Goal: Communication & Community: Share content

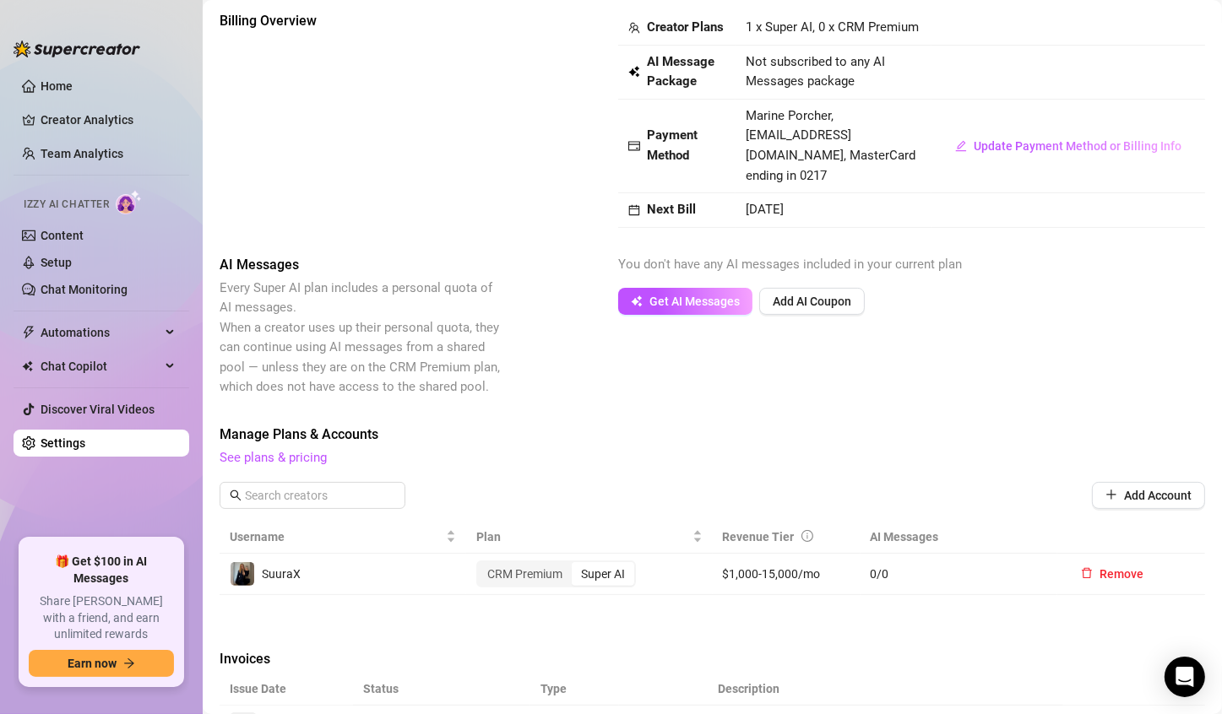
scroll to position [422, 0]
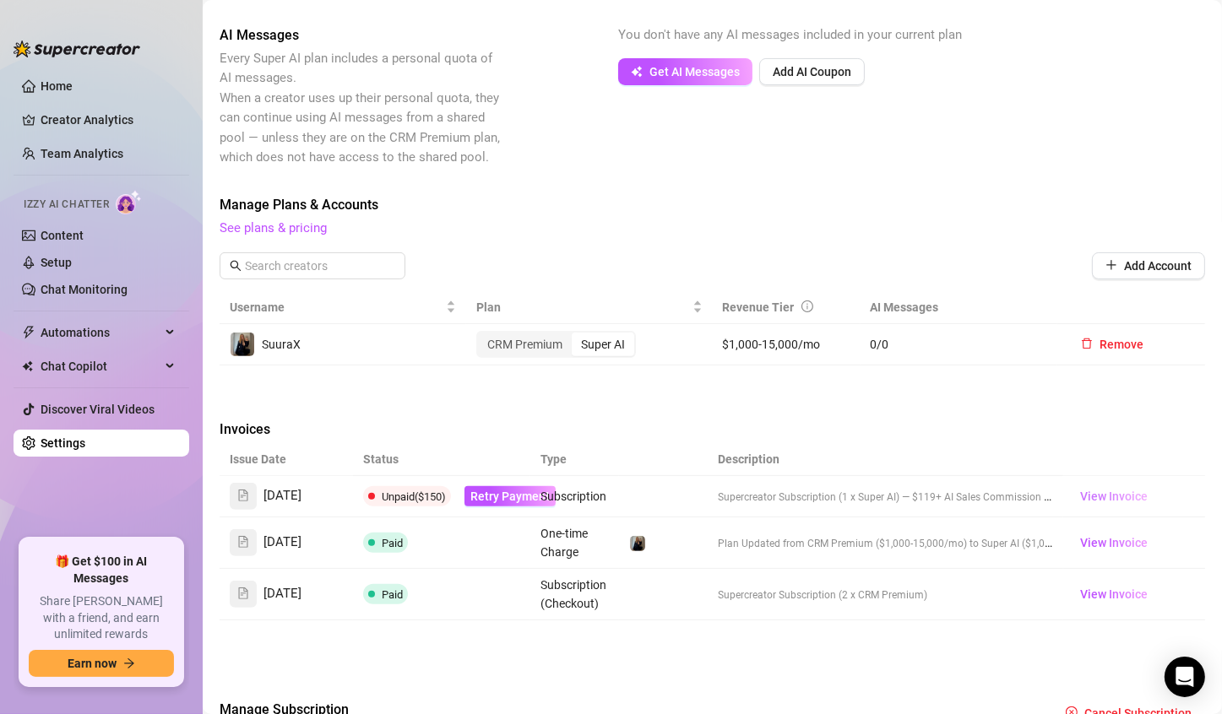
click at [1117, 497] on span "View Invoice" at bounding box center [1114, 496] width 68 height 19
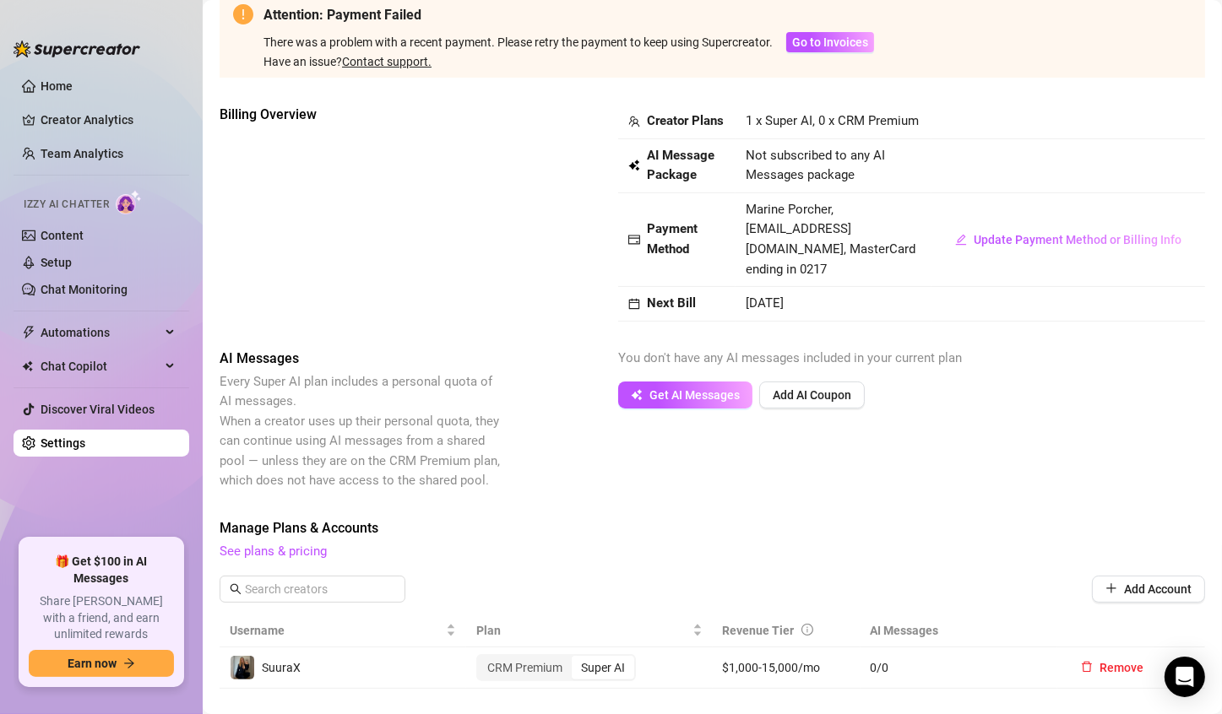
scroll to position [0, 0]
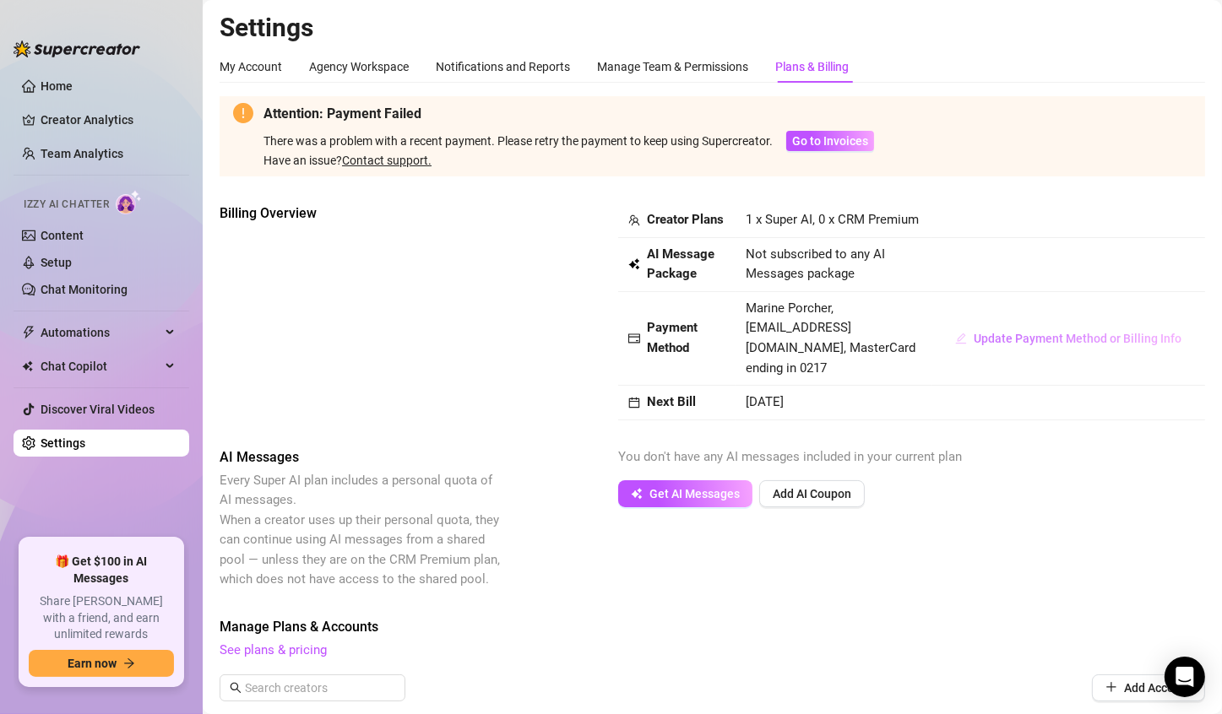
click at [974, 345] on span "Update Payment Method or Billing Info" at bounding box center [1078, 339] width 208 height 14
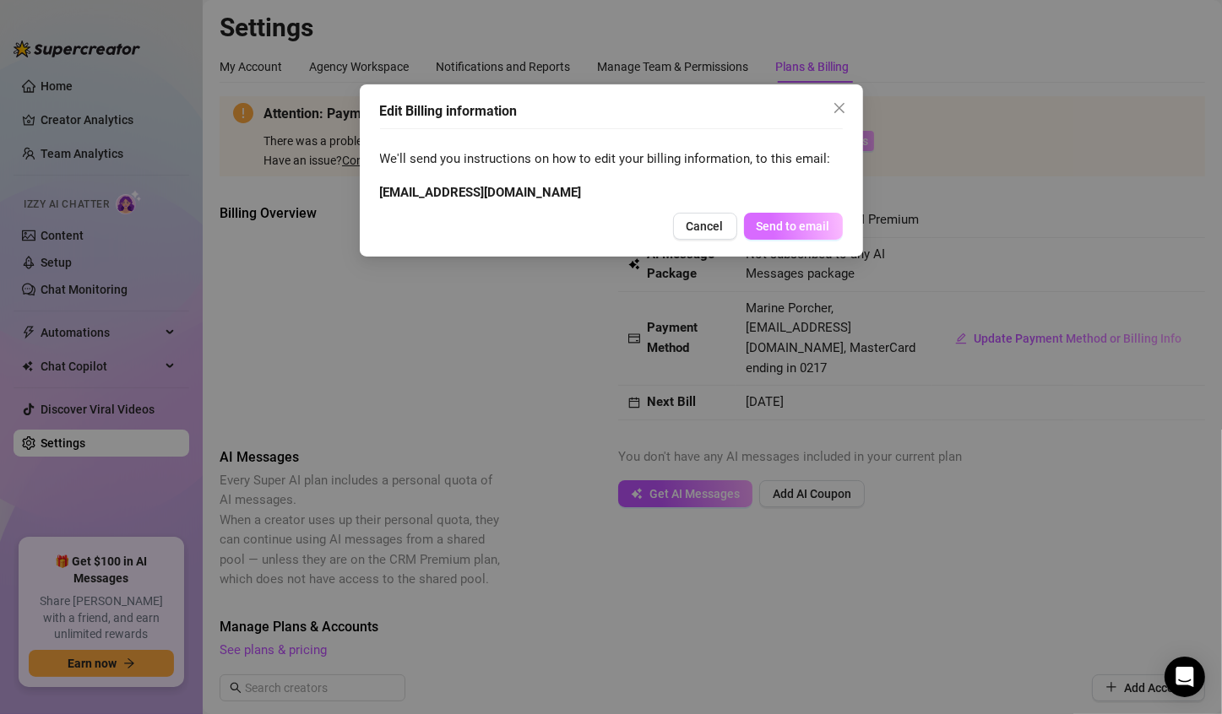
click at [759, 230] on span "Send to email" at bounding box center [793, 227] width 73 height 14
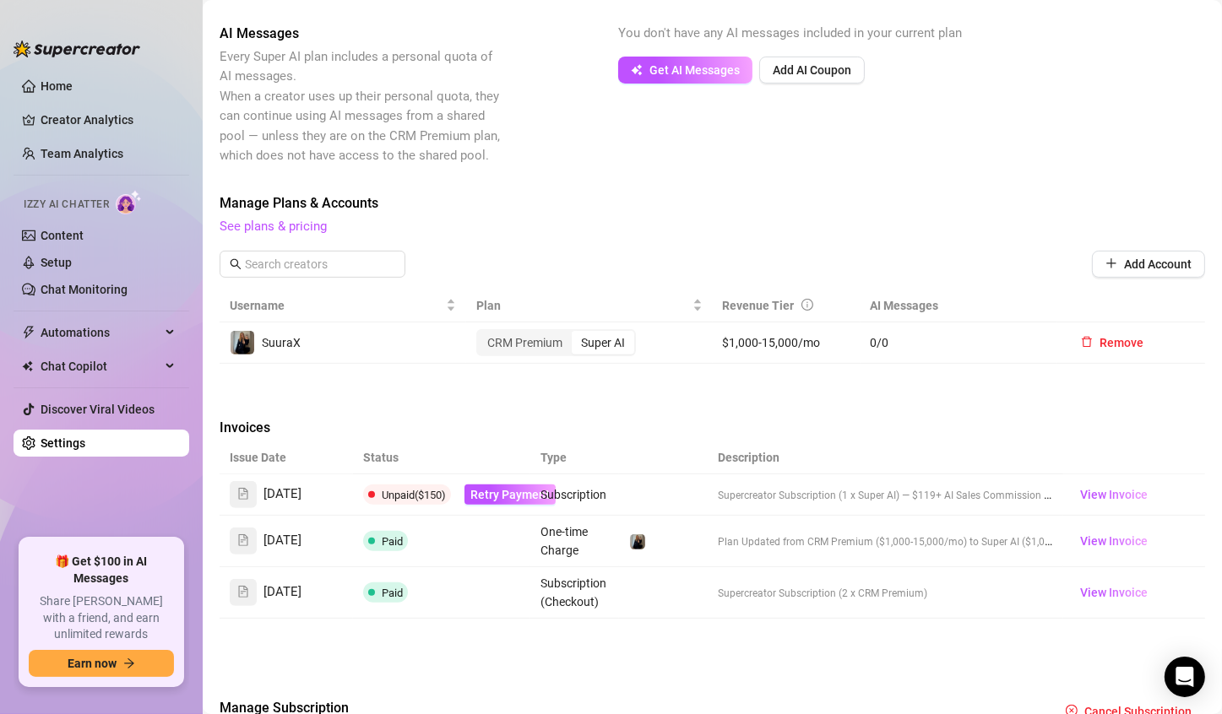
scroll to position [507, 0]
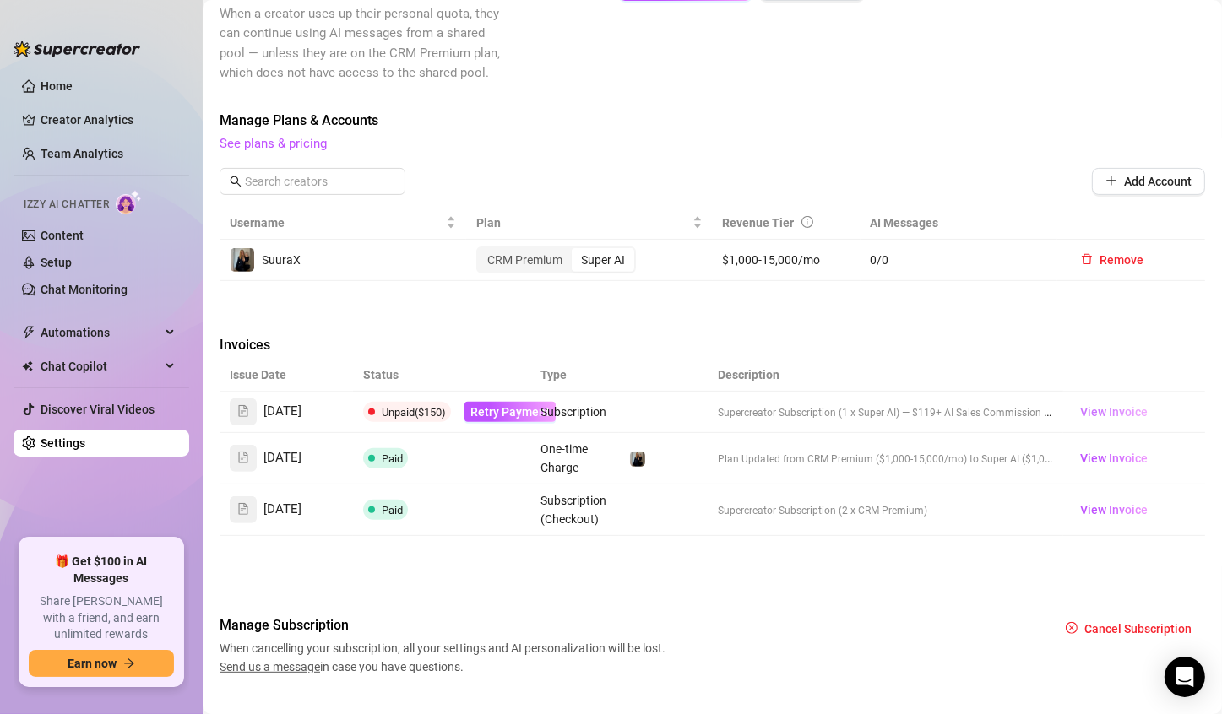
click at [1110, 412] on span "View Invoice" at bounding box center [1114, 412] width 68 height 19
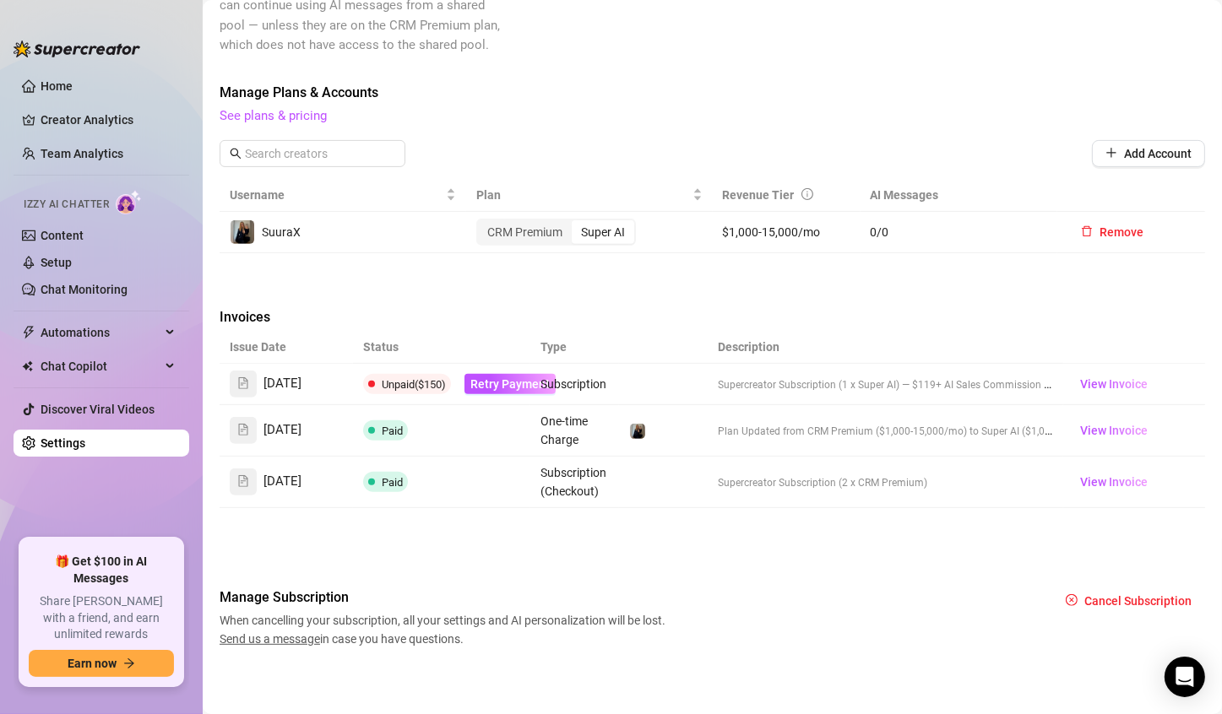
scroll to position [537, 0]
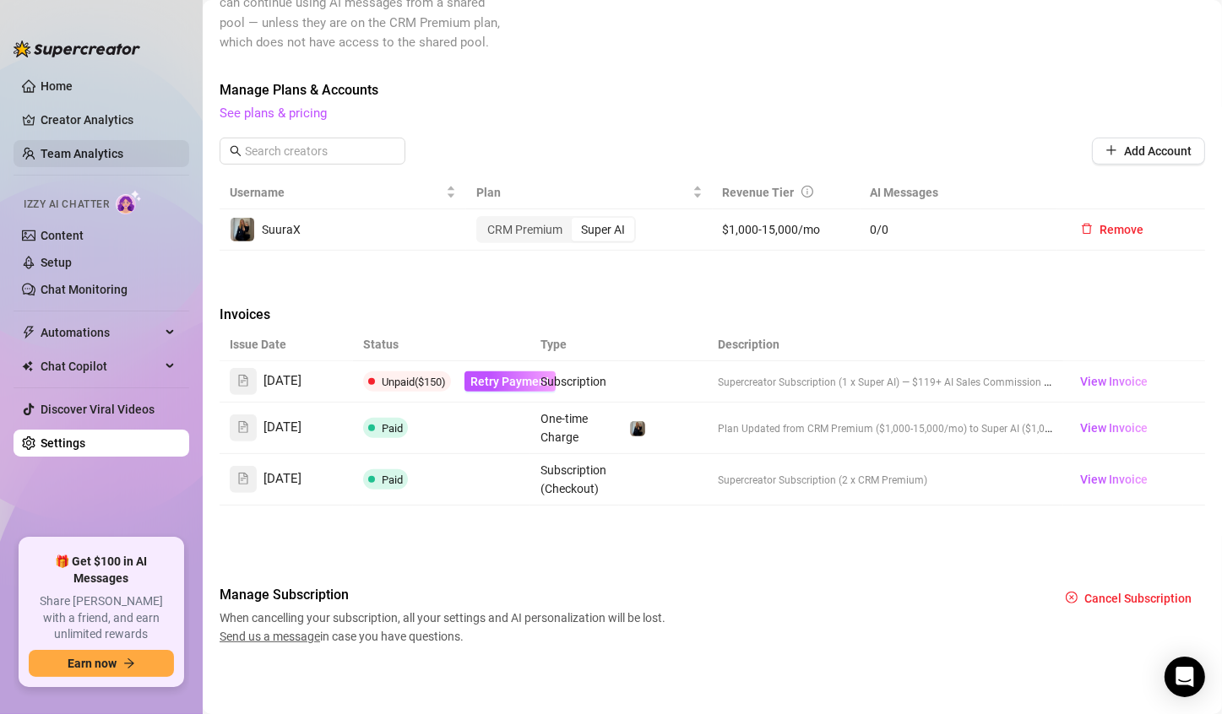
click at [66, 159] on link "Team Analytics" at bounding box center [82, 154] width 83 height 14
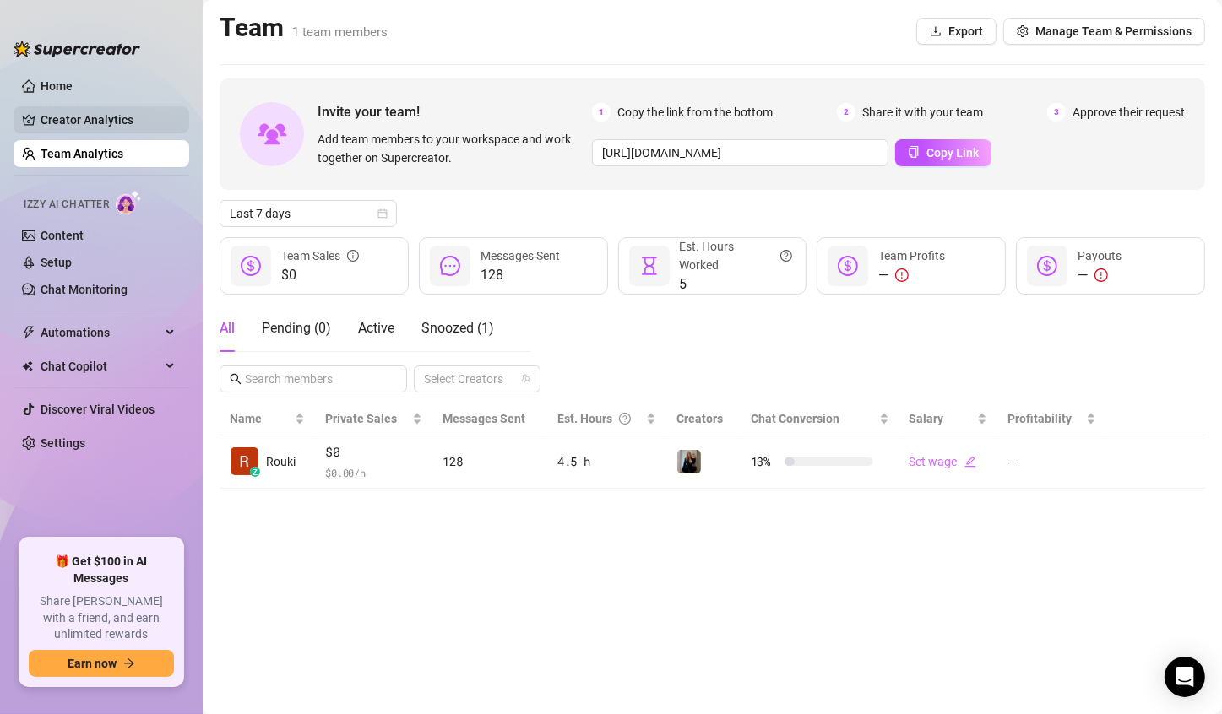
click at [108, 129] on link "Creator Analytics" at bounding box center [108, 119] width 135 height 27
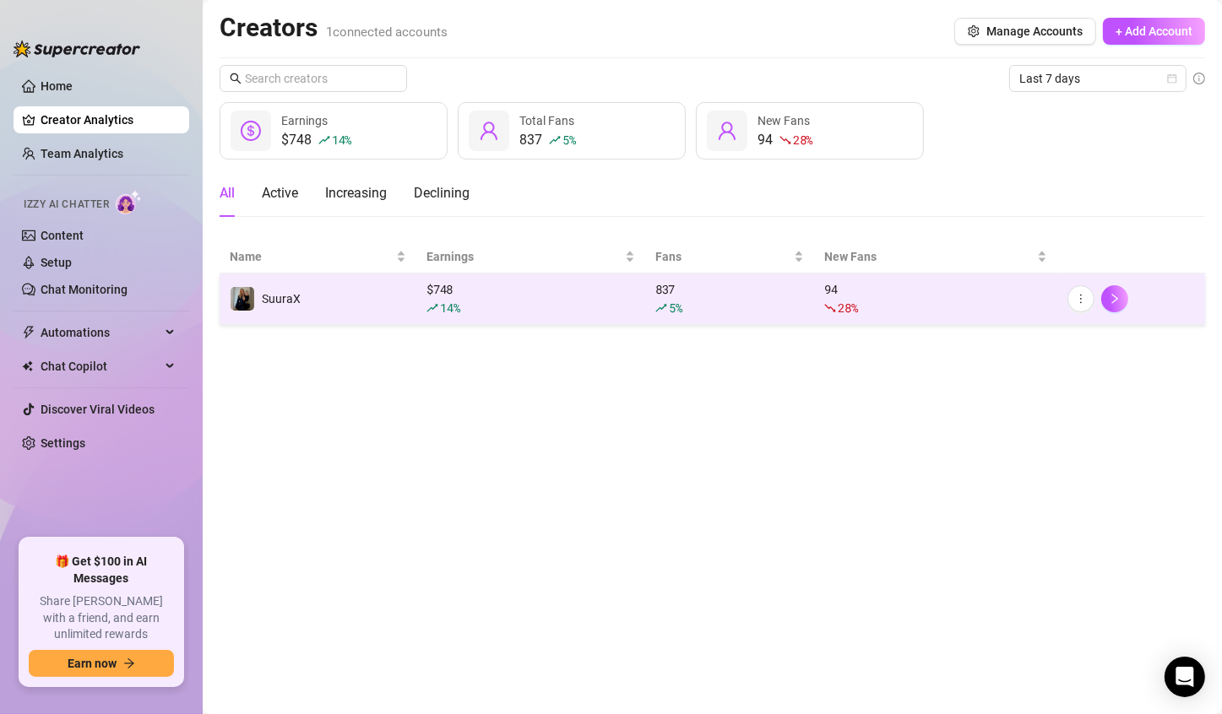
click at [444, 303] on span "14 %" at bounding box center [449, 308] width 19 height 16
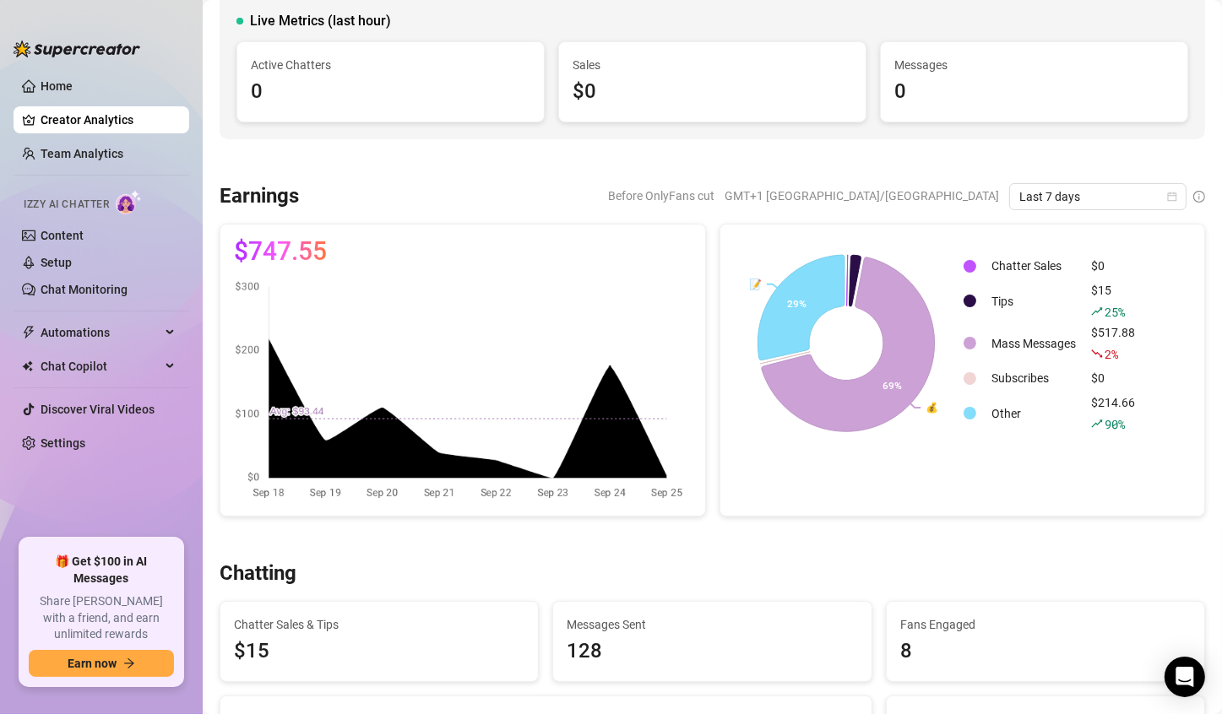
scroll to position [84, 0]
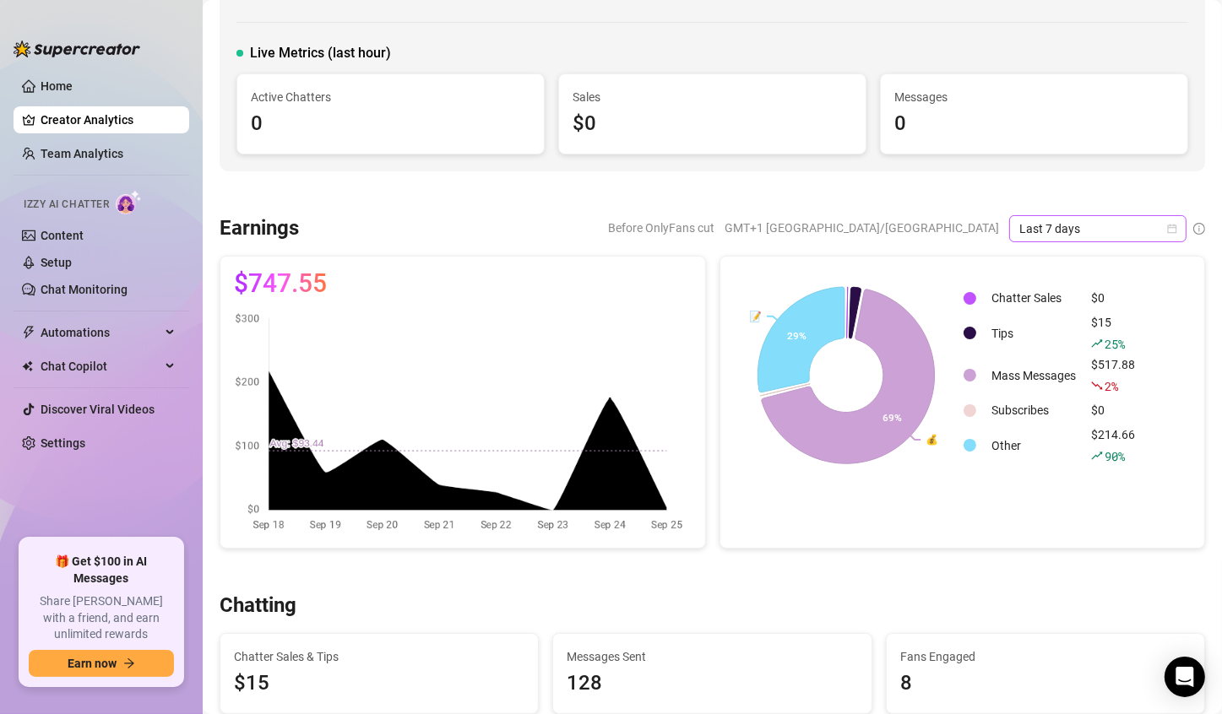
click at [1078, 240] on div "Last 7 days" at bounding box center [1097, 228] width 177 height 27
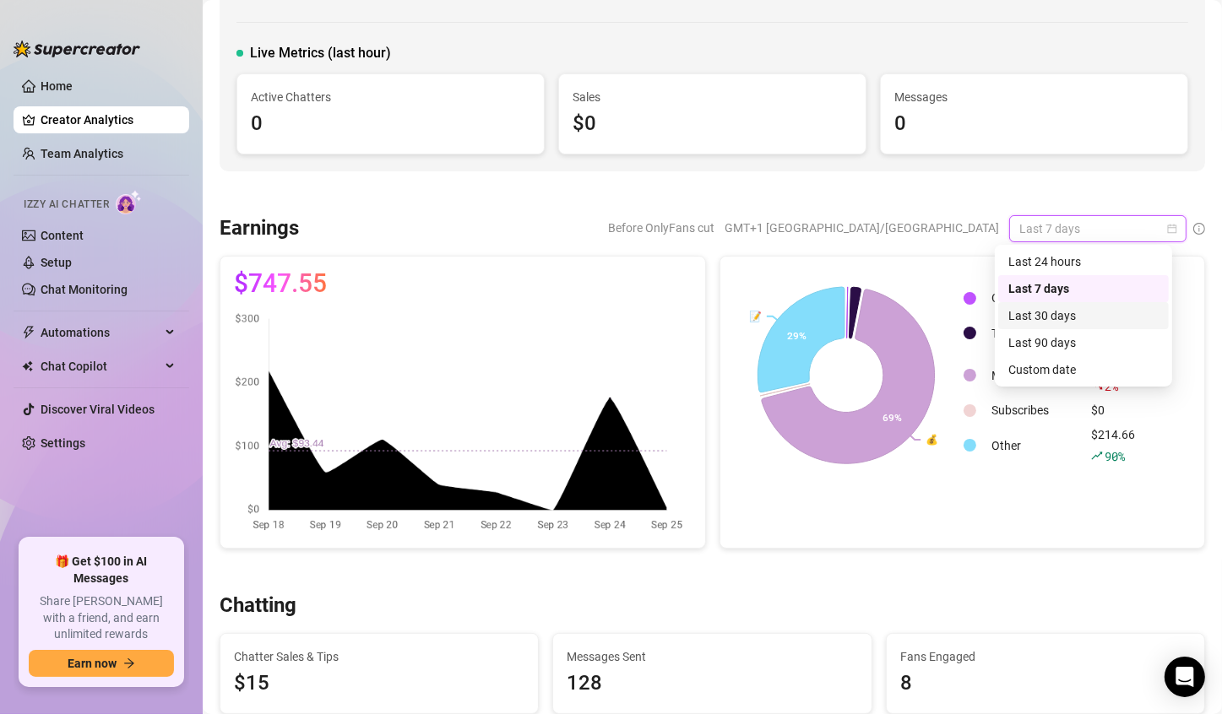
click at [1078, 317] on div "Last 30 days" at bounding box center [1083, 316] width 150 height 19
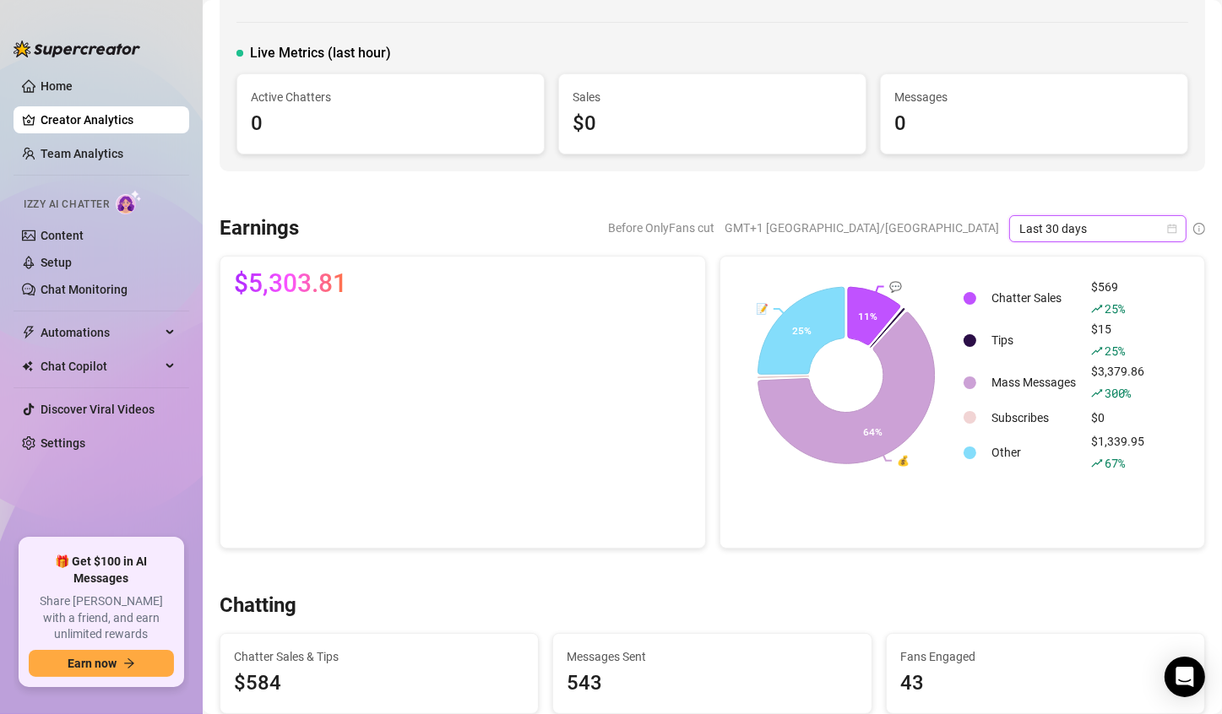
click at [1020, 228] on span "Last 30 days" at bounding box center [1097, 228] width 157 height 25
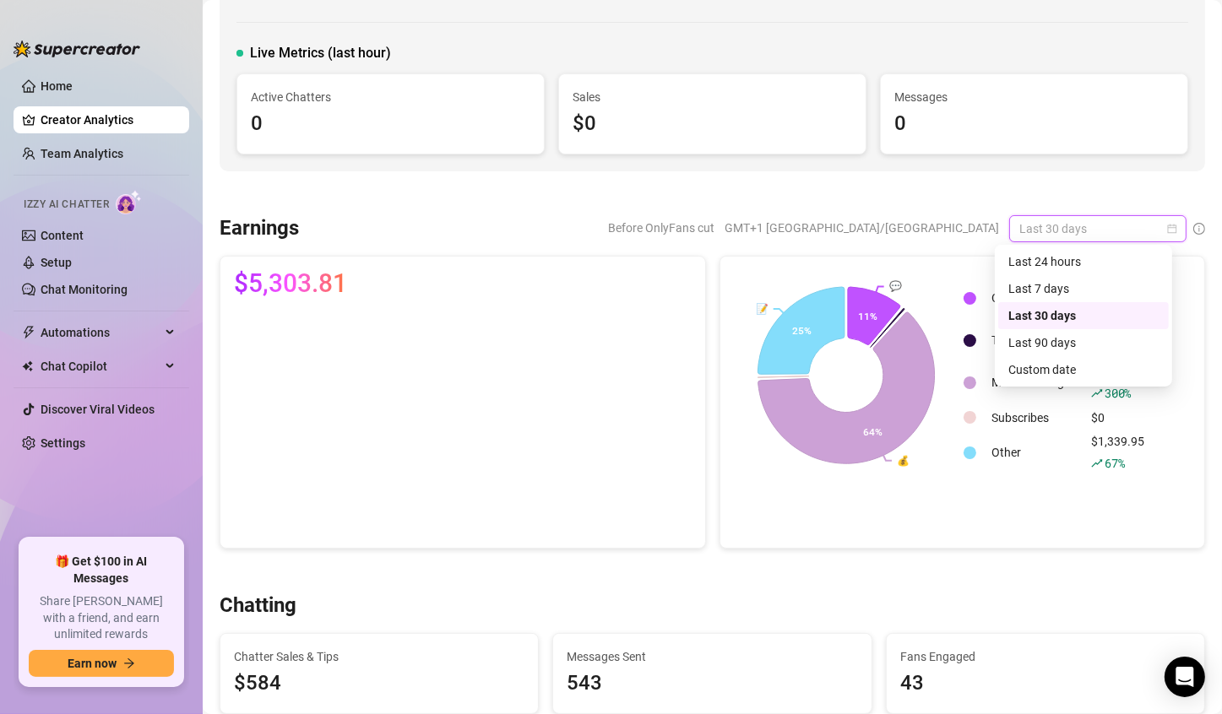
click at [1051, 314] on div "Last 30 days" at bounding box center [1083, 316] width 150 height 19
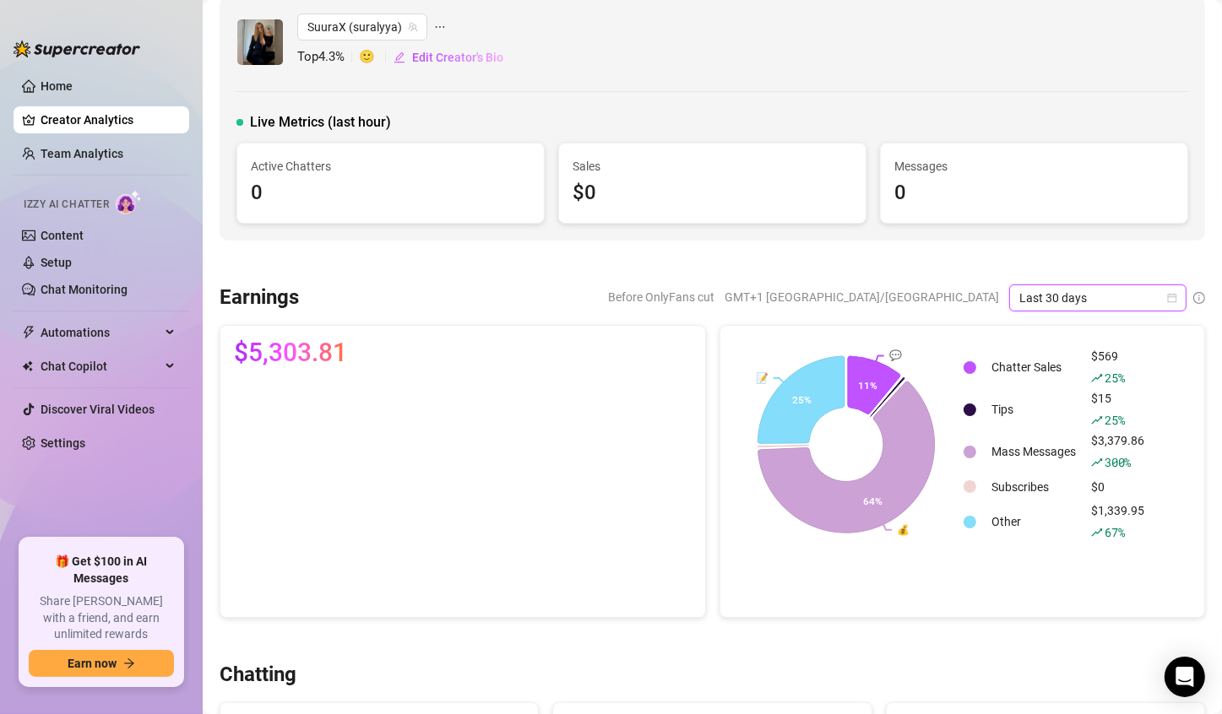
scroll to position [0, 0]
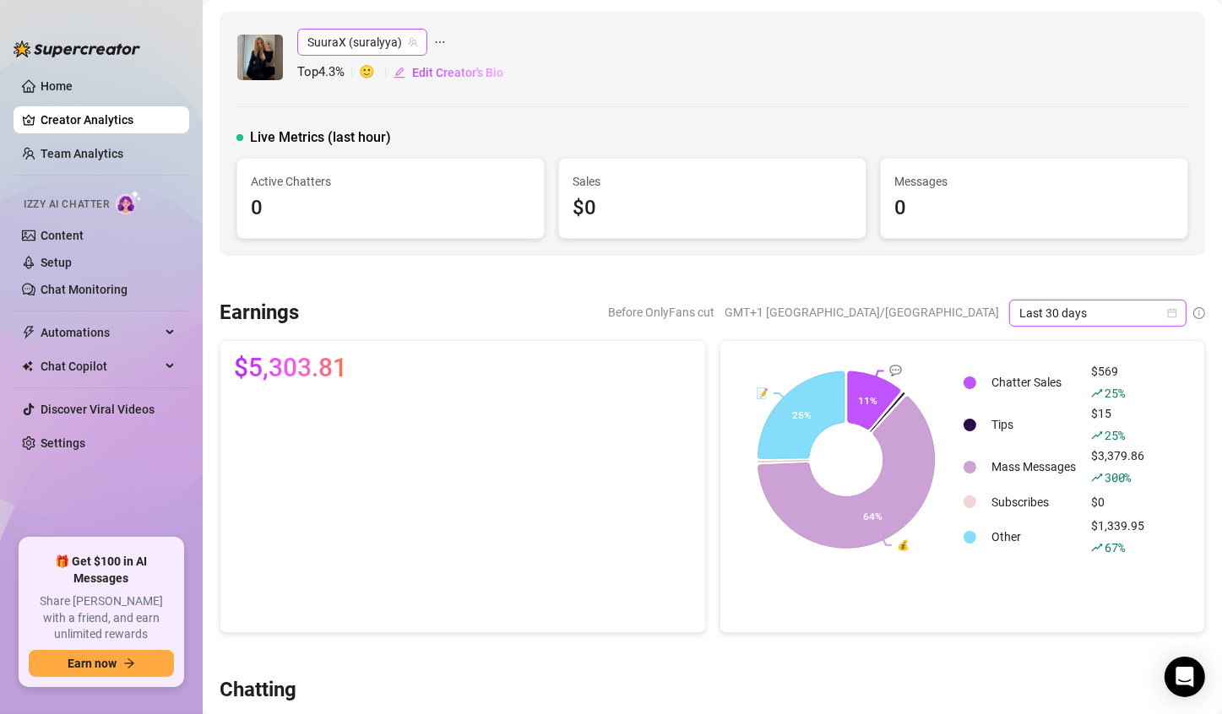
click at [357, 39] on span "SuuraX (suralyya)" at bounding box center [362, 42] width 110 height 25
click at [631, 47] on div "SuuraX (suralyya) Top 4.3 % 🙂 Edit Creator's Bio" at bounding box center [712, 57] width 952 height 57
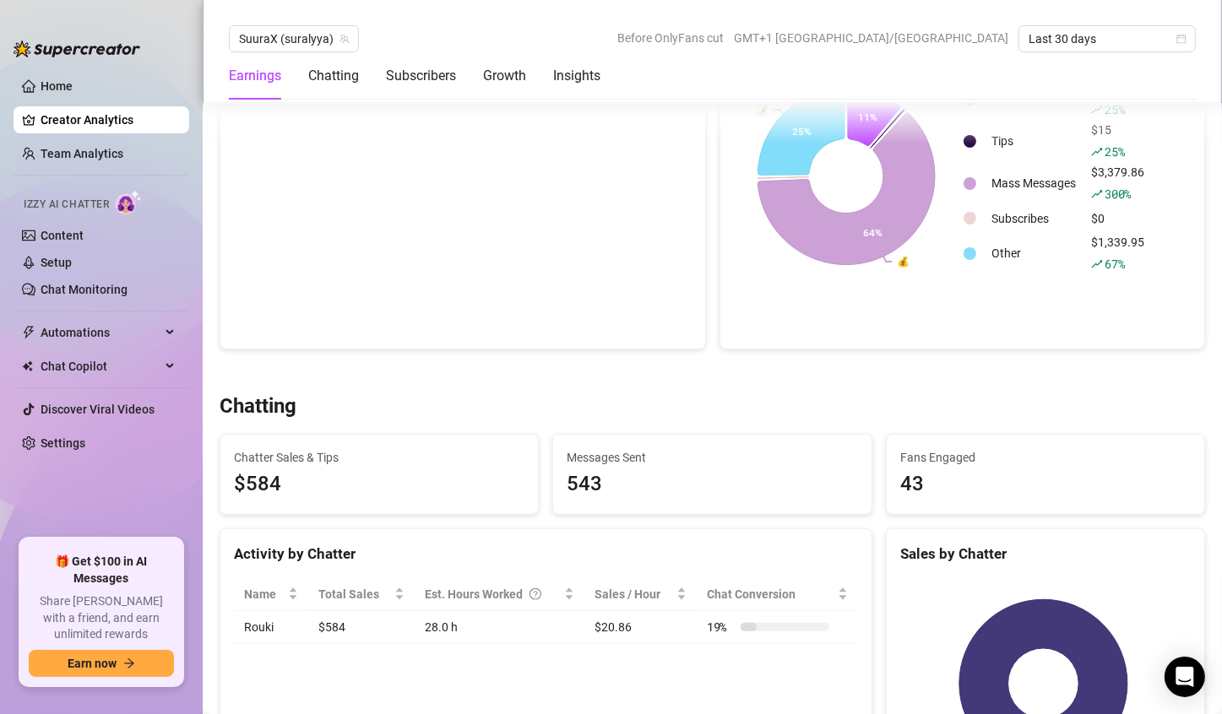
scroll to position [422, 0]
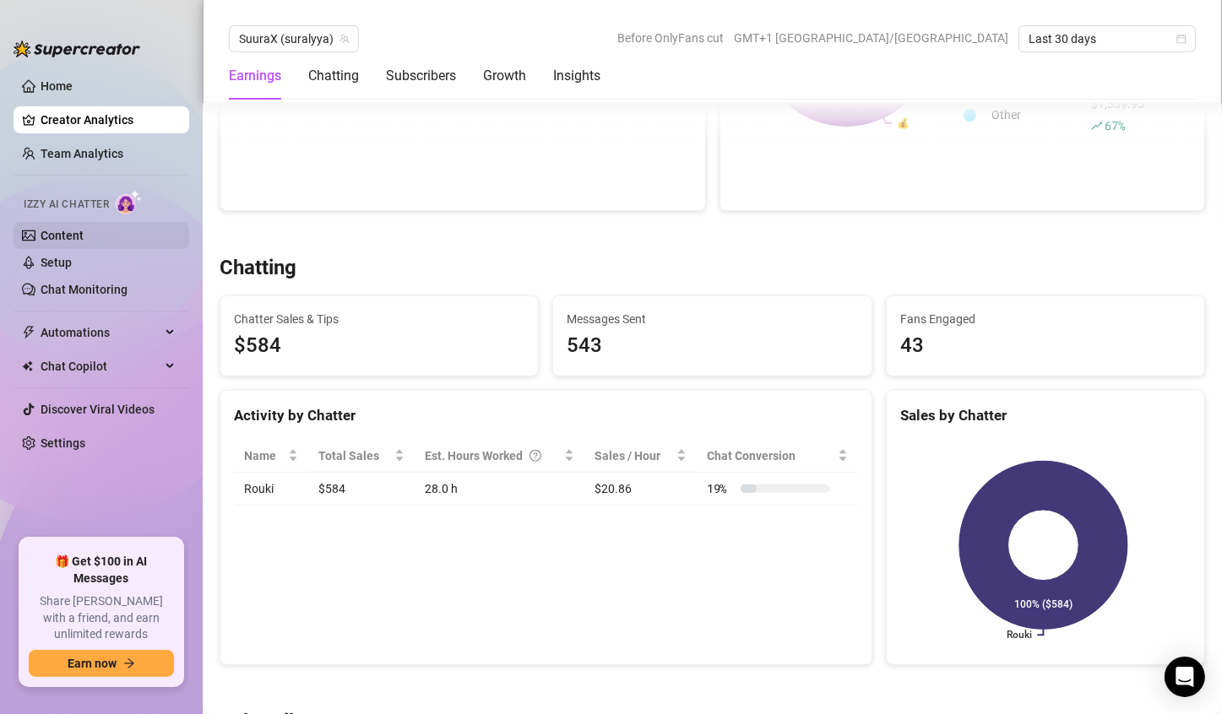
click at [55, 232] on link "Content" at bounding box center [62, 236] width 43 height 14
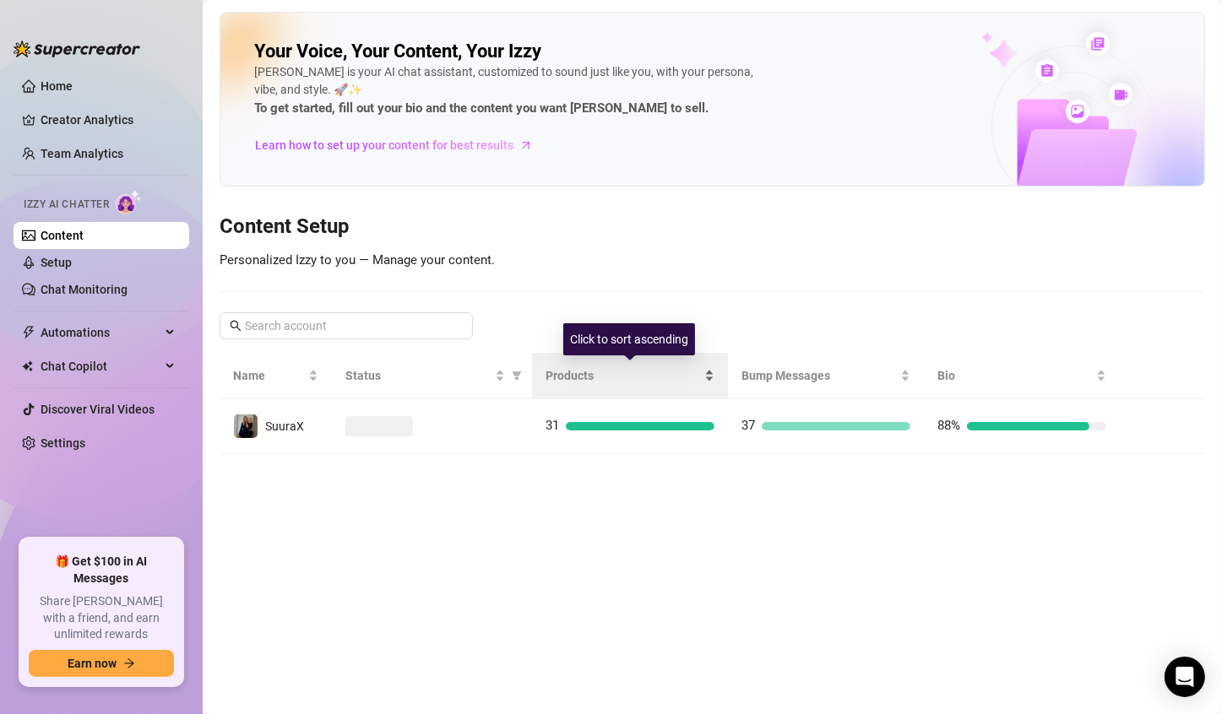
click at [585, 385] on div "Products" at bounding box center [629, 375] width 169 height 19
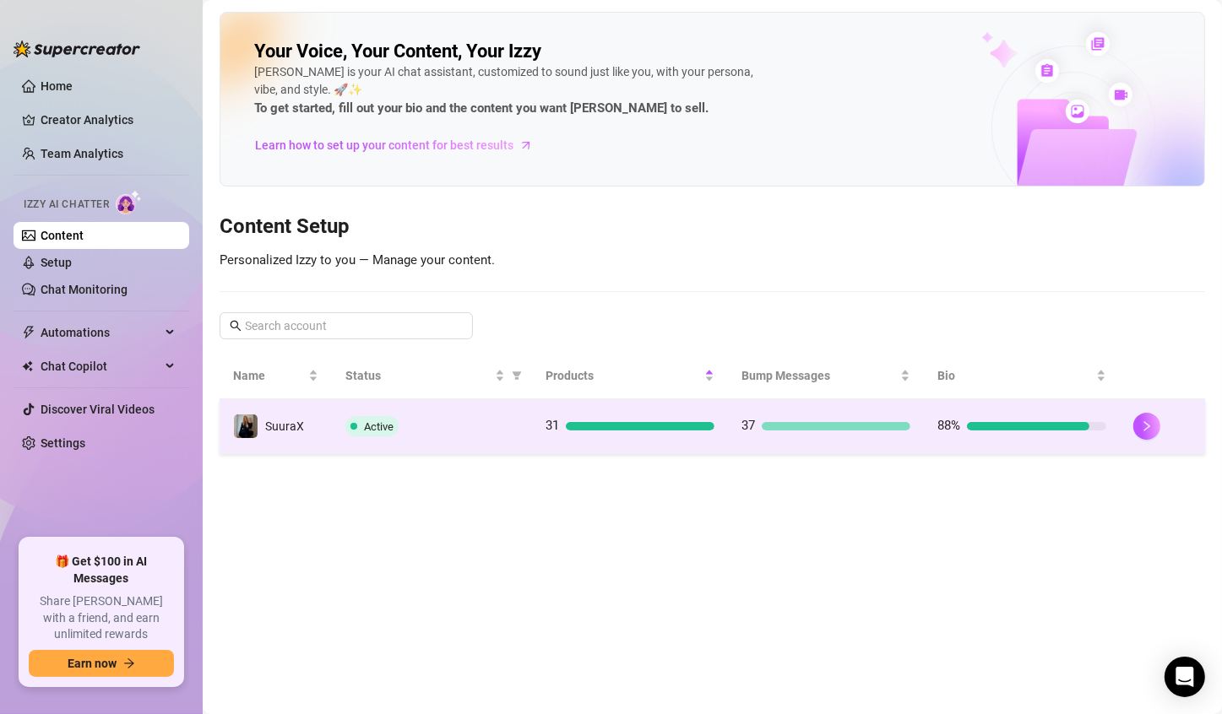
click at [600, 432] on div "31" at bounding box center [629, 426] width 169 height 20
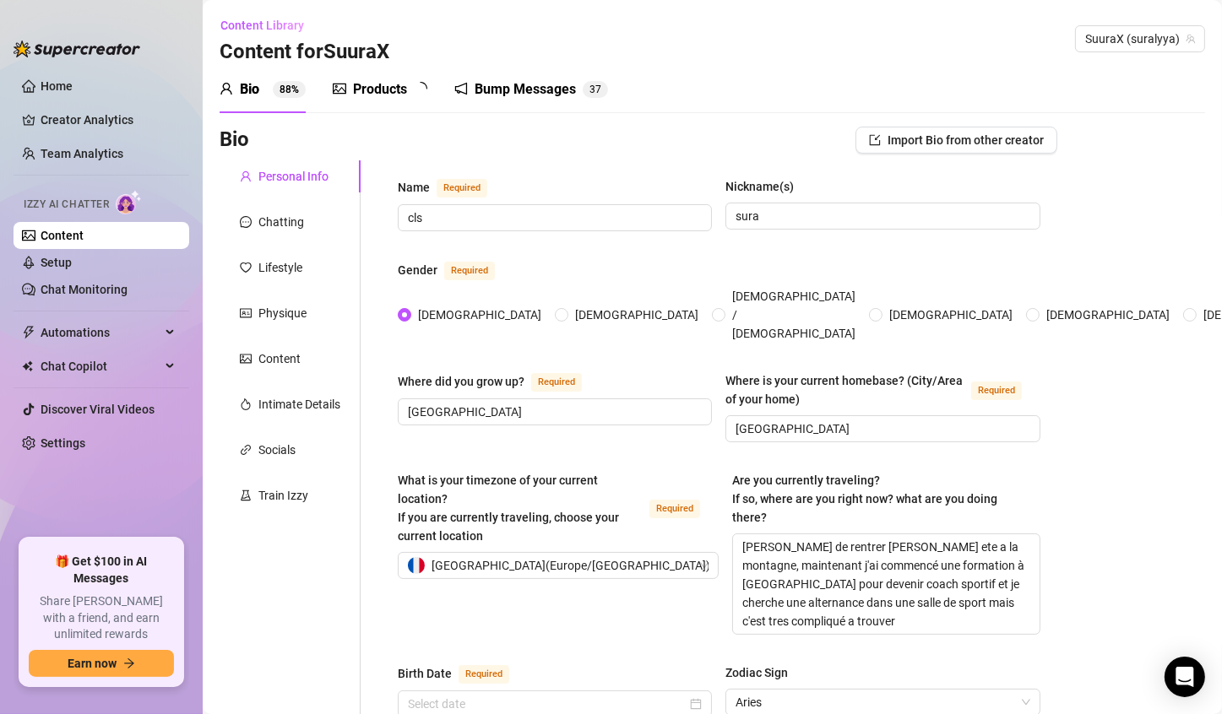
radio input "true"
type input "[DATE]"
click at [380, 91] on div "Products" at bounding box center [380, 89] width 54 height 20
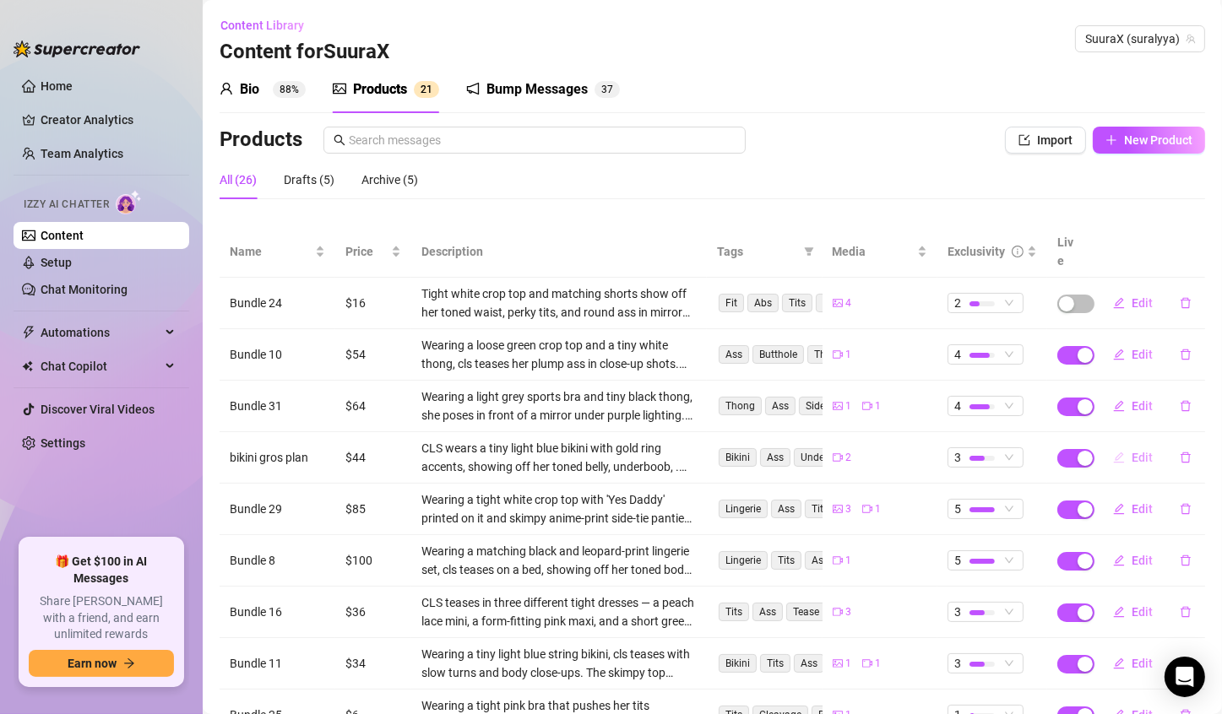
click at [1132, 451] on span "Edit" at bounding box center [1142, 458] width 21 height 14
type textarea "je te montre mon gros cul qui rebondi en gros plan, et une vue de face :p"
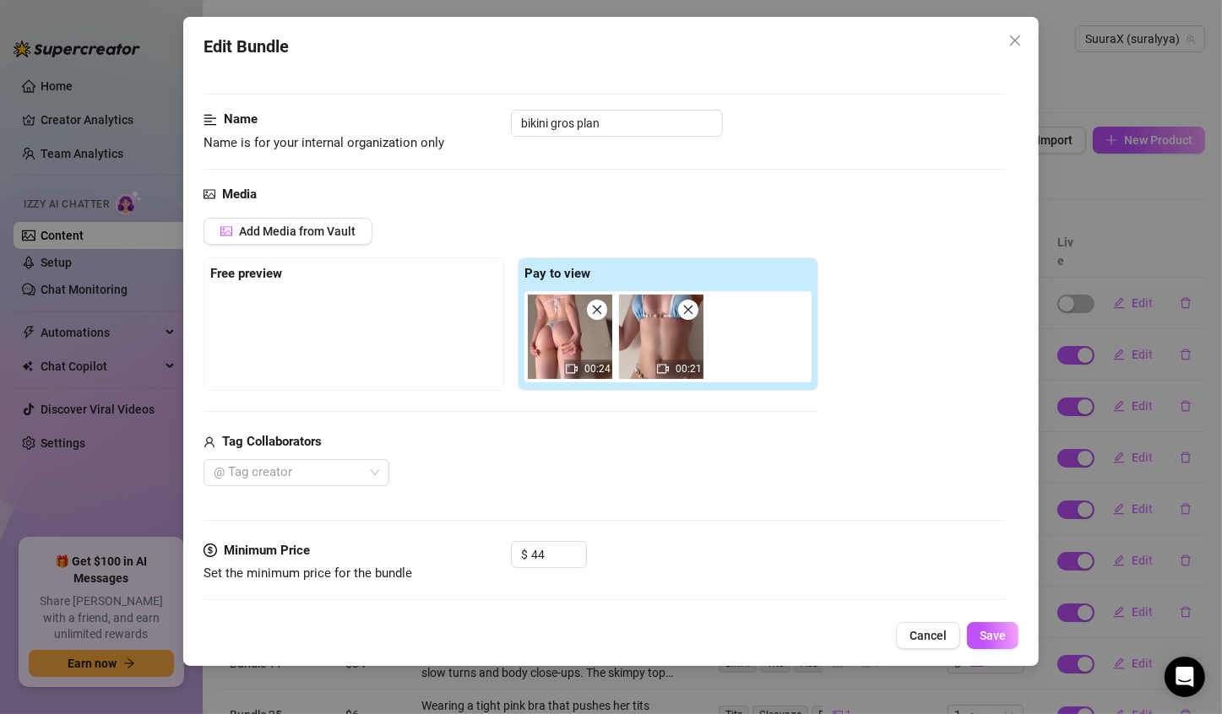
scroll to position [169, 0]
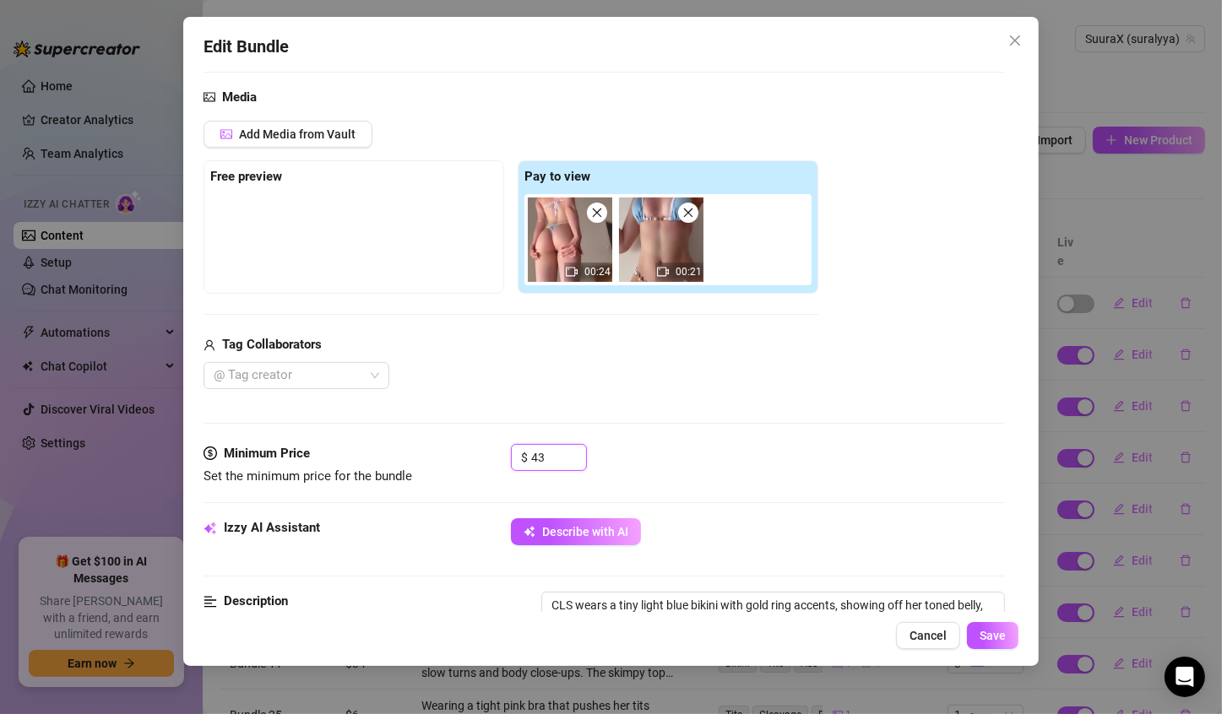
drag, startPoint x: 568, startPoint y: 461, endPoint x: 368, endPoint y: 498, distance: 203.5
click at [371, 496] on div "Minimum Price Set the minimum price for the bundle $ 43" at bounding box center [604, 481] width 801 height 74
click at [571, 467] on span "Decrease Value" at bounding box center [576, 462] width 19 height 15
click at [581, 464] on span "Decrease Value" at bounding box center [576, 462] width 19 height 15
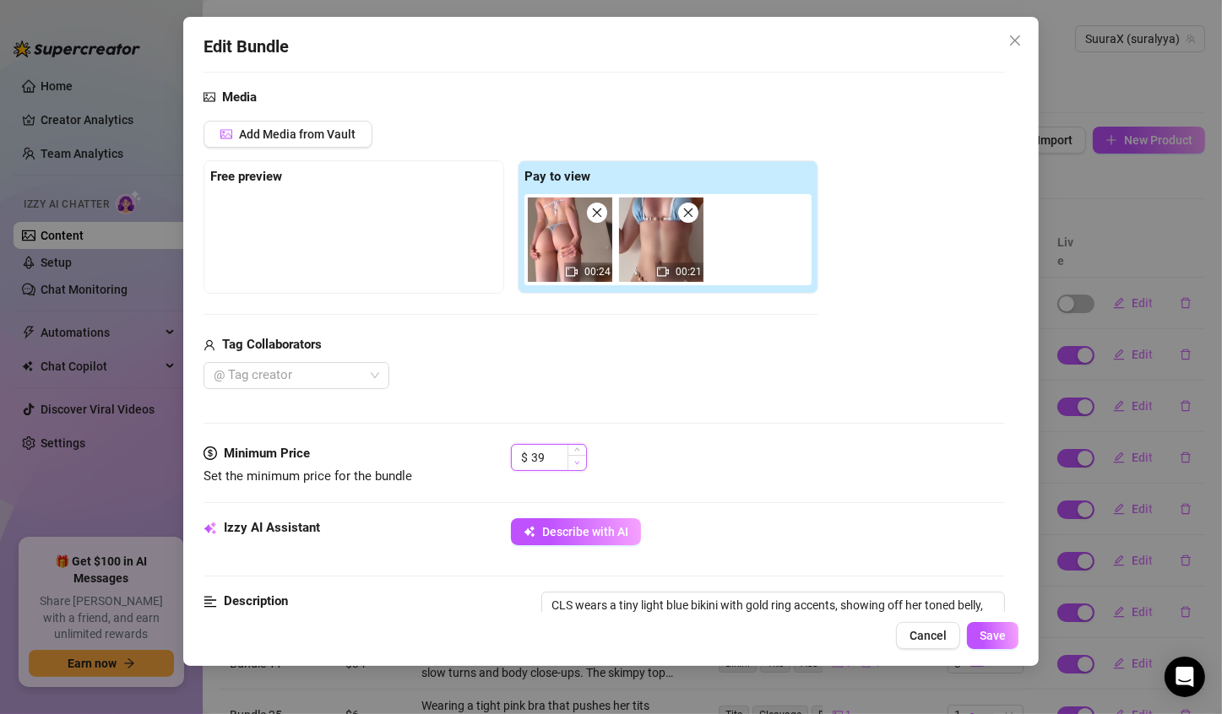
click at [581, 464] on span "Decrease Value" at bounding box center [576, 462] width 19 height 15
type input "37"
click at [581, 464] on span "Decrease Value" at bounding box center [576, 462] width 19 height 15
click at [990, 629] on span "Save" at bounding box center [993, 636] width 26 height 14
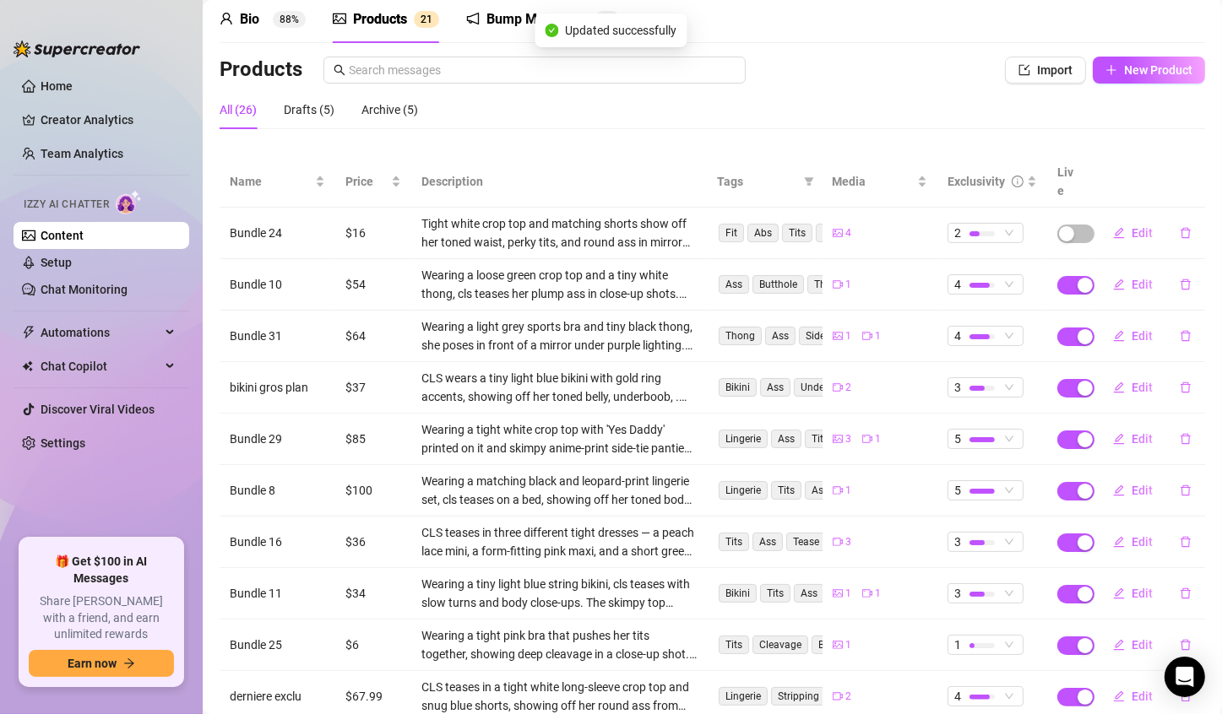
scroll to position [155, 0]
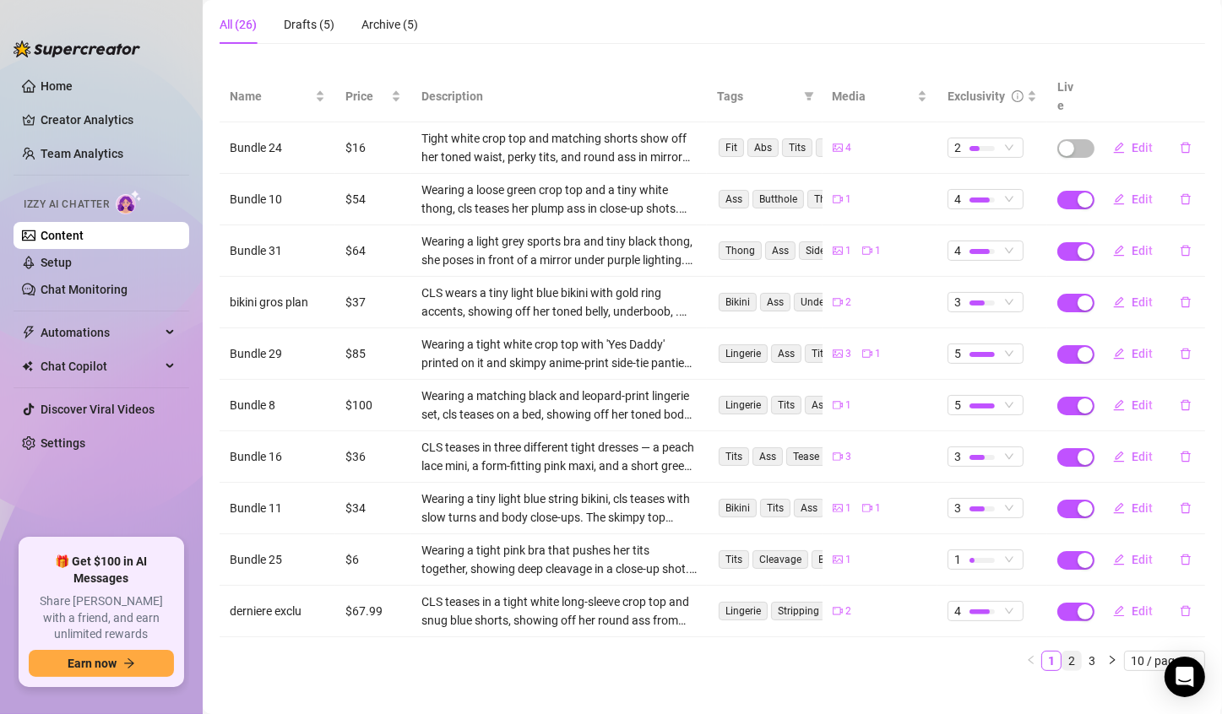
click at [1062, 652] on link "2" at bounding box center [1071, 661] width 19 height 19
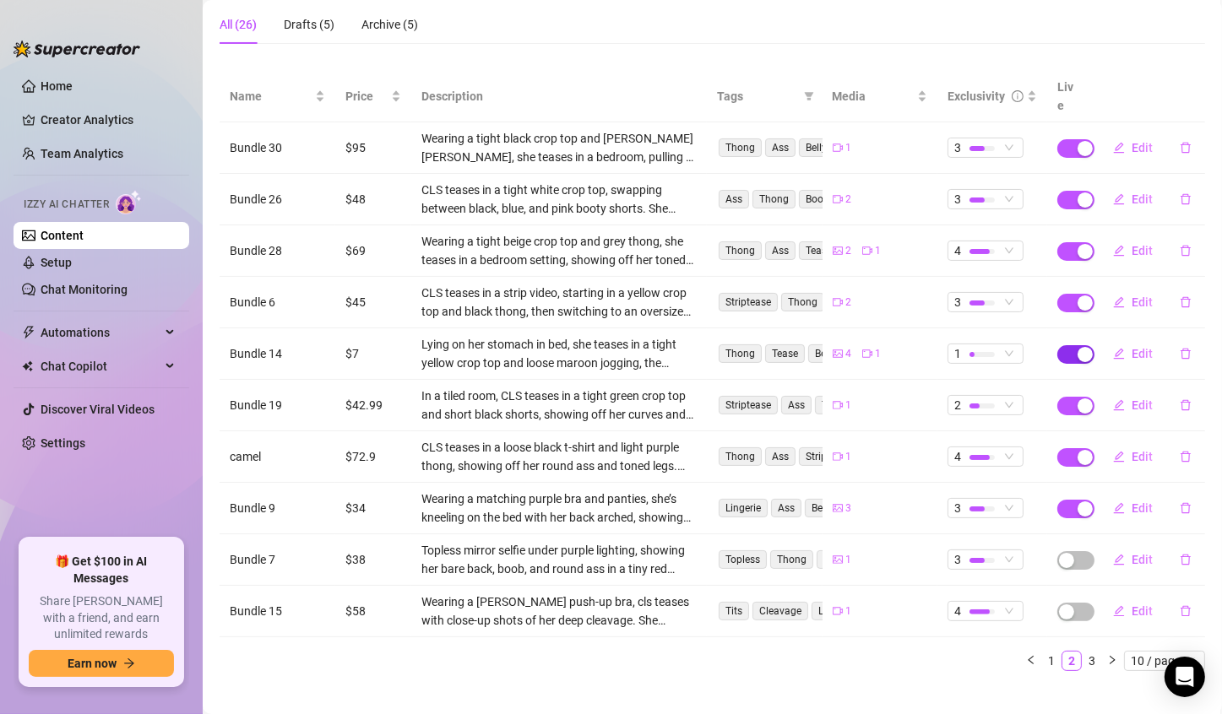
click at [1063, 345] on span "button" at bounding box center [1075, 354] width 37 height 19
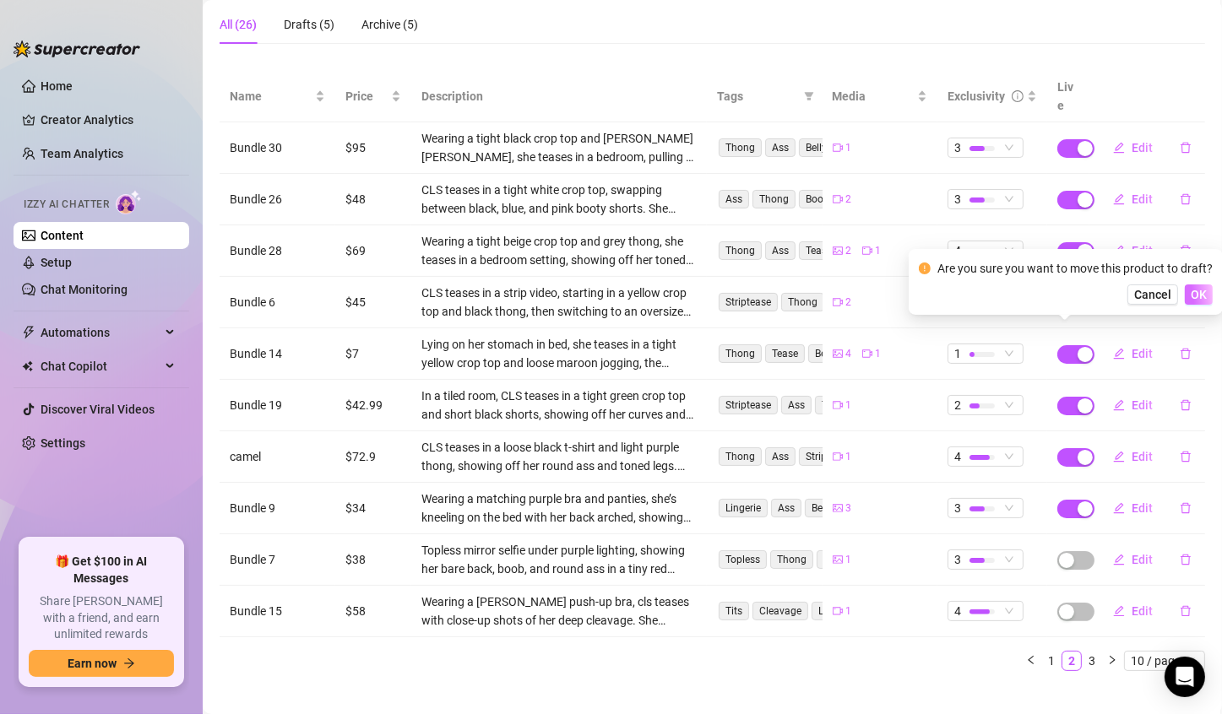
click at [1197, 304] on button "OK" at bounding box center [1199, 295] width 28 height 20
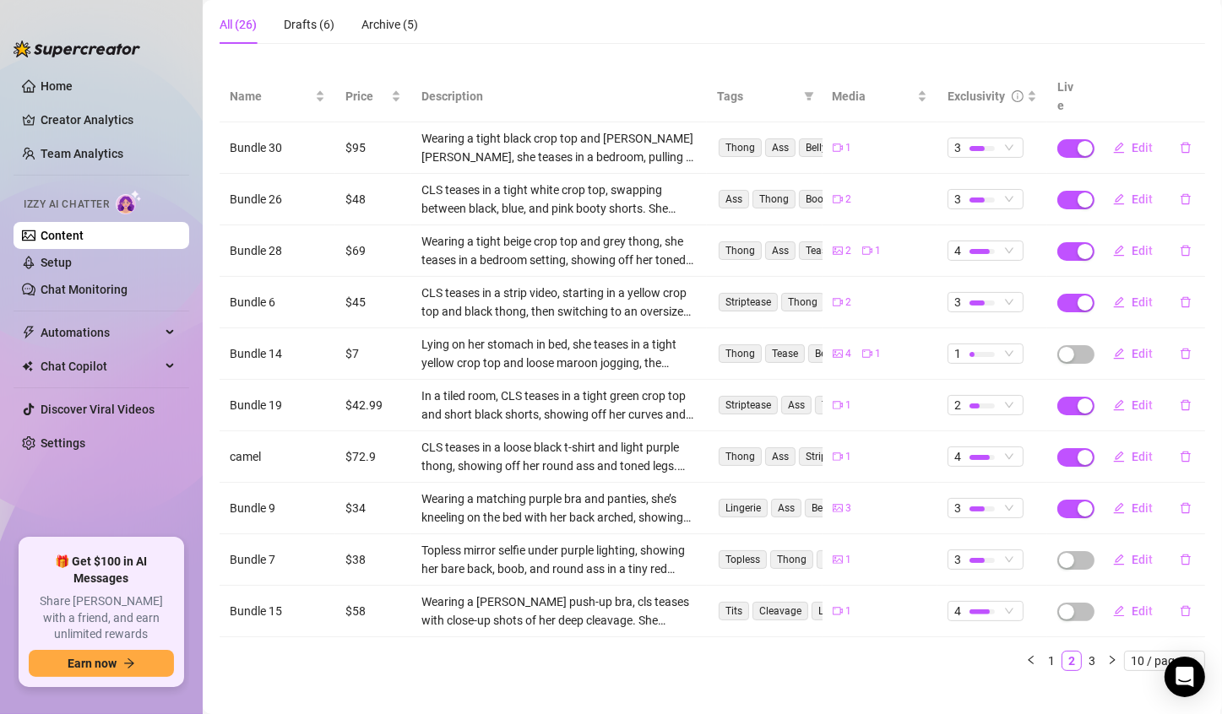
click at [1085, 652] on link "3" at bounding box center [1092, 661] width 19 height 19
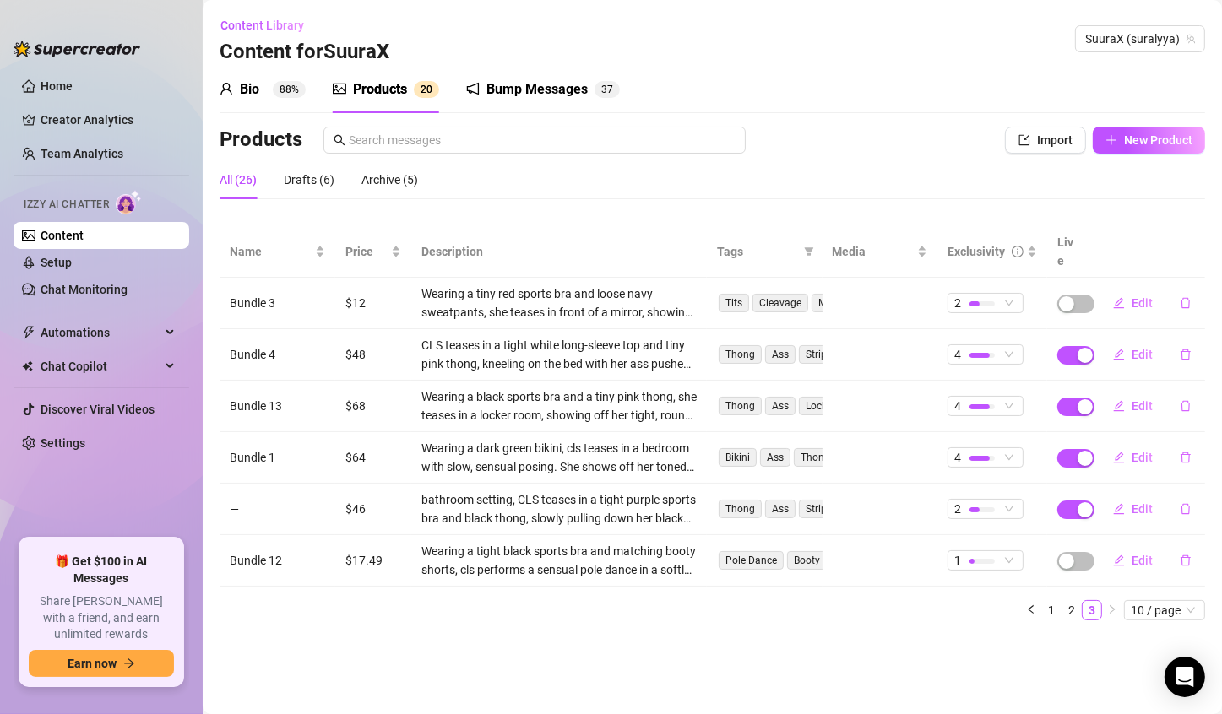
scroll to position [0, 0]
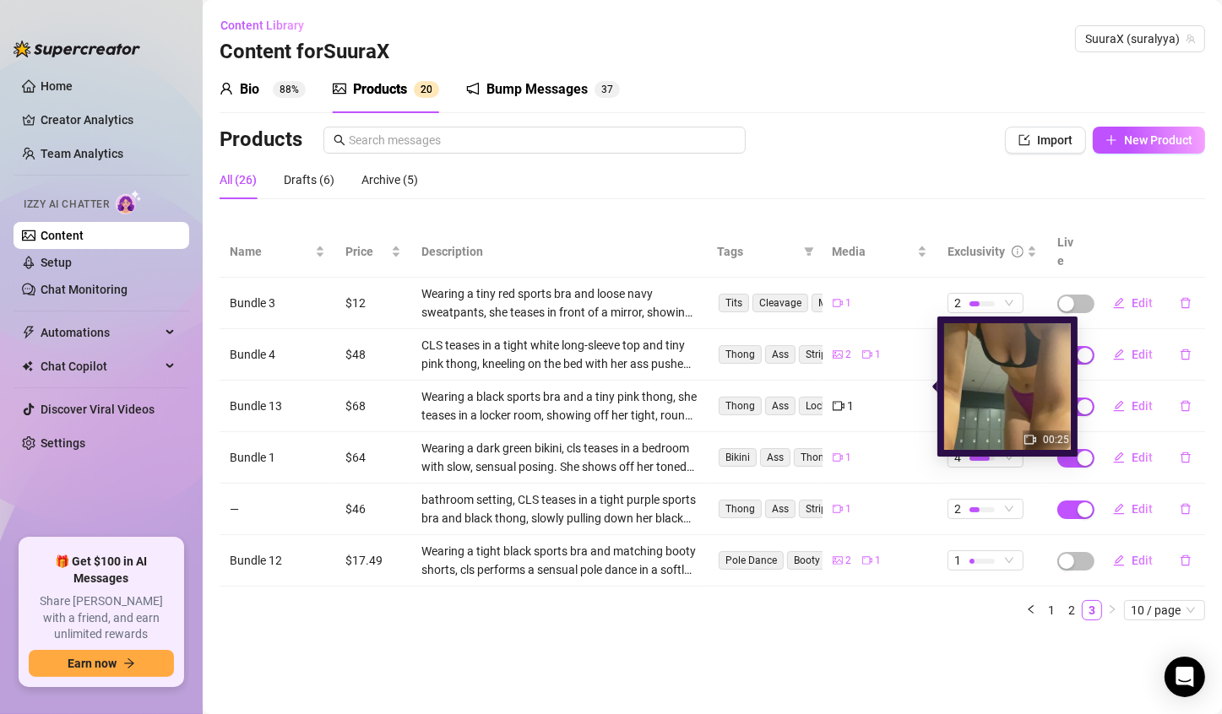
click at [851, 397] on span "1" at bounding box center [851, 406] width 7 height 19
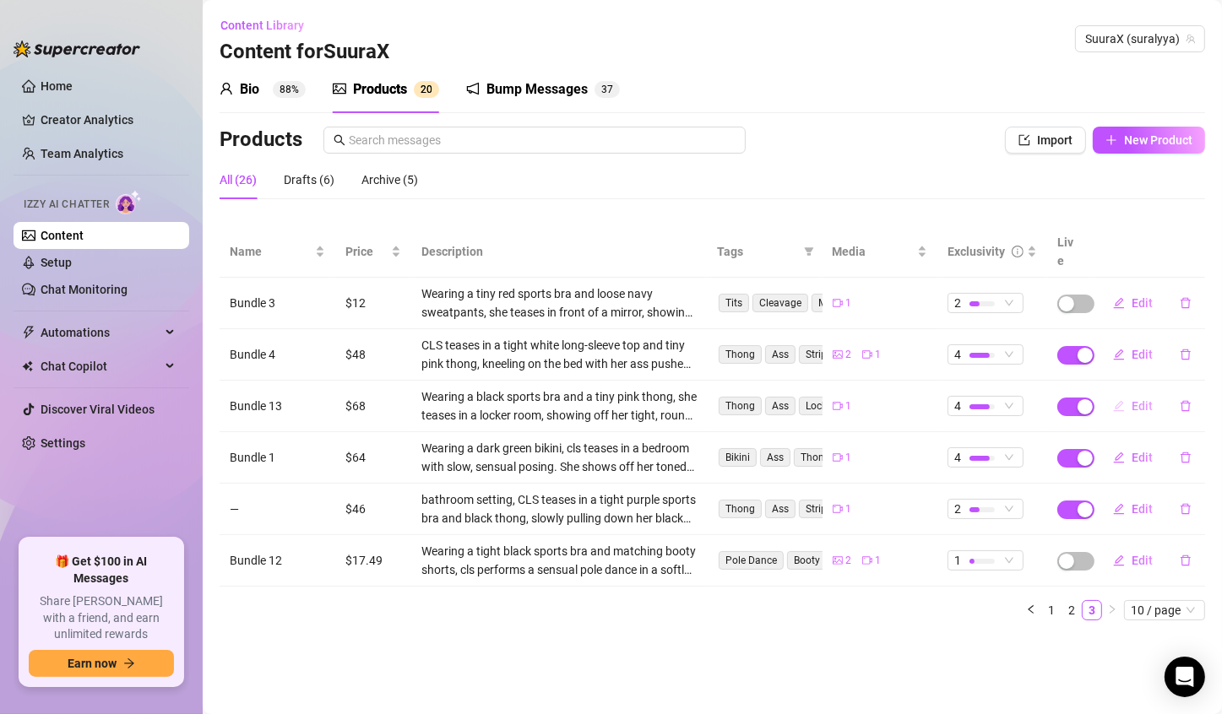
click at [1127, 393] on button "Edit" at bounding box center [1132, 406] width 67 height 27
type textarea "j'ai toujours peur quand je me retrouve comme ca .. a tout moment quelqu'un ren…"
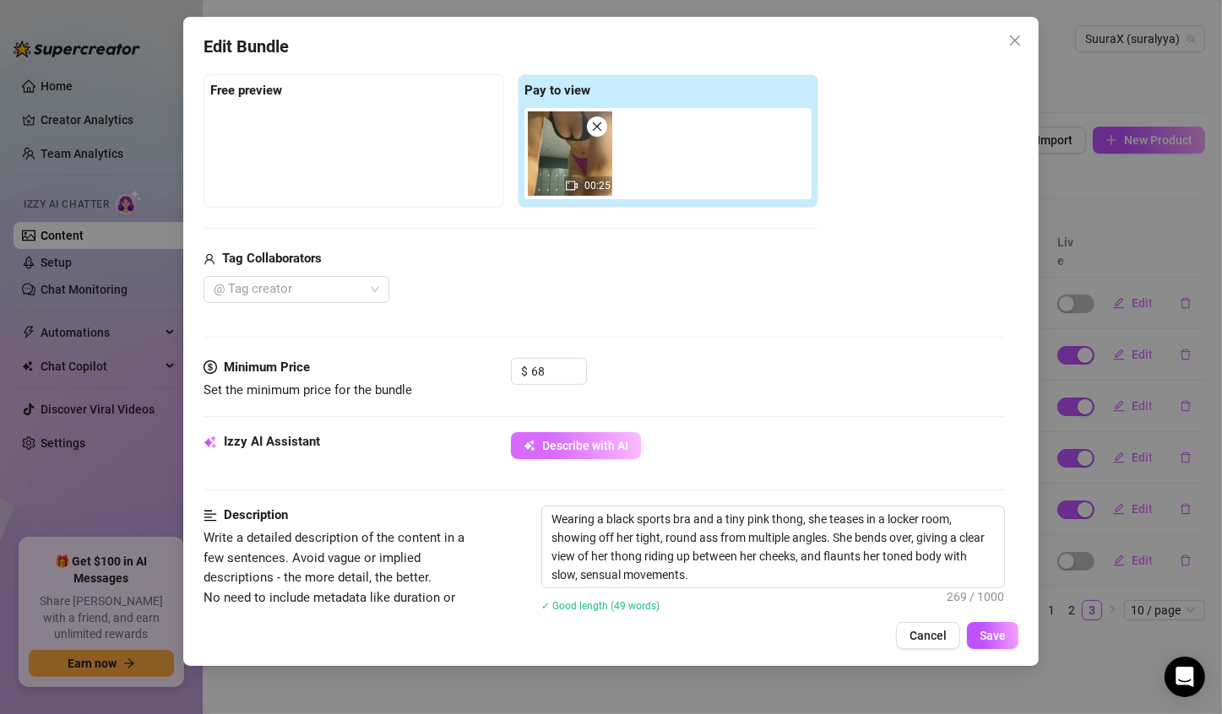
scroll to position [338, 0]
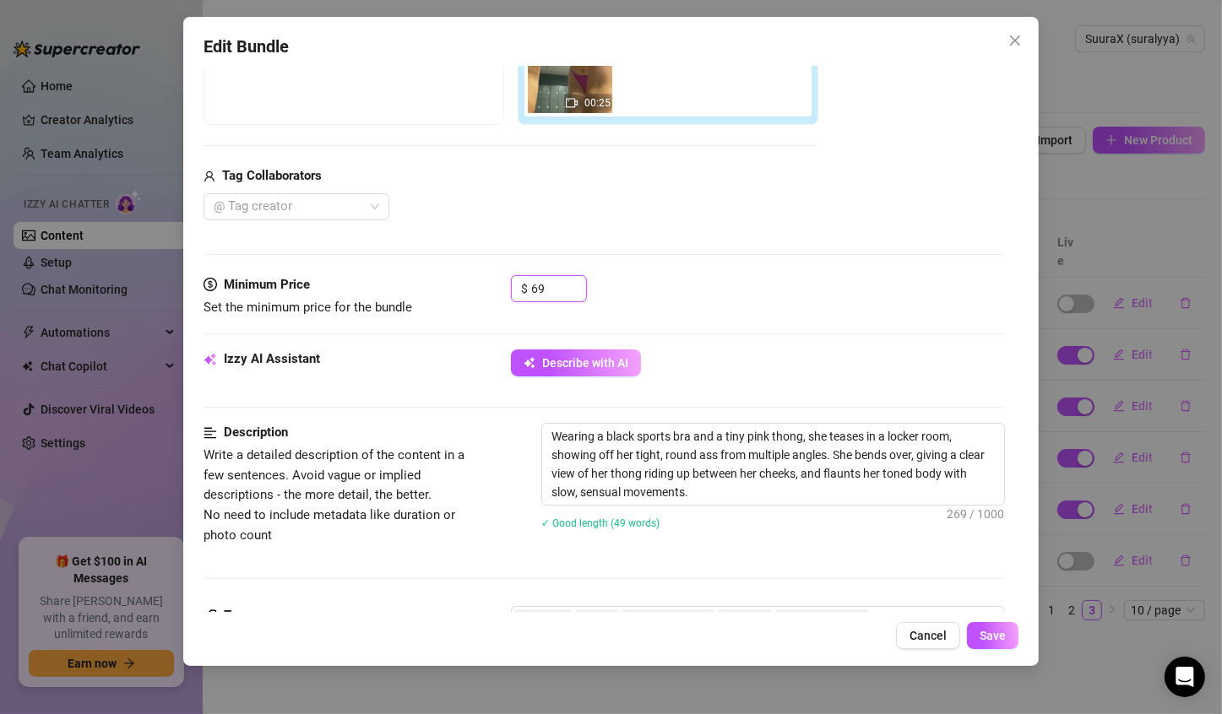
drag, startPoint x: 566, startPoint y: 284, endPoint x: 323, endPoint y: 317, distance: 244.6
click at [323, 317] on div "Minimum Price Set the minimum price for the bundle $ 69" at bounding box center [604, 312] width 801 height 74
drag, startPoint x: 545, startPoint y: 280, endPoint x: 233, endPoint y: 301, distance: 313.1
click at [249, 307] on div "Minimum Price Set the minimum price for the bundle $ 69" at bounding box center [604, 296] width 801 height 43
type input "56"
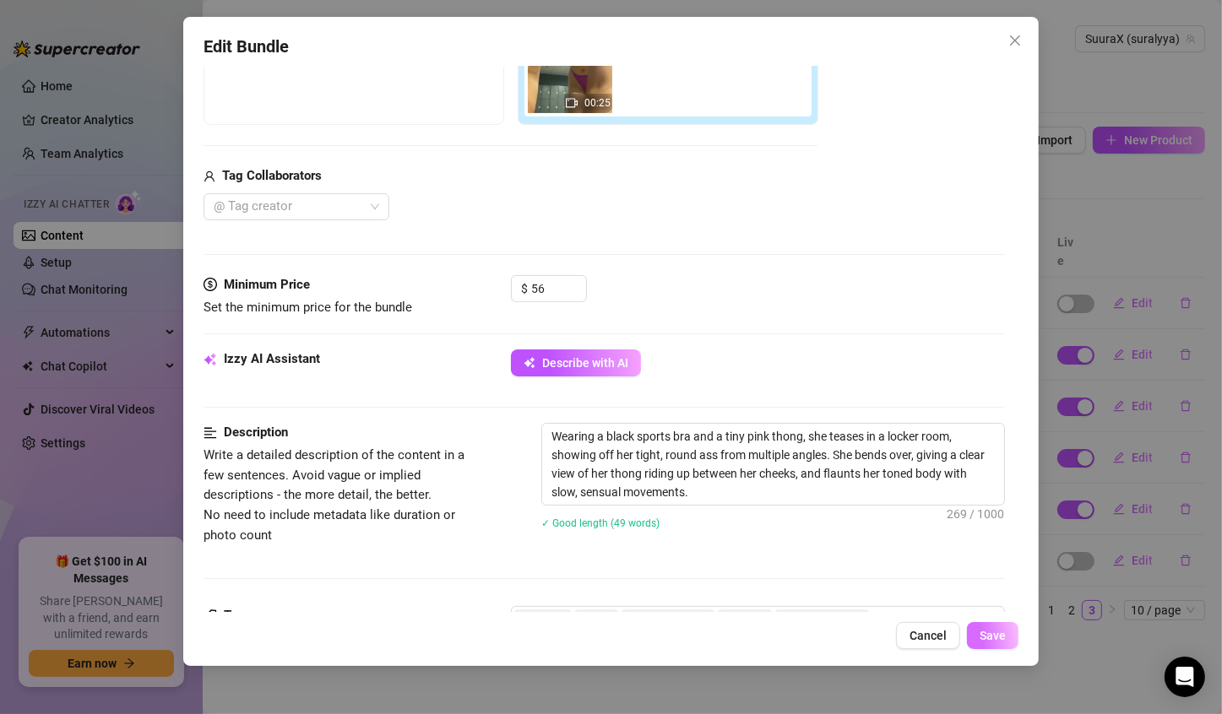
click at [975, 642] on button "Save" at bounding box center [993, 635] width 52 height 27
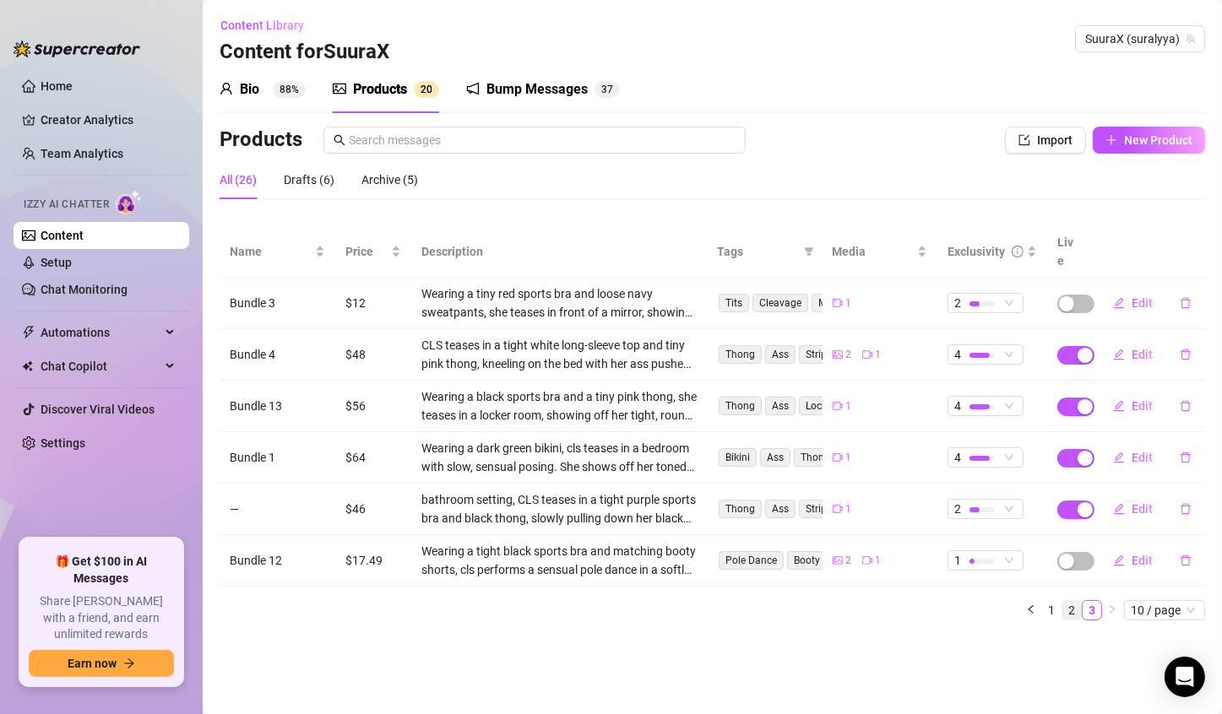
click at [1068, 600] on li "2" at bounding box center [1071, 610] width 20 height 20
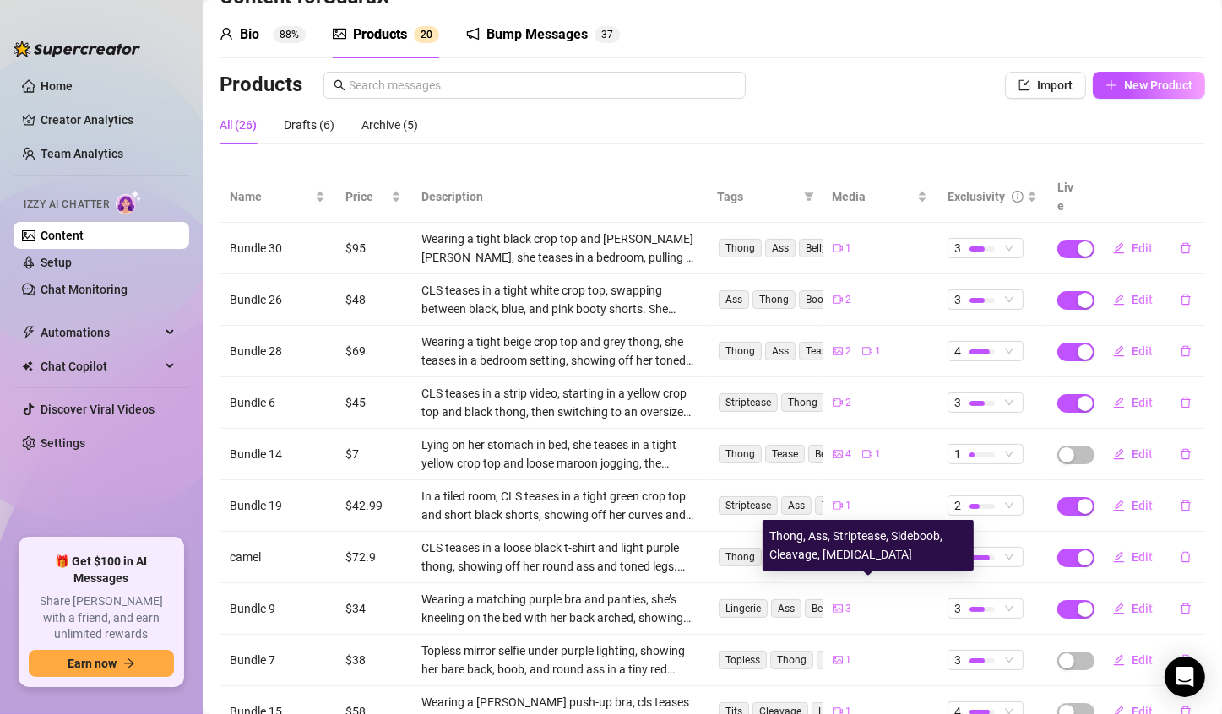
scroll to position [84, 0]
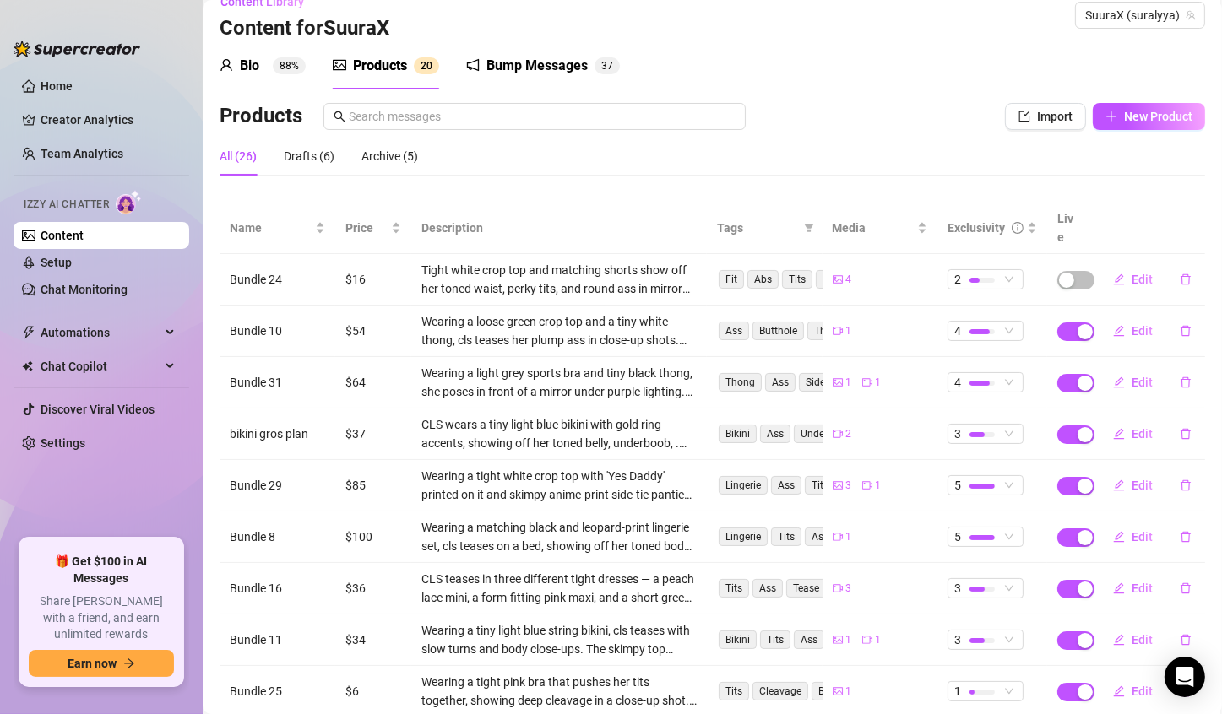
scroll to position [0, 0]
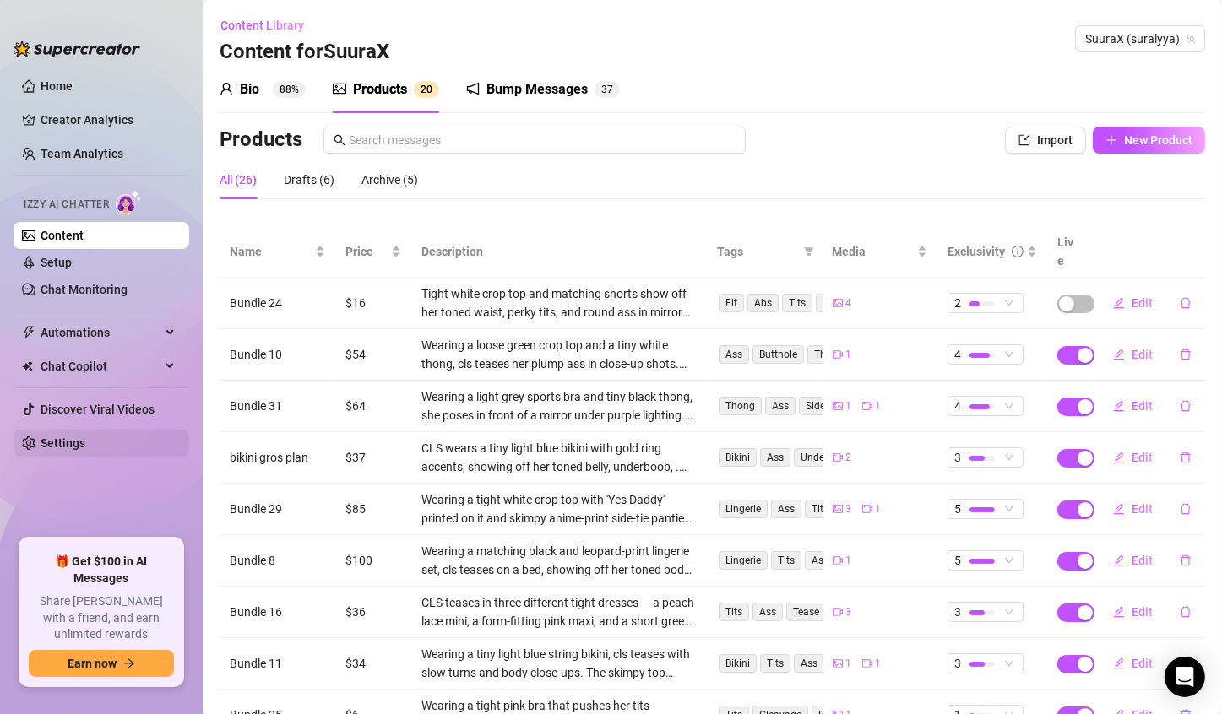
click at [73, 437] on link "Settings" at bounding box center [63, 444] width 45 height 14
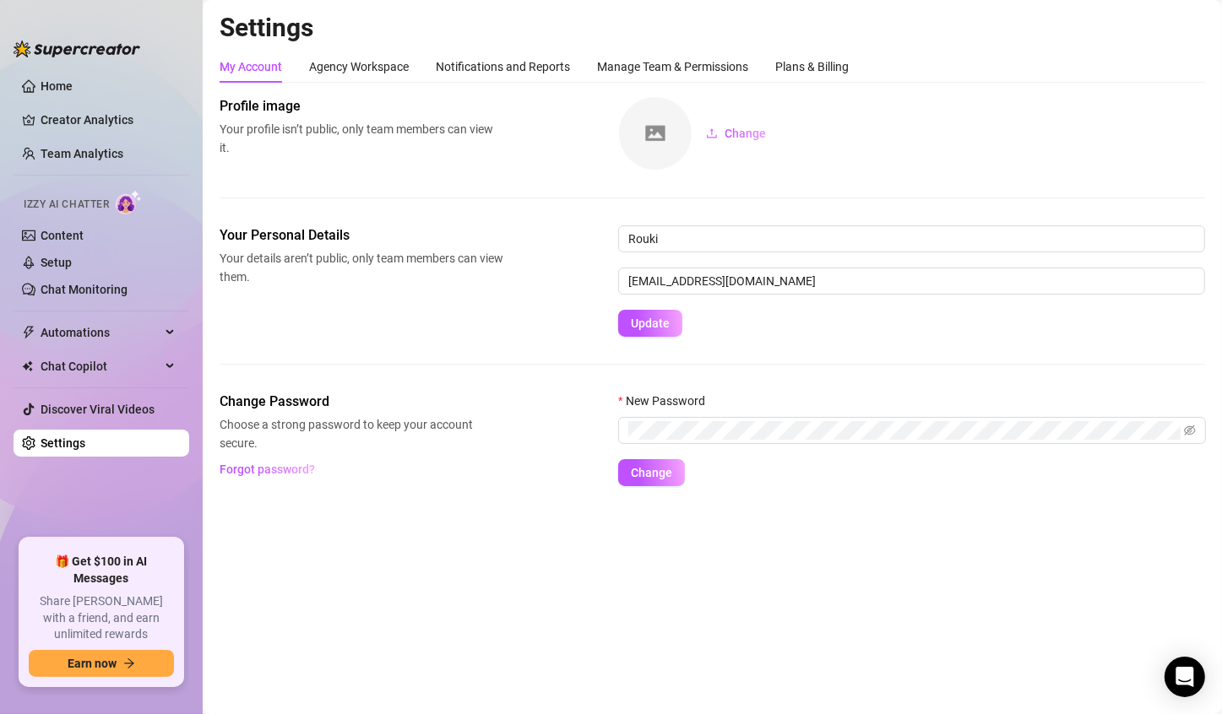
click at [757, 78] on div "My Account Agency Workspace Notifications and Reports Manage Team & Permissions…" at bounding box center [534, 67] width 629 height 32
click at [792, 67] on div "Plans & Billing" at bounding box center [811, 66] width 73 height 19
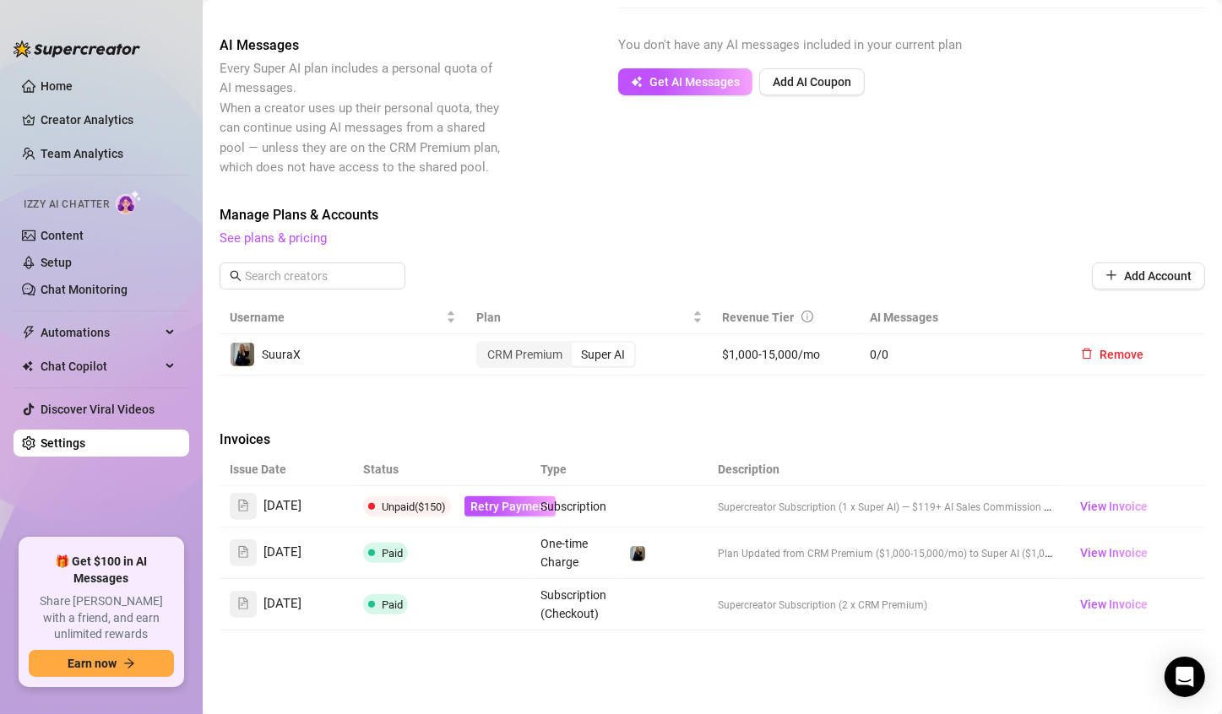
scroll to position [422, 0]
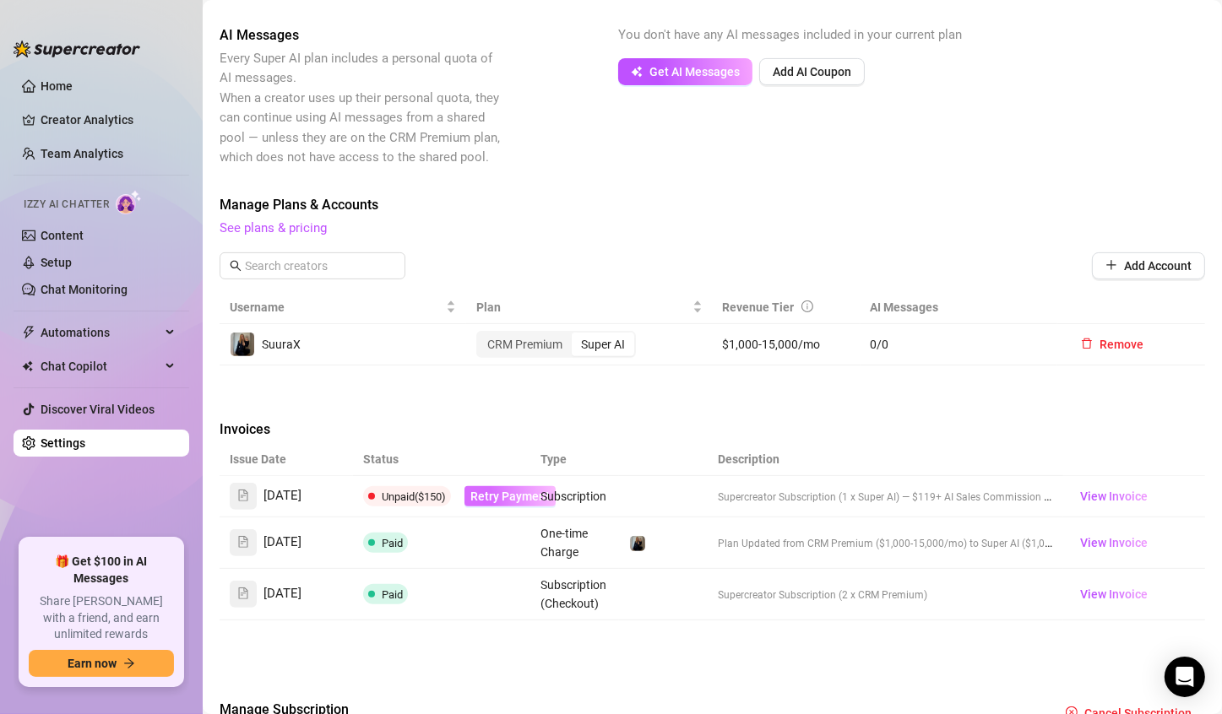
click at [508, 495] on span "Retry Payment" at bounding box center [509, 497] width 79 height 14
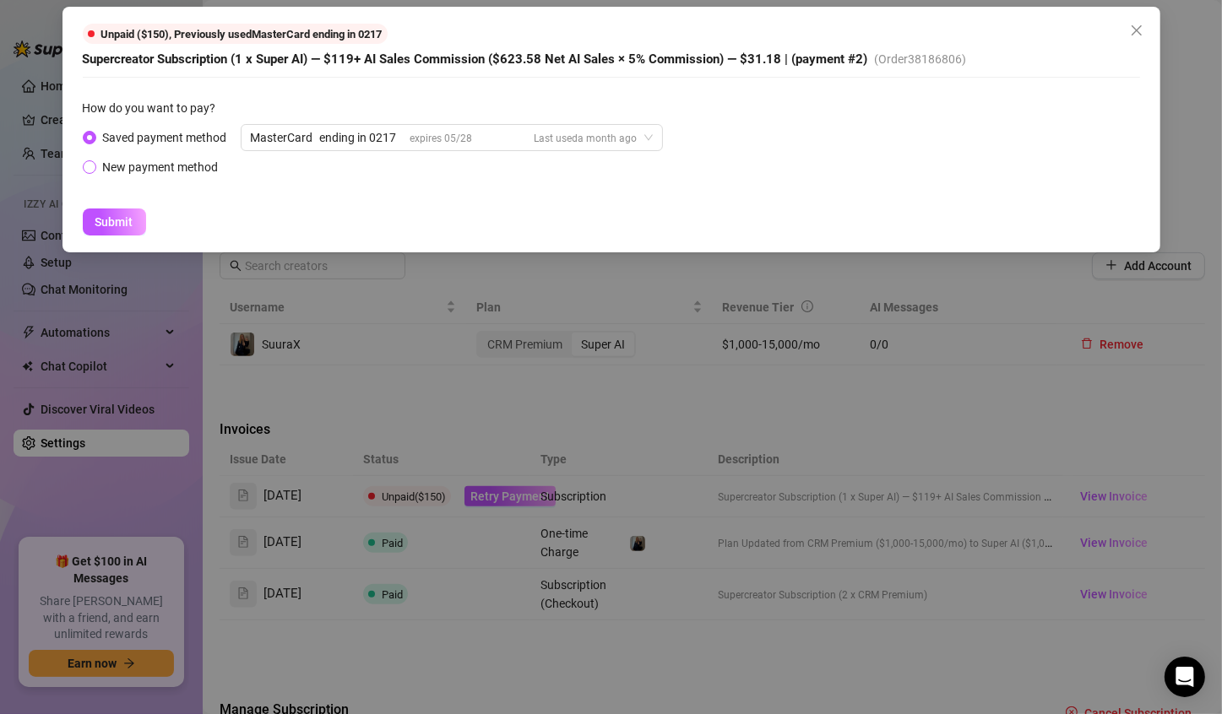
click at [144, 171] on div "New payment method" at bounding box center [161, 167] width 116 height 19
click at [94, 171] on input "New payment method" at bounding box center [90, 168] width 7 height 11
radio input "true"
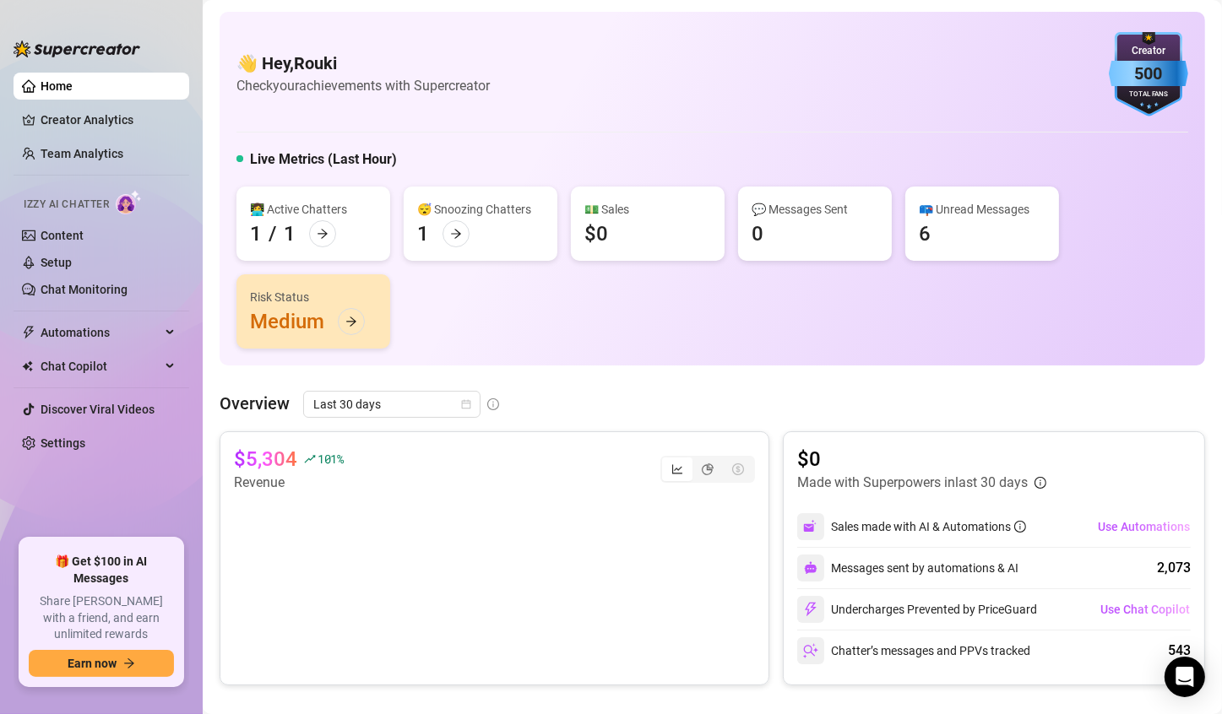
click at [356, 426] on div "Overview Last 30 days $5,304 101 % Revenue $0 Made with Superpowers in last 30 …" at bounding box center [712, 671] width 985 height 561
click at [353, 419] on div "Overview Last 30 days $5,304 101 % Revenue $0 Made with Superpowers in last 30 …" at bounding box center [712, 671] width 985 height 561
click at [350, 402] on span "Last 30 days" at bounding box center [391, 404] width 157 height 25
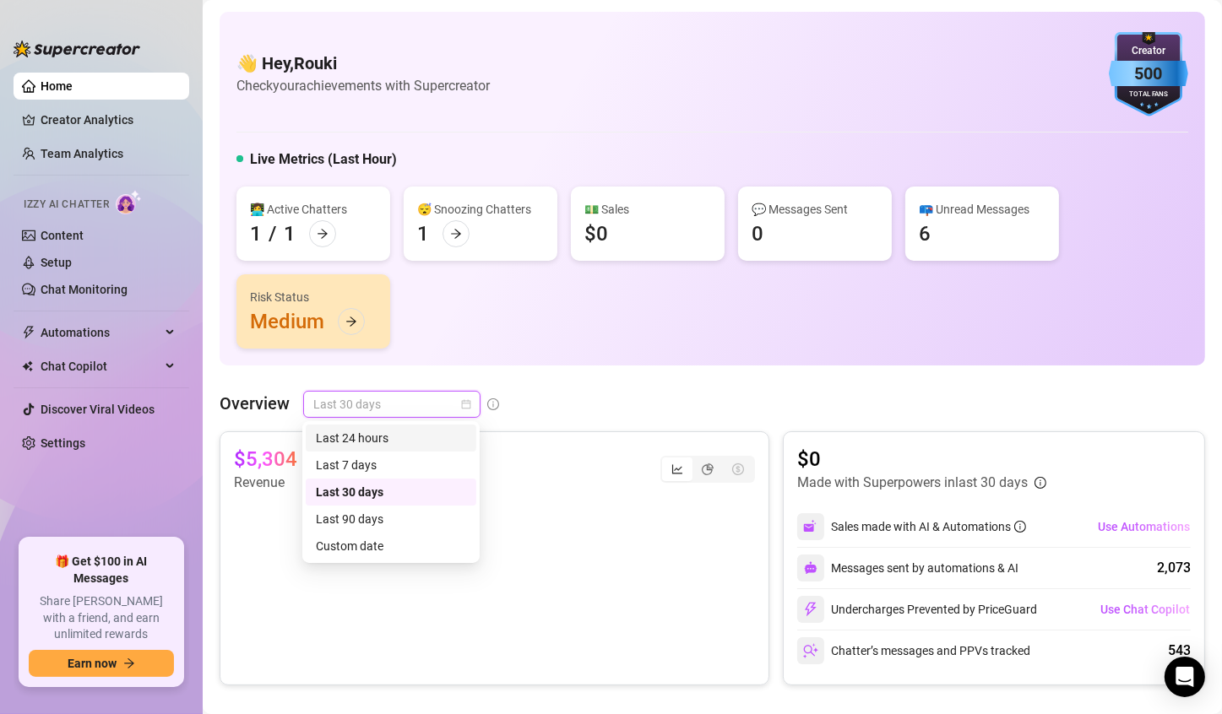
drag, startPoint x: 549, startPoint y: 344, endPoint x: 531, endPoint y: 344, distance: 17.7
click at [548, 344] on div "👩‍💻 Active Chatters 1 / 1 😴 Snoozing Chatters 1 💵 Sales $0 💬 Messages Sent 0 📪 …" at bounding box center [712, 268] width 952 height 162
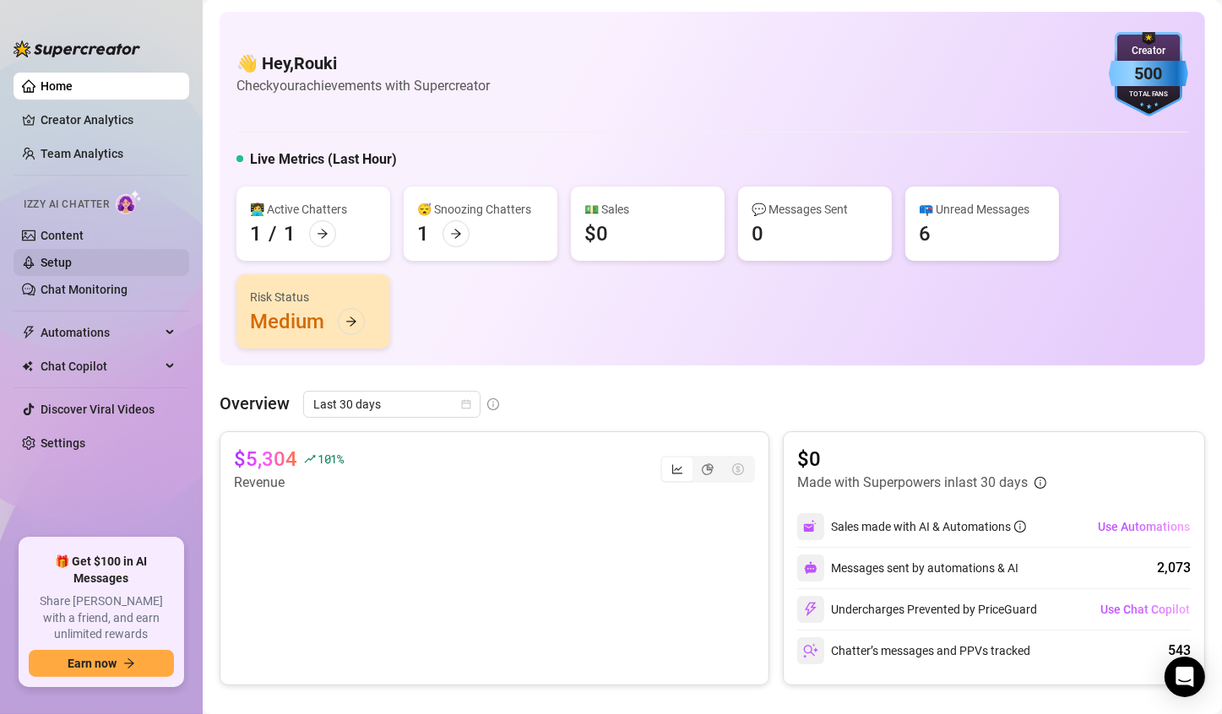
click at [72, 265] on link "Setup" at bounding box center [56, 263] width 31 height 14
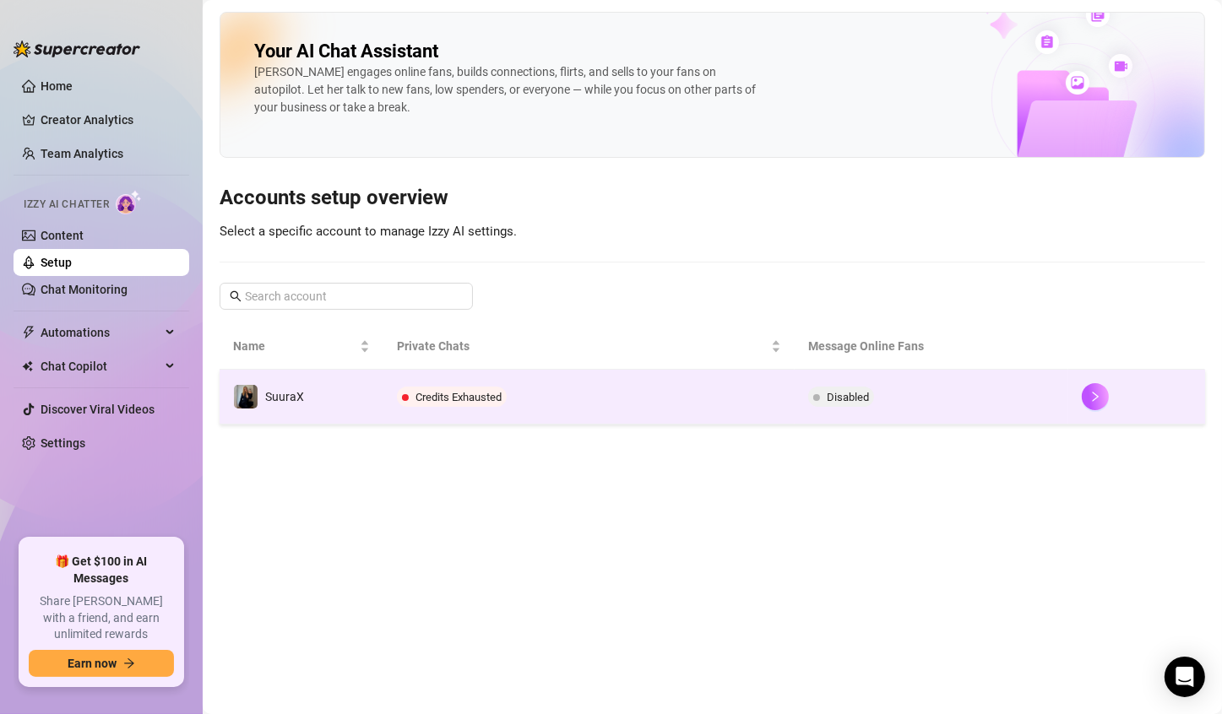
click at [548, 417] on td "Credits Exhausted" at bounding box center [588, 397] width 410 height 55
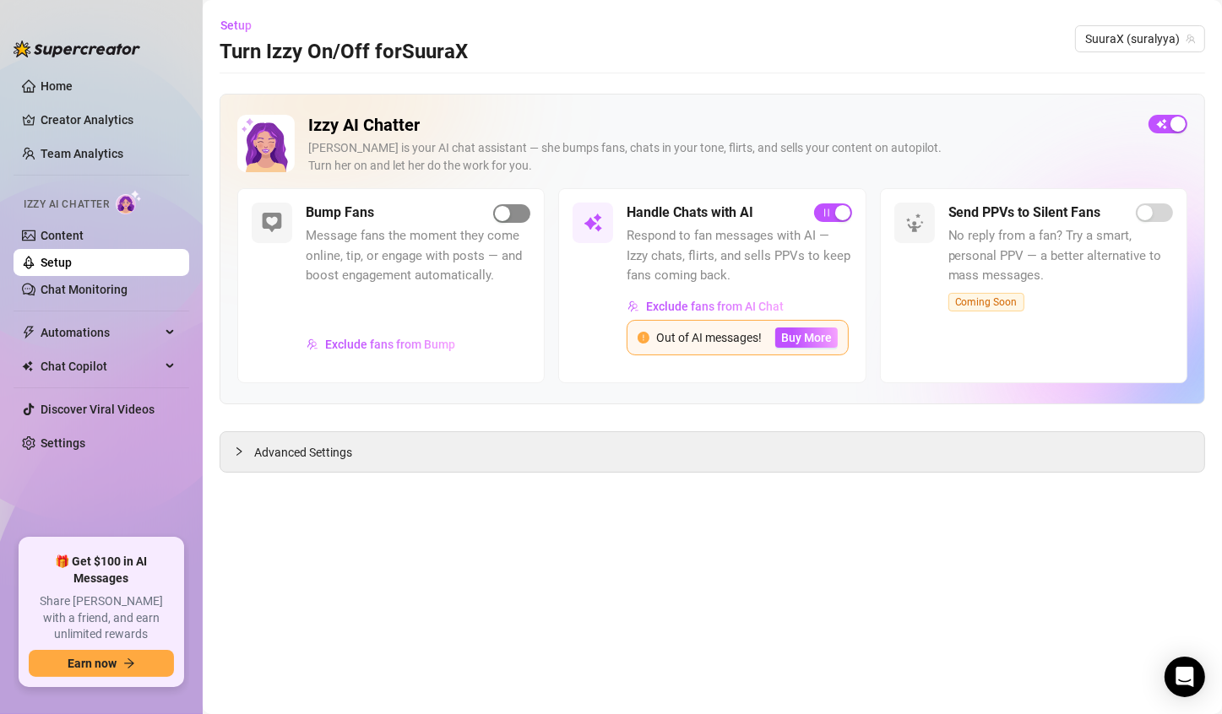
click at [507, 214] on div "button" at bounding box center [502, 213] width 15 height 15
click at [521, 223] on div "Bump Fans Message fans the moment they come online, tip, or engage with posts —…" at bounding box center [418, 286] width 225 height 166
click at [524, 220] on div "button" at bounding box center [520, 213] width 15 height 15
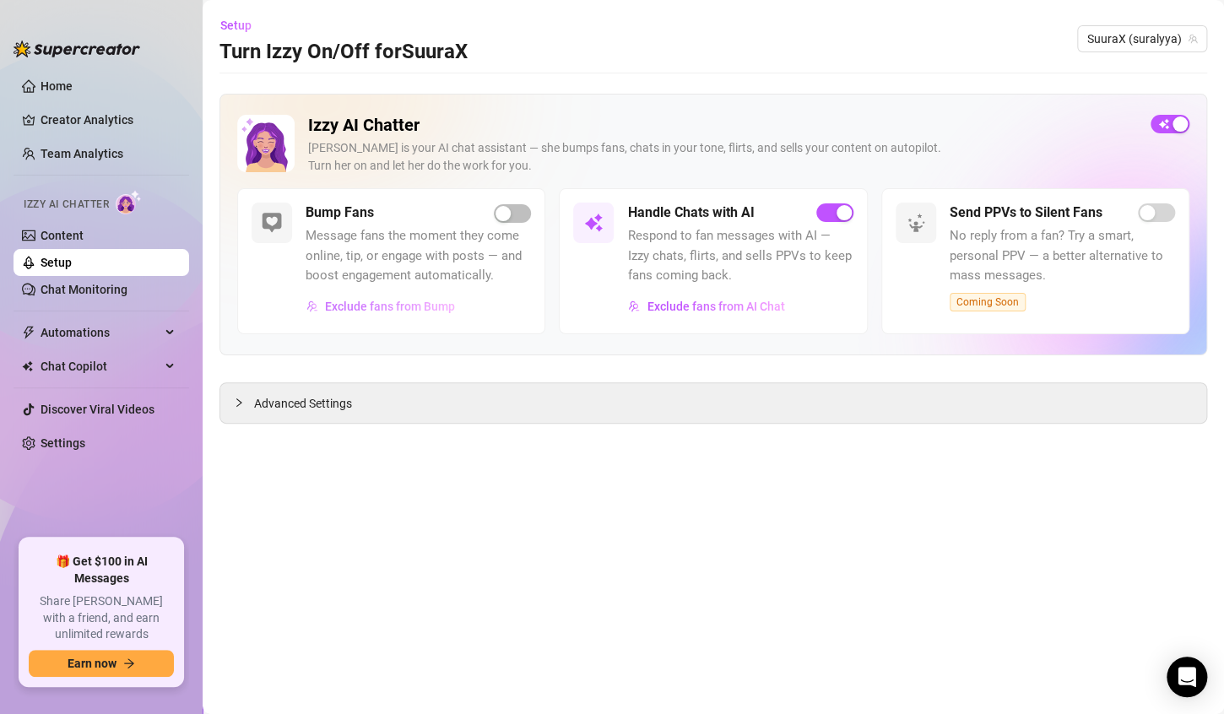
click at [431, 304] on span "Exclude fans from Bump" at bounding box center [390, 307] width 130 height 14
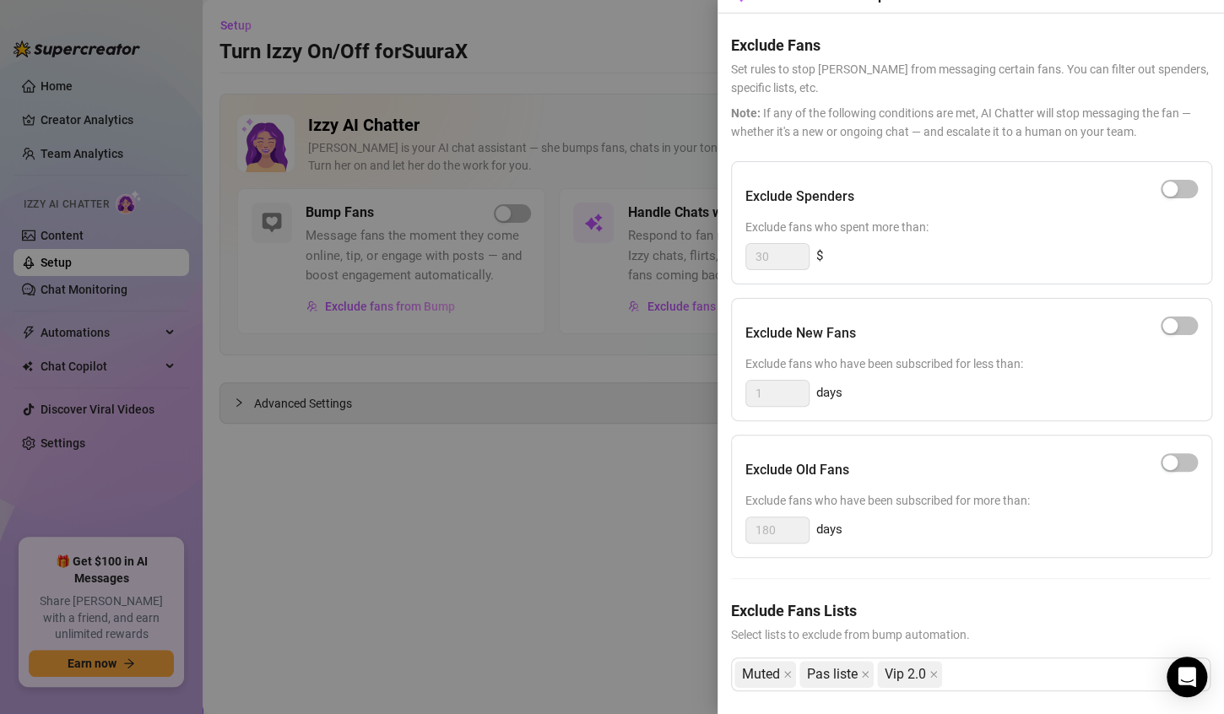
scroll to position [65, 0]
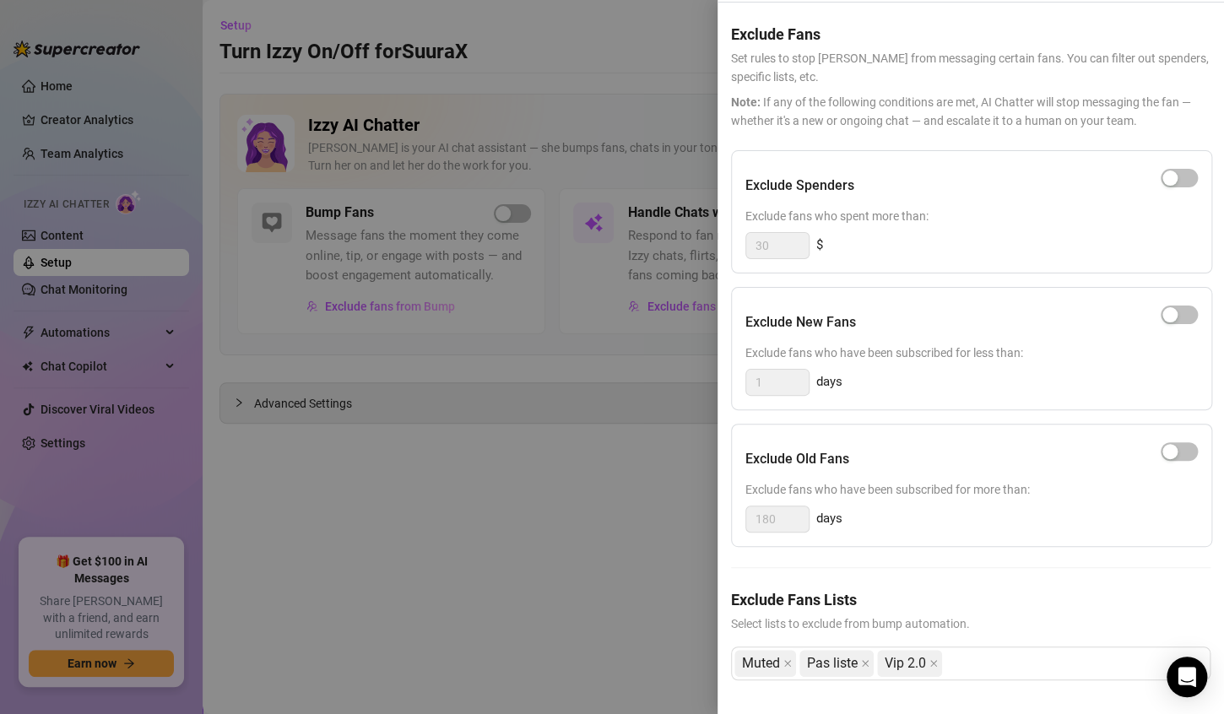
click at [617, 361] on div at bounding box center [612, 357] width 1224 height 714
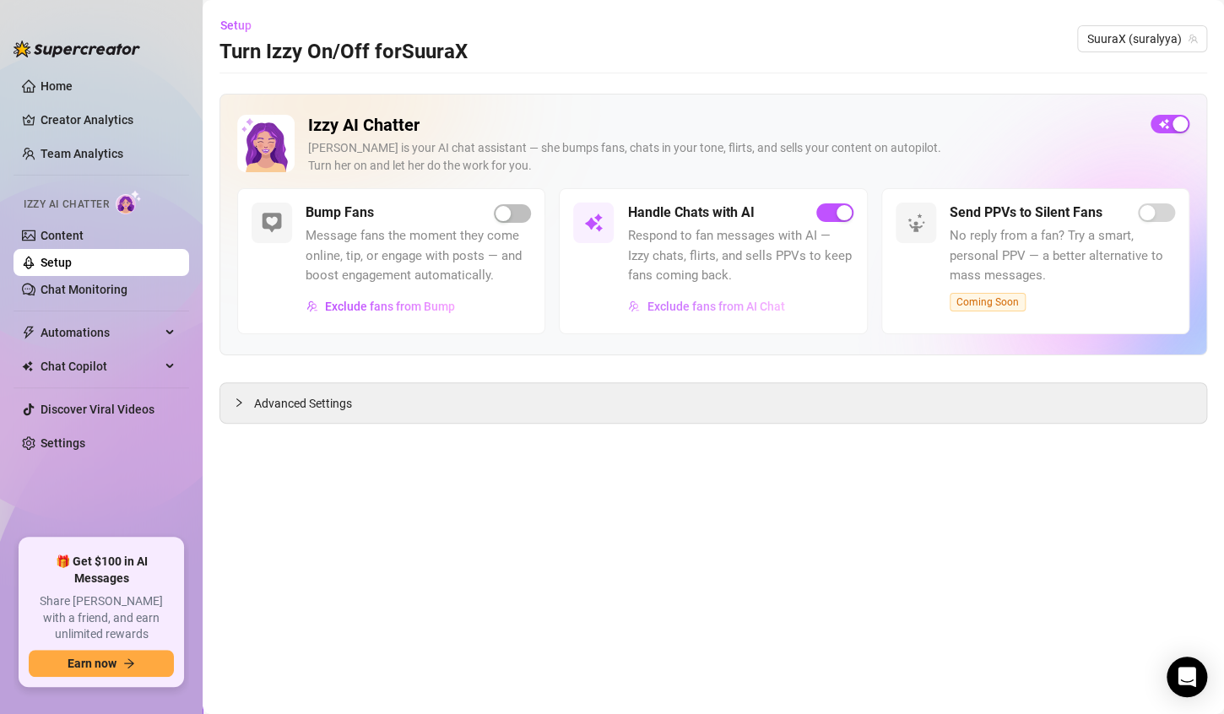
click at [728, 300] on span "Exclude fans from AI Chat" at bounding box center [716, 307] width 138 height 14
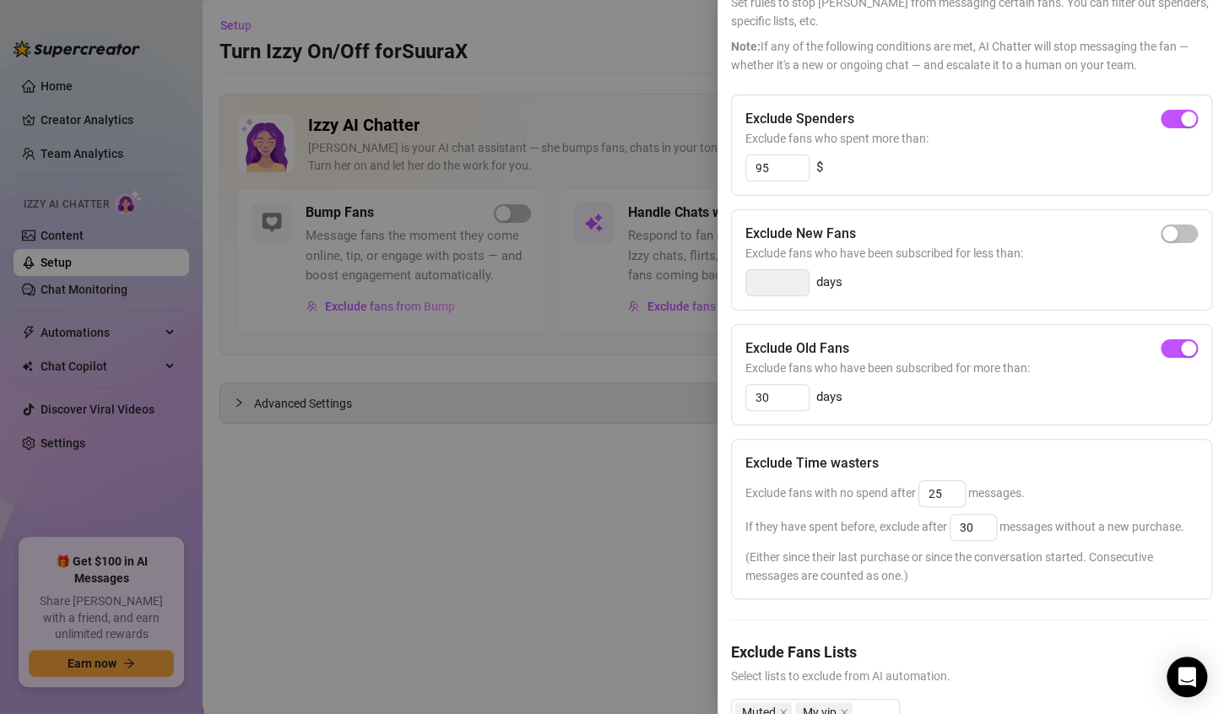
scroll to position [209, 0]
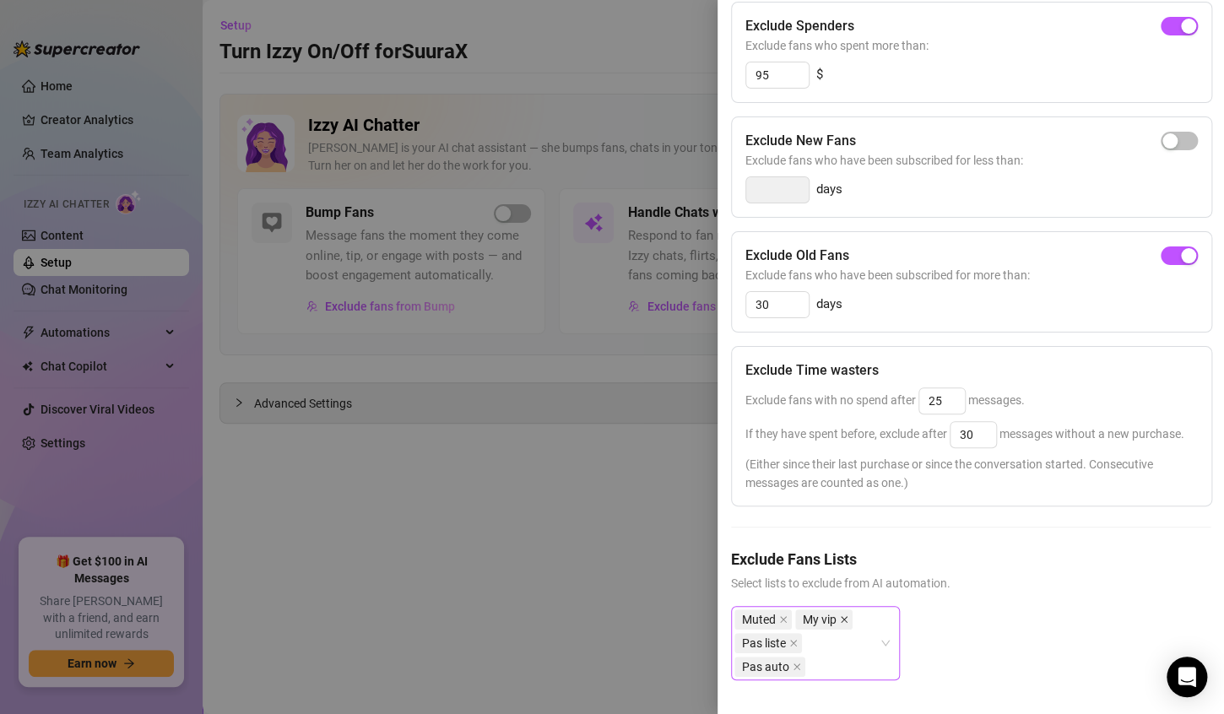
click at [845, 621] on span at bounding box center [844, 620] width 8 height 19
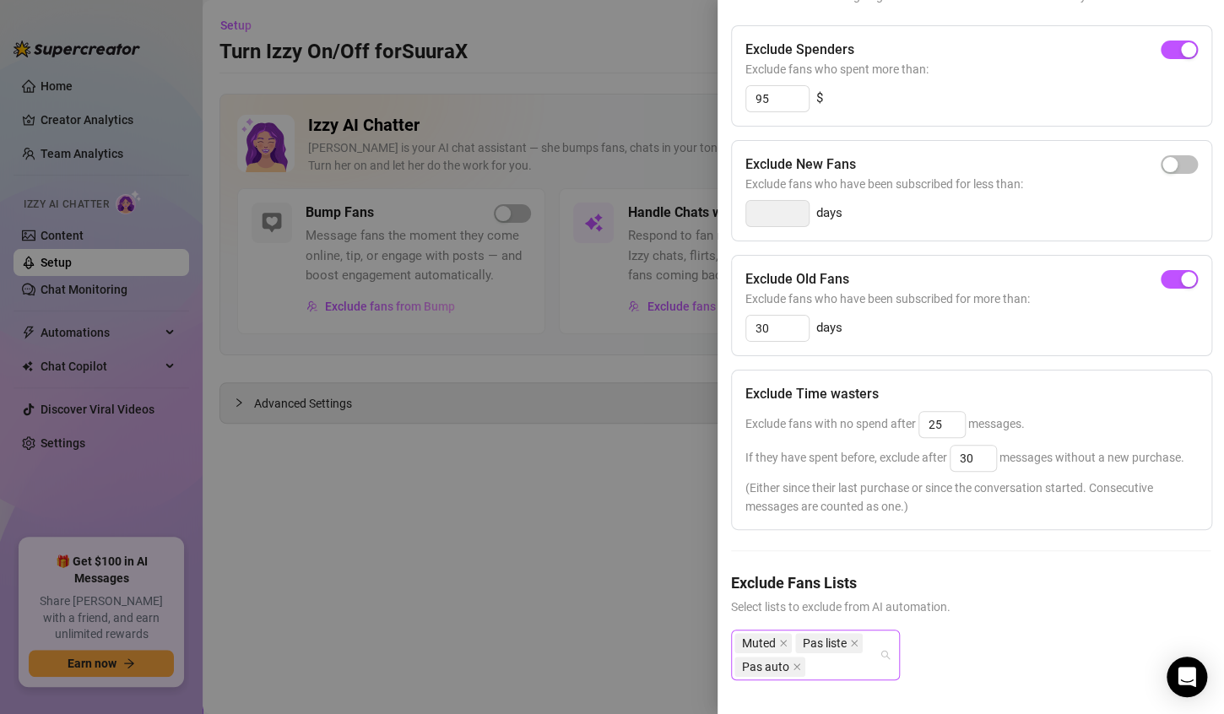
click at [855, 654] on div "Muted Pas liste Pas auto" at bounding box center [807, 655] width 144 height 47
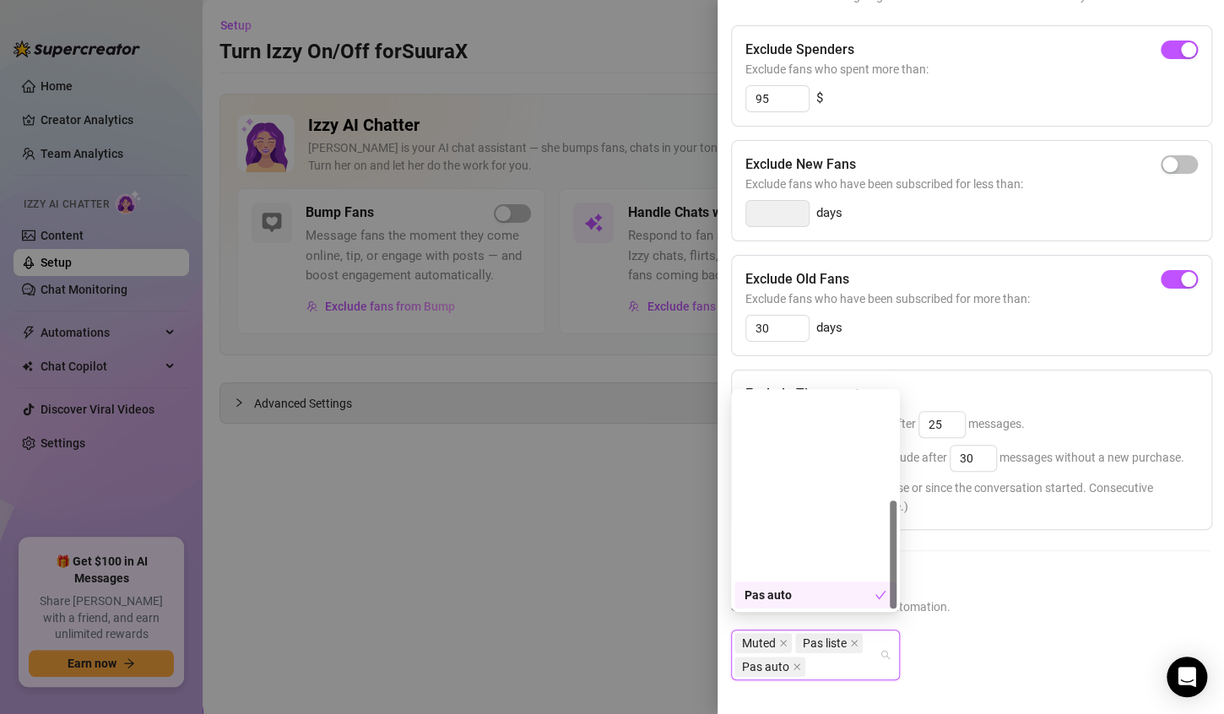
scroll to position [216, 0]
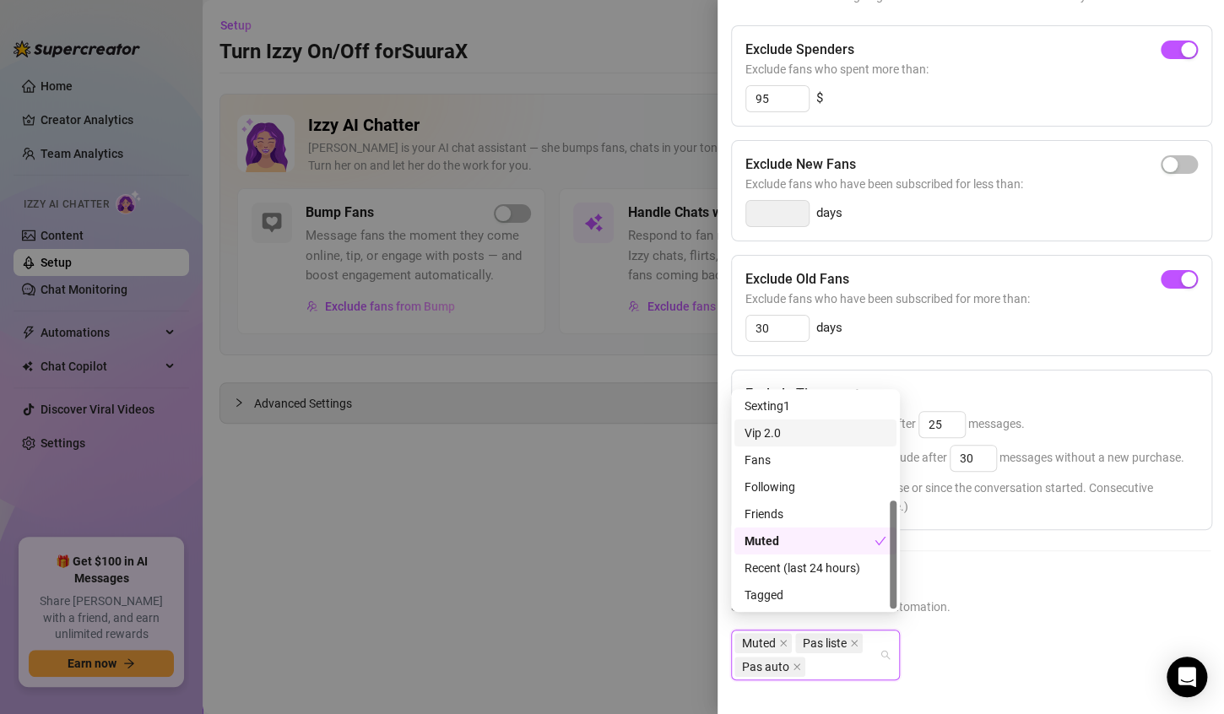
click at [826, 428] on div "Vip 2.0" at bounding box center [816, 433] width 142 height 19
click at [1046, 598] on span "Select lists to exclude from AI automation." at bounding box center [971, 607] width 480 height 19
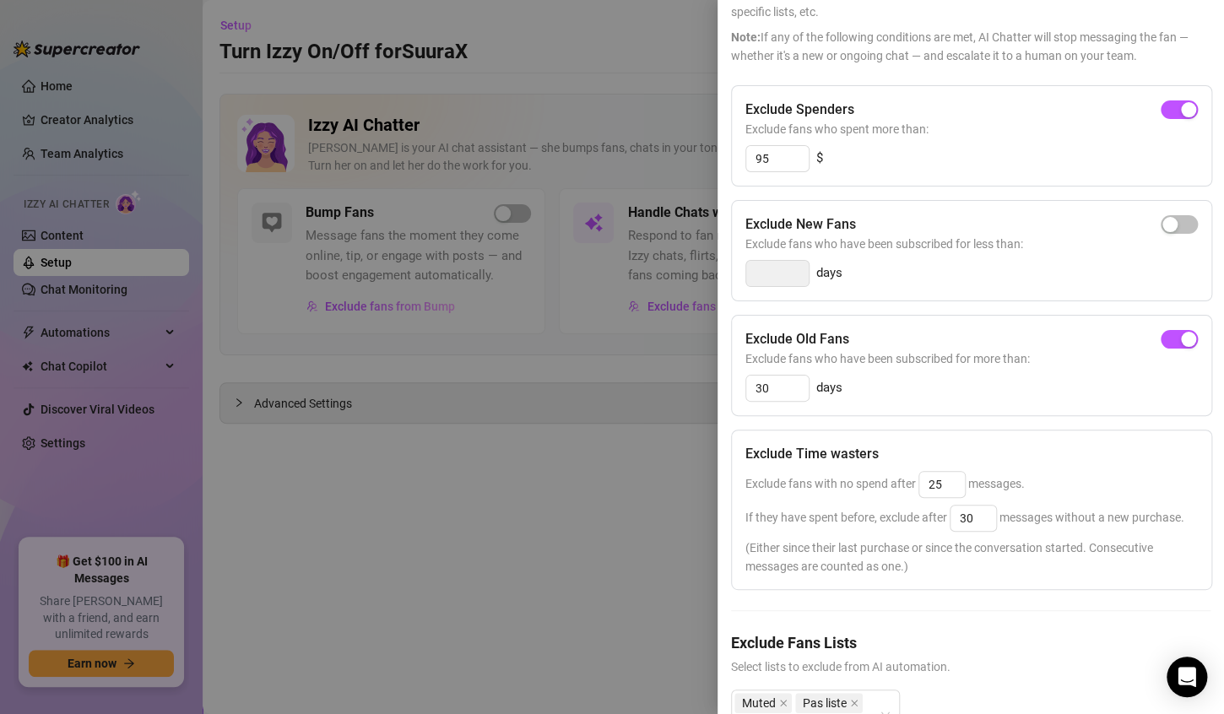
scroll to position [0, 0]
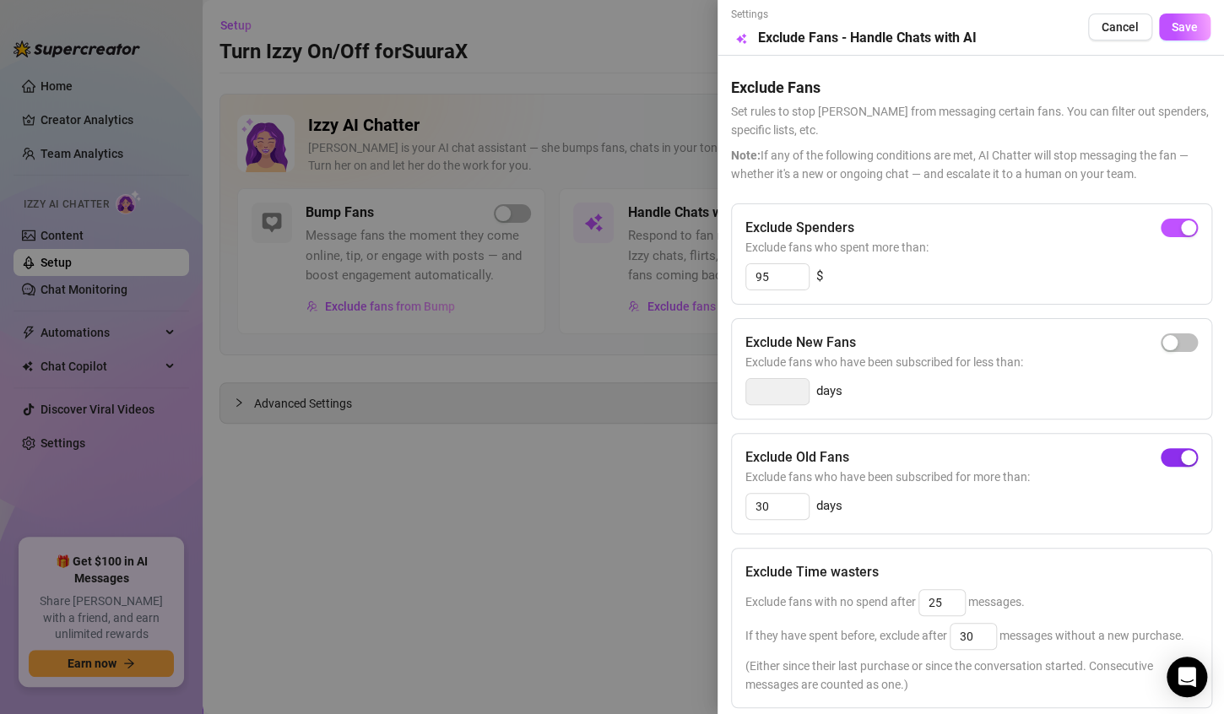
click at [1181, 459] on div "button" at bounding box center [1188, 457] width 15 height 15
click at [790, 286] on input "95" at bounding box center [777, 276] width 62 height 25
drag, startPoint x: 783, startPoint y: 279, endPoint x: 687, endPoint y: 288, distance: 96.6
click at [687, 288] on div "Settings Preview Exclude Fans - Handle Chats with AI Cancel Save Exclude Fans S…" at bounding box center [612, 357] width 1224 height 714
type input "1"
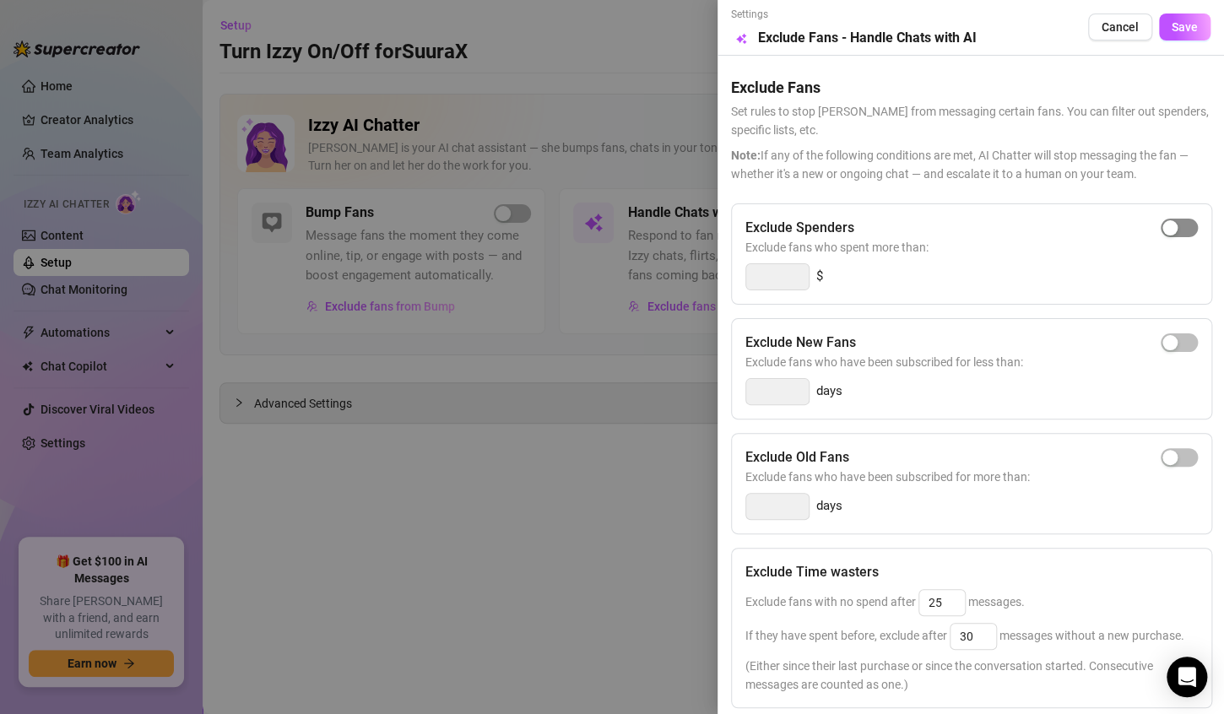
click at [1163, 229] on div "button" at bounding box center [1170, 227] width 15 height 15
drag, startPoint x: 785, startPoint y: 287, endPoint x: 699, endPoint y: 311, distance: 89.3
click at [699, 311] on div "Settings Preview Exclude Fans - Handle Chats with AI Cancel Save Exclude Fans S…" at bounding box center [612, 357] width 1224 height 714
type input "140"
click at [1172, 21] on span "Save" at bounding box center [1185, 27] width 26 height 14
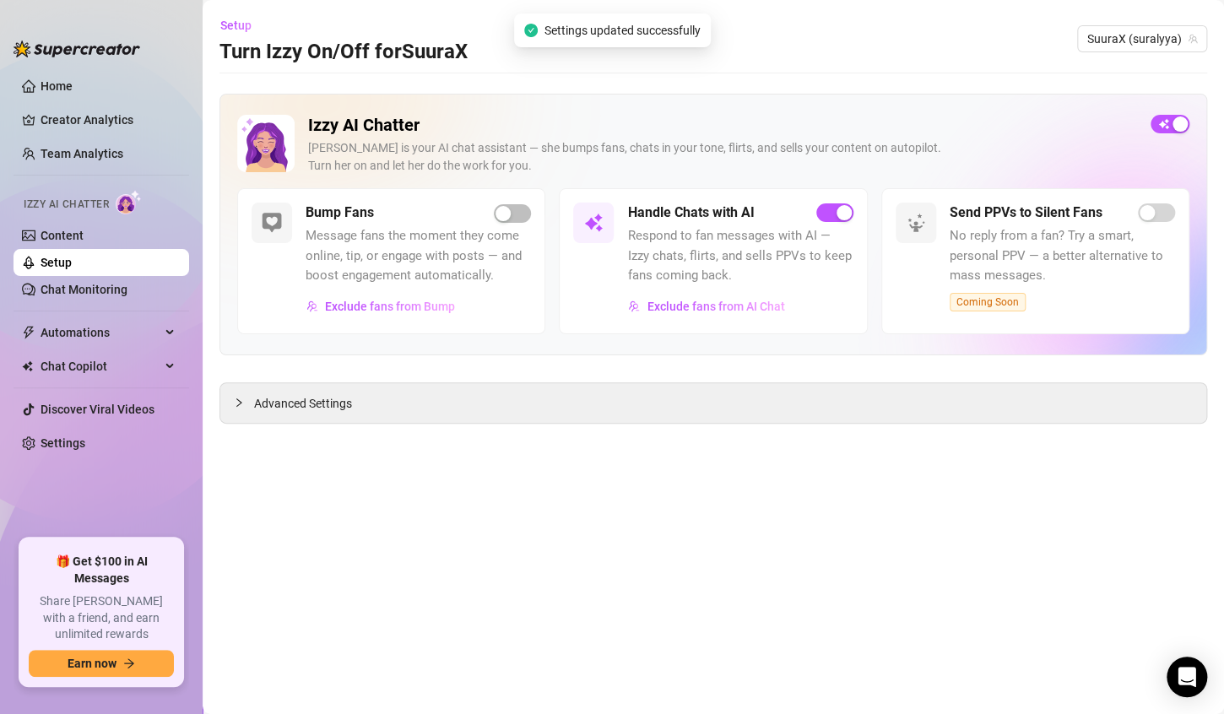
click at [517, 473] on main "Setup Turn Izzy On/Off for SuuraX SuuraX (suralyya) Izzy AI Chatter [PERSON_NAM…" at bounding box center [714, 357] width 1022 height 714
click at [435, 317] on button "Exclude fans from Bump" at bounding box center [381, 306] width 150 height 27
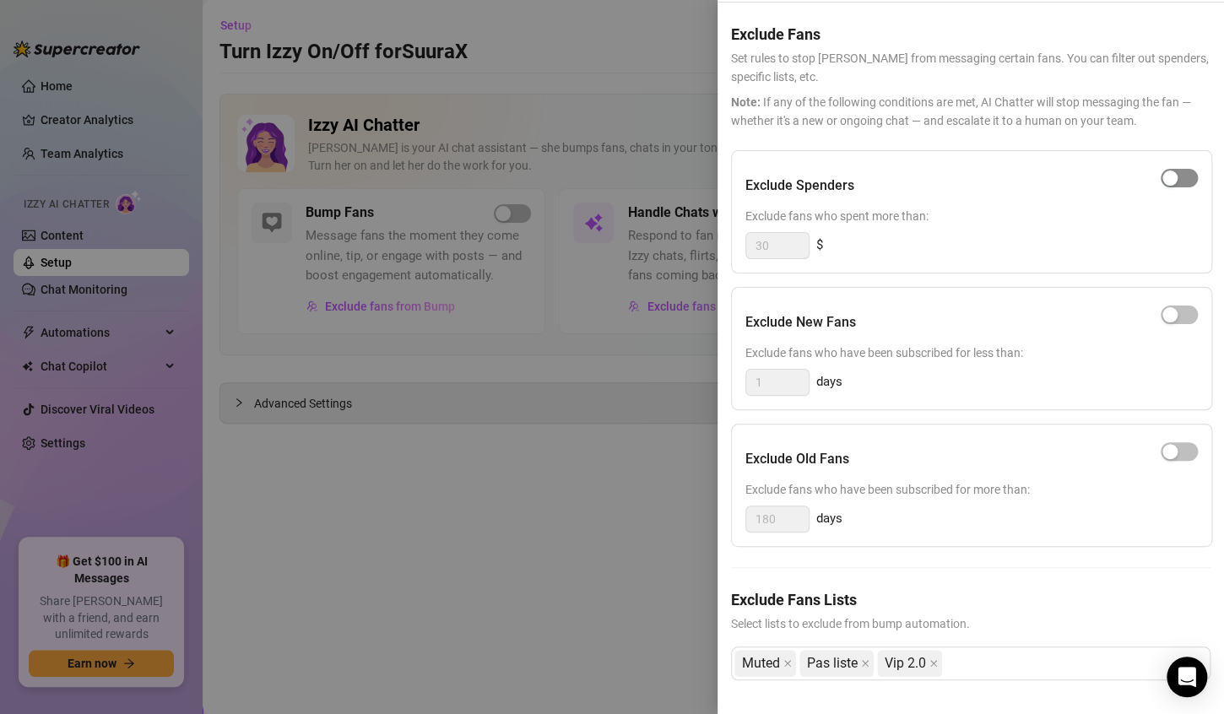
click at [1170, 174] on span "button" at bounding box center [1179, 178] width 37 height 19
drag, startPoint x: 789, startPoint y: 225, endPoint x: 687, endPoint y: 240, distance: 103.3
click at [687, 240] on div "Settings Preview Exclude Fans - Bump Online Fans Cancel Save Exclude Fans Set r…" at bounding box center [612, 357] width 1224 height 714
type input "350"
click at [525, 495] on div at bounding box center [612, 357] width 1224 height 714
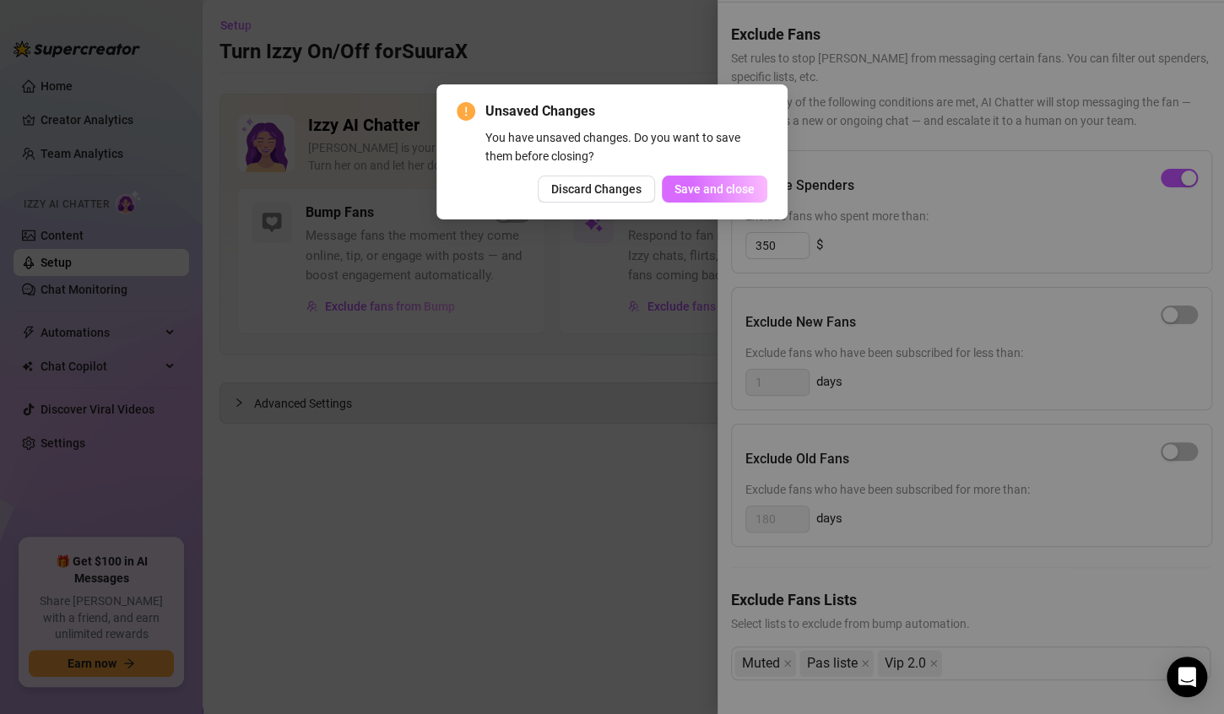
click at [705, 182] on span "Save and close" at bounding box center [715, 189] width 80 height 14
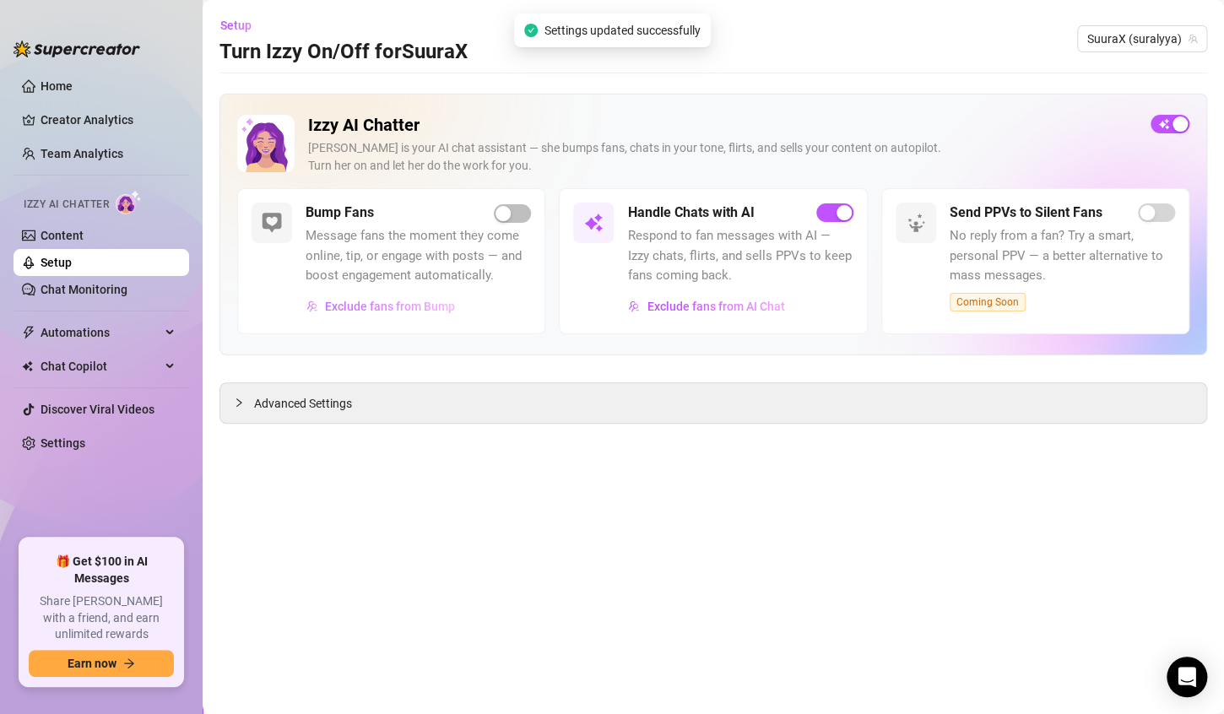
click at [442, 302] on span "Exclude fans from Bump" at bounding box center [390, 307] width 130 height 14
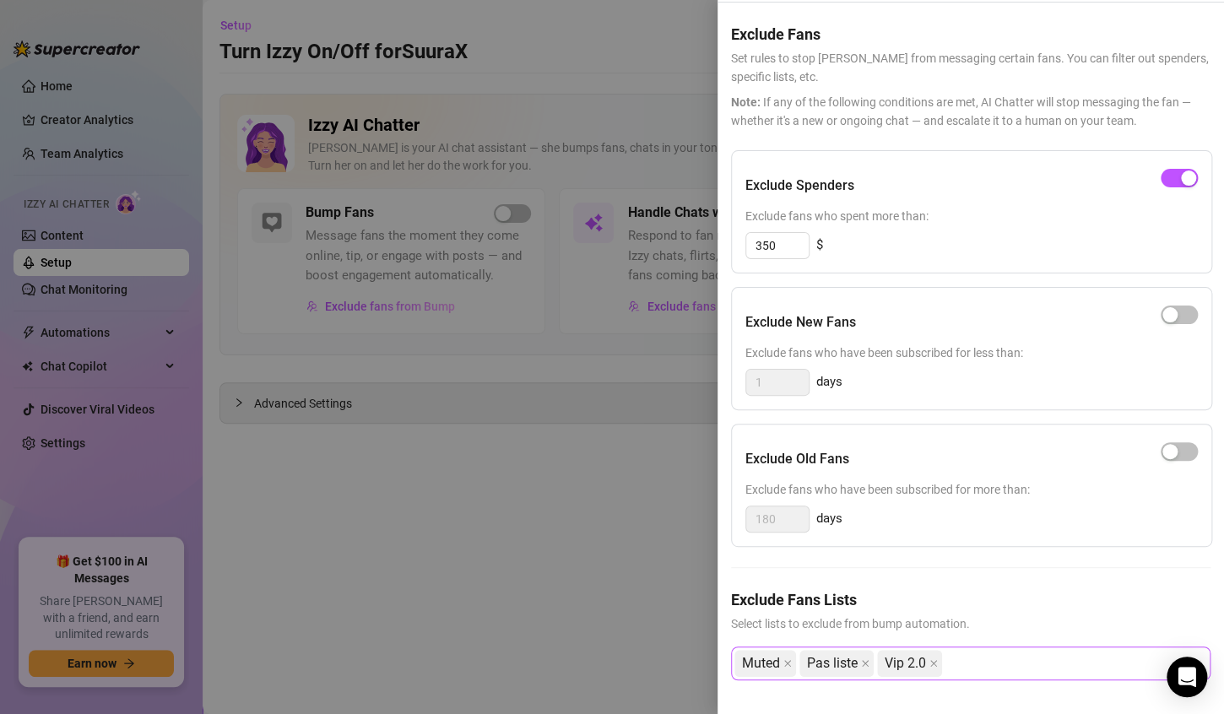
click at [1008, 651] on div "Muted Pas liste Vip 2.0" at bounding box center [962, 664] width 455 height 30
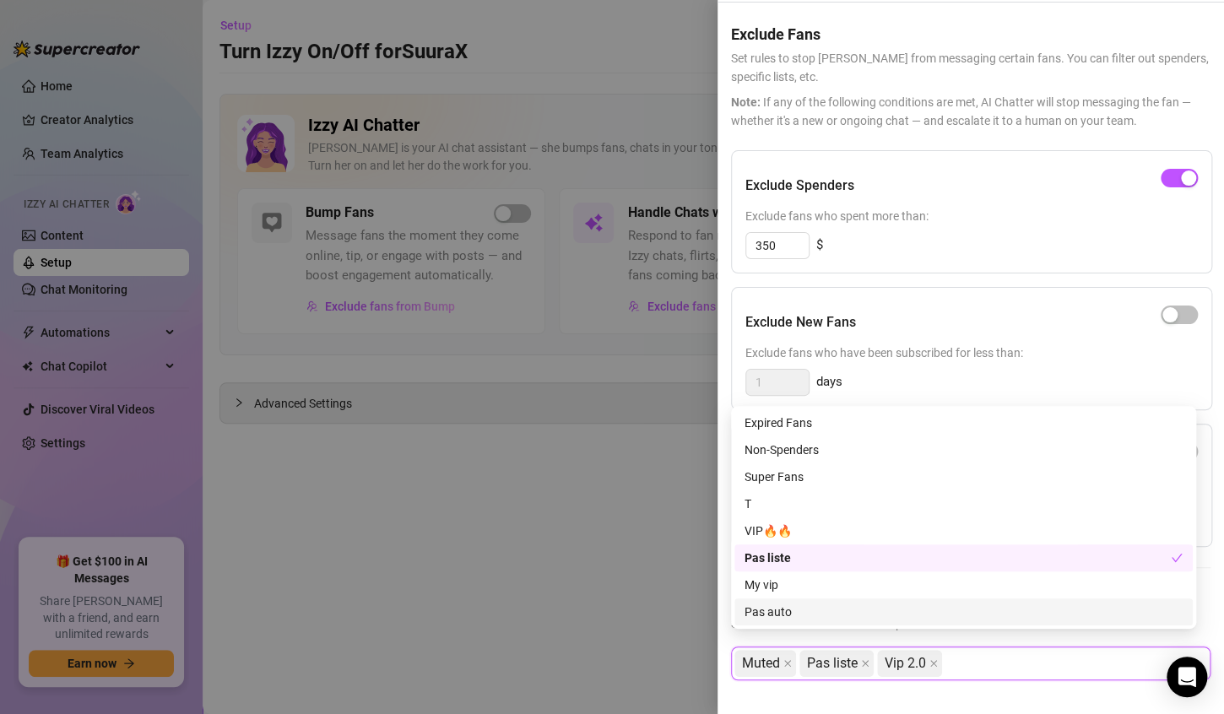
click at [514, 589] on div at bounding box center [612, 357] width 1224 height 714
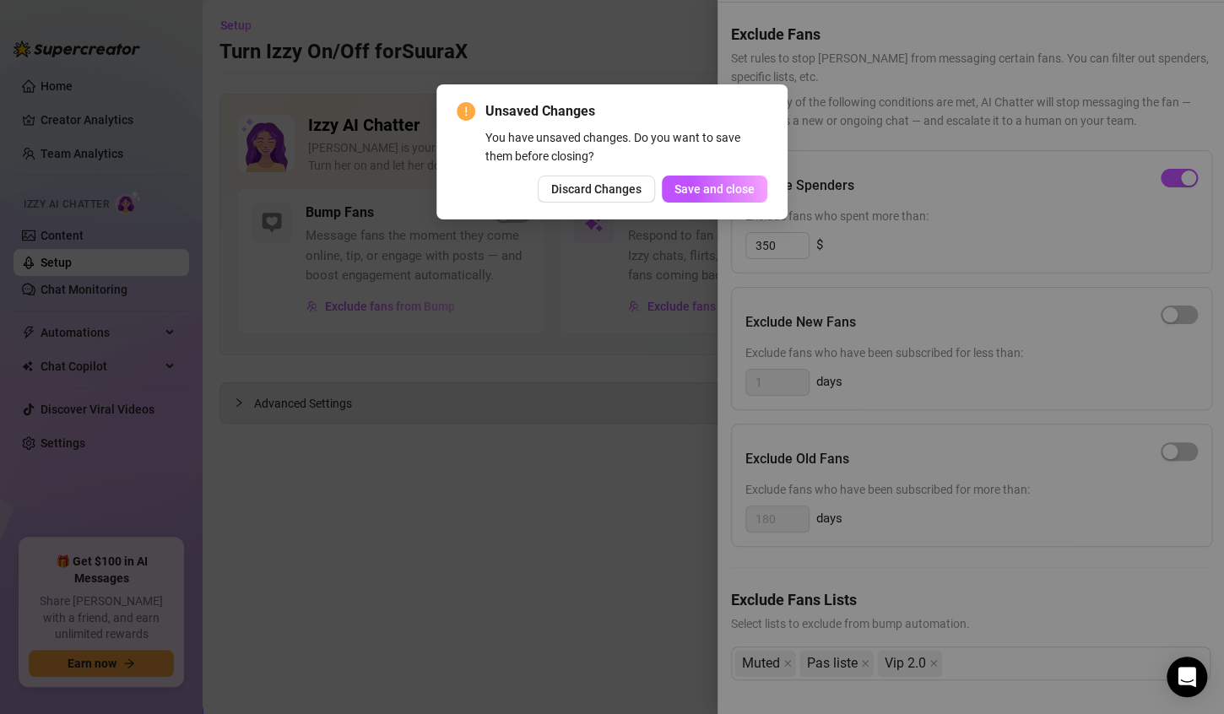
drag, startPoint x: 624, startPoint y: 189, endPoint x: 610, endPoint y: 206, distance: 22.2
click at [624, 190] on span "Discard Changes" at bounding box center [596, 189] width 90 height 14
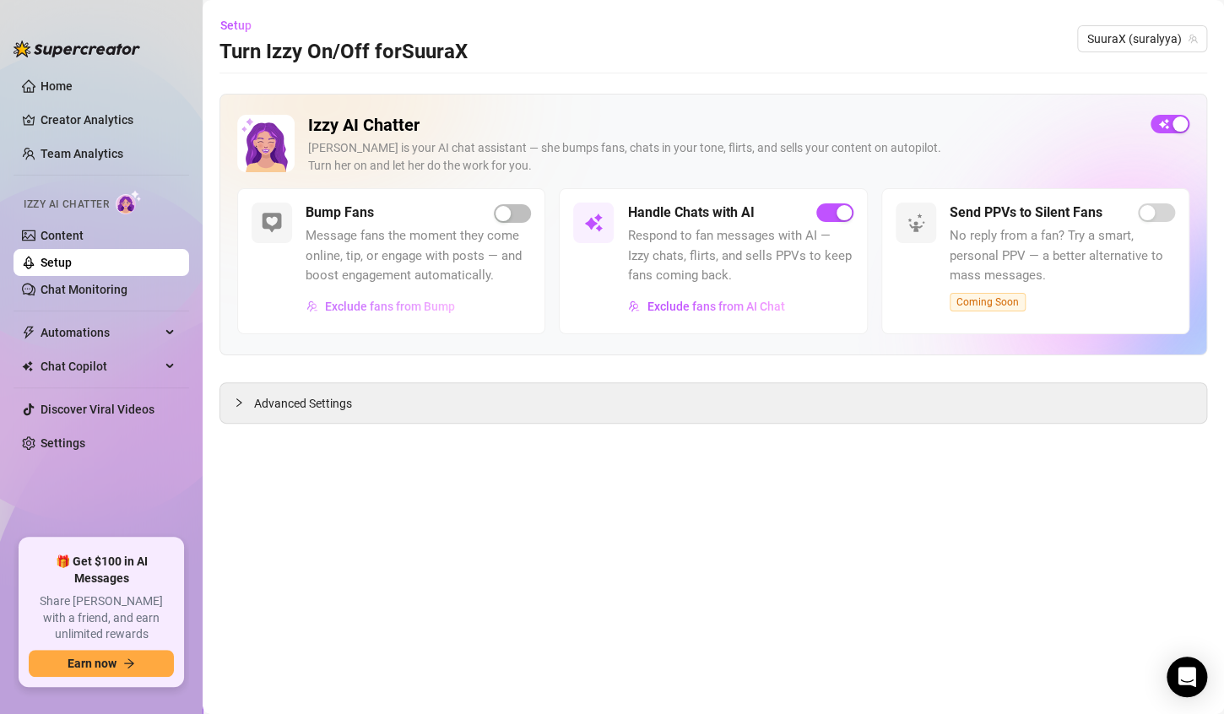
click at [406, 303] on span "Exclude fans from Bump" at bounding box center [390, 307] width 130 height 14
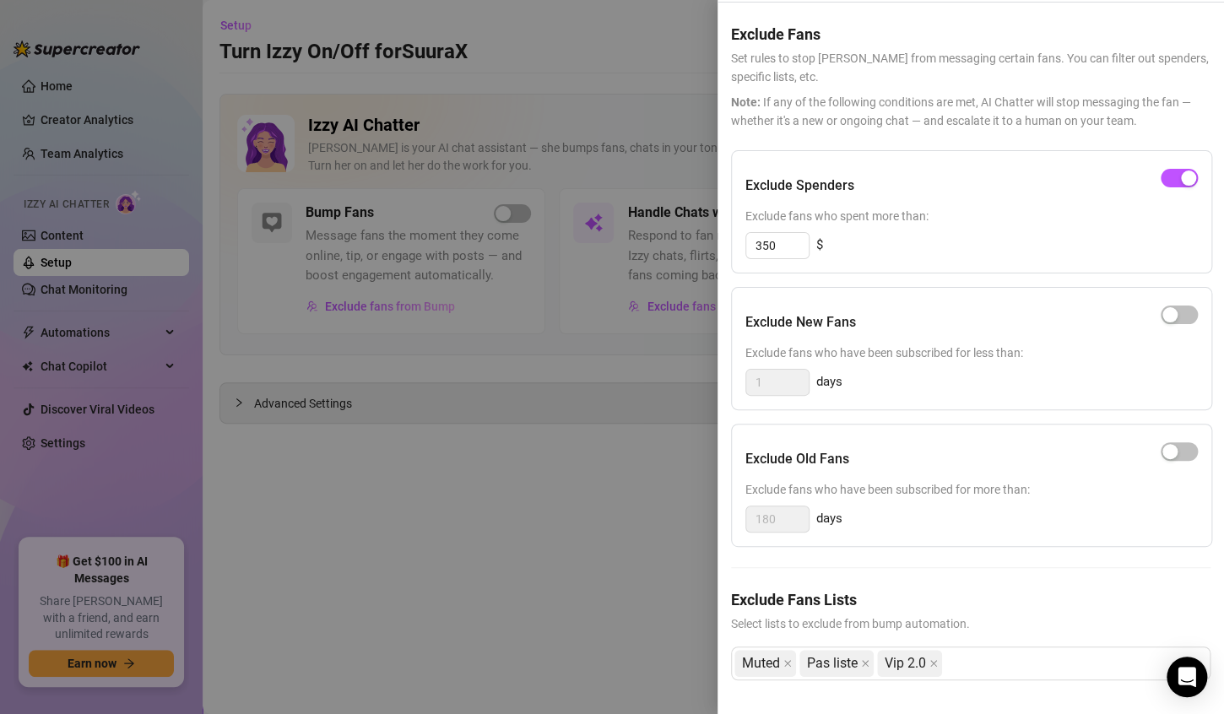
click at [435, 527] on div at bounding box center [612, 357] width 1224 height 714
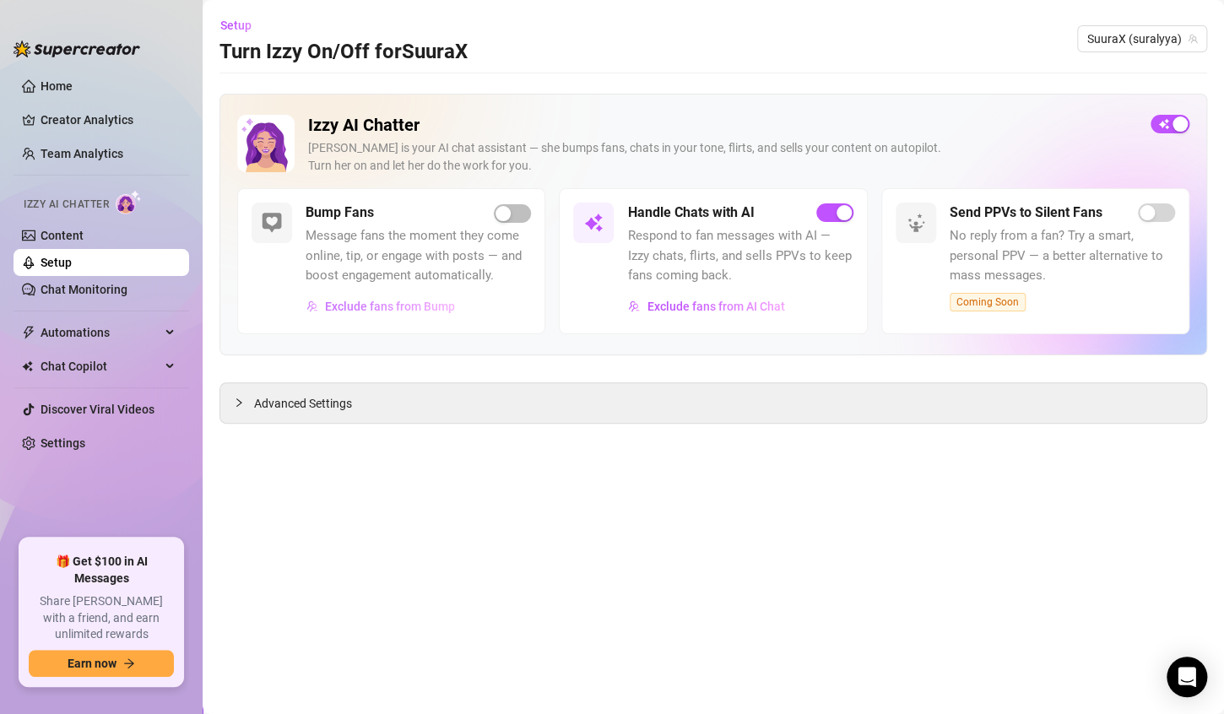
click at [379, 297] on button "Exclude fans from Bump" at bounding box center [381, 306] width 150 height 27
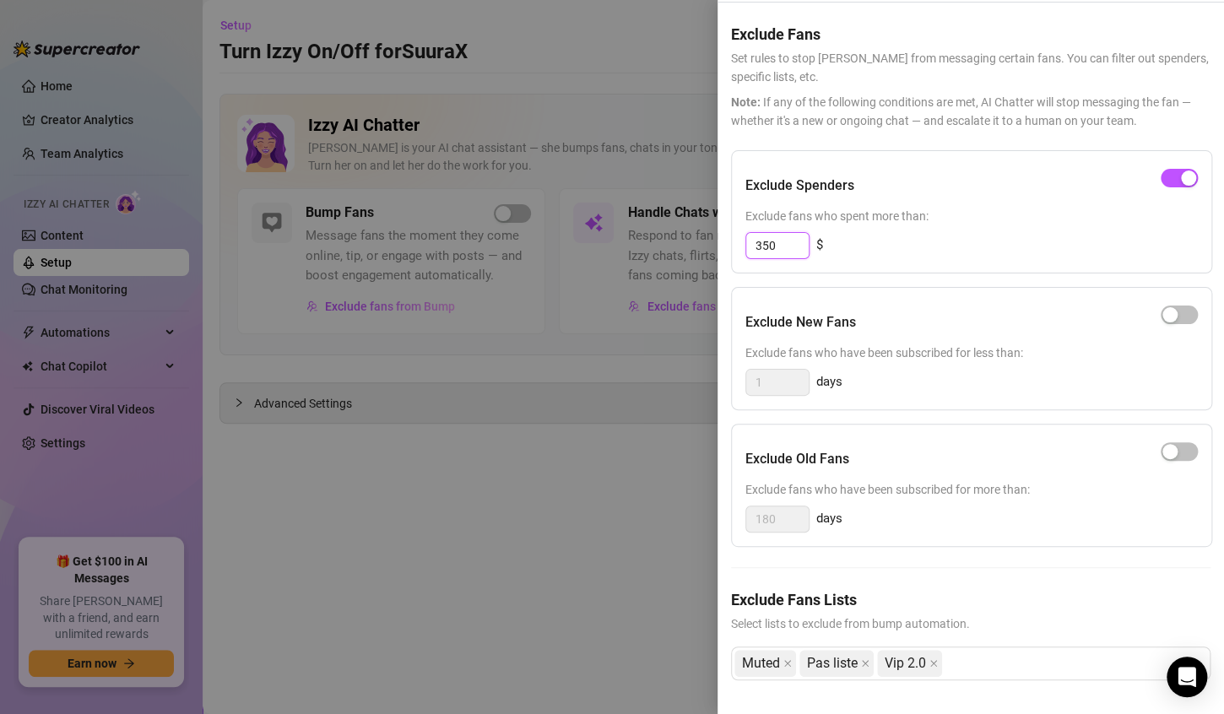
drag, startPoint x: 802, startPoint y: 230, endPoint x: 455, endPoint y: 284, distance: 351.2
click at [456, 282] on div "Settings Preview Exclude Fans - Bump Online Fans Cancel Save Exclude Fans Set r…" at bounding box center [612, 357] width 1224 height 714
drag, startPoint x: 780, startPoint y: 226, endPoint x: 427, endPoint y: 280, distance: 357.1
click at [464, 276] on div "Settings Preview Exclude Fans - Bump Online Fans Cancel Save Exclude Fans Set r…" at bounding box center [612, 357] width 1224 height 714
drag, startPoint x: 780, startPoint y: 247, endPoint x: 767, endPoint y: 243, distance: 14.2
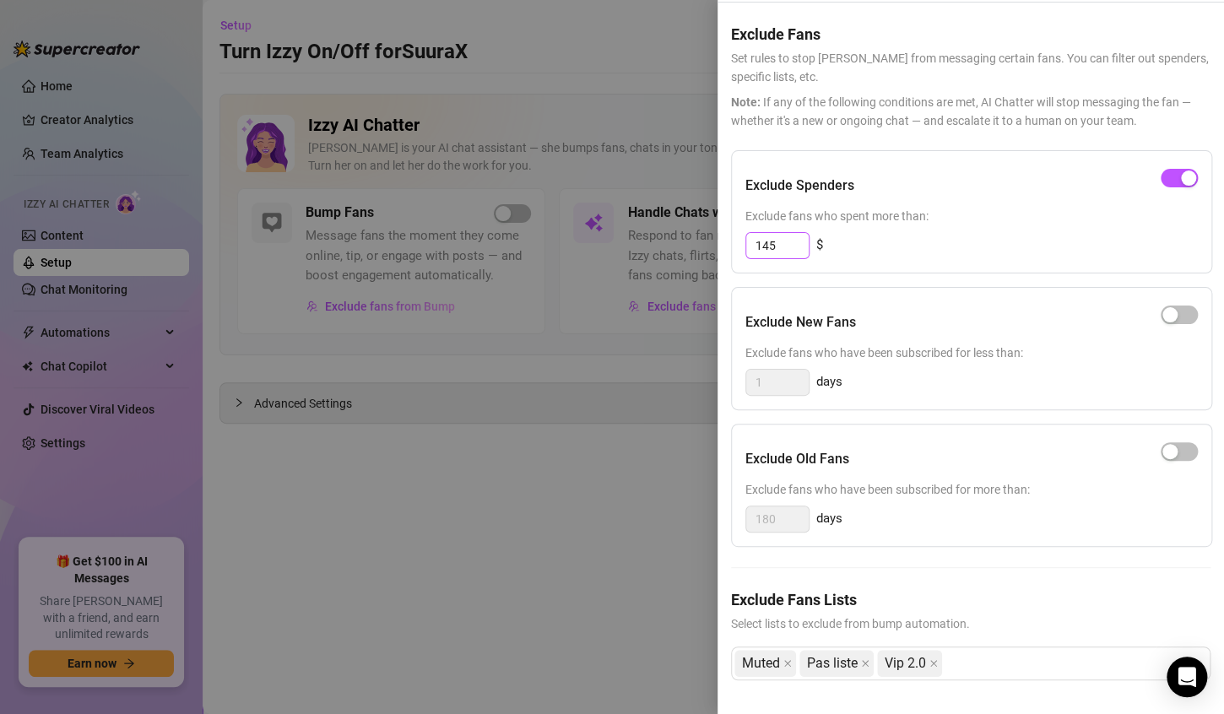
click at [767, 243] on div "Exclude Spenders Exclude fans who spent more than: 145 $" at bounding box center [971, 211] width 481 height 123
drag, startPoint x: 780, startPoint y: 233, endPoint x: 648, endPoint y: 226, distance: 132.7
click at [645, 230] on div "Settings Preview Exclude Fans - Bump Online Fans Cancel Save Exclude Fans Set r…" at bounding box center [612, 357] width 1224 height 714
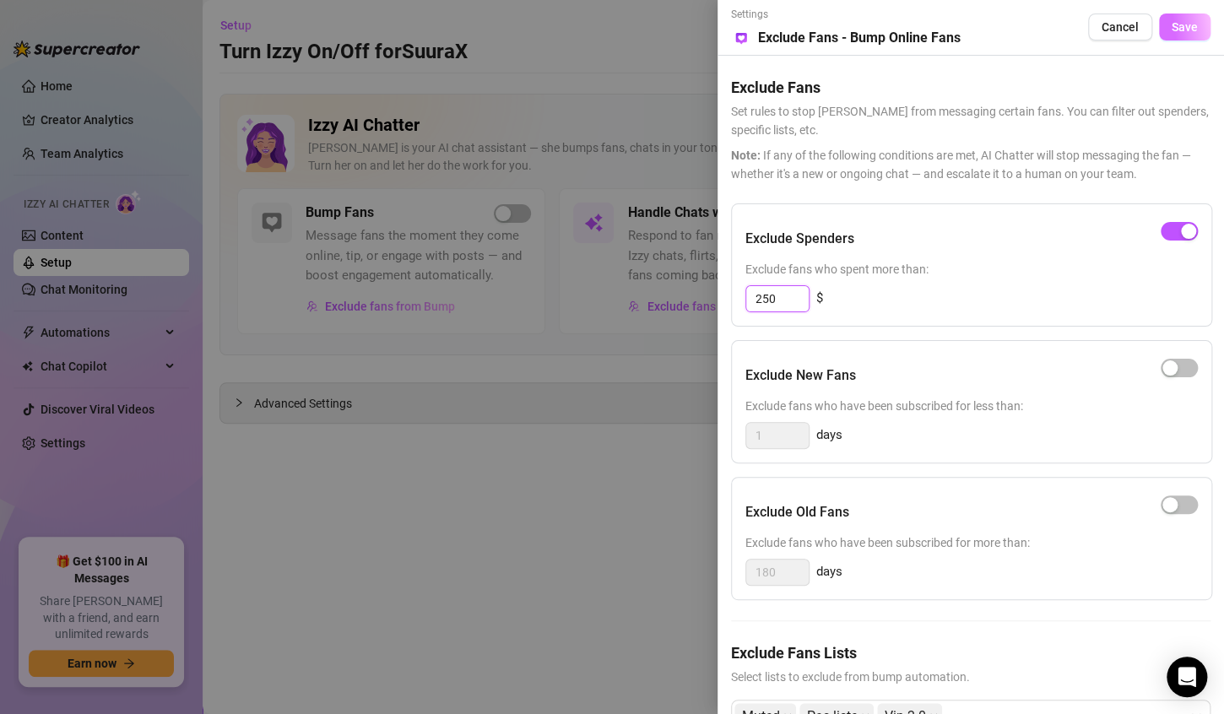
type input "250"
click at [1172, 27] on span "Save" at bounding box center [1185, 27] width 26 height 14
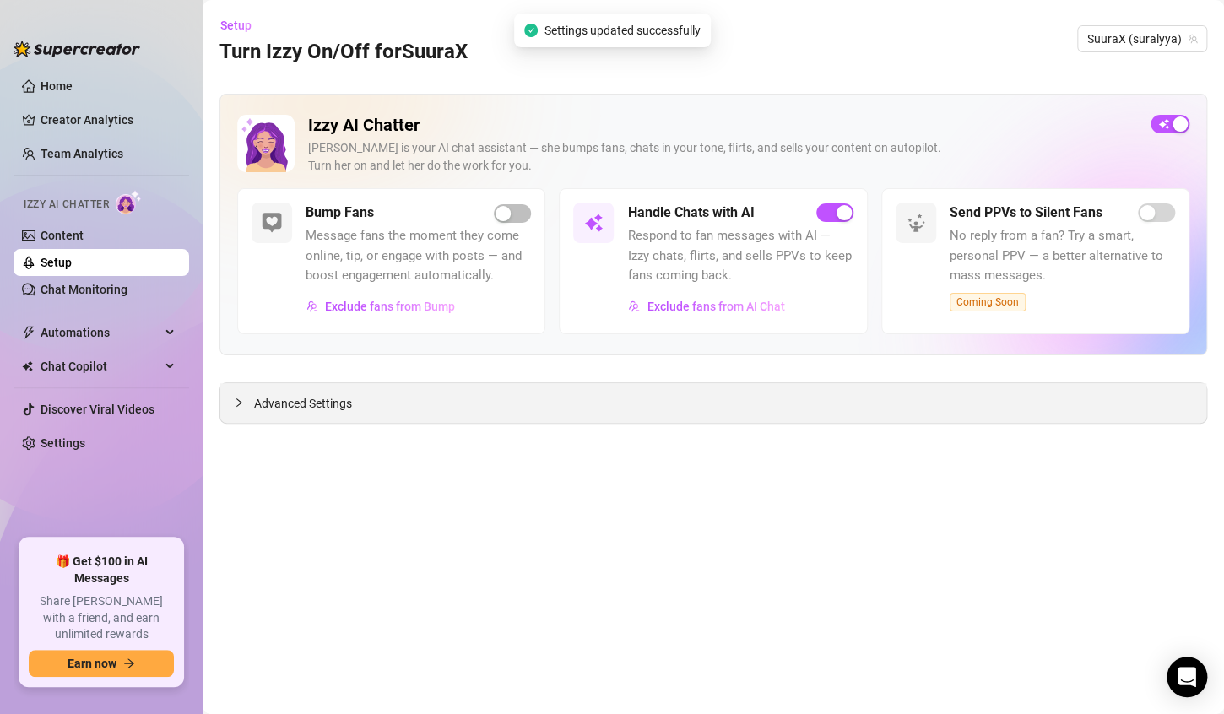
click at [291, 404] on span "Advanced Settings" at bounding box center [303, 403] width 98 height 19
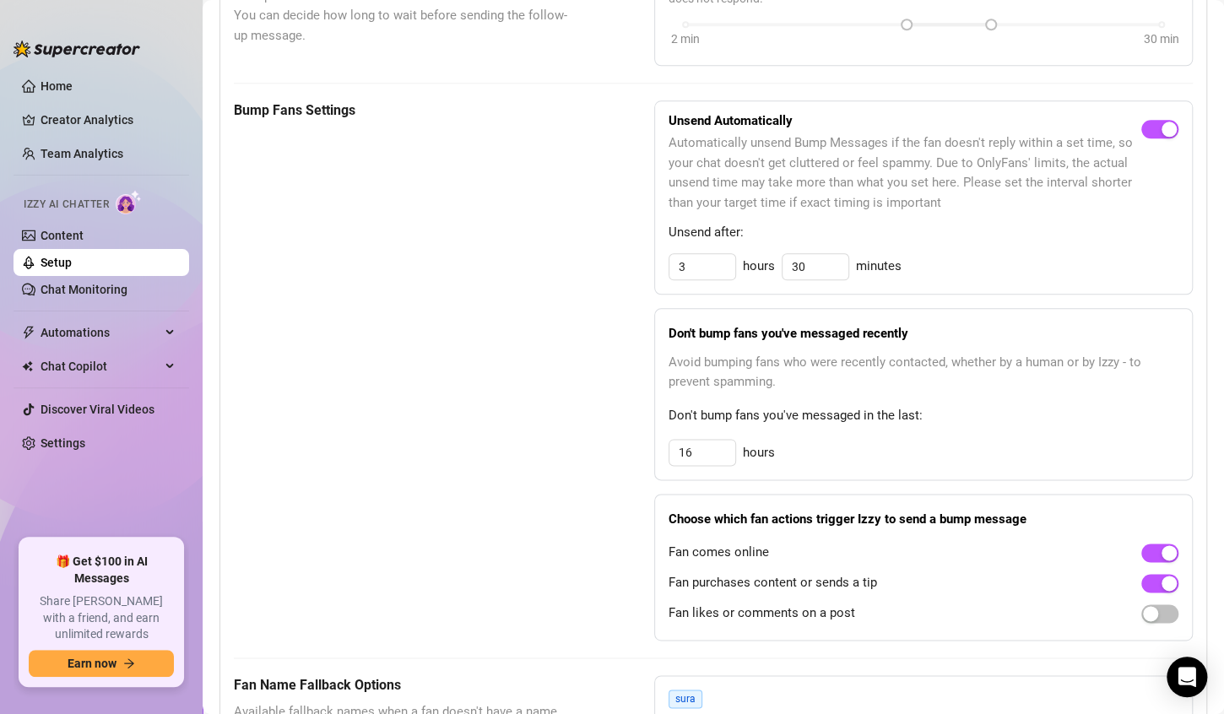
scroll to position [736, 0]
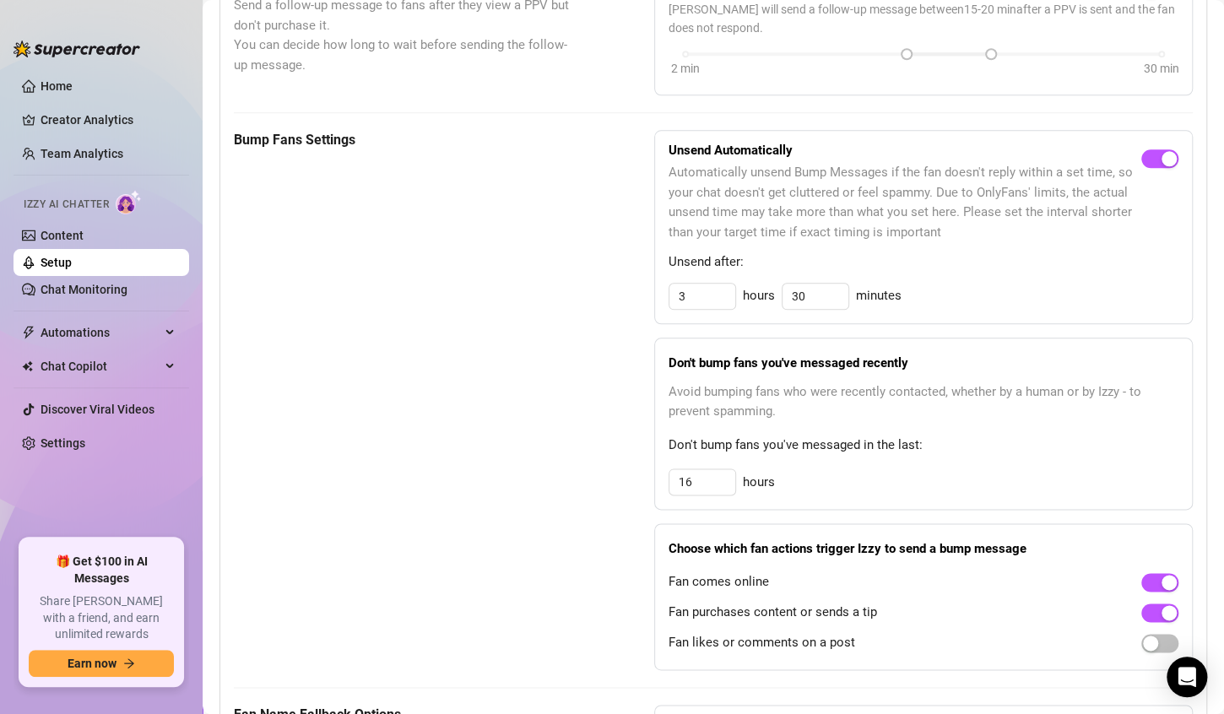
click at [41, 256] on link "Setup" at bounding box center [56, 263] width 31 height 14
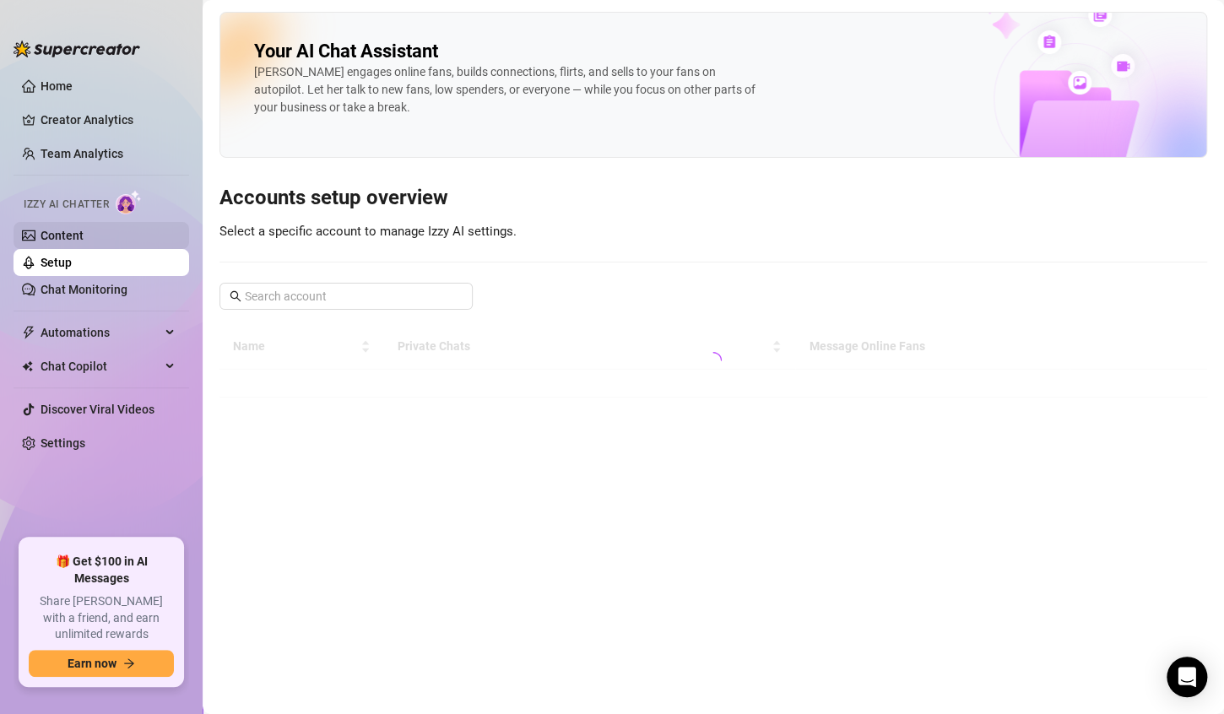
click at [53, 232] on link "Content" at bounding box center [62, 236] width 43 height 14
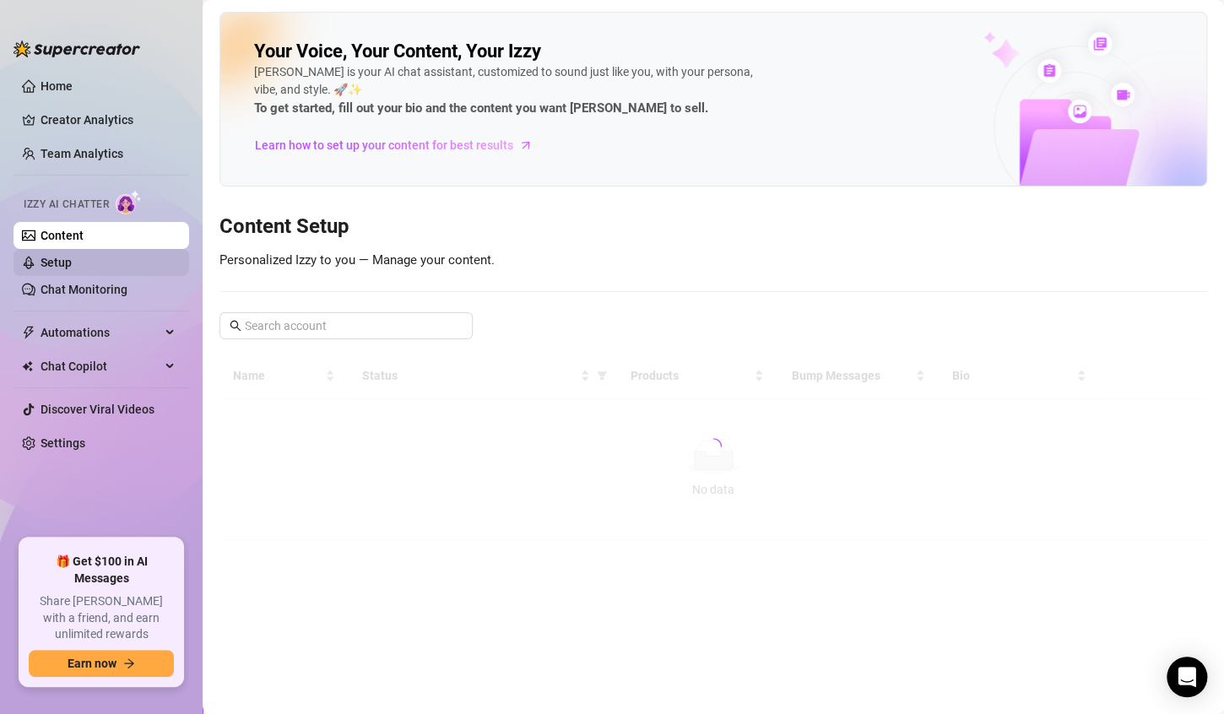
click at [72, 261] on link "Setup" at bounding box center [56, 263] width 31 height 14
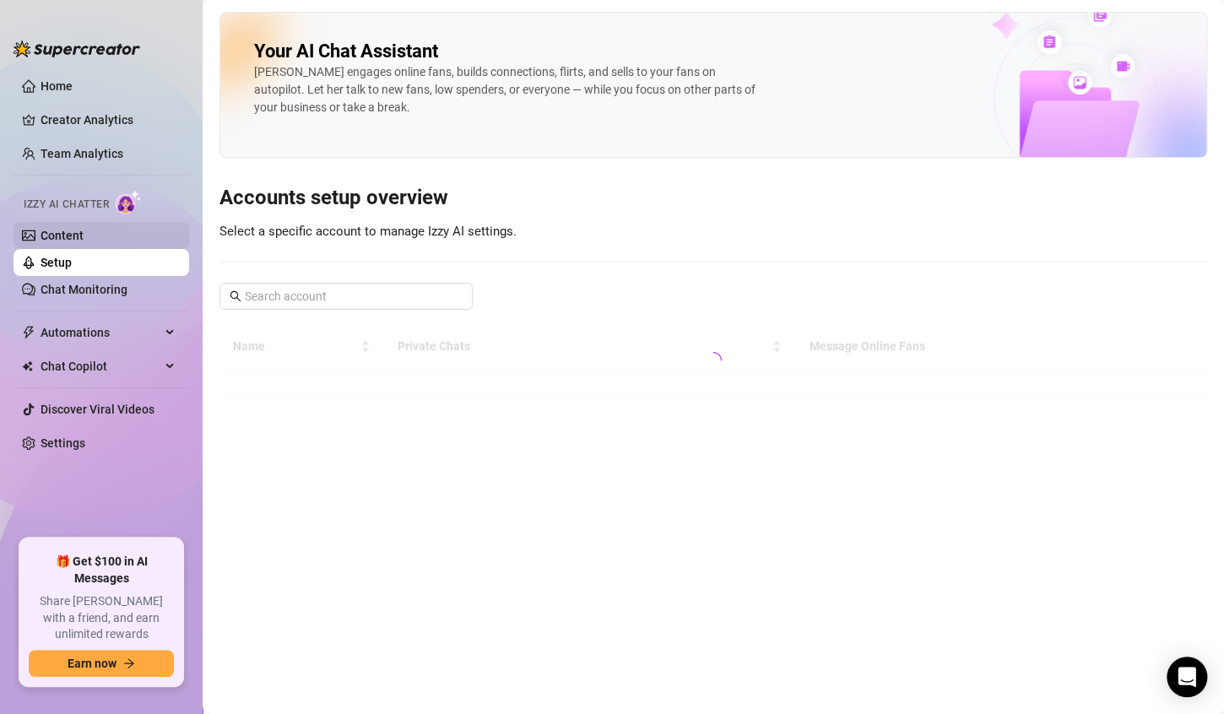
click at [84, 229] on link "Content" at bounding box center [62, 236] width 43 height 14
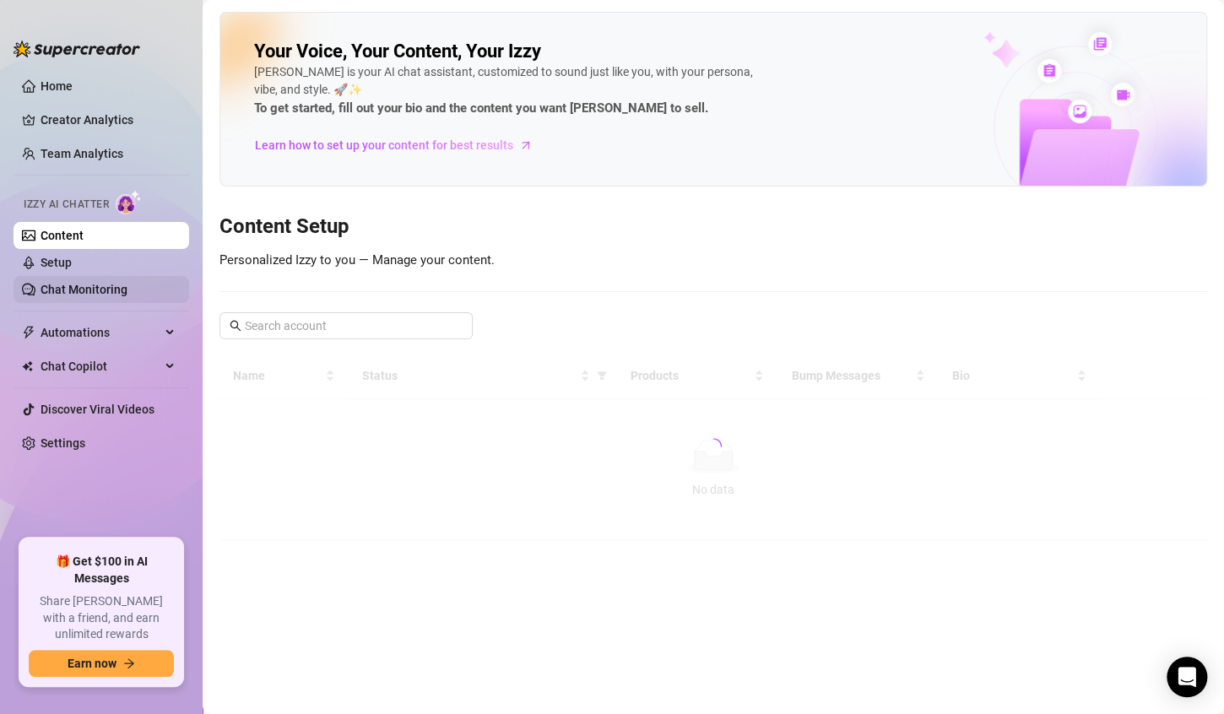
click at [69, 284] on link "Chat Monitoring" at bounding box center [84, 290] width 87 height 14
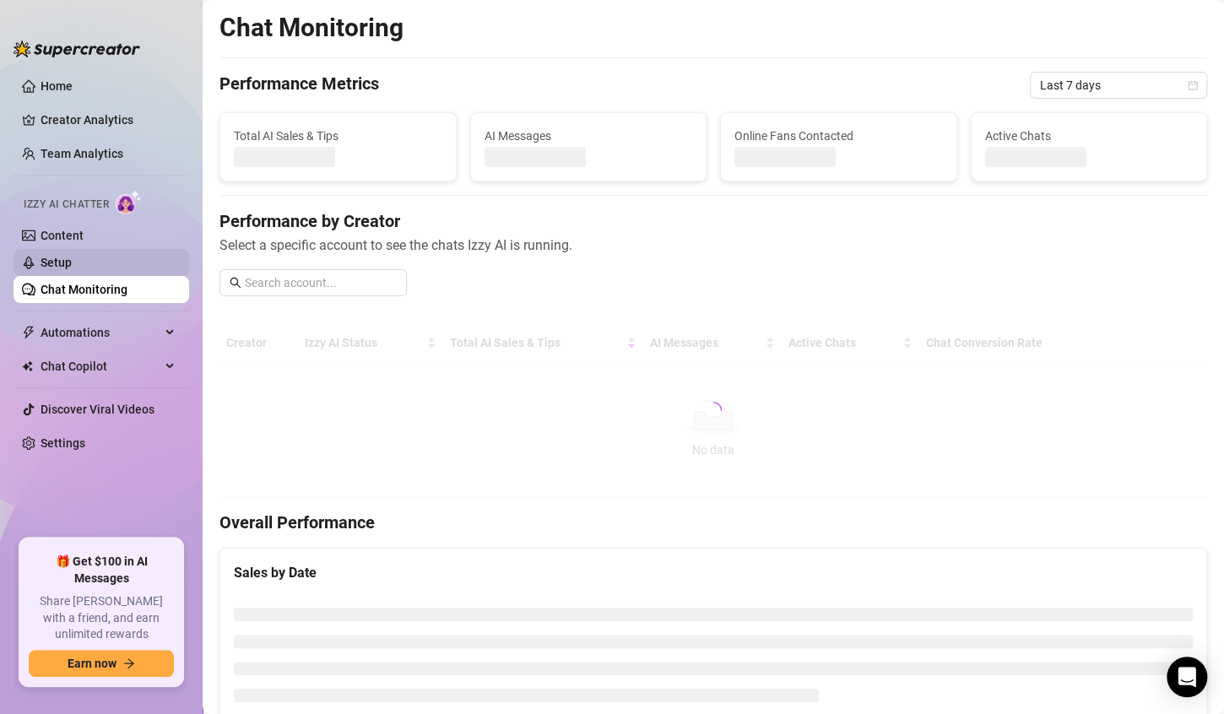
click at [72, 263] on link "Setup" at bounding box center [56, 263] width 31 height 14
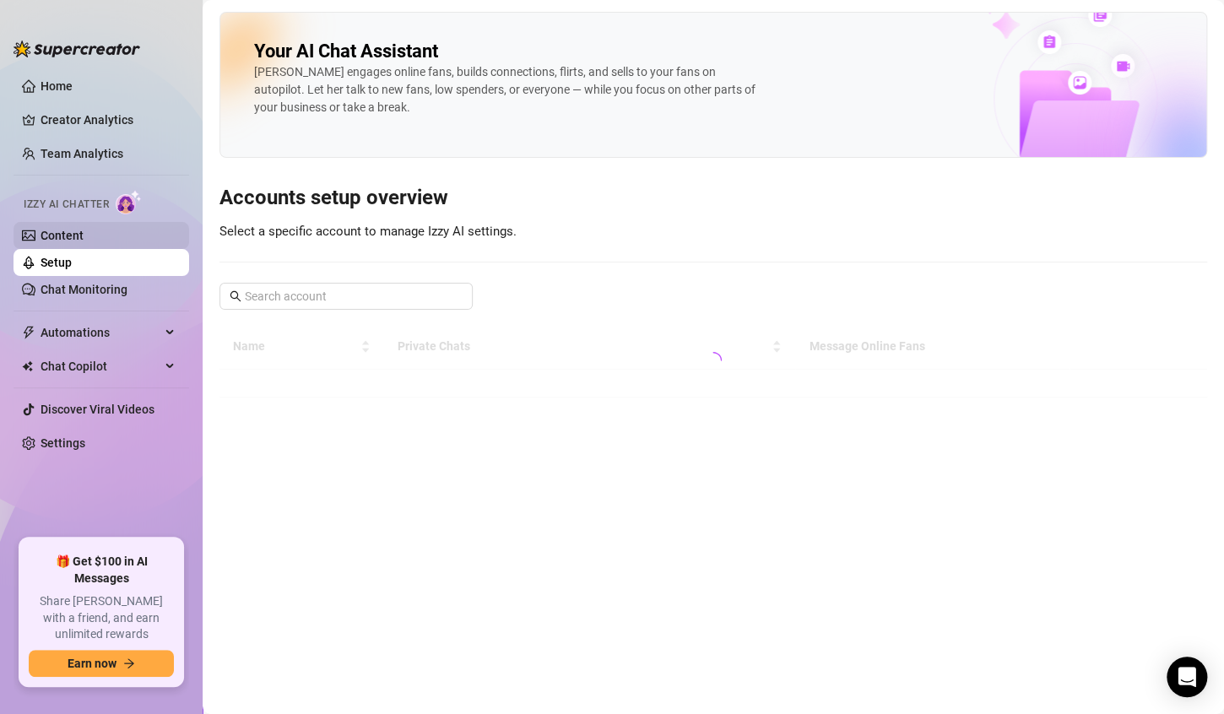
click at [84, 241] on link "Content" at bounding box center [62, 236] width 43 height 14
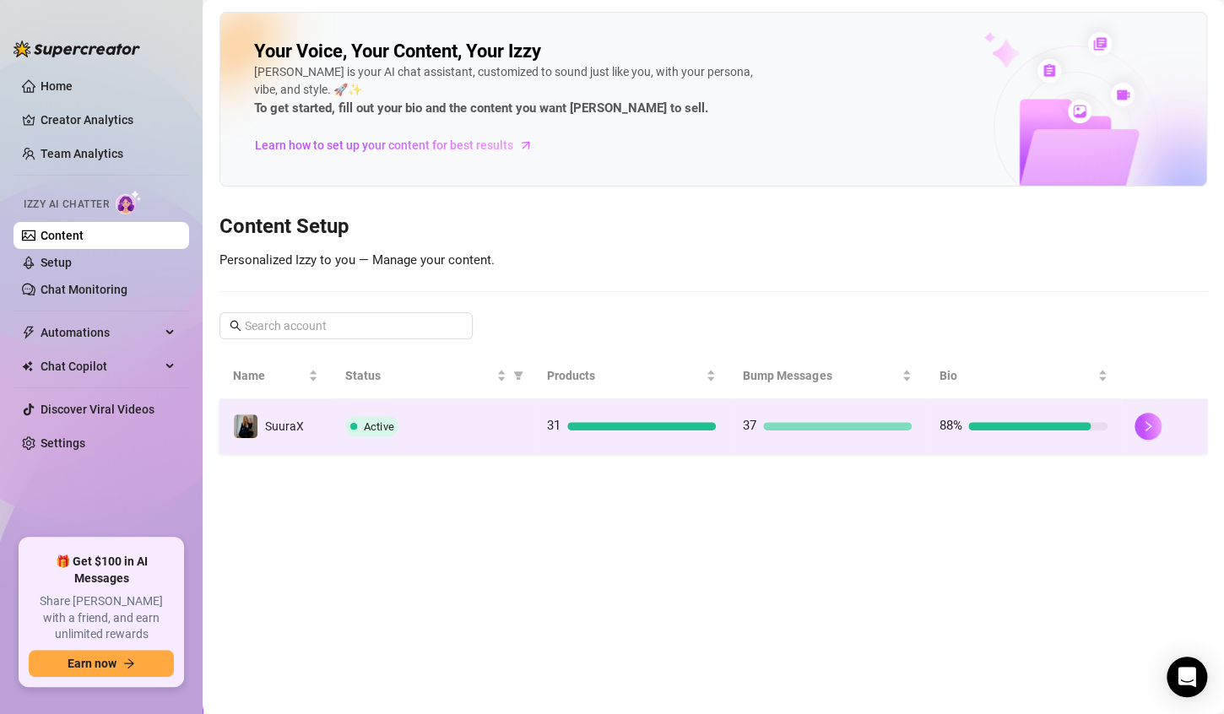
click at [768, 445] on td "37" at bounding box center [828, 426] width 196 height 55
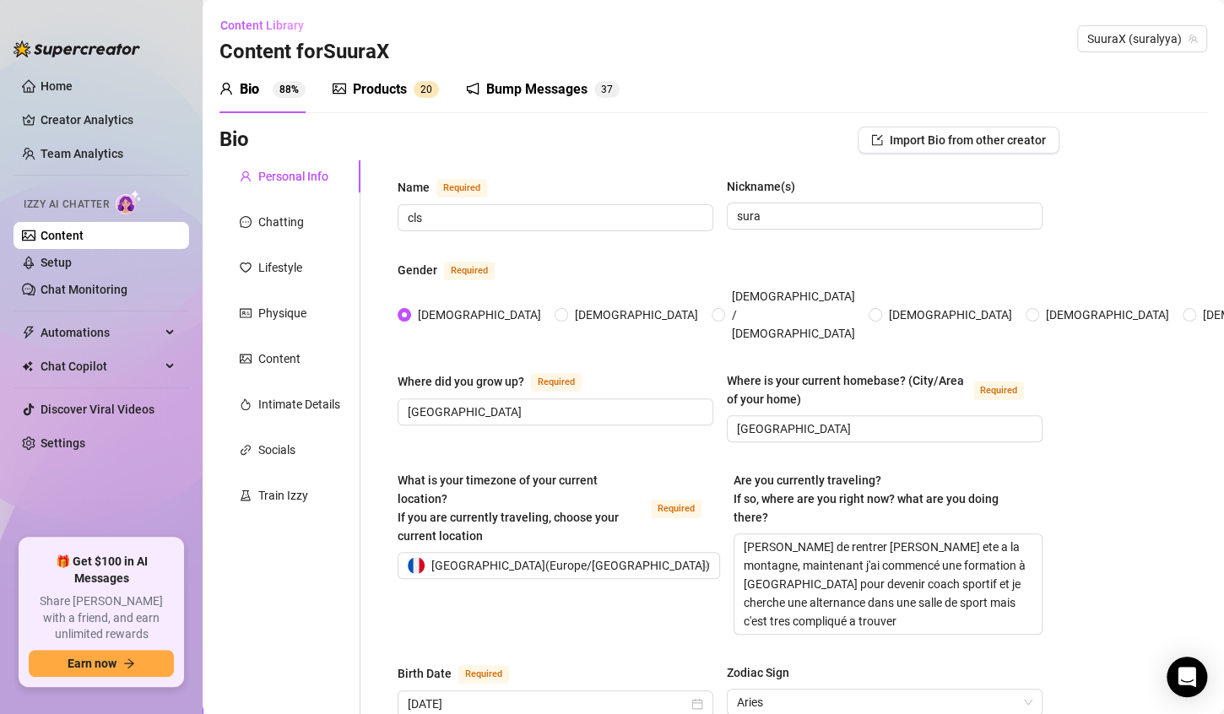
click at [375, 92] on div "Products" at bounding box center [380, 89] width 54 height 20
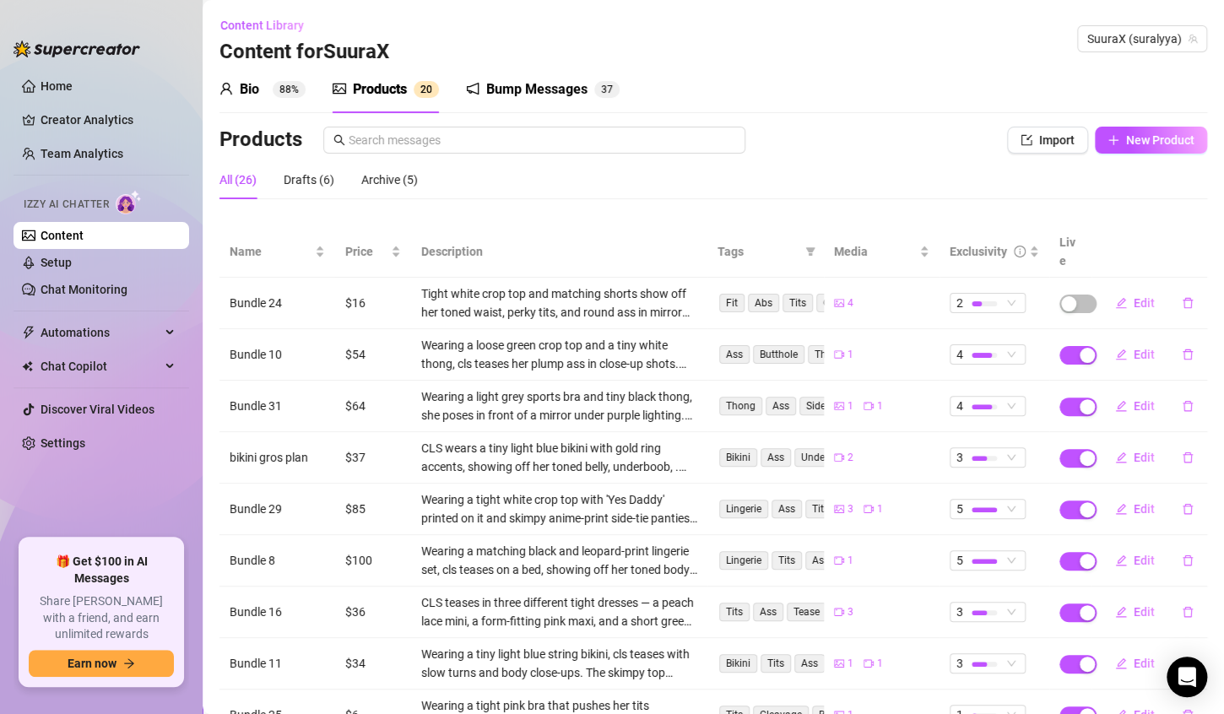
click at [540, 84] on div "Bump Messages" at bounding box center [536, 89] width 101 height 20
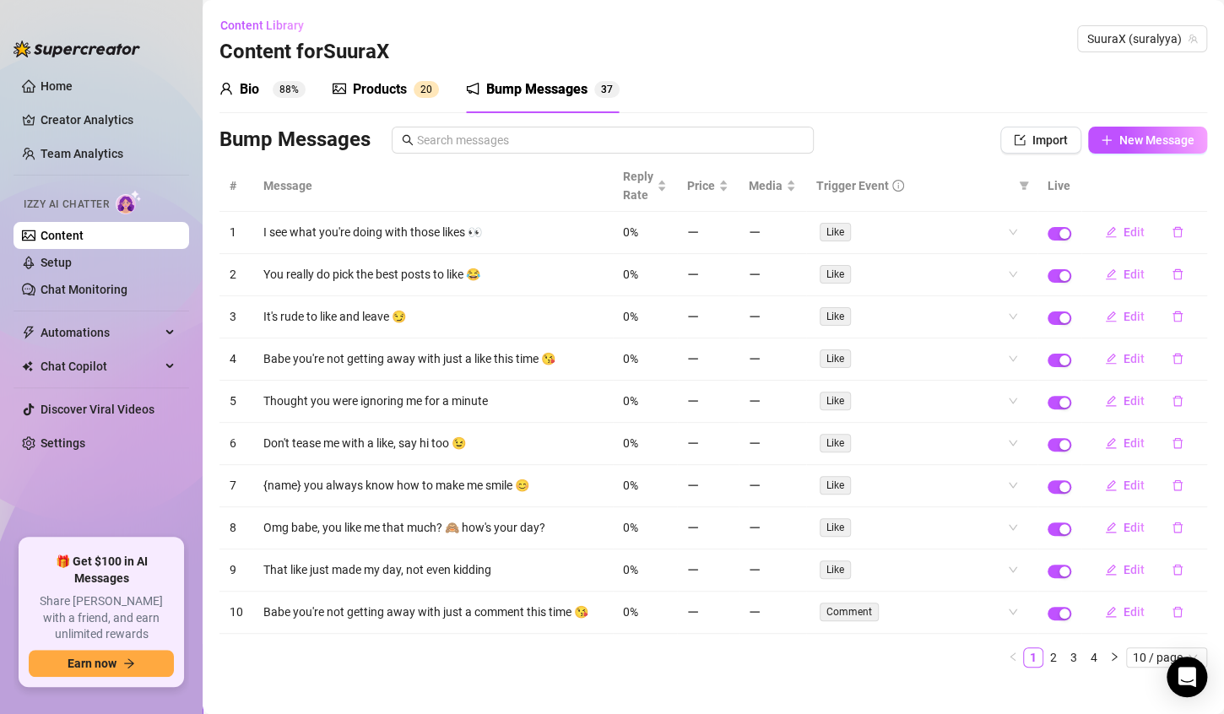
drag, startPoint x: 1040, startPoint y: 645, endPoint x: 1039, endPoint y: 659, distance: 14.5
click at [1045, 649] on link "2" at bounding box center [1054, 658] width 19 height 19
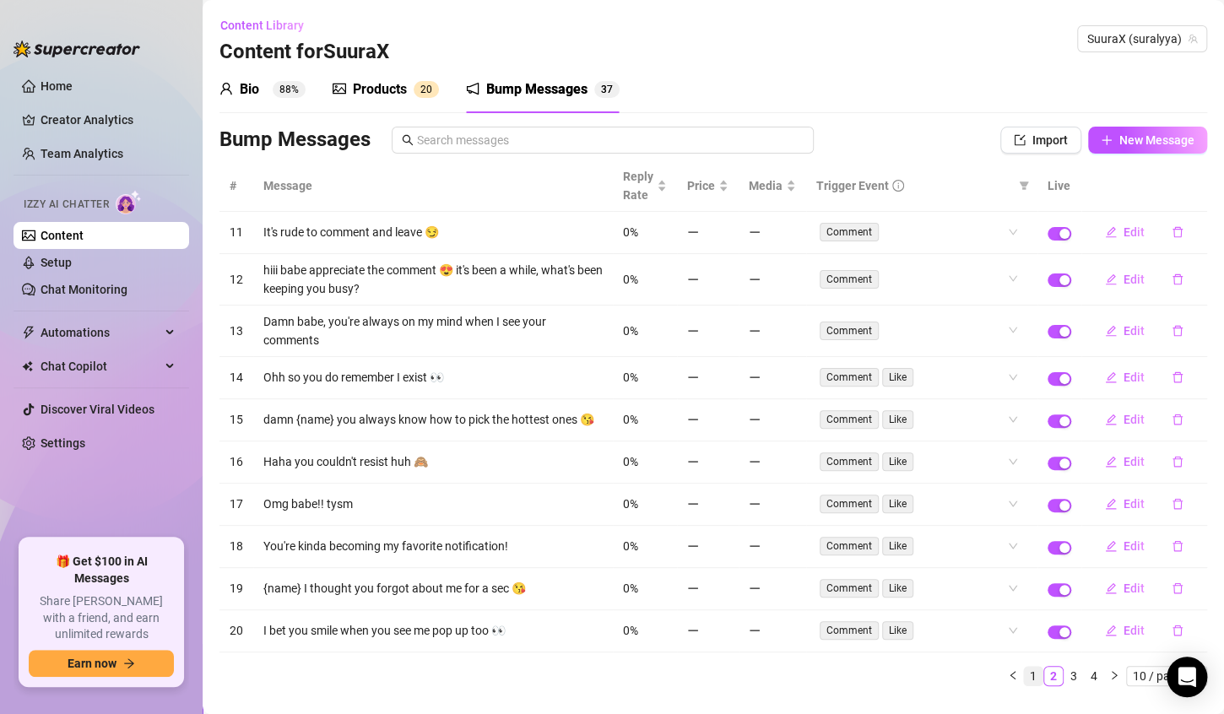
click at [1024, 681] on link "1" at bounding box center [1033, 676] width 19 height 19
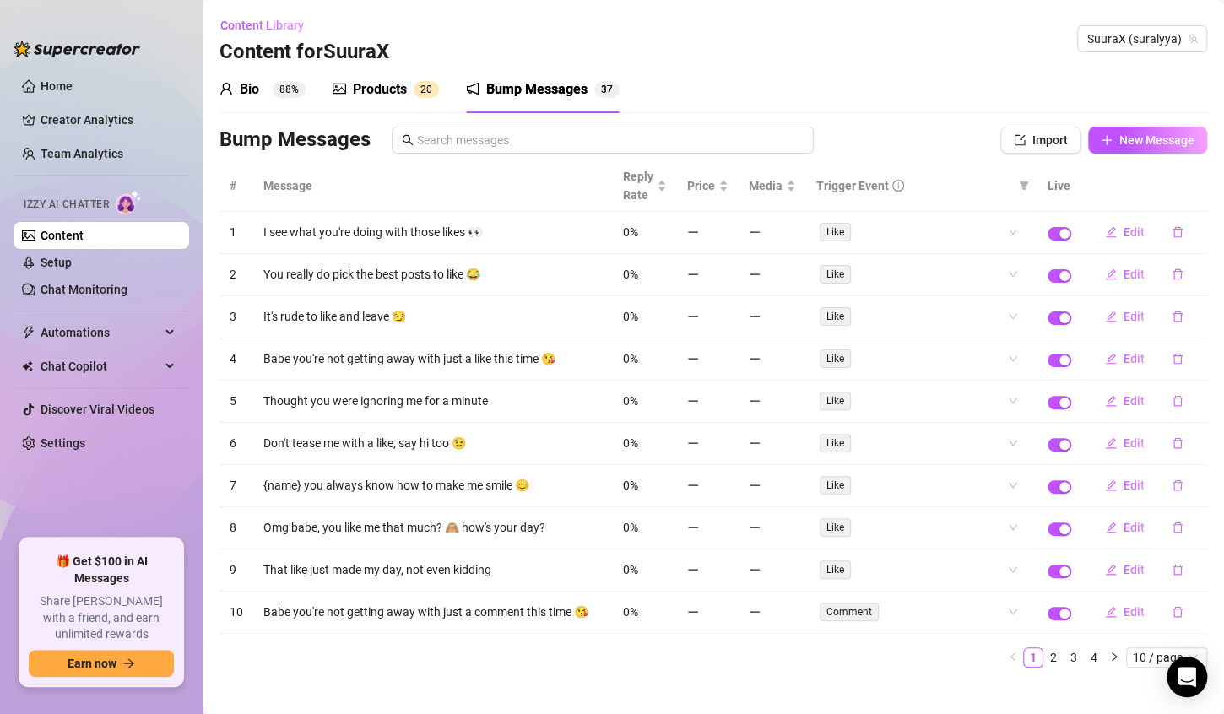
click at [366, 82] on div "Products" at bounding box center [380, 89] width 54 height 20
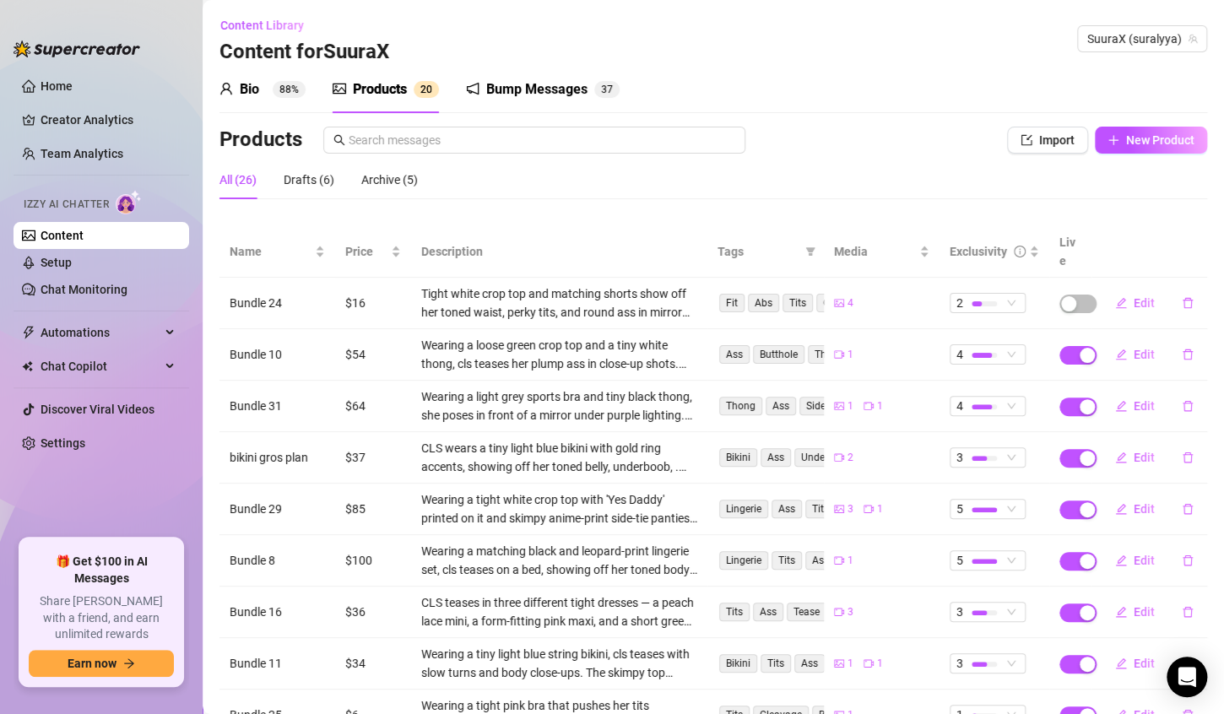
click at [587, 84] on div "Bump Messages" at bounding box center [536, 89] width 101 height 20
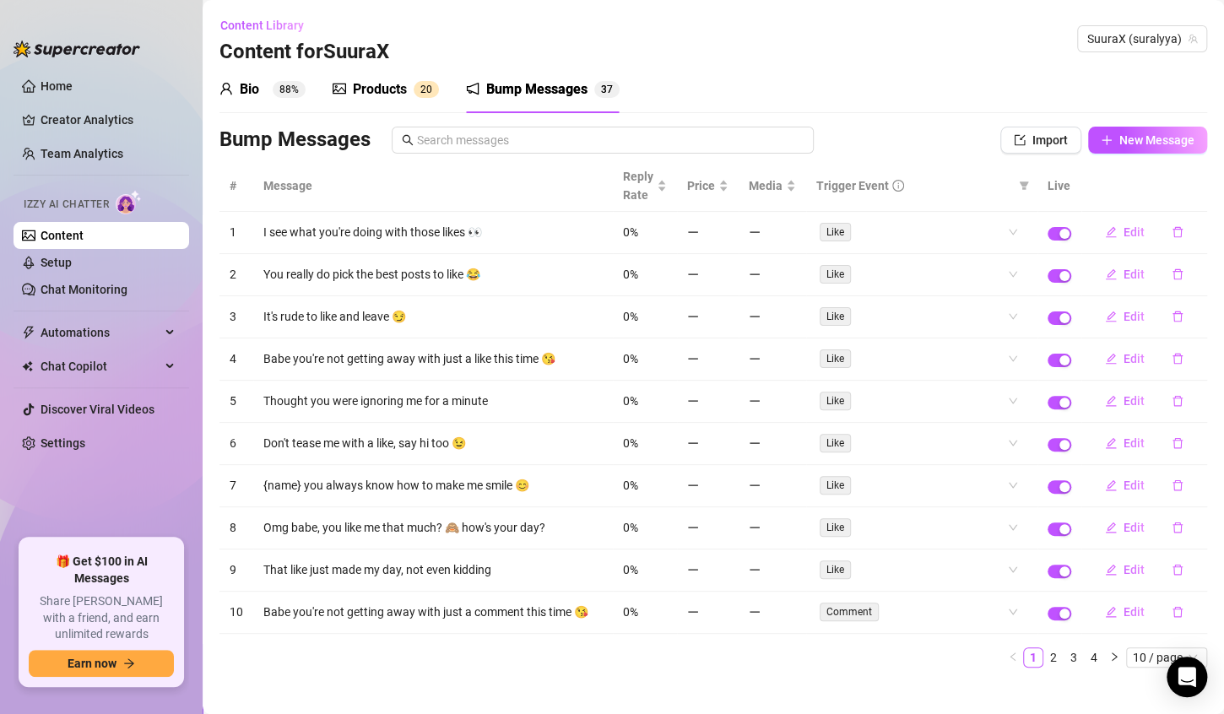
click at [377, 90] on div "Products" at bounding box center [380, 89] width 54 height 20
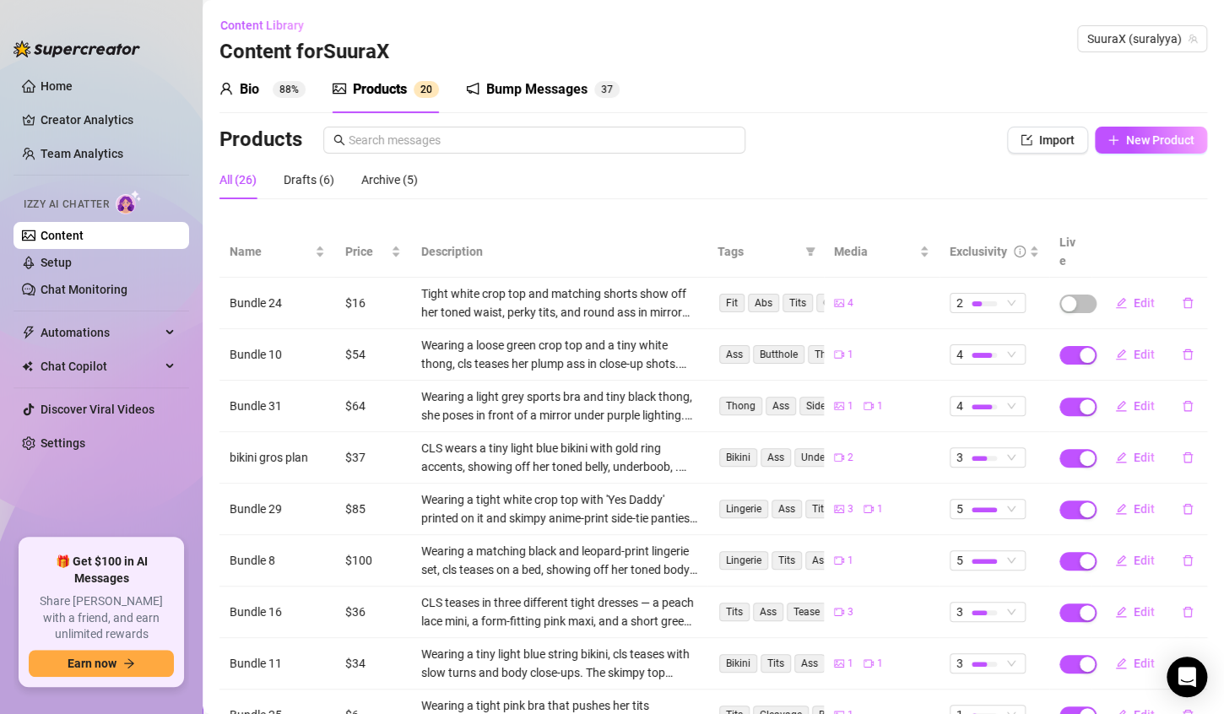
click at [532, 90] on div "Bump Messages" at bounding box center [536, 89] width 101 height 20
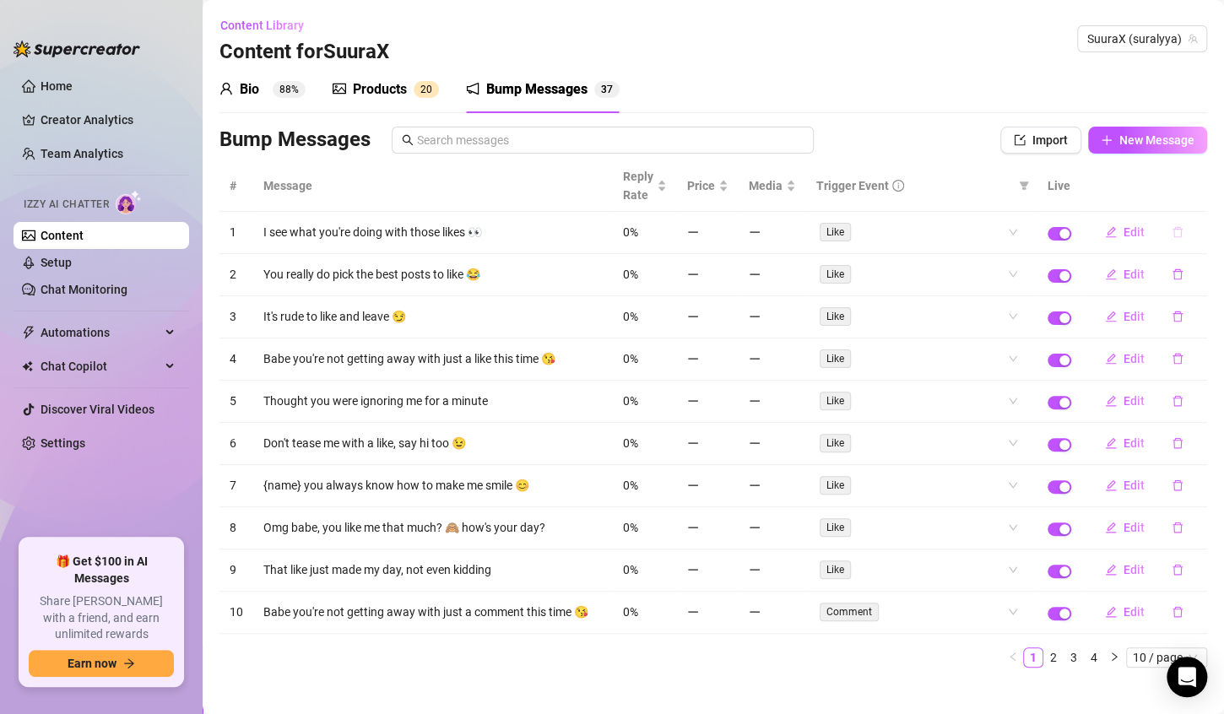
click at [1171, 229] on button "button" at bounding box center [1178, 232] width 39 height 27
click at [1191, 205] on span "Yes" at bounding box center [1181, 202] width 20 height 14
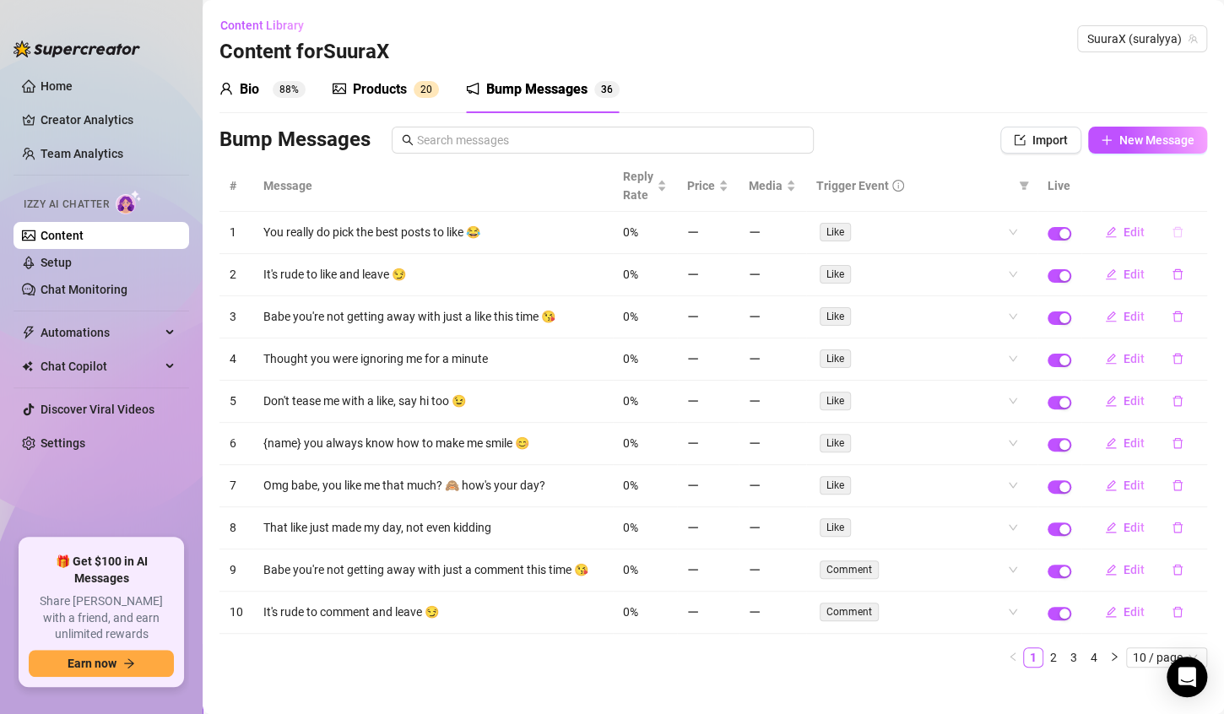
click at [1172, 237] on icon "delete" at bounding box center [1178, 232] width 12 height 12
click at [1187, 197] on span "Yes" at bounding box center [1181, 202] width 20 height 14
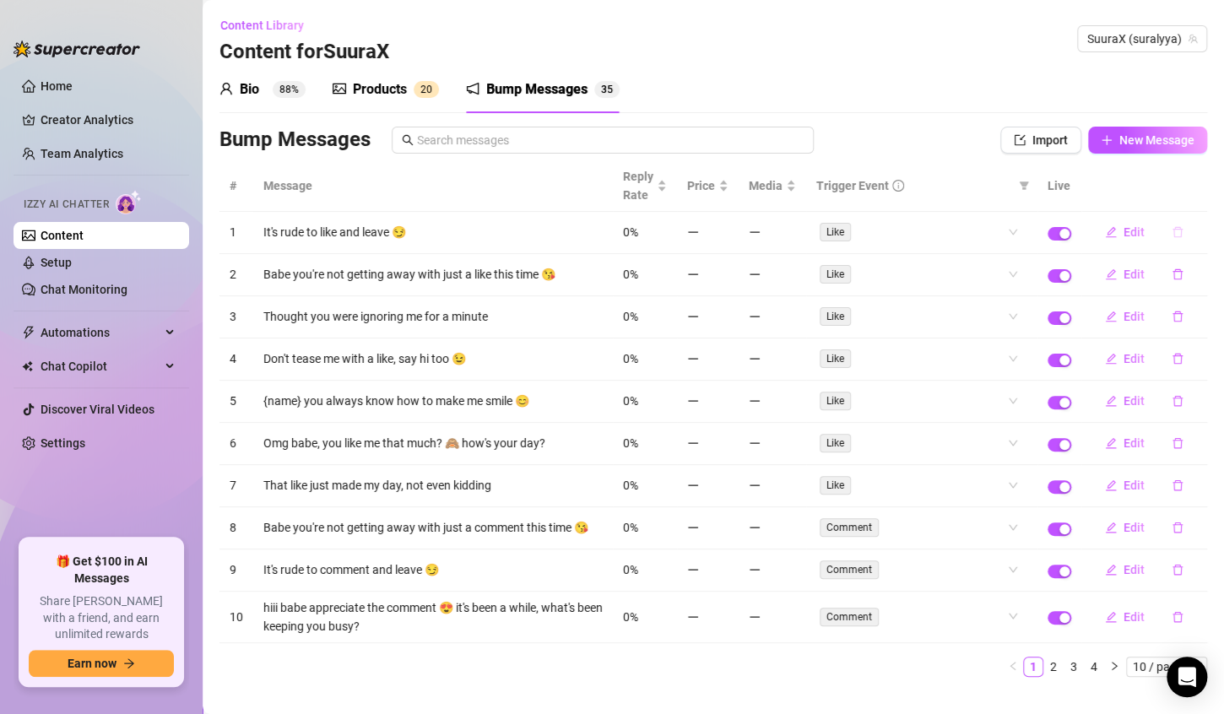
click at [1173, 230] on icon "delete" at bounding box center [1178, 232] width 10 height 11
click at [1197, 189] on div "Delete this message? No Yes" at bounding box center [1133, 189] width 128 height 46
click at [1194, 194] on button "Yes" at bounding box center [1181, 202] width 32 height 20
click at [1191, 203] on span "Yes" at bounding box center [1181, 202] width 20 height 14
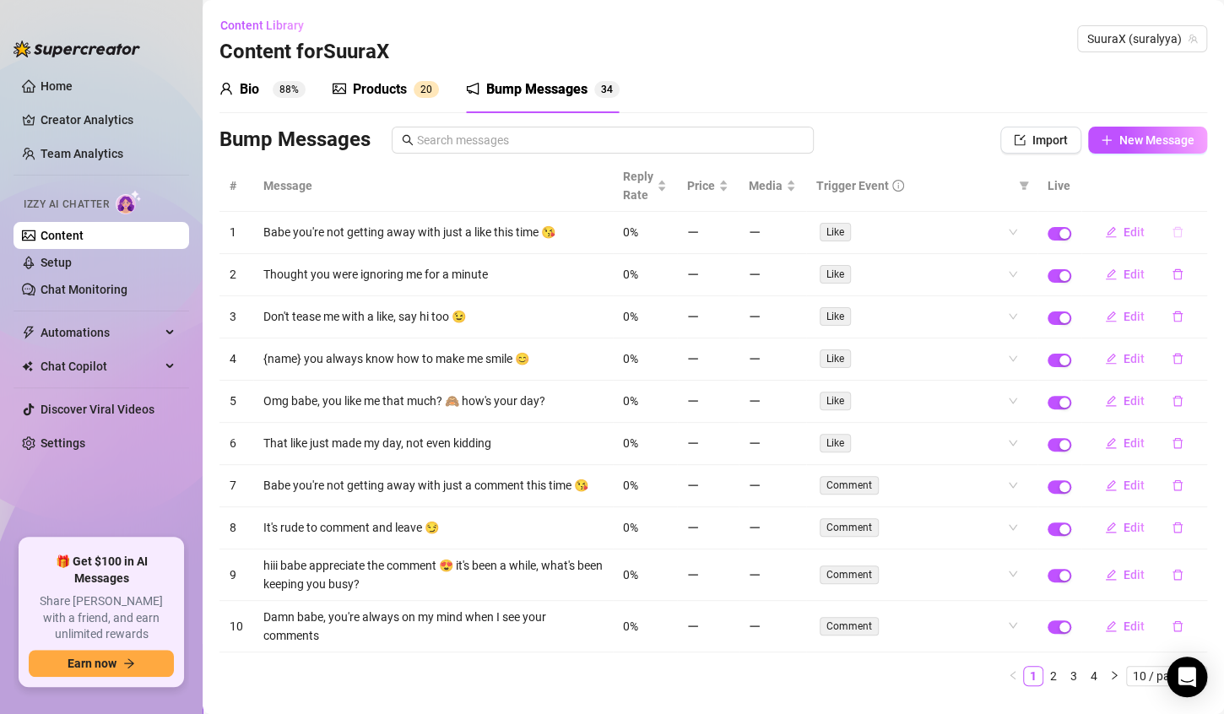
click at [1164, 224] on button "button" at bounding box center [1178, 232] width 39 height 27
click at [1194, 189] on div "Delete this message? No Yes" at bounding box center [1133, 189] width 128 height 46
click at [1177, 203] on span "Yes" at bounding box center [1181, 202] width 20 height 14
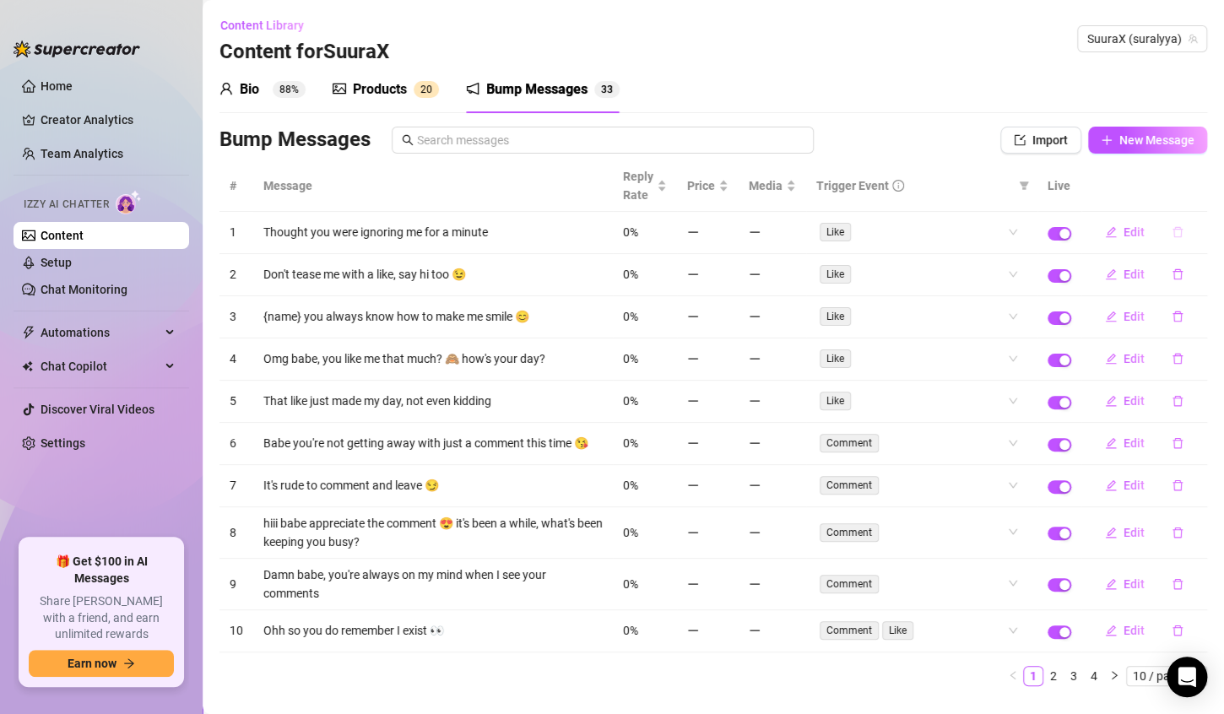
click at [1159, 227] on button "button" at bounding box center [1178, 232] width 39 height 27
click at [1191, 196] on span "Yes" at bounding box center [1181, 202] width 20 height 14
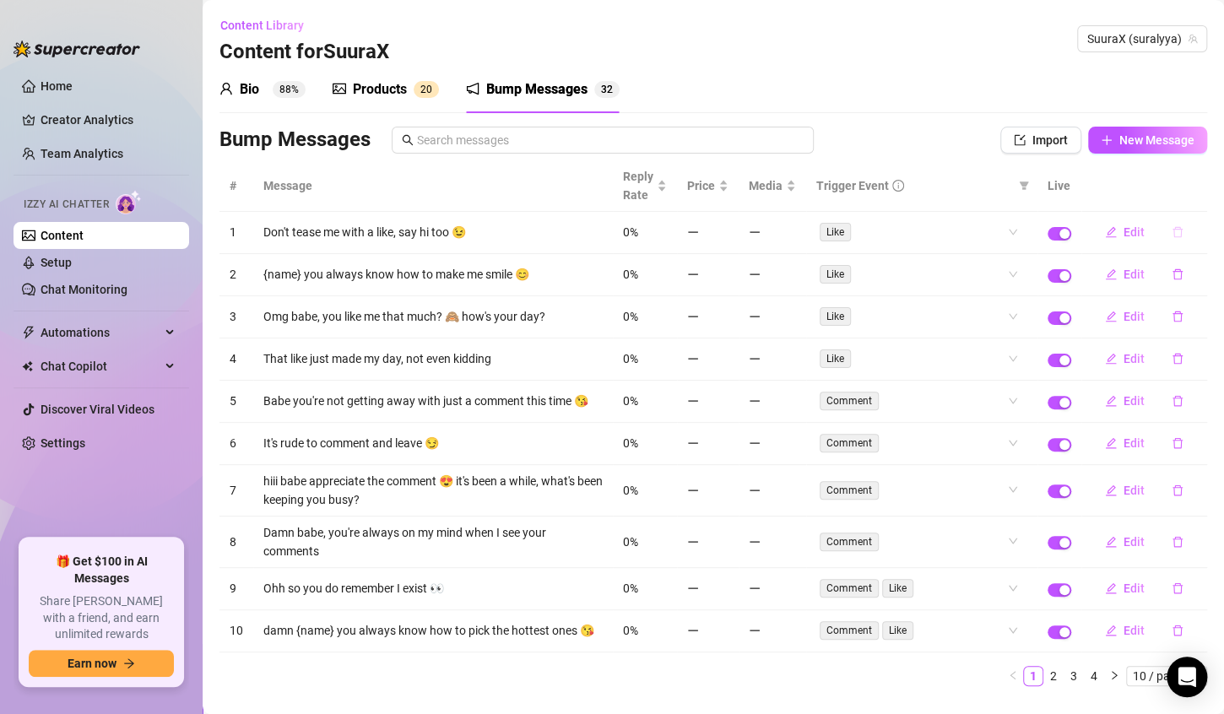
click at [1159, 231] on button "button" at bounding box center [1178, 232] width 39 height 27
click at [1188, 202] on span "Yes" at bounding box center [1181, 202] width 20 height 14
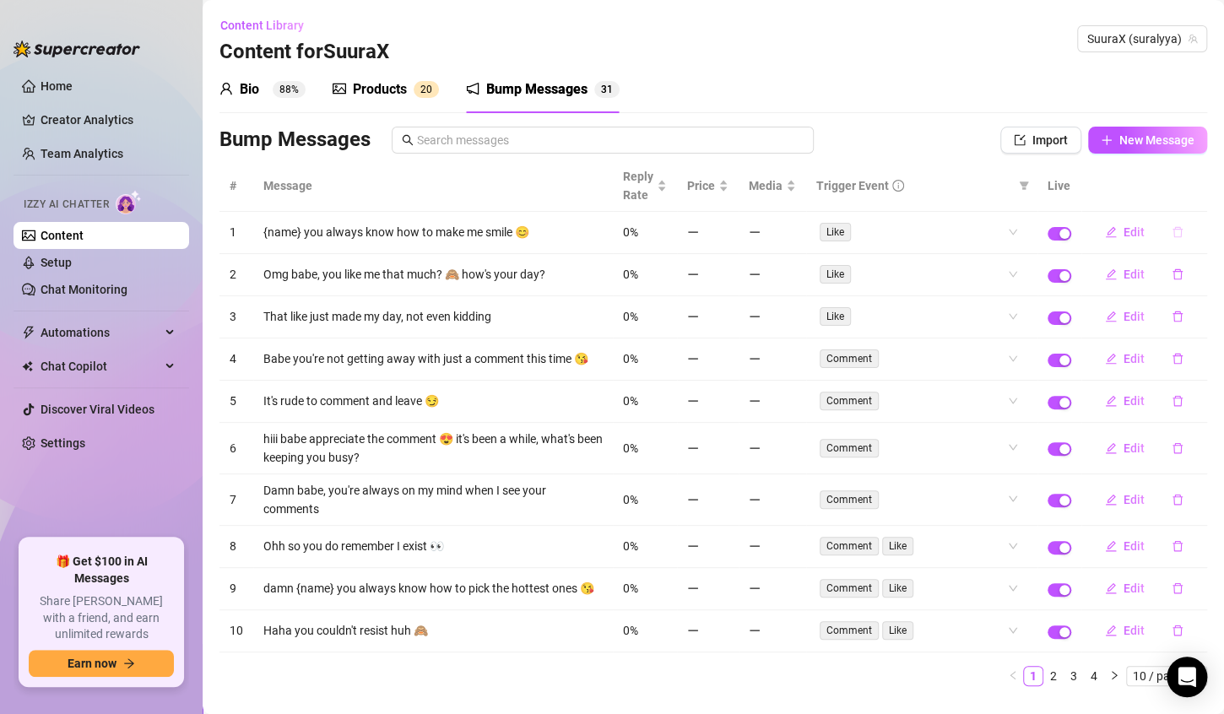
click at [1172, 231] on icon "delete" at bounding box center [1178, 232] width 12 height 12
click at [1201, 203] on div "Delete this message? No Yes" at bounding box center [1133, 189] width 149 height 66
click at [1191, 205] on span "Yes" at bounding box center [1181, 202] width 20 height 14
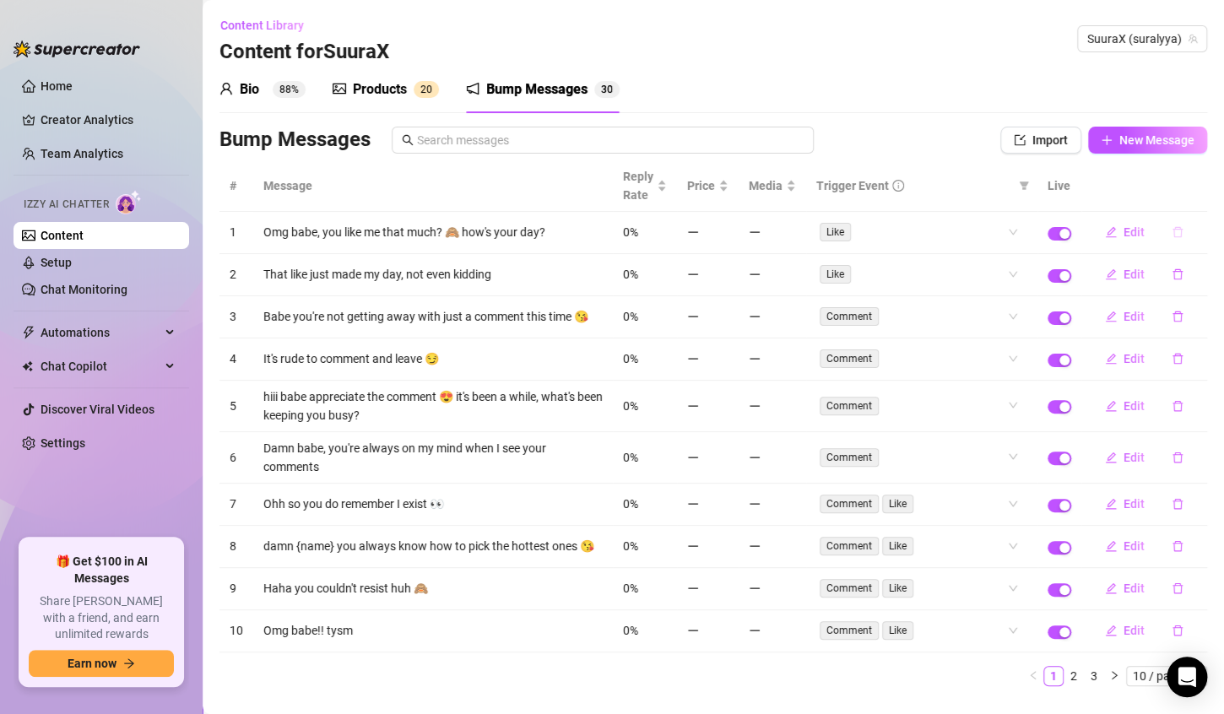
click at [1173, 227] on icon "delete" at bounding box center [1178, 232] width 10 height 11
click at [1197, 182] on div "Delete this message?" at bounding box center [1143, 175] width 110 height 19
click at [1192, 188] on div "Delete this message? No Yes" at bounding box center [1133, 189] width 128 height 46
click at [1188, 195] on span "Yes" at bounding box center [1181, 202] width 20 height 14
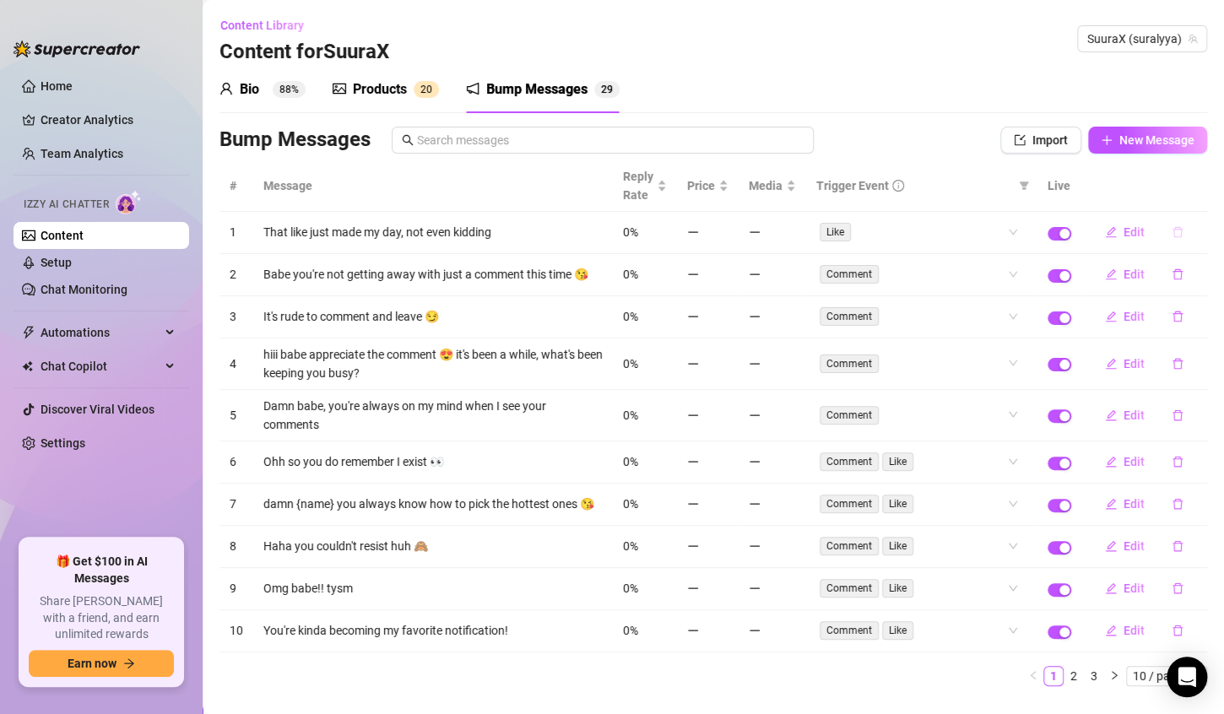
click at [1159, 239] on button "button" at bounding box center [1178, 232] width 39 height 27
click at [1180, 201] on span "Yes" at bounding box center [1181, 202] width 20 height 14
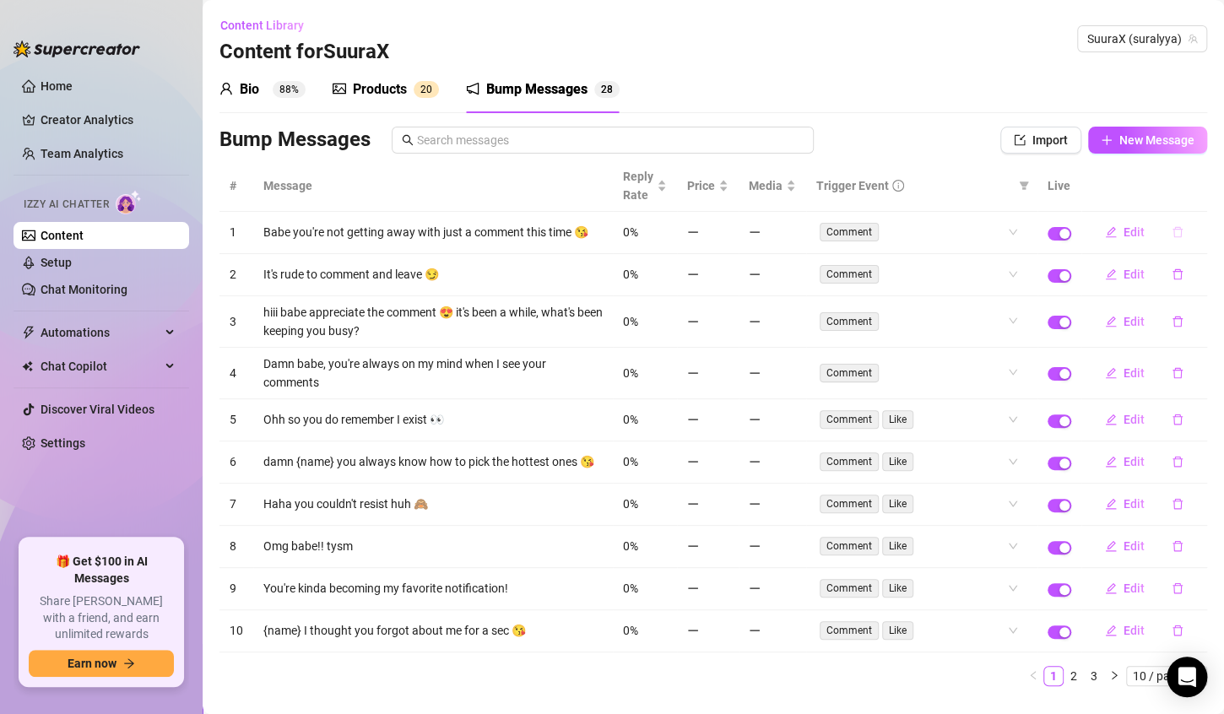
click at [1171, 227] on button "button" at bounding box center [1178, 232] width 39 height 27
click at [1184, 209] on button "Yes" at bounding box center [1181, 202] width 32 height 20
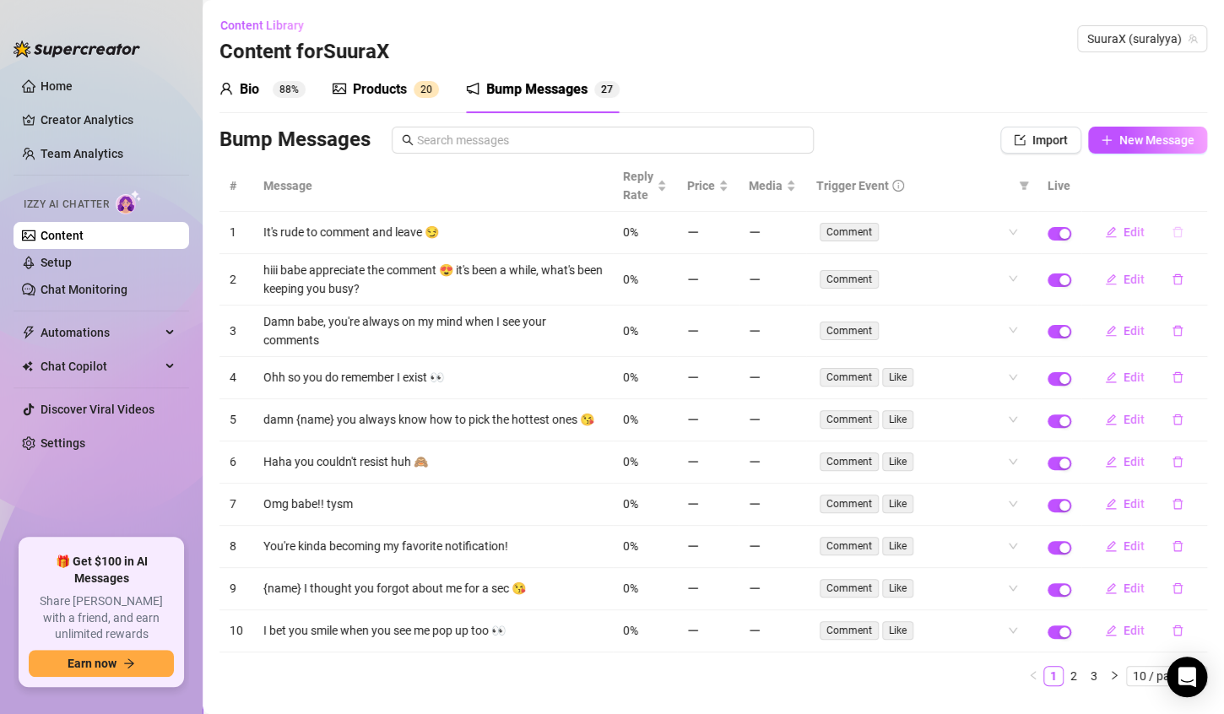
click at [1173, 235] on icon "delete" at bounding box center [1178, 232] width 10 height 11
click at [1178, 202] on span "Yes" at bounding box center [1181, 202] width 20 height 14
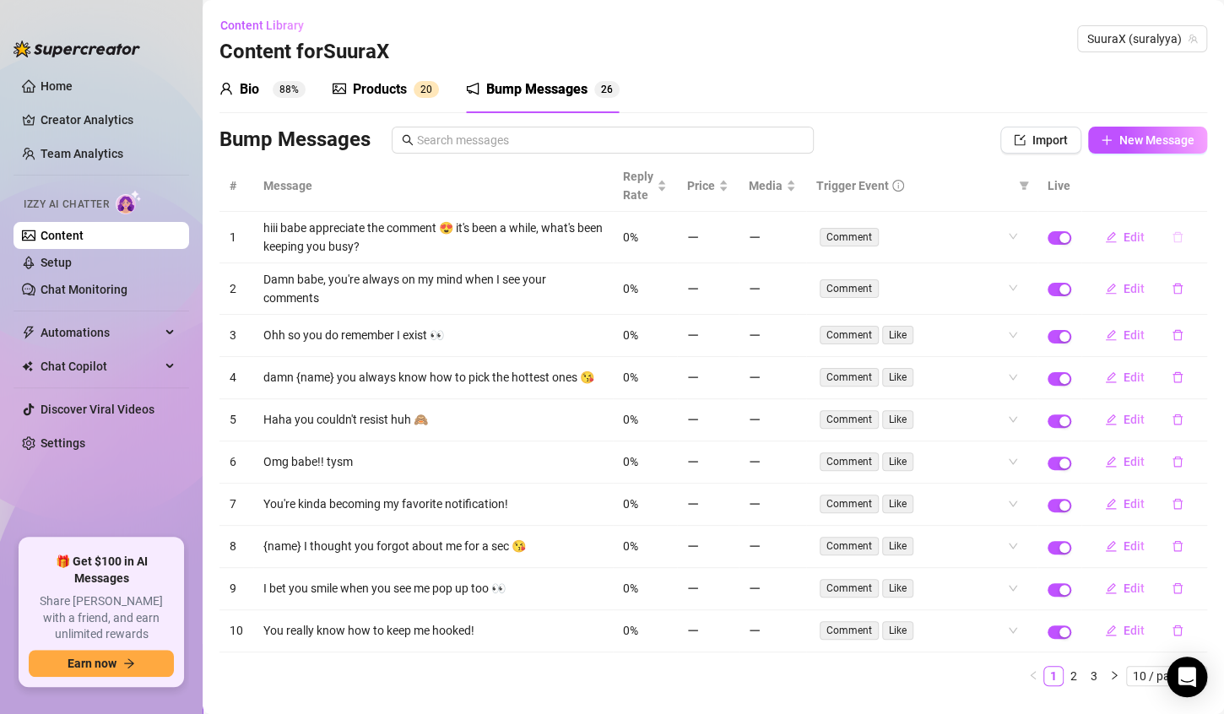
click at [1161, 231] on button "button" at bounding box center [1178, 237] width 39 height 27
click at [1185, 204] on span "Yes" at bounding box center [1181, 207] width 20 height 14
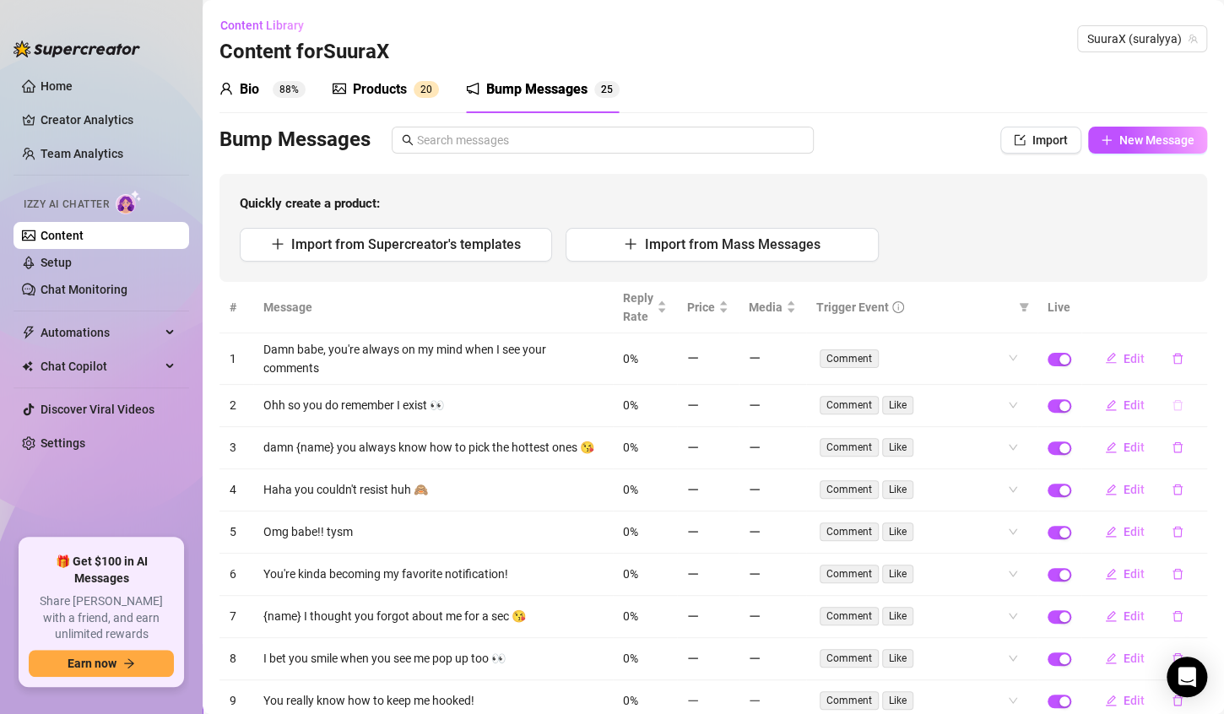
click at [1172, 405] on icon "delete" at bounding box center [1178, 405] width 12 height 12
click at [1185, 376] on span "Yes" at bounding box center [1181, 375] width 20 height 14
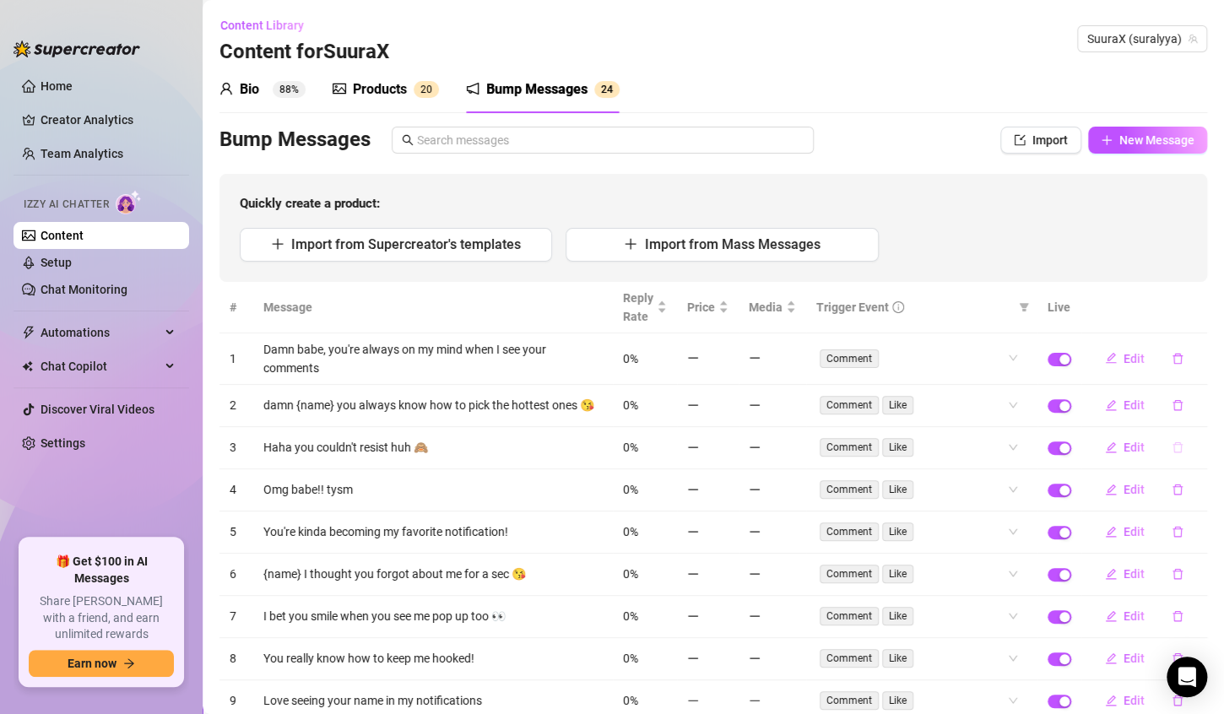
click at [1172, 453] on icon "delete" at bounding box center [1178, 448] width 12 height 12
click at [1188, 421] on span "Yes" at bounding box center [1181, 427] width 20 height 14
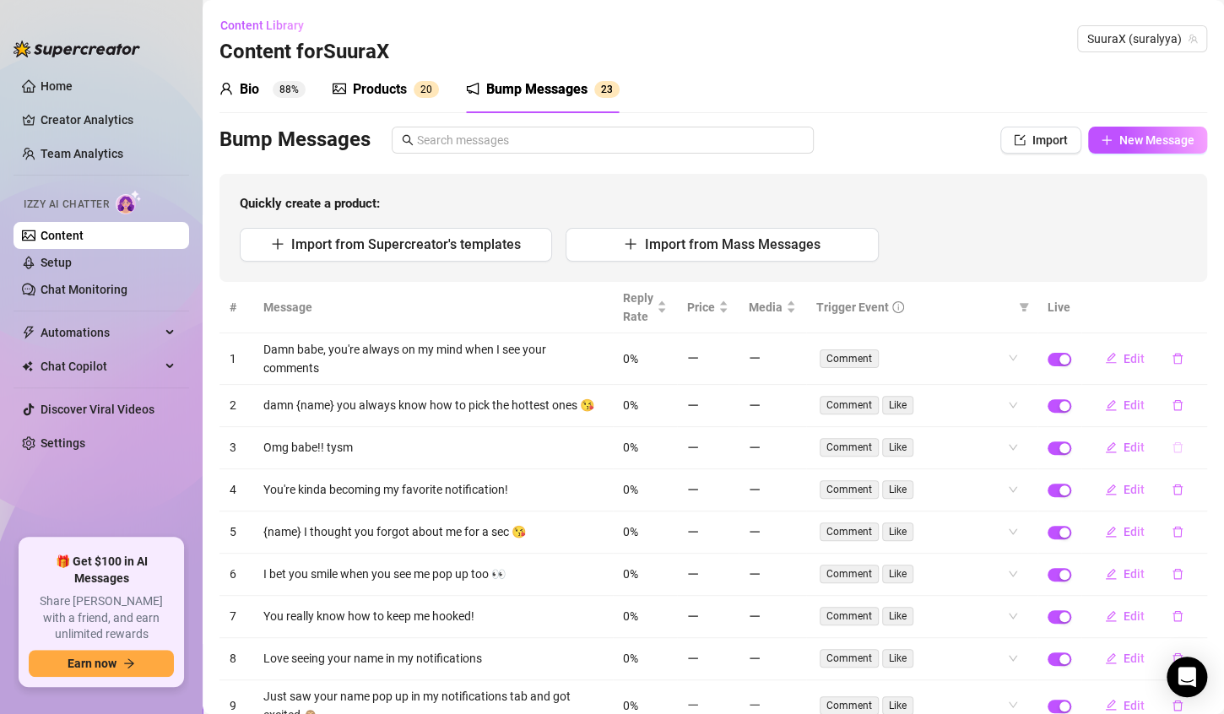
click at [1175, 455] on button "button" at bounding box center [1178, 447] width 39 height 27
click at [1185, 417] on button "Yes" at bounding box center [1181, 426] width 32 height 20
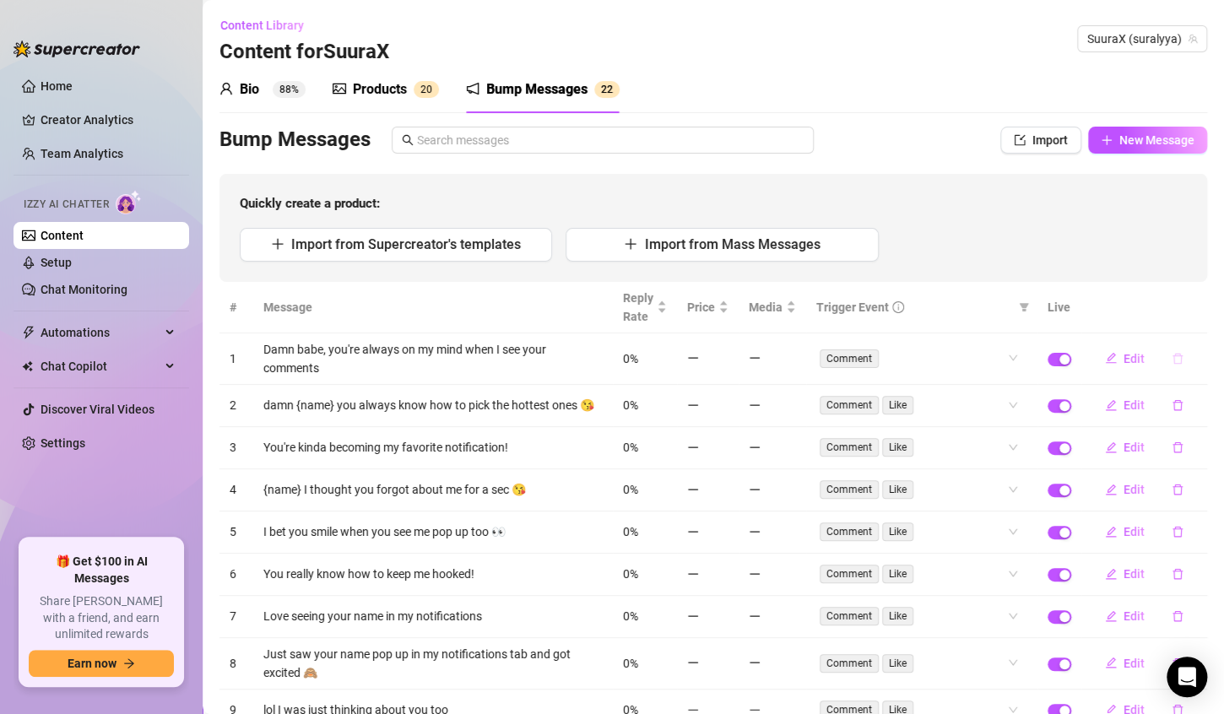
click at [1172, 361] on icon "delete" at bounding box center [1178, 359] width 12 height 12
drag, startPoint x: 1199, startPoint y: 323, endPoint x: 1186, endPoint y: 326, distance: 13.9
click at [1197, 323] on button "Yes" at bounding box center [1181, 328] width 32 height 20
click at [1171, 405] on button "button" at bounding box center [1178, 405] width 39 height 27
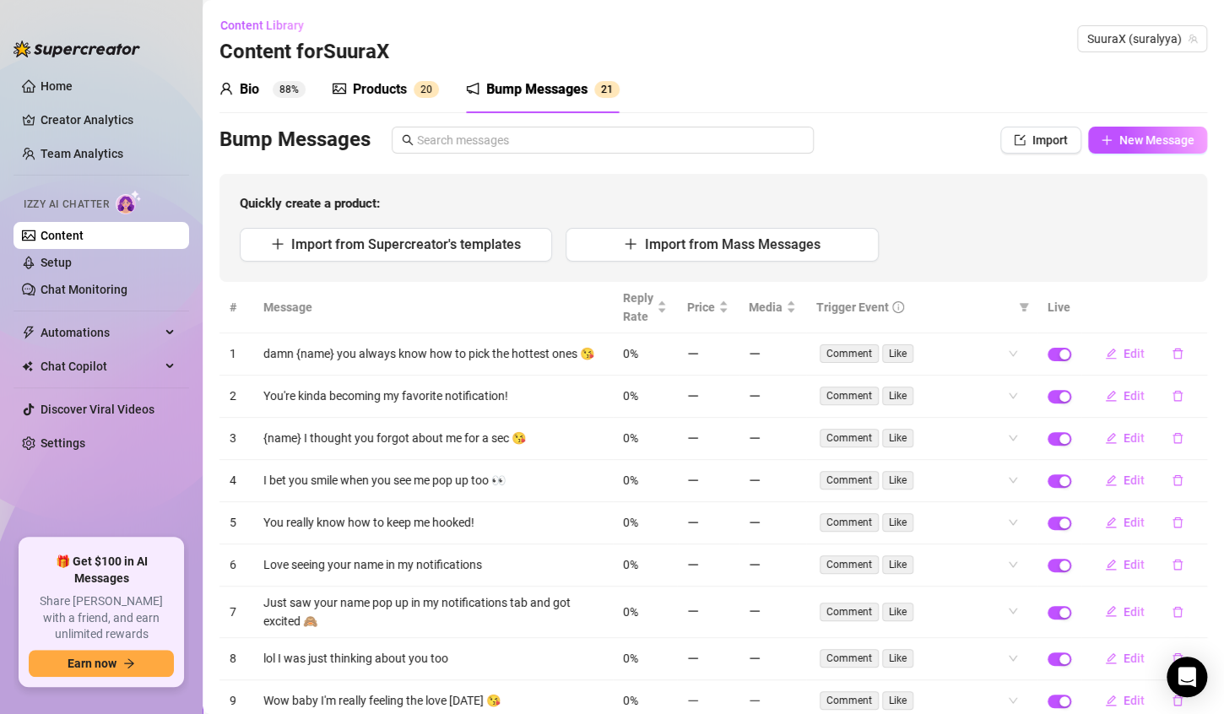
click at [1191, 360] on td "Edit" at bounding box center [1145, 355] width 126 height 42
click at [1172, 402] on icon "delete" at bounding box center [1178, 396] width 12 height 12
click at [1188, 358] on div "Delete this message? No Yes" at bounding box center [1133, 362] width 128 height 46
click at [1188, 378] on span "Yes" at bounding box center [1181, 375] width 20 height 14
click at [1159, 467] on button "button" at bounding box center [1178, 480] width 39 height 27
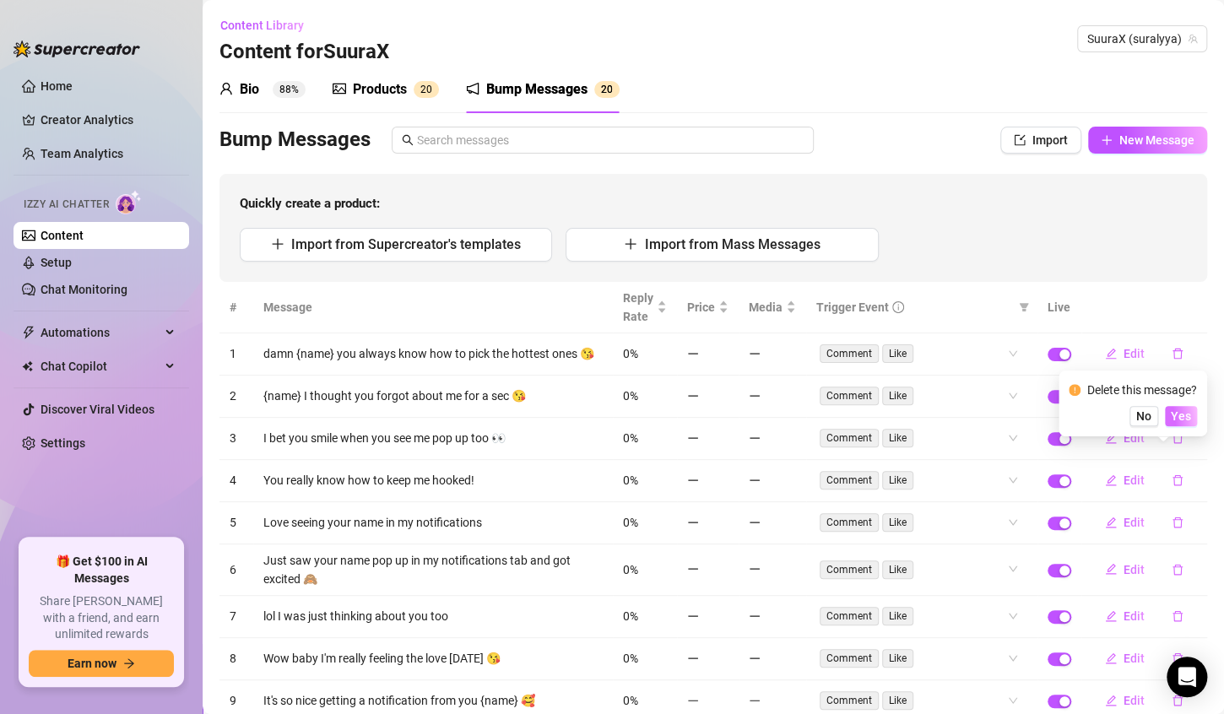
click at [1187, 410] on span "Yes" at bounding box center [1181, 417] width 20 height 14
click at [1162, 480] on tbody "1 damn {name} you always know how to pick the hottest ones 😘 0% Comment Like Ed…" at bounding box center [714, 549] width 988 height 431
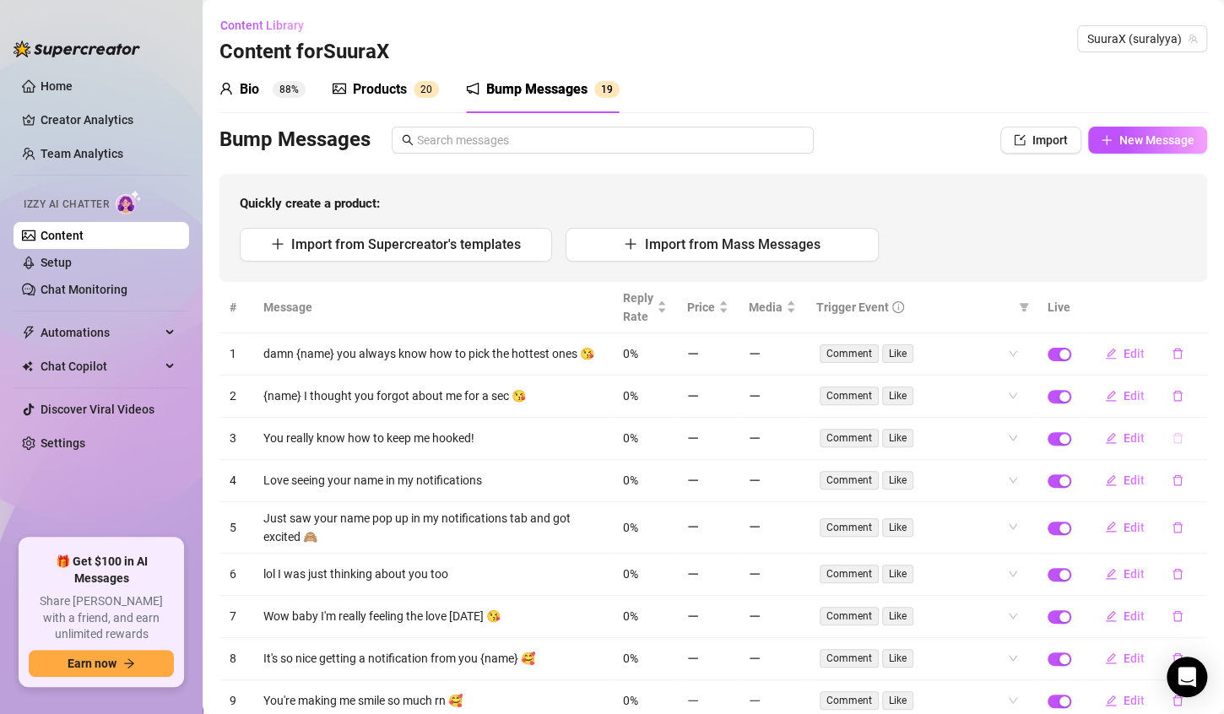
click at [1172, 444] on icon "delete" at bounding box center [1178, 438] width 12 height 12
click at [1186, 418] on span "Yes" at bounding box center [1181, 417] width 20 height 14
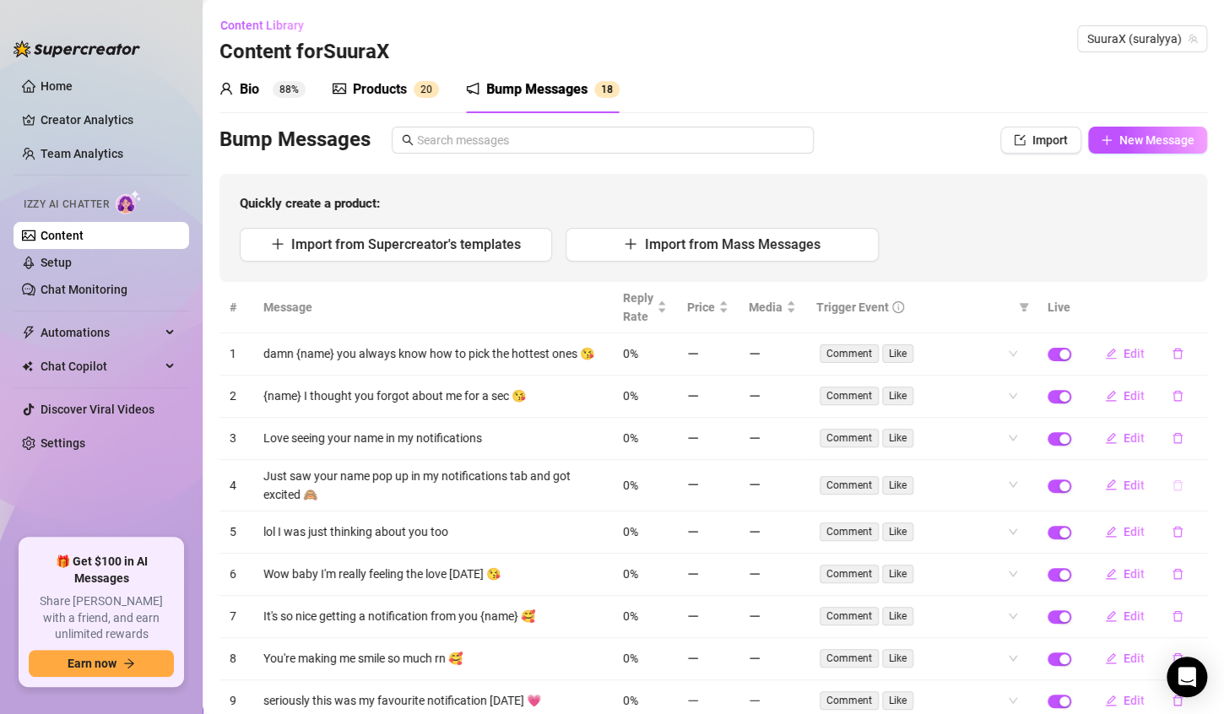
click at [1168, 480] on button "button" at bounding box center [1178, 485] width 39 height 27
click at [1184, 460] on span "Yes" at bounding box center [1181, 463] width 20 height 14
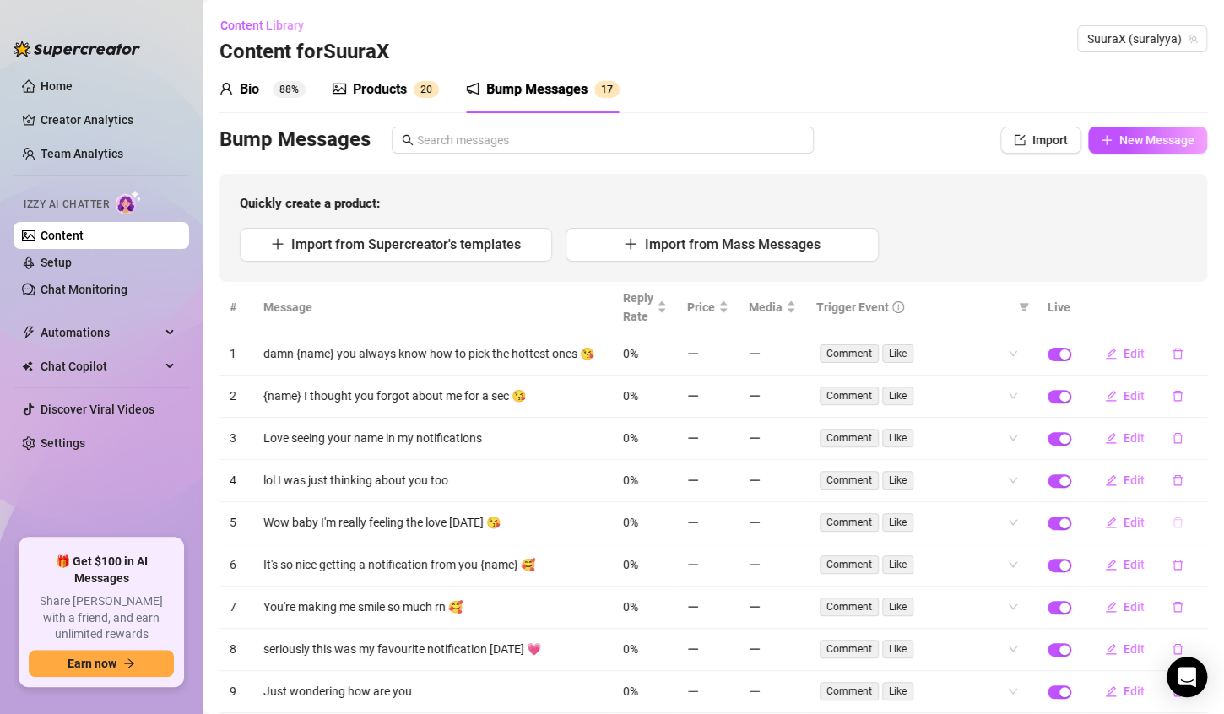
click at [1170, 517] on button "button" at bounding box center [1178, 522] width 39 height 27
click at [1183, 483] on div "Delete this message? No Yes" at bounding box center [1133, 487] width 128 height 46
click at [1176, 504] on span "Yes" at bounding box center [1181, 499] width 20 height 14
click at [1159, 577] on button "button" at bounding box center [1178, 564] width 39 height 27
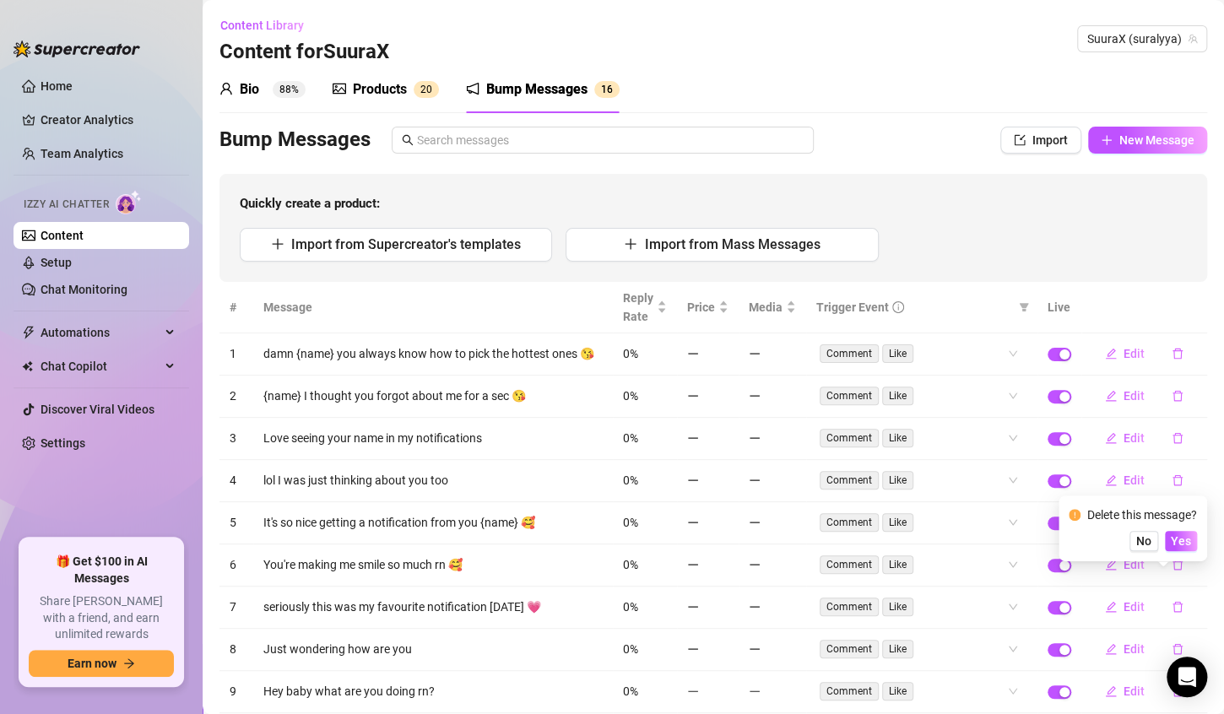
click at [1194, 524] on div "Delete this message?" at bounding box center [1143, 515] width 110 height 19
click at [1188, 534] on button "Yes" at bounding box center [1181, 541] width 32 height 20
click at [1173, 601] on button "button" at bounding box center [1178, 607] width 39 height 27
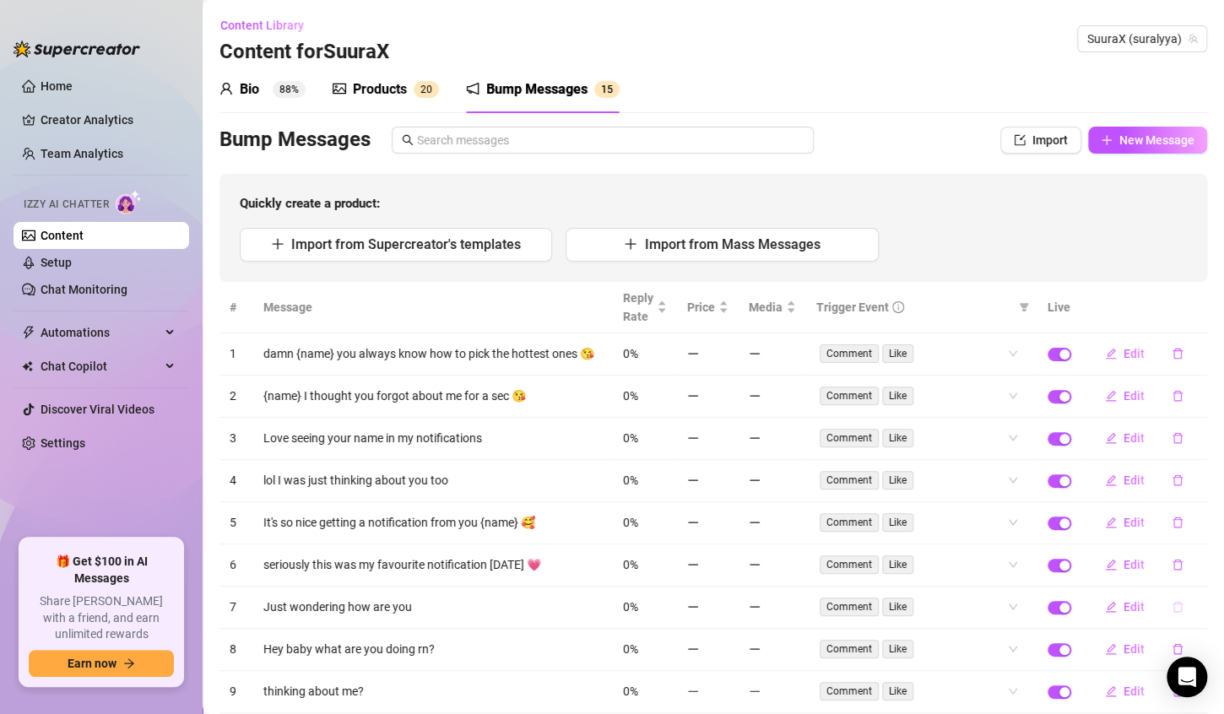
click at [1169, 603] on button "button" at bounding box center [1178, 607] width 39 height 27
click at [1179, 581] on span "Yes" at bounding box center [1181, 583] width 20 height 14
click at [1172, 655] on icon "delete" at bounding box center [1178, 649] width 12 height 12
click at [1207, 605] on div "Delete this message? No Yes" at bounding box center [1133, 611] width 149 height 66
click at [1190, 614] on button "Yes" at bounding box center [1181, 624] width 32 height 20
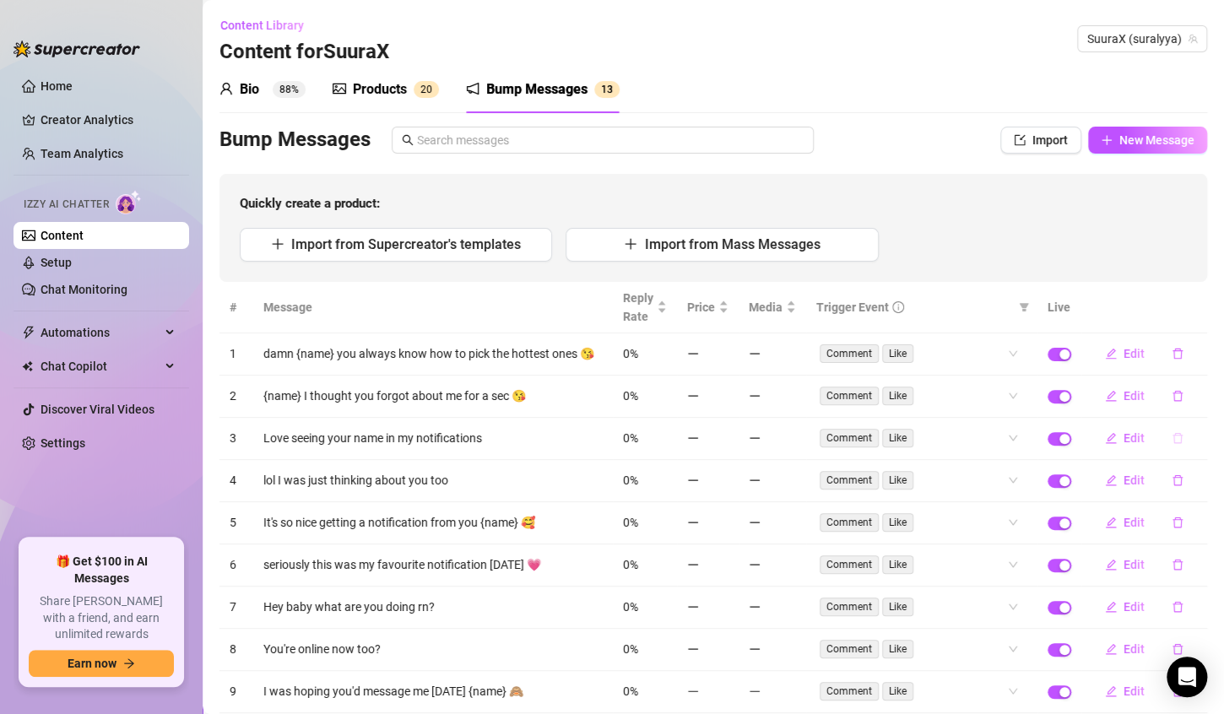
click at [1159, 439] on button "button" at bounding box center [1178, 438] width 39 height 27
drag, startPoint x: 1186, startPoint y: 421, endPoint x: 1177, endPoint y: 474, distance: 53.0
click at [1186, 424] on button "Yes" at bounding box center [1181, 416] width 32 height 20
click at [1168, 495] on tbody "1 damn {name} you always know how to pick the hottest ones 😘 0% Comment Like Ed…" at bounding box center [714, 545] width 988 height 422
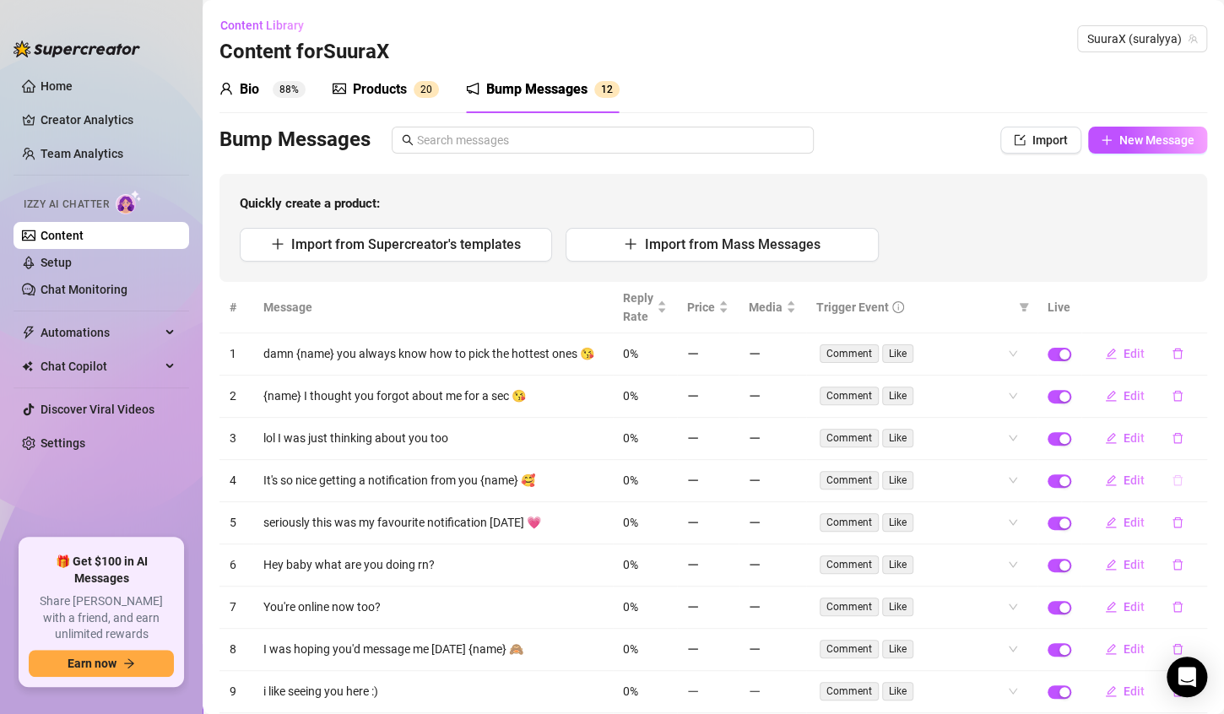
click at [1169, 476] on button "button" at bounding box center [1178, 480] width 39 height 27
click at [1176, 456] on span "Yes" at bounding box center [1181, 458] width 20 height 14
click at [1172, 529] on icon "delete" at bounding box center [1178, 523] width 12 height 12
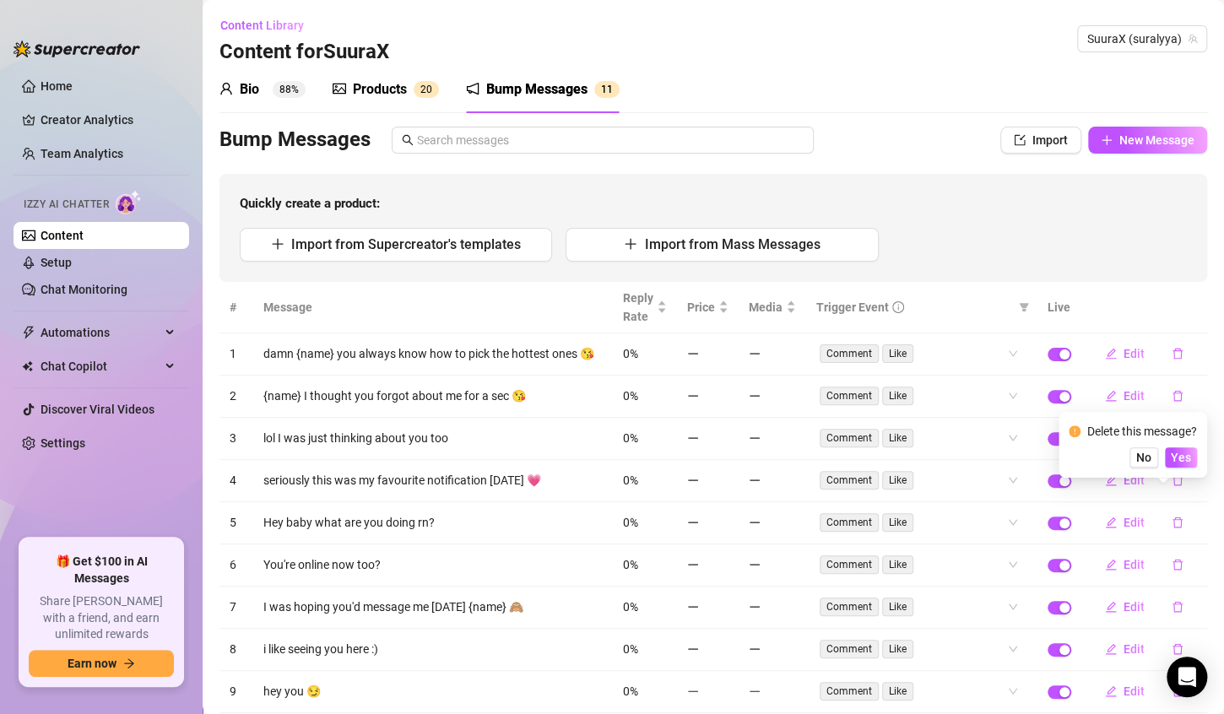
click at [1184, 471] on div "Delete this message? No Yes" at bounding box center [1133, 445] width 149 height 66
click at [1183, 469] on div "Delete this message? No Yes" at bounding box center [1133, 445] width 149 height 66
click at [1182, 464] on button "Yes" at bounding box center [1181, 458] width 32 height 20
click at [1163, 525] on tbody "1 damn {name} you always know how to pick the hottest ones 😘 0% Comment Like Ed…" at bounding box center [714, 545] width 988 height 422
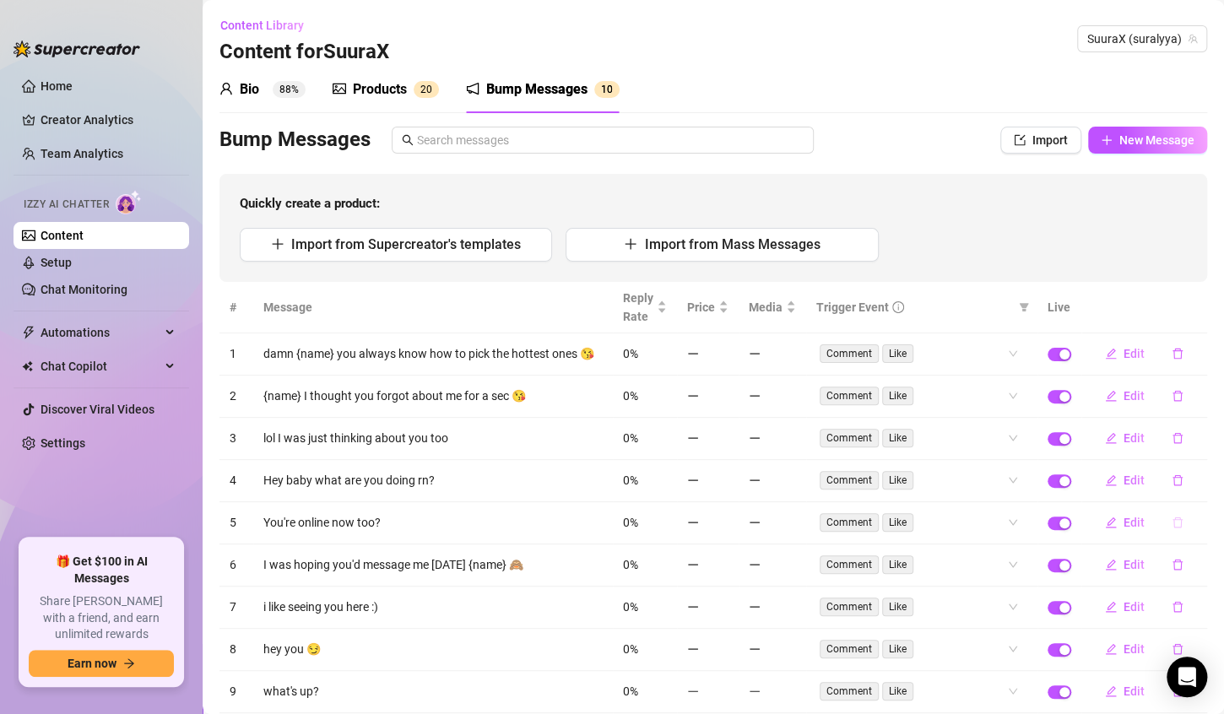
click at [1171, 533] on button "button" at bounding box center [1178, 522] width 39 height 27
click at [1197, 488] on div "Delete this message? No Yes" at bounding box center [1133, 487] width 128 height 46
click at [1188, 497] on span "Yes" at bounding box center [1181, 499] width 20 height 14
drag, startPoint x: 1167, startPoint y: 571, endPoint x: 1174, endPoint y: 560, distance: 12.9
click at [1173, 571] on icon "delete" at bounding box center [1178, 565] width 10 height 11
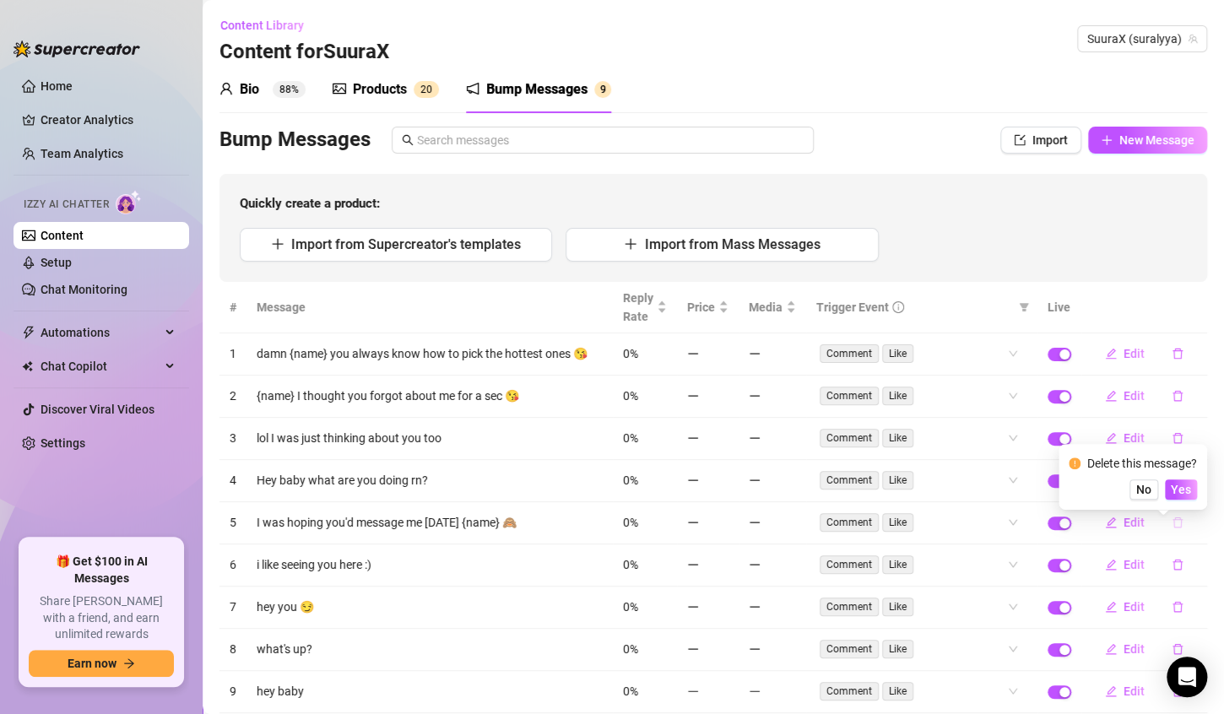
click at [1180, 534] on td "Edit" at bounding box center [1145, 523] width 126 height 42
click at [1182, 505] on td "Edit" at bounding box center [1145, 523] width 126 height 42
click at [1172, 519] on button "button" at bounding box center [1178, 522] width 39 height 27
click at [1180, 488] on span "Yes" at bounding box center [1181, 490] width 20 height 14
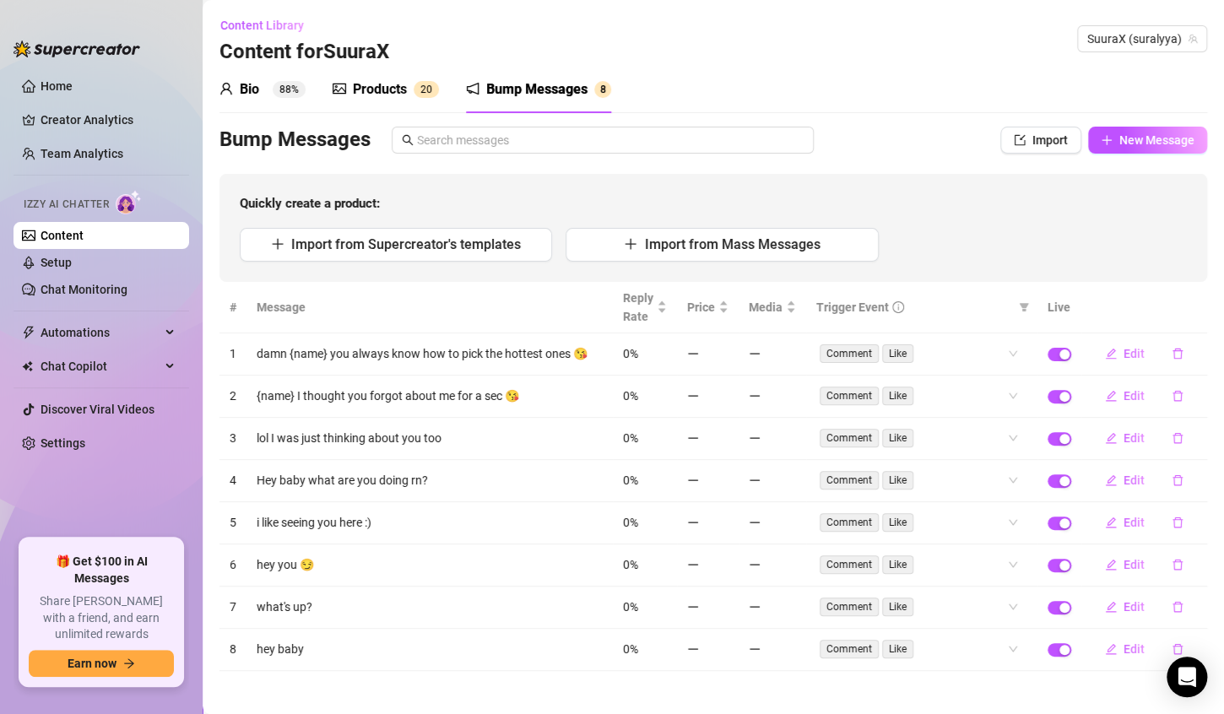
drag, startPoint x: 1166, startPoint y: 516, endPoint x: 1175, endPoint y: 501, distance: 17.8
click at [1174, 509] on button "button" at bounding box center [1178, 522] width 39 height 27
click at [1171, 487] on button "Yes" at bounding box center [1181, 490] width 32 height 20
click at [1161, 551] on button "button" at bounding box center [1178, 564] width 39 height 27
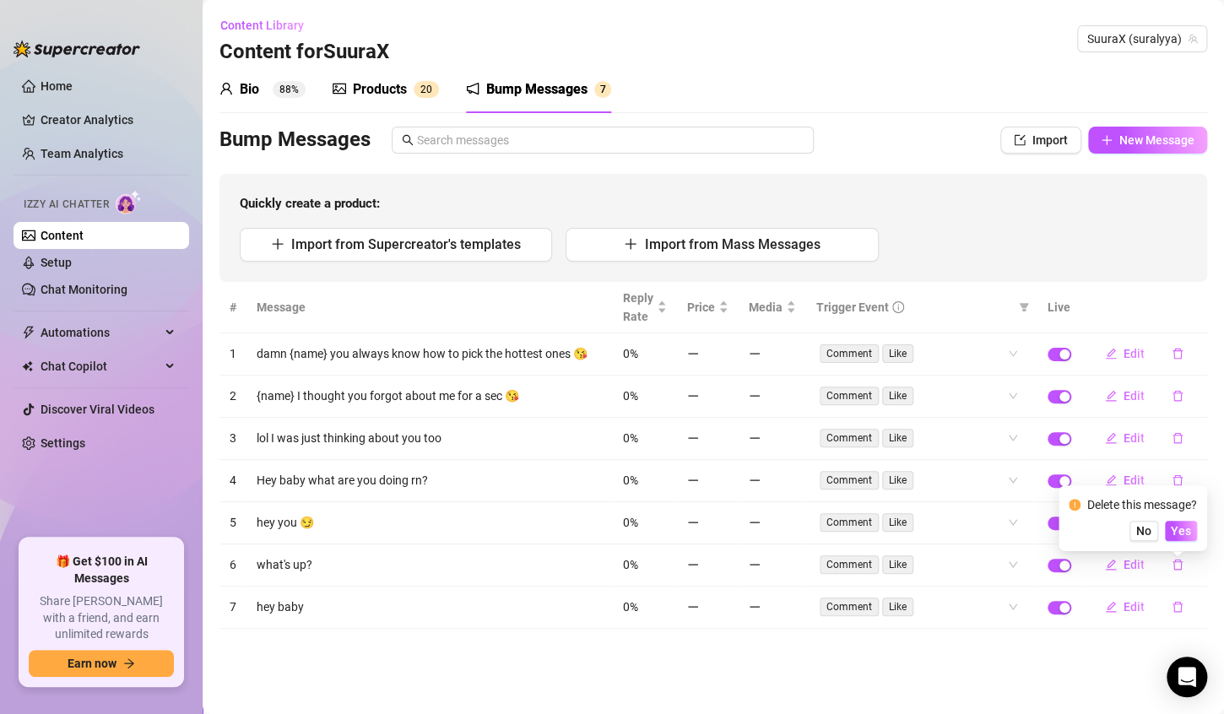
click at [1188, 517] on div "Delete this message? No Yes" at bounding box center [1133, 519] width 128 height 46
drag, startPoint x: 1188, startPoint y: 525, endPoint x: 1188, endPoint y: 535, distance: 9.3
click at [1189, 527] on span "Yes" at bounding box center [1181, 531] width 20 height 14
click at [1180, 605] on main "Content Library Content for SuuraX SuuraX (suralyya) Bio 88% Products 2 0 Bump …" at bounding box center [714, 357] width 1022 height 714
click at [1181, 559] on icon "delete" at bounding box center [1178, 565] width 12 height 12
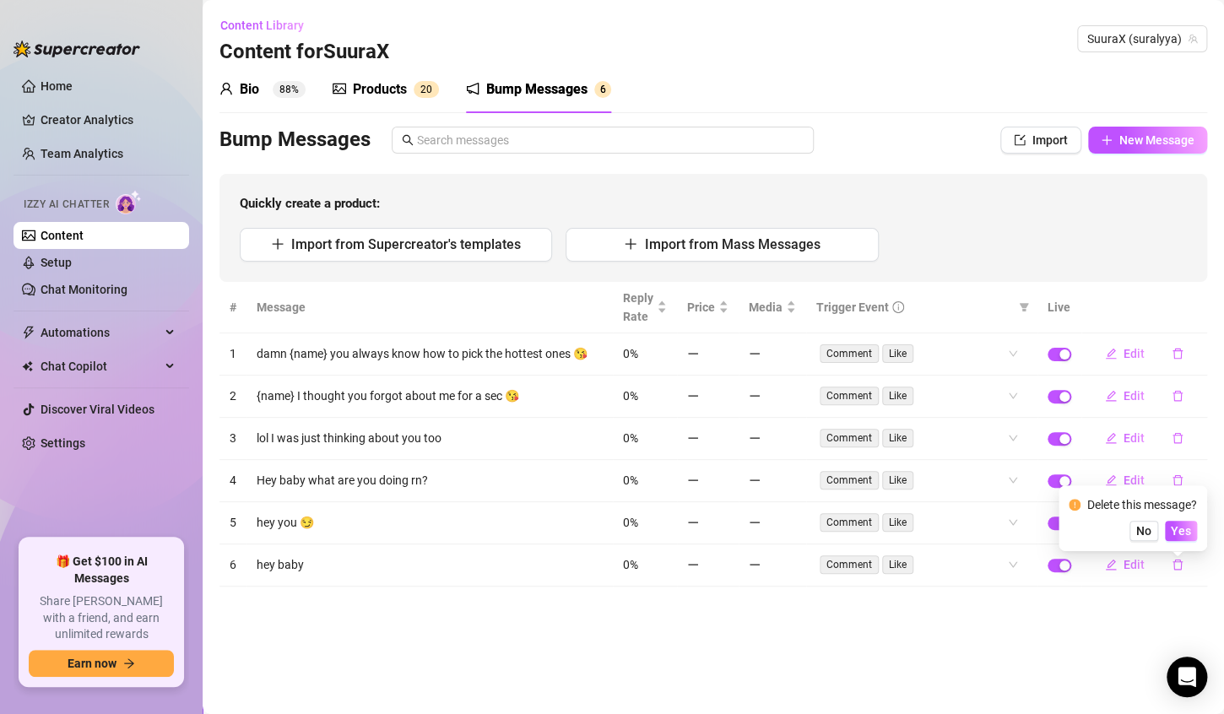
click at [1185, 518] on div "Delete this message? No Yes" at bounding box center [1133, 519] width 128 height 46
click at [1185, 526] on span "Yes" at bounding box center [1181, 531] width 20 height 14
click at [1178, 469] on button "button" at bounding box center [1178, 480] width 39 height 27
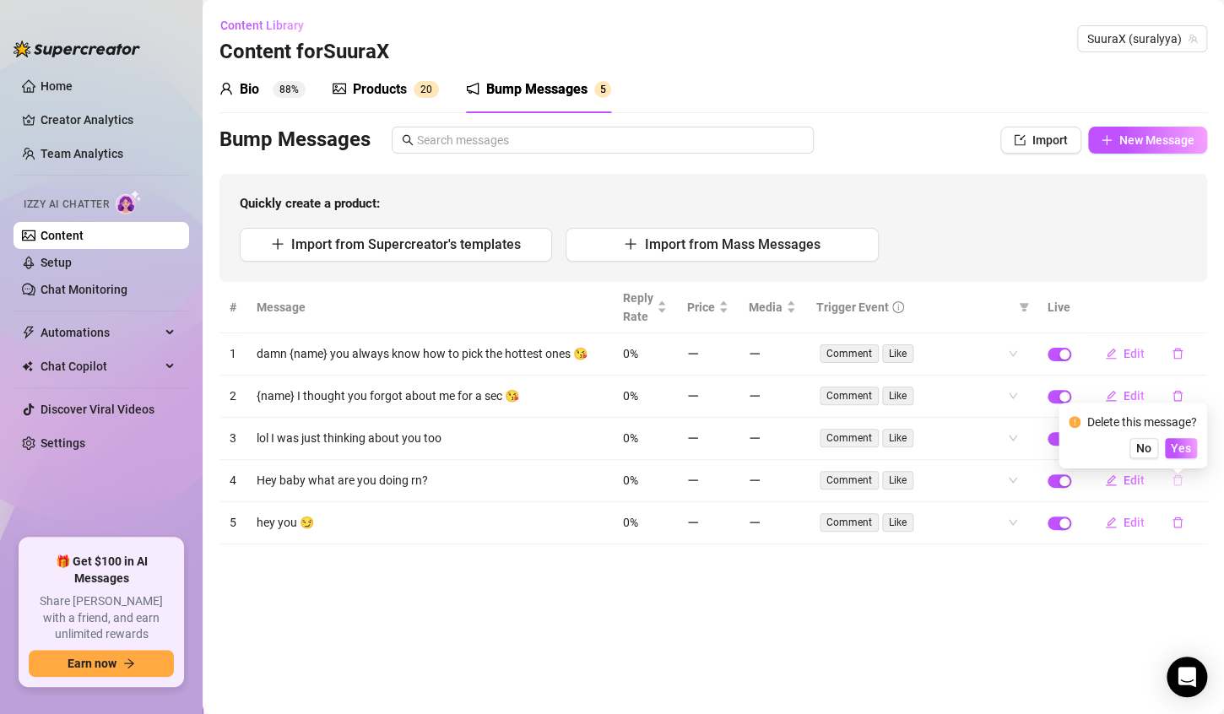
drag, startPoint x: 1188, startPoint y: 446, endPoint x: 1191, endPoint y: 470, distance: 24.7
click at [1188, 447] on span "Yes" at bounding box center [1181, 449] width 20 height 14
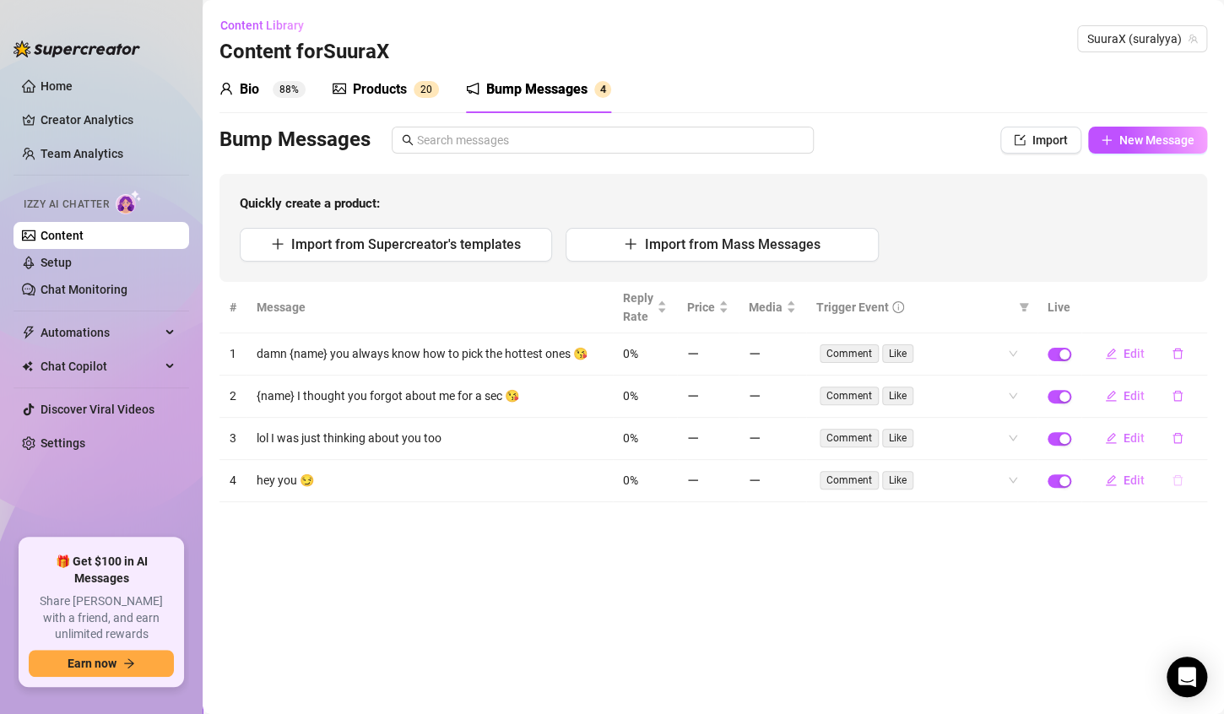
click at [1176, 475] on icon "delete" at bounding box center [1178, 481] width 12 height 12
click at [1187, 458] on button "Yes" at bounding box center [1181, 448] width 32 height 20
click at [1175, 412] on td "Edit" at bounding box center [1145, 397] width 126 height 42
click at [1176, 404] on button "button" at bounding box center [1178, 396] width 39 height 27
click at [1180, 367] on span "Yes" at bounding box center [1181, 365] width 20 height 14
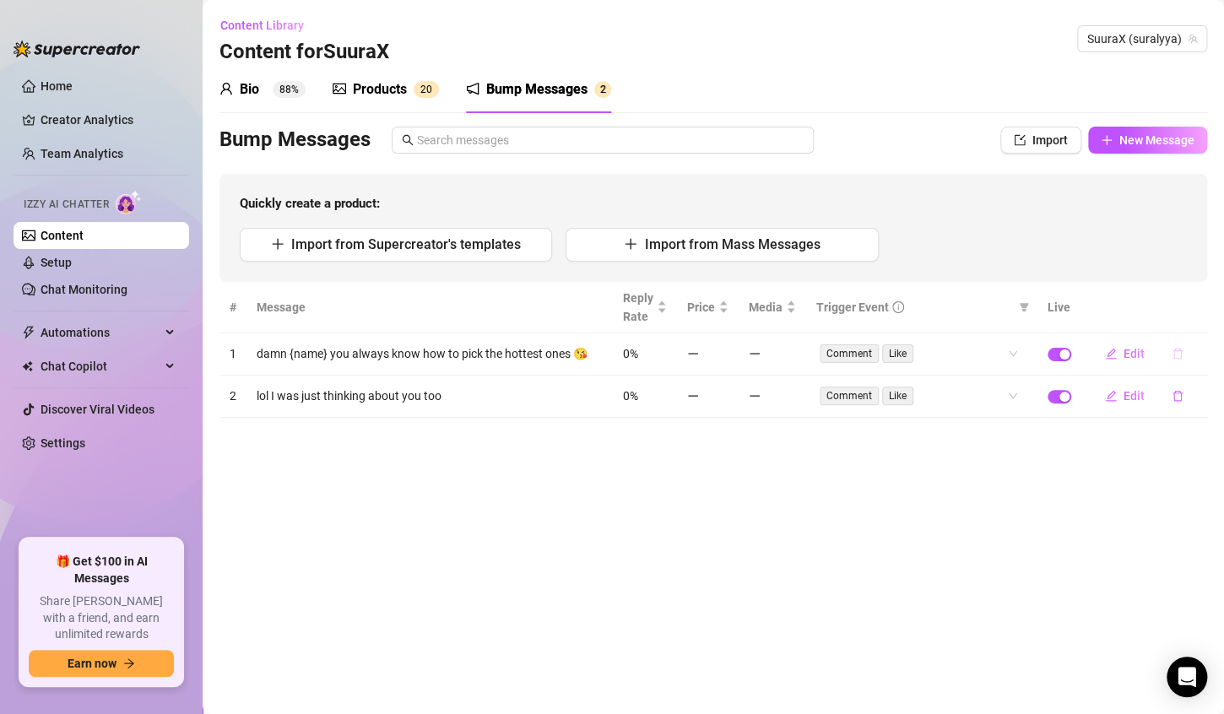
click at [1176, 358] on icon "delete" at bounding box center [1178, 354] width 12 height 12
click at [1194, 319] on button "Yes" at bounding box center [1181, 323] width 32 height 20
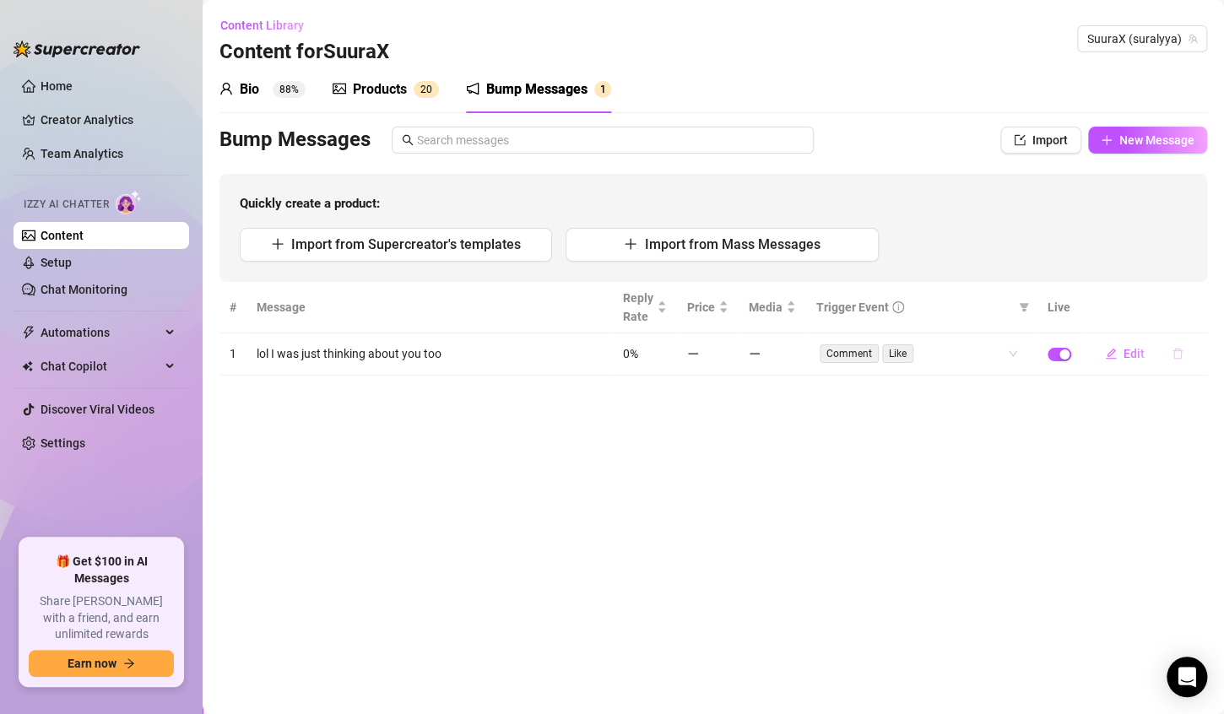
drag, startPoint x: 1179, startPoint y: 352, endPoint x: 1180, endPoint y: 341, distance: 11.1
click at [1180, 345] on button "button" at bounding box center [1178, 353] width 39 height 27
click at [1188, 331] on button "Yes" at bounding box center [1181, 323] width 32 height 20
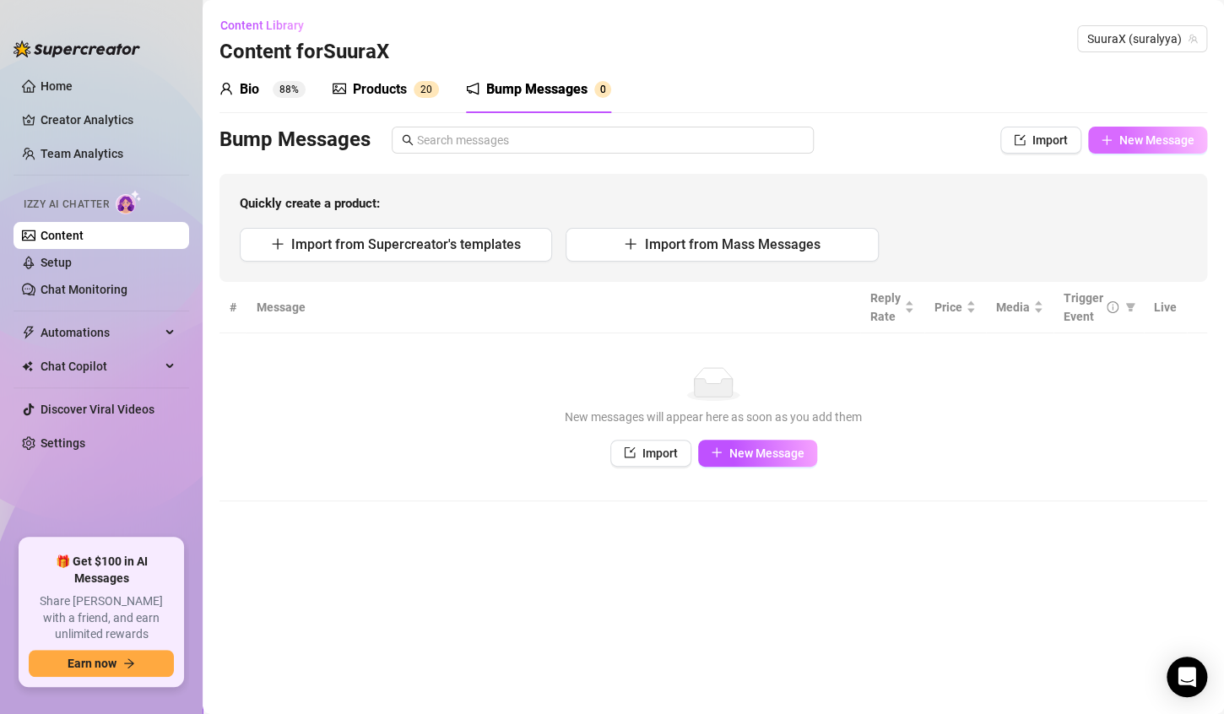
click at [1146, 143] on span "New Message" at bounding box center [1157, 140] width 75 height 14
type textarea "Type your message here..."
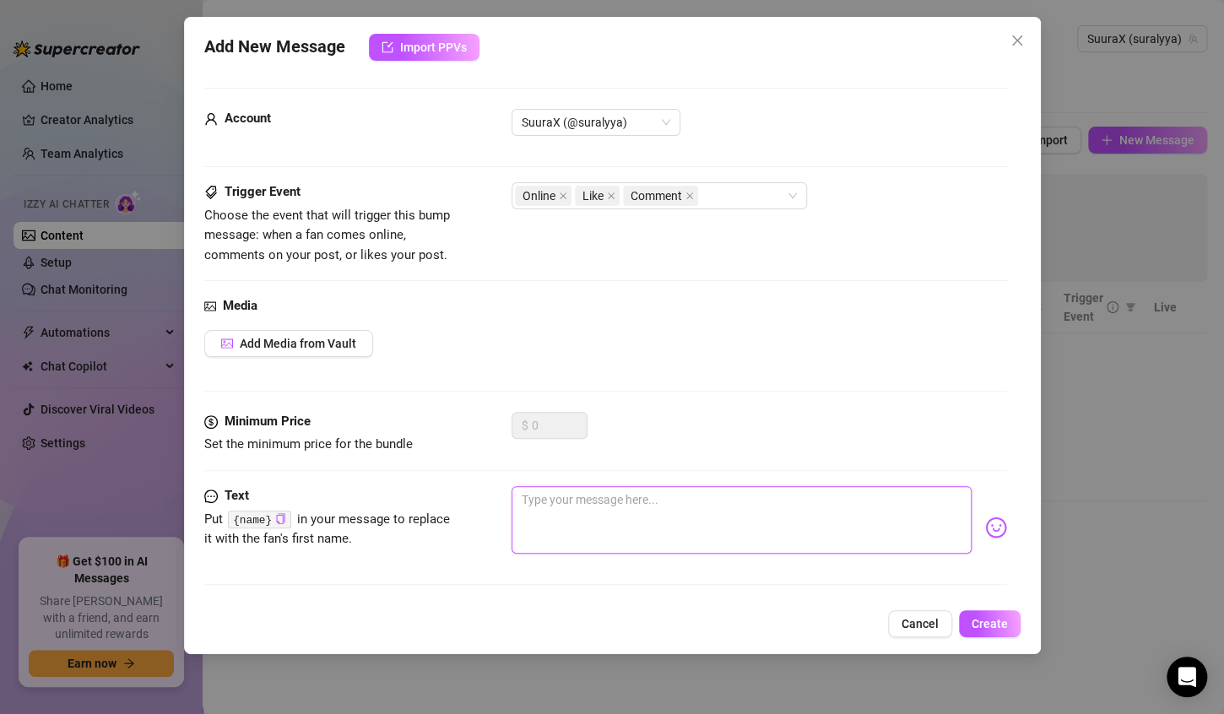
click at [567, 538] on textarea at bounding box center [742, 520] width 460 height 68
type textarea "h"
type textarea "he"
type textarea "hee"
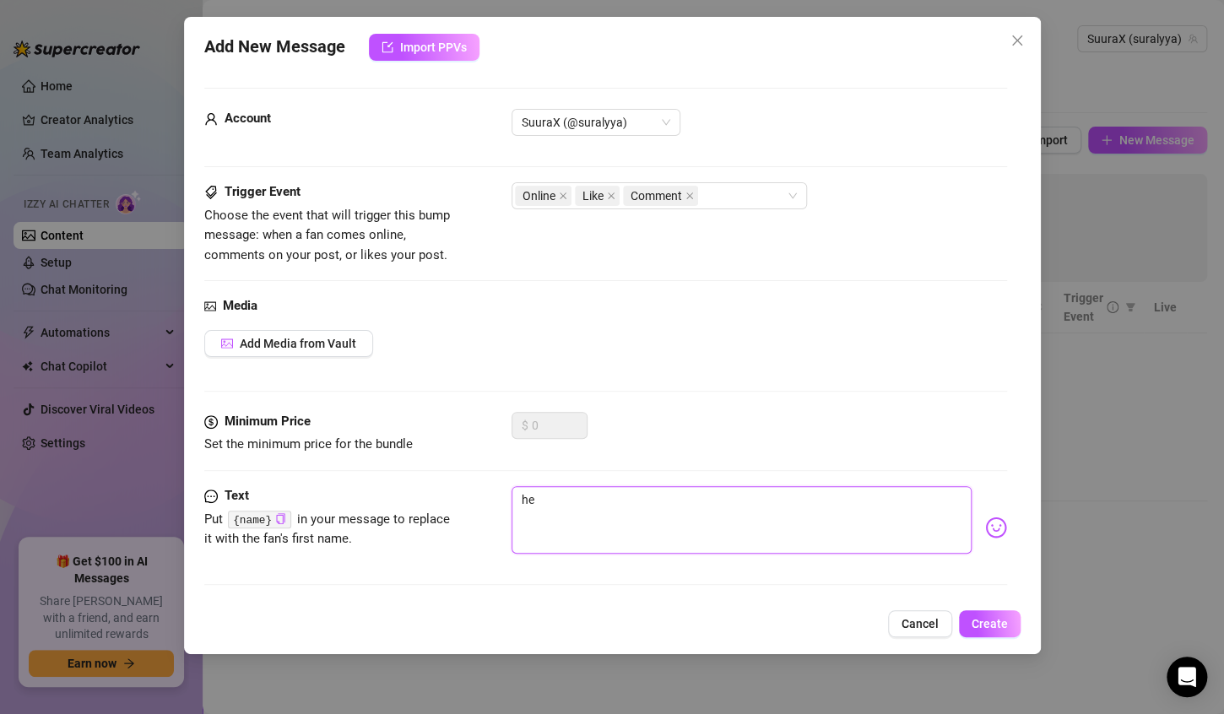
type textarea "hee"
type textarea "heey"
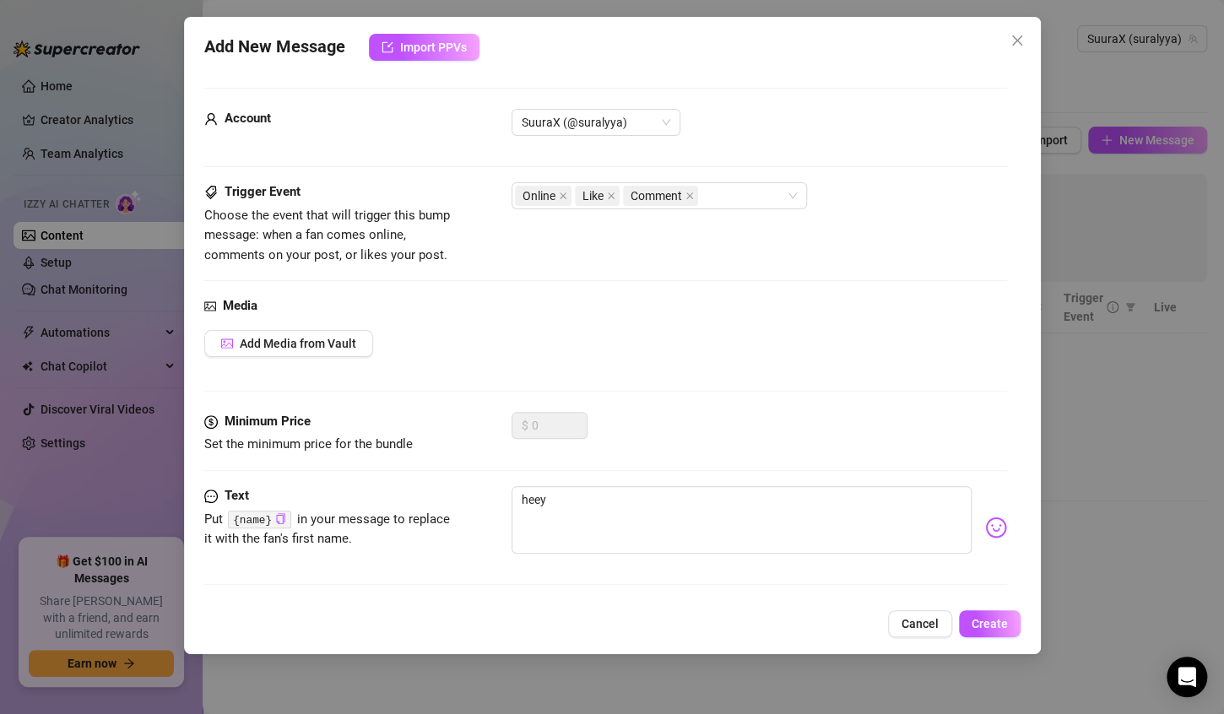
click at [985, 524] on img at bounding box center [996, 528] width 22 height 22
click at [985, 529] on img at bounding box center [996, 528] width 22 height 22
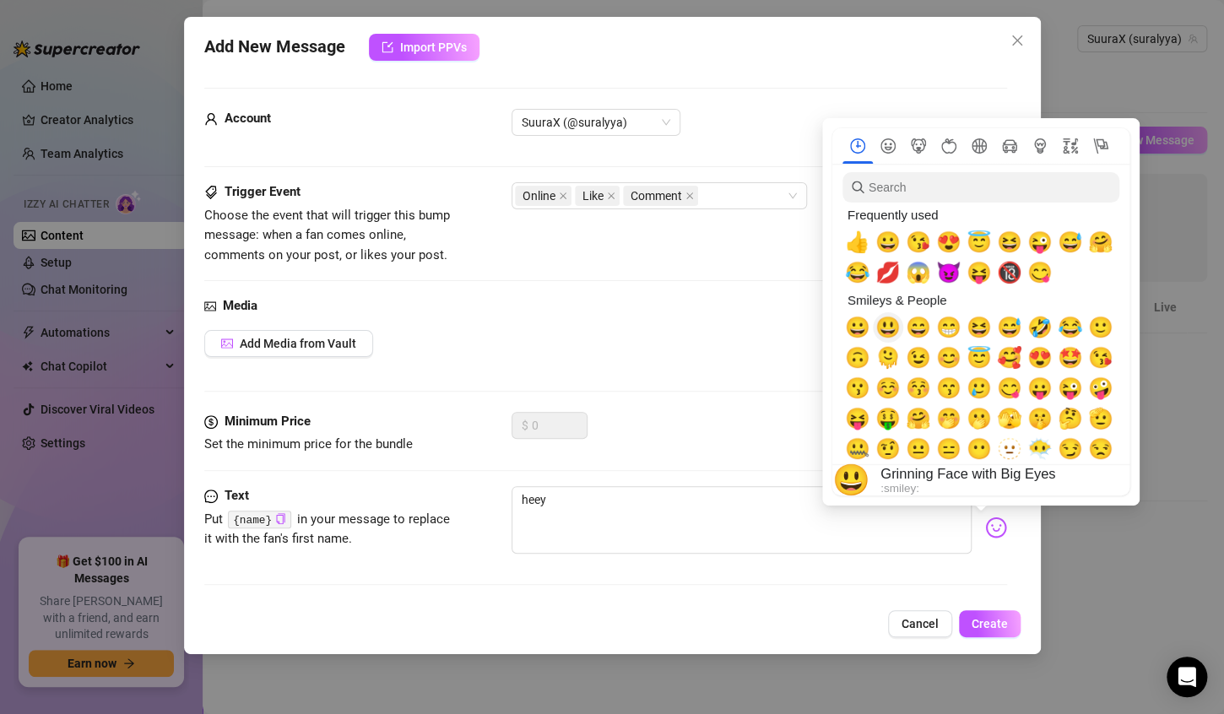
click at [893, 334] on span "😃" at bounding box center [888, 328] width 25 height 24
type textarea "heey 😃"
click at [925, 244] on span "😘" at bounding box center [918, 243] width 25 height 24
type textarea "heey 😃😘"
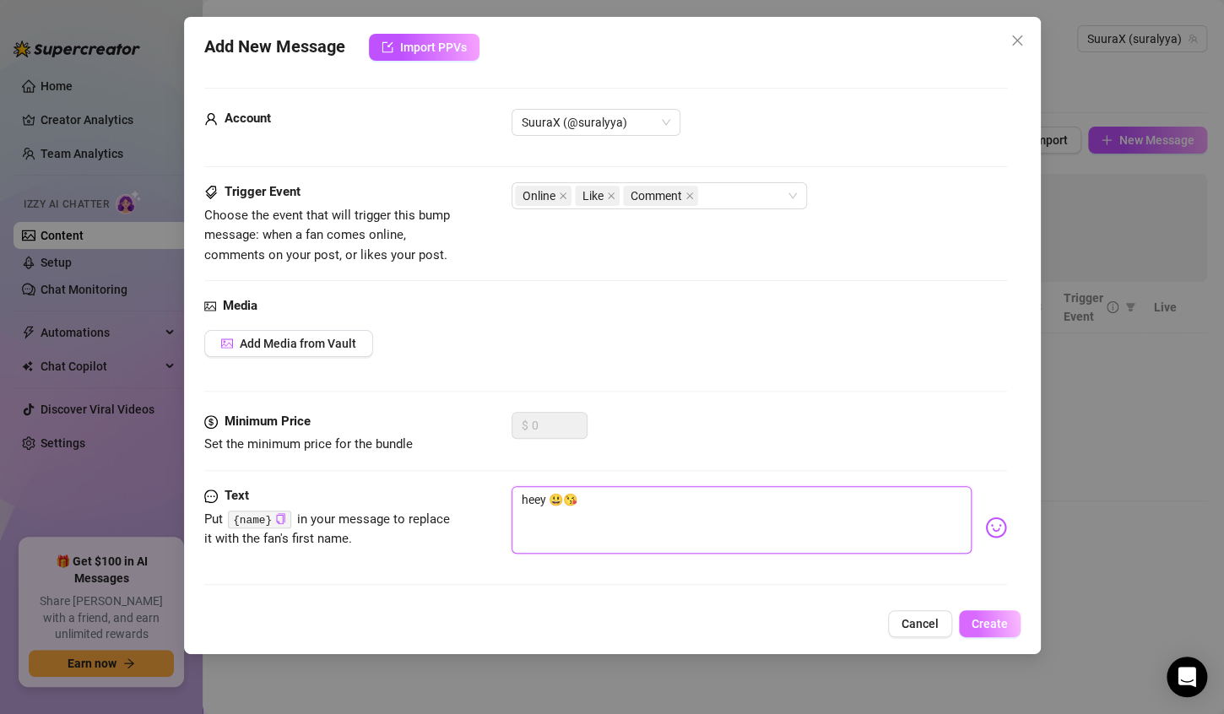
type textarea "heey 😃😘"
click at [1002, 621] on span "Create" at bounding box center [990, 624] width 36 height 14
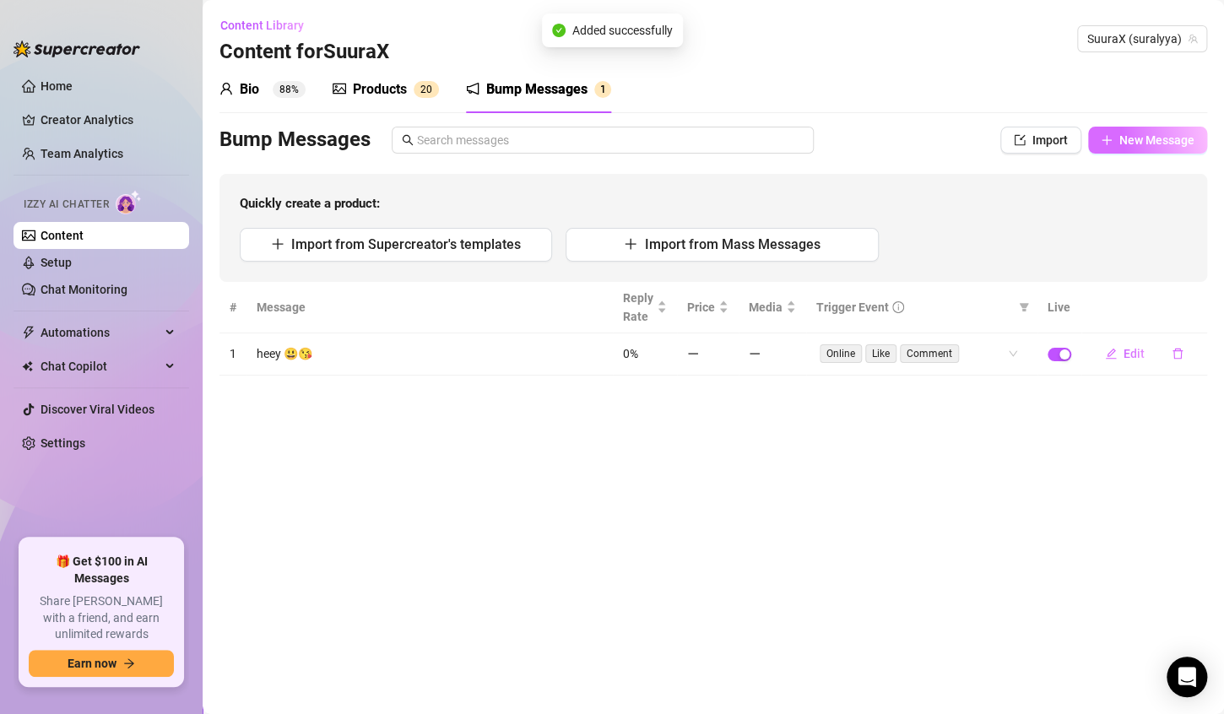
click at [1110, 138] on icon "plus" at bounding box center [1107, 140] width 12 height 12
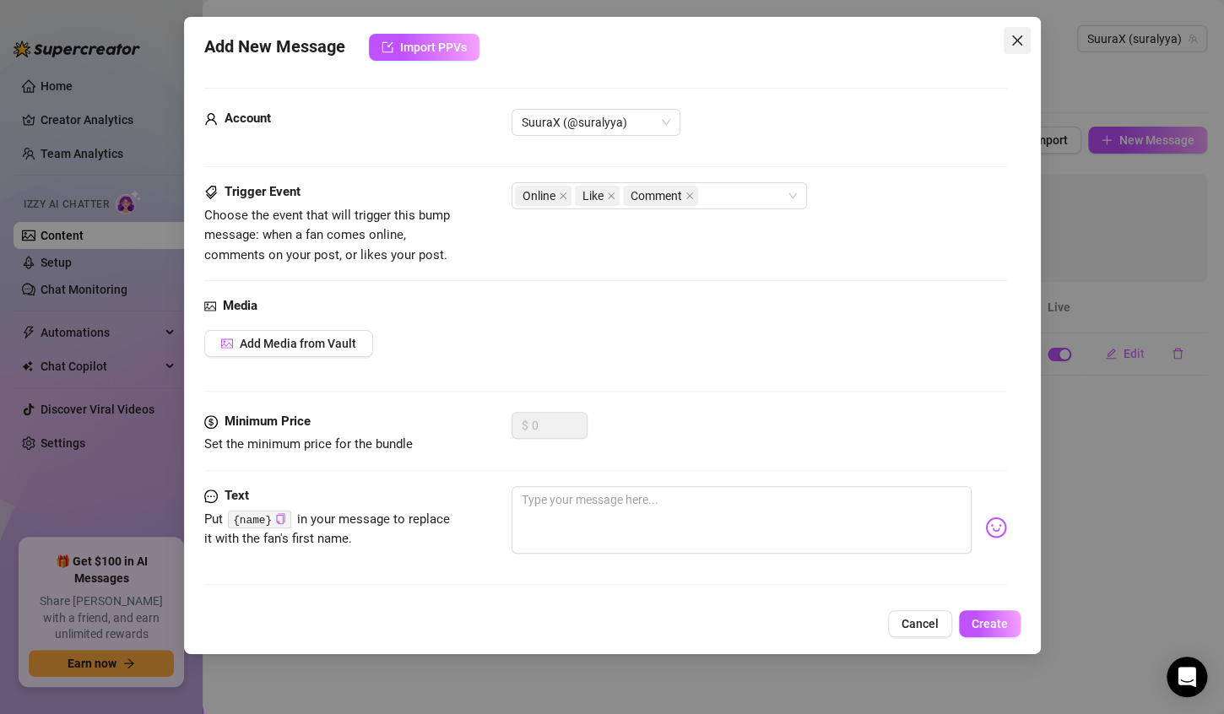
click at [1004, 47] on button "Close" at bounding box center [1017, 40] width 27 height 27
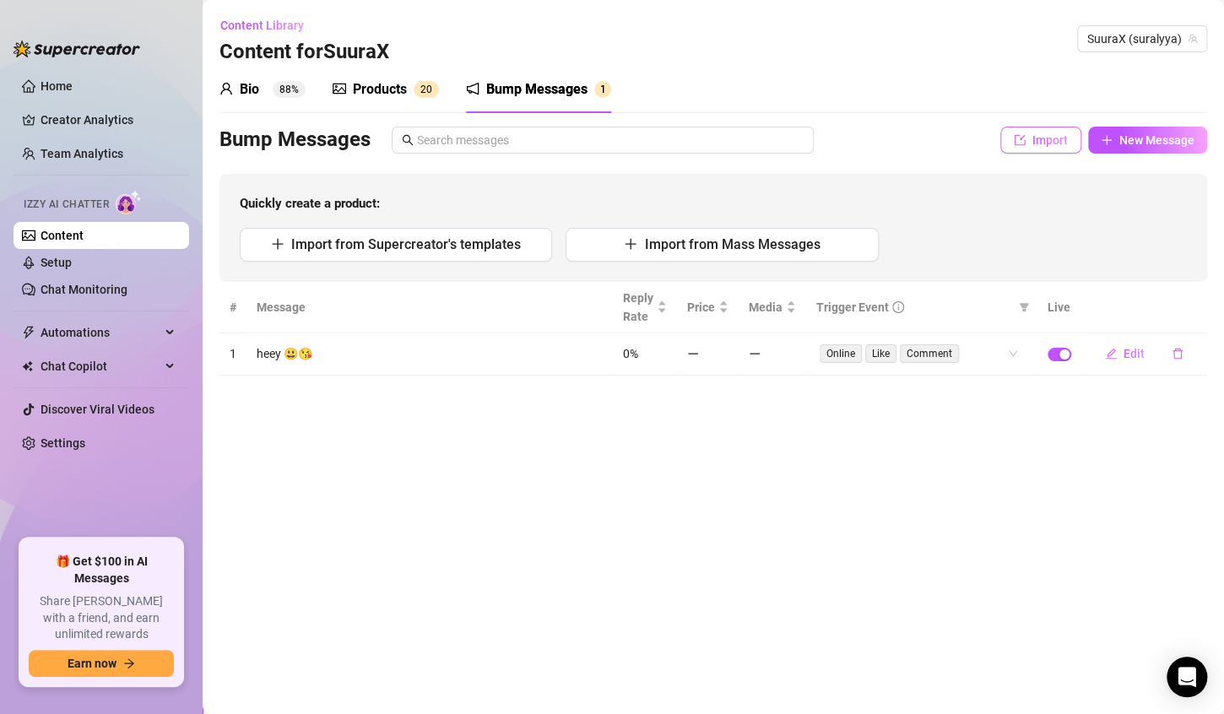
click at [1045, 138] on span "Import" at bounding box center [1050, 140] width 35 height 14
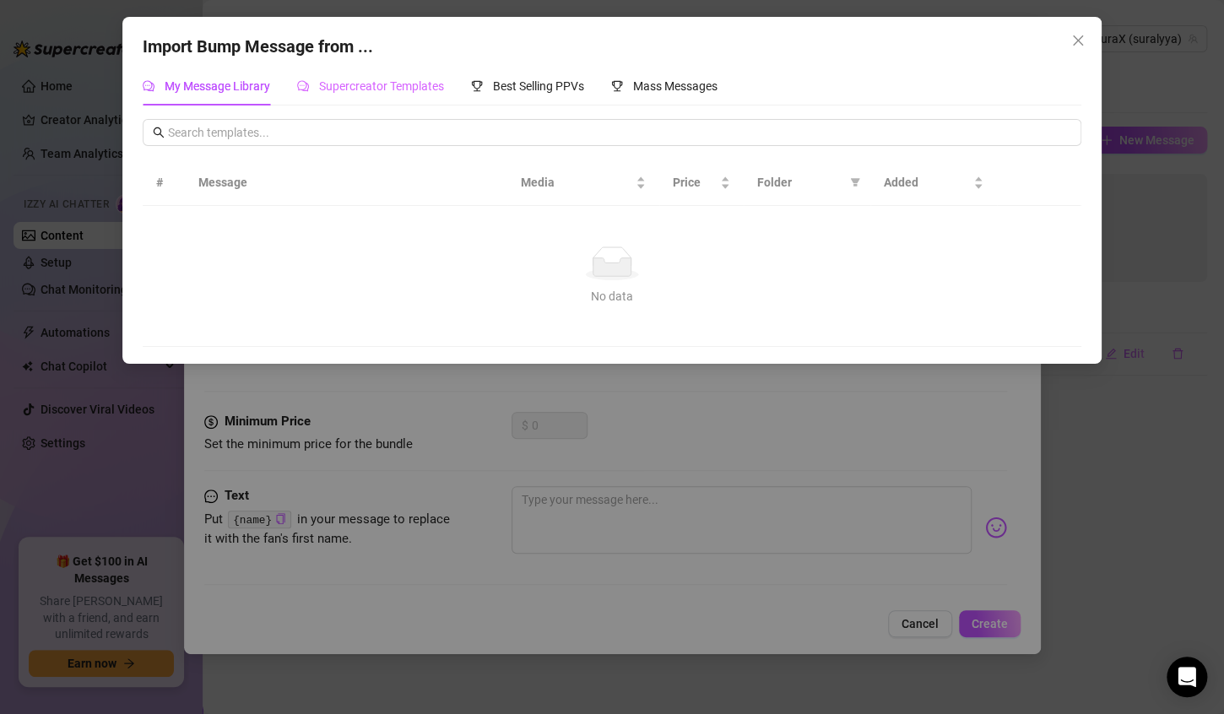
click at [398, 104] on div "Supercreator Templates" at bounding box center [370, 86] width 147 height 39
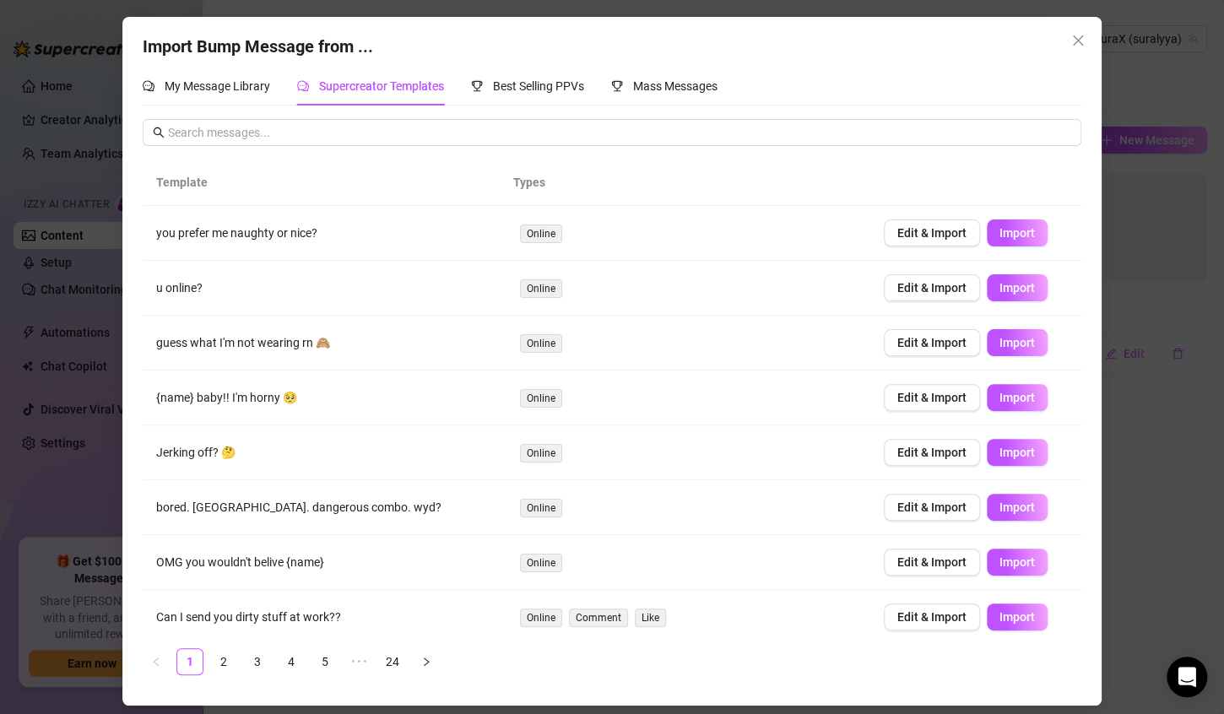
click at [403, 92] on span "Supercreator Templates" at bounding box center [381, 86] width 125 height 14
click at [564, 83] on span "Best Selling PPVs" at bounding box center [538, 86] width 91 height 14
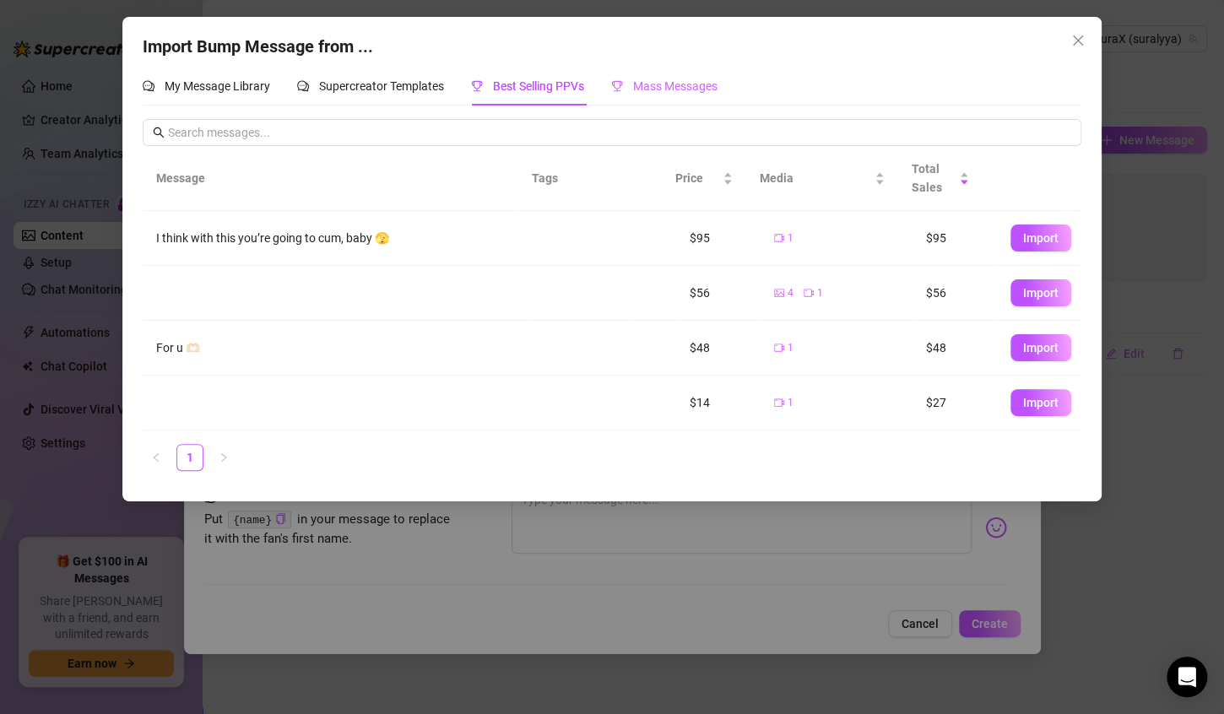
click at [648, 96] on div "Mass Messages" at bounding box center [664, 86] width 106 height 39
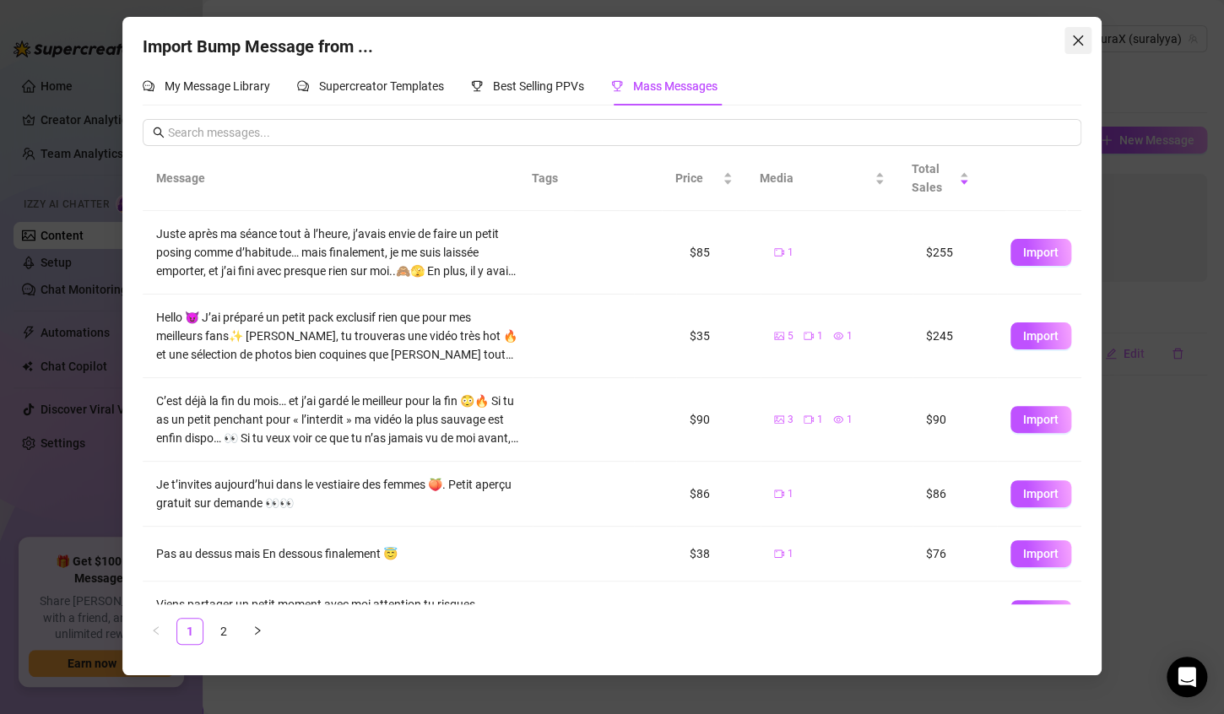
click at [1077, 34] on icon "close" at bounding box center [1079, 41] width 14 height 14
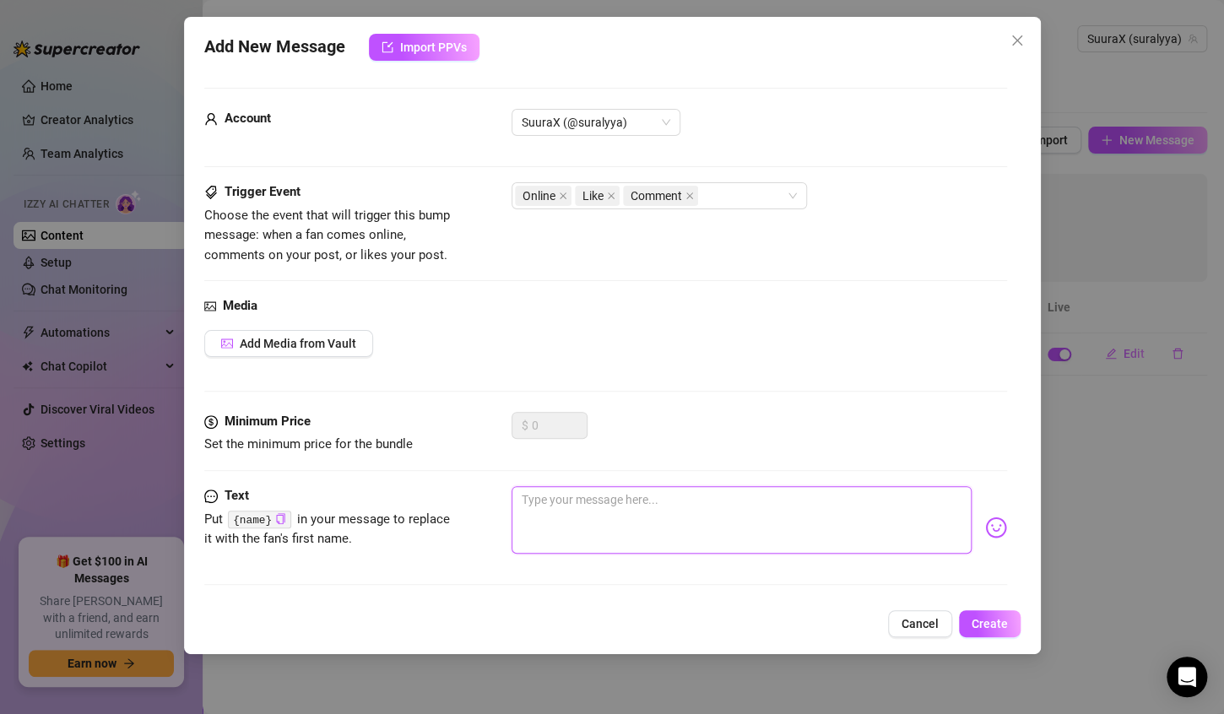
click at [536, 495] on textarea at bounding box center [742, 520] width 460 height 68
type textarea "H"
type textarea "HE"
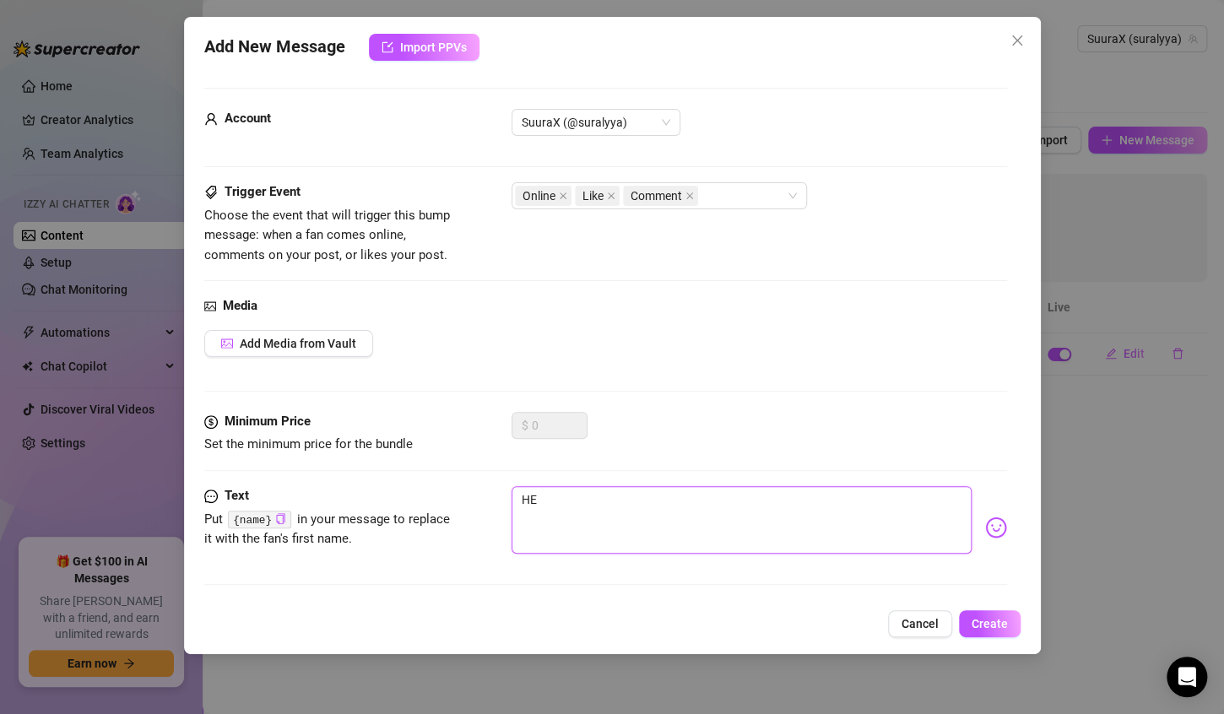
type textarea "HEY"
type textarea "HE"
type textarea "HEe"
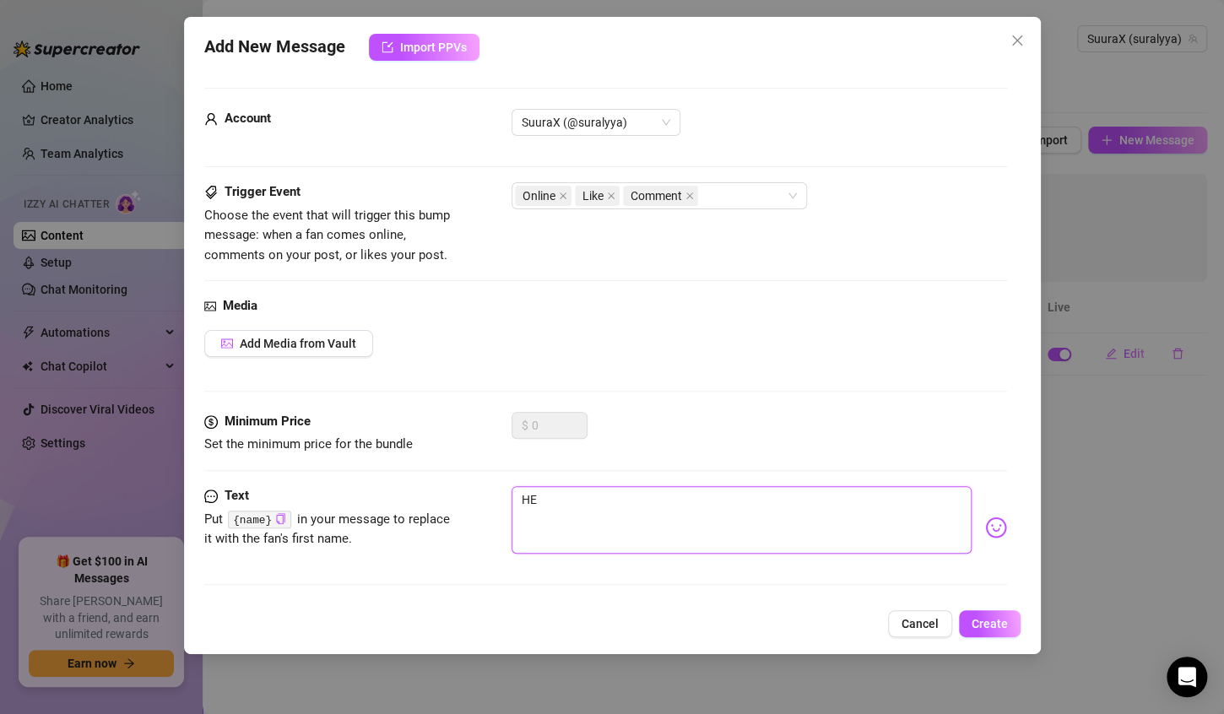
type textarea "HEe"
type textarea "HEee"
type textarea "HEeey"
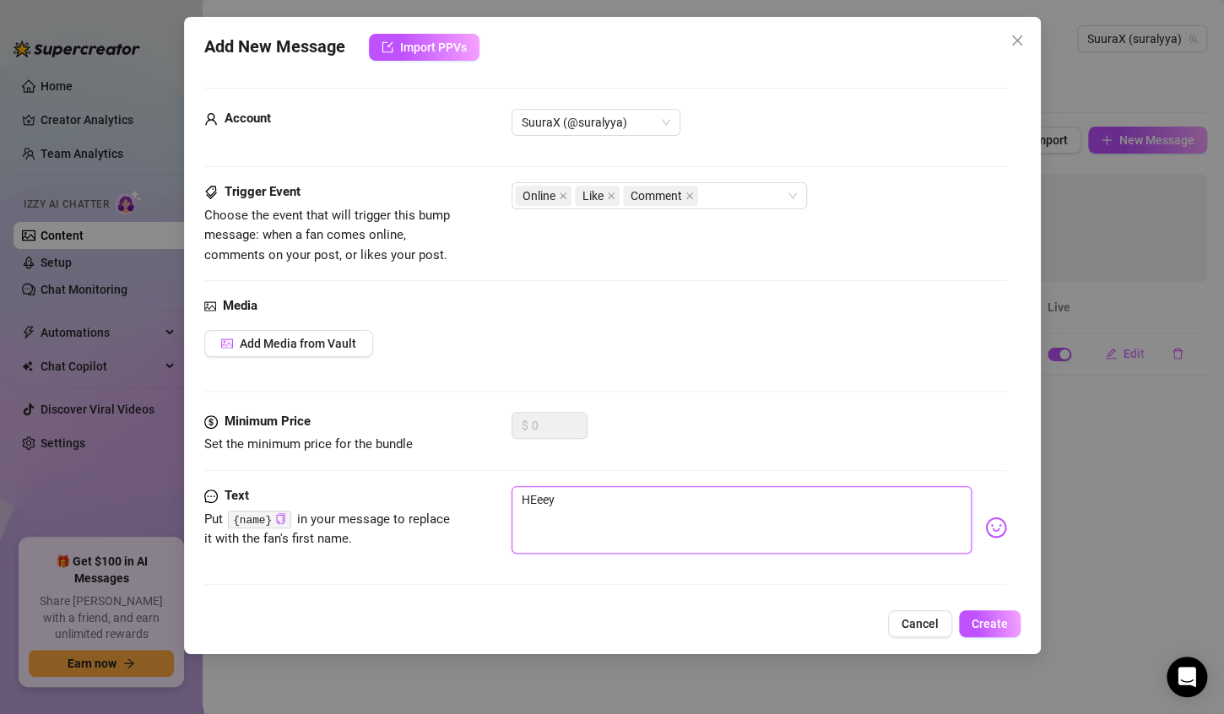
type textarea "HEee"
type textarea "HEe"
type textarea "HE"
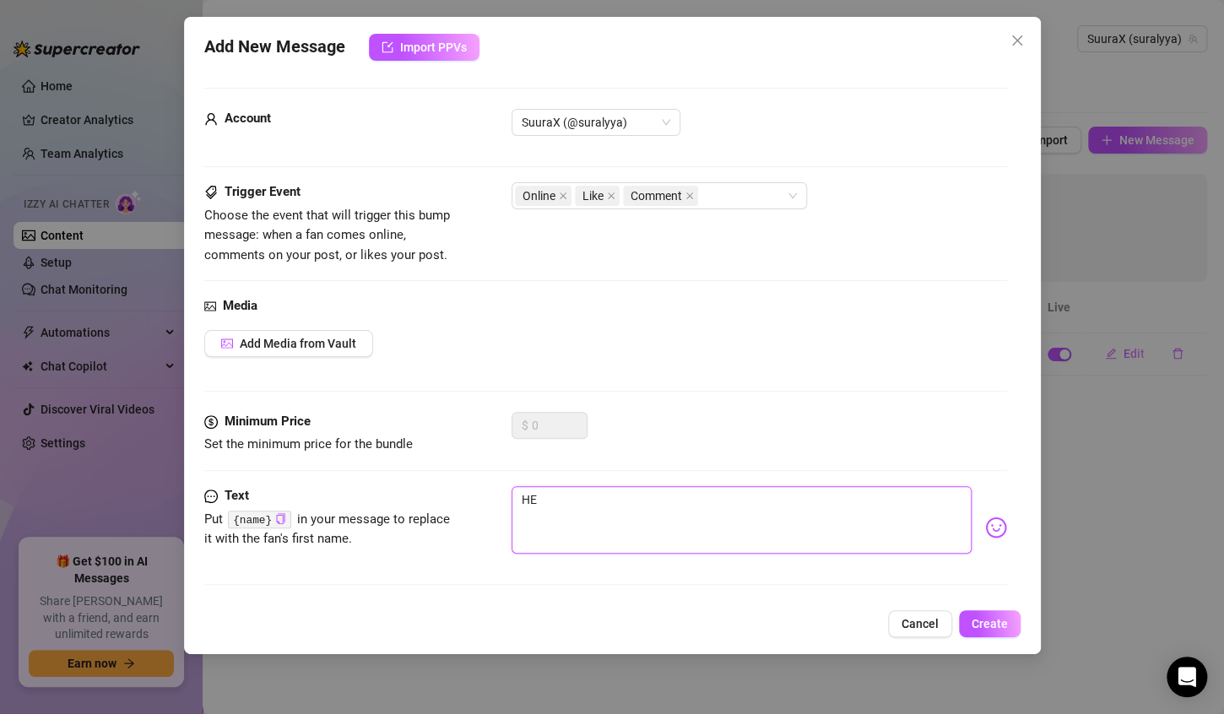
type textarea "HEE"
type textarea "HEEE"
type textarea "HEEEE"
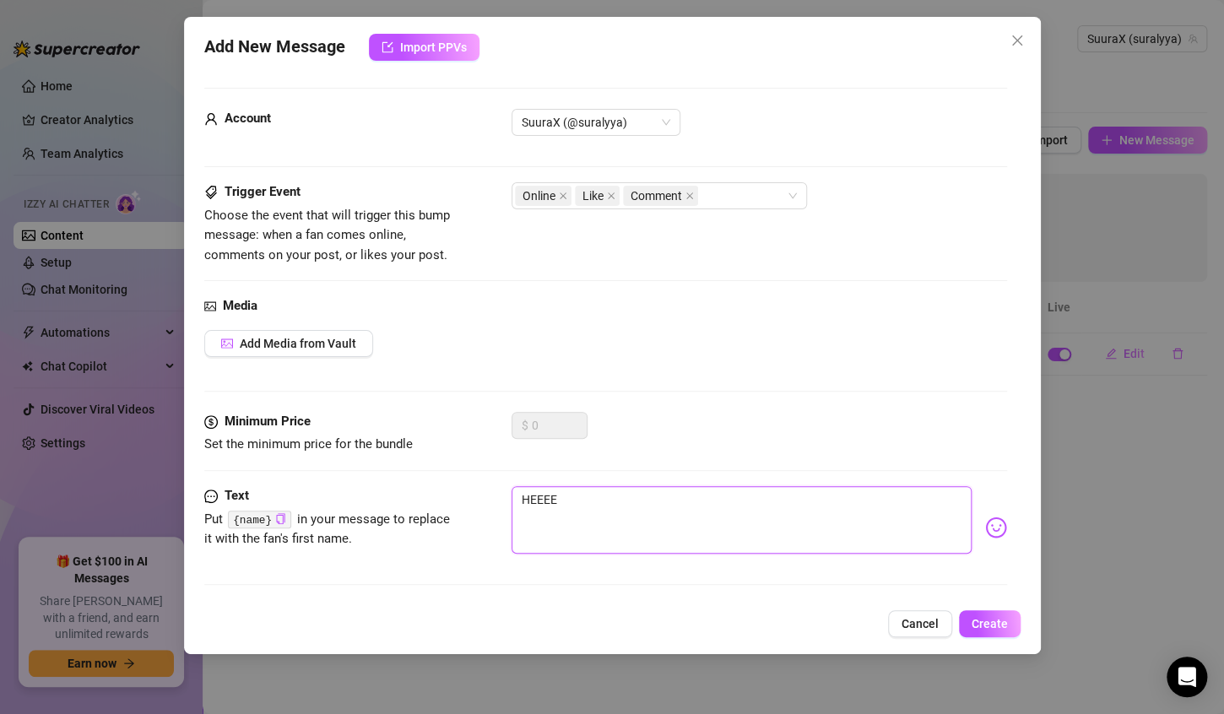
type textarea "HEEEEY"
click at [985, 530] on img at bounding box center [996, 528] width 22 height 22
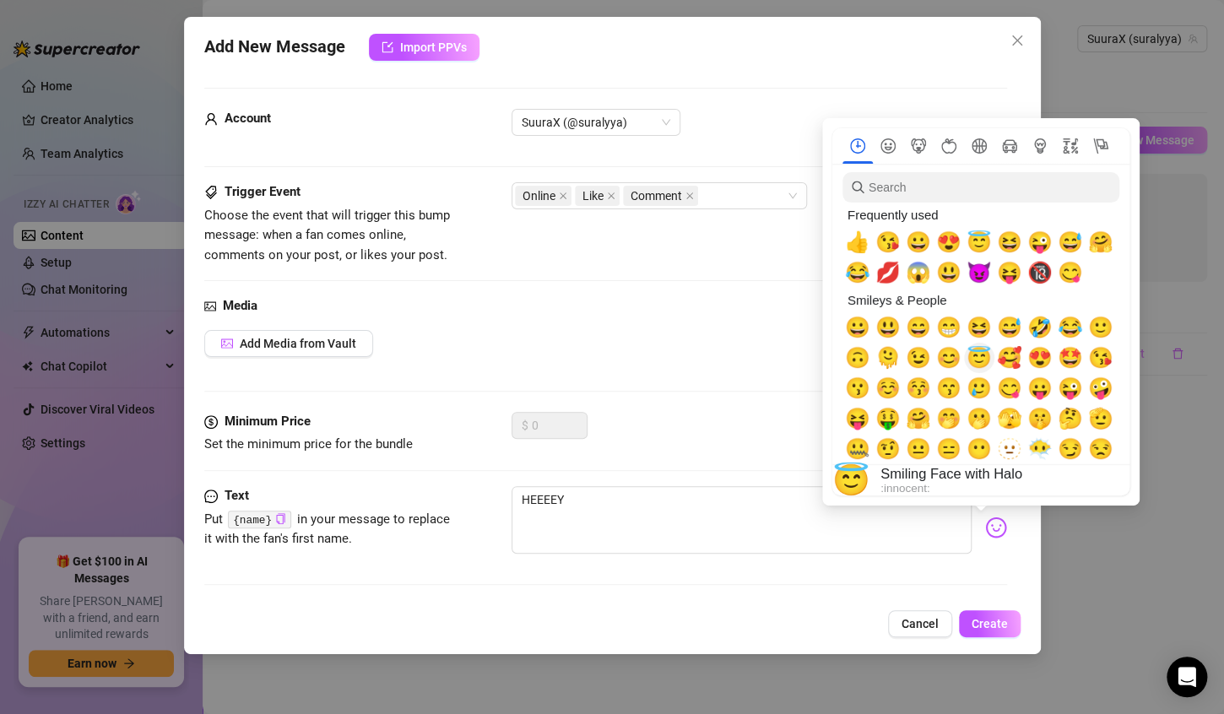
click at [976, 359] on span "😇" at bounding box center [979, 358] width 25 height 24
type textarea "HEEEEY 😇"
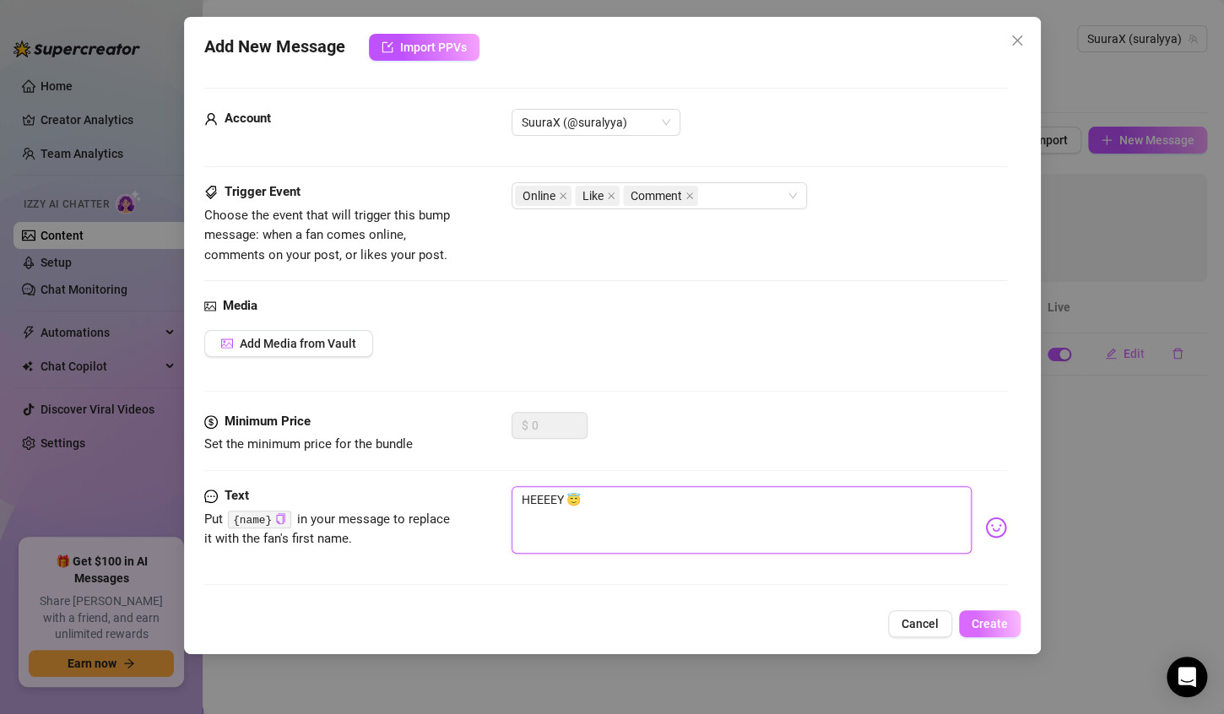
type textarea "HEEEEY 😇"
click at [1017, 624] on button "Create" at bounding box center [990, 624] width 62 height 27
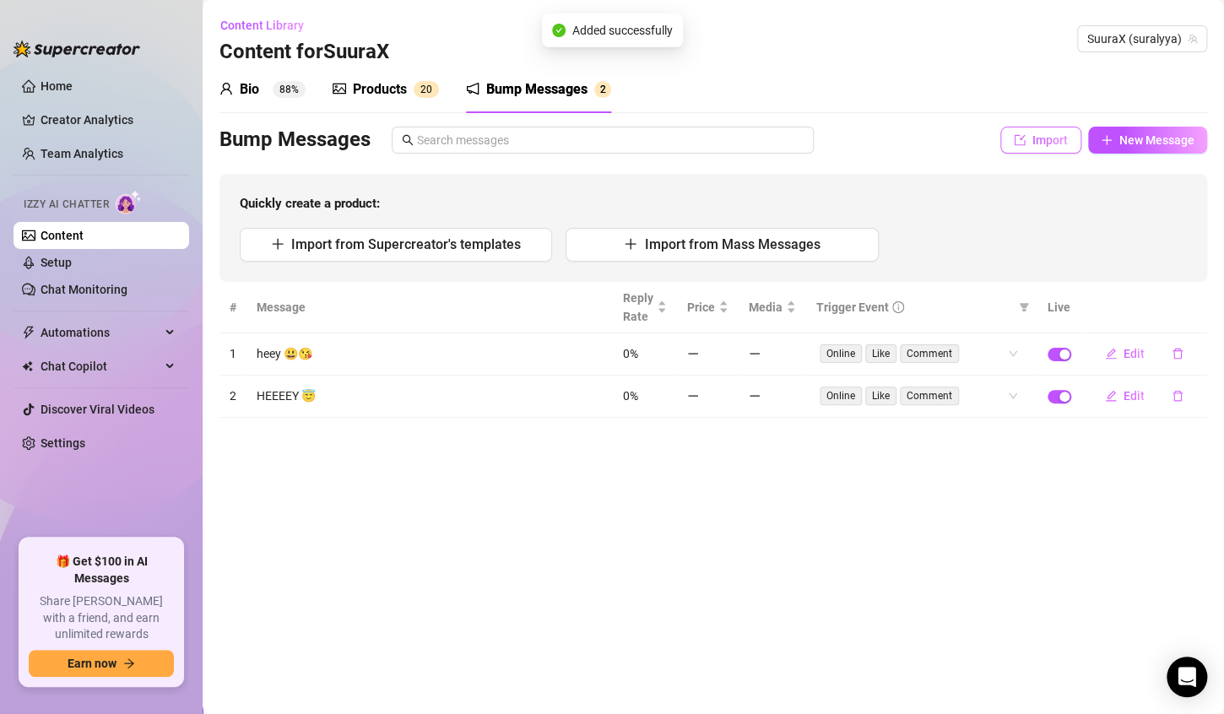
click at [1013, 135] on button "Import" at bounding box center [1041, 140] width 81 height 27
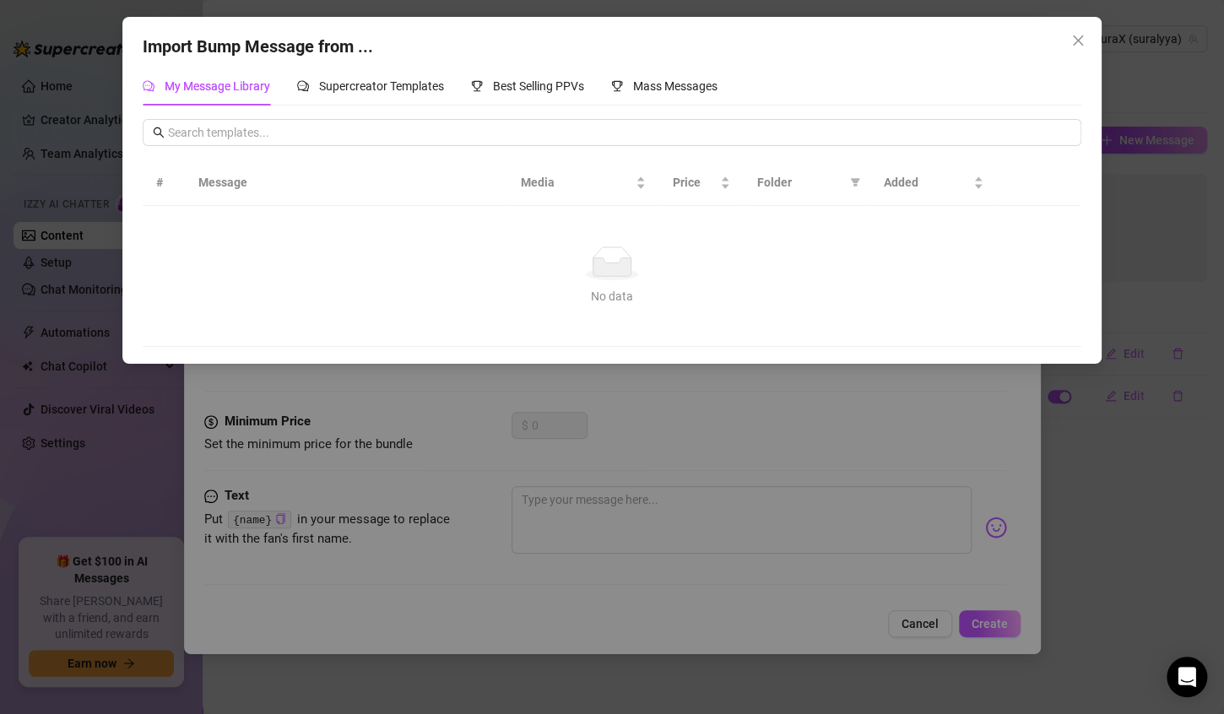
click at [1083, 16] on div "Import Bump Message from ... My Message Library Supercreator Templates Best Sel…" at bounding box center [612, 357] width 1224 height 714
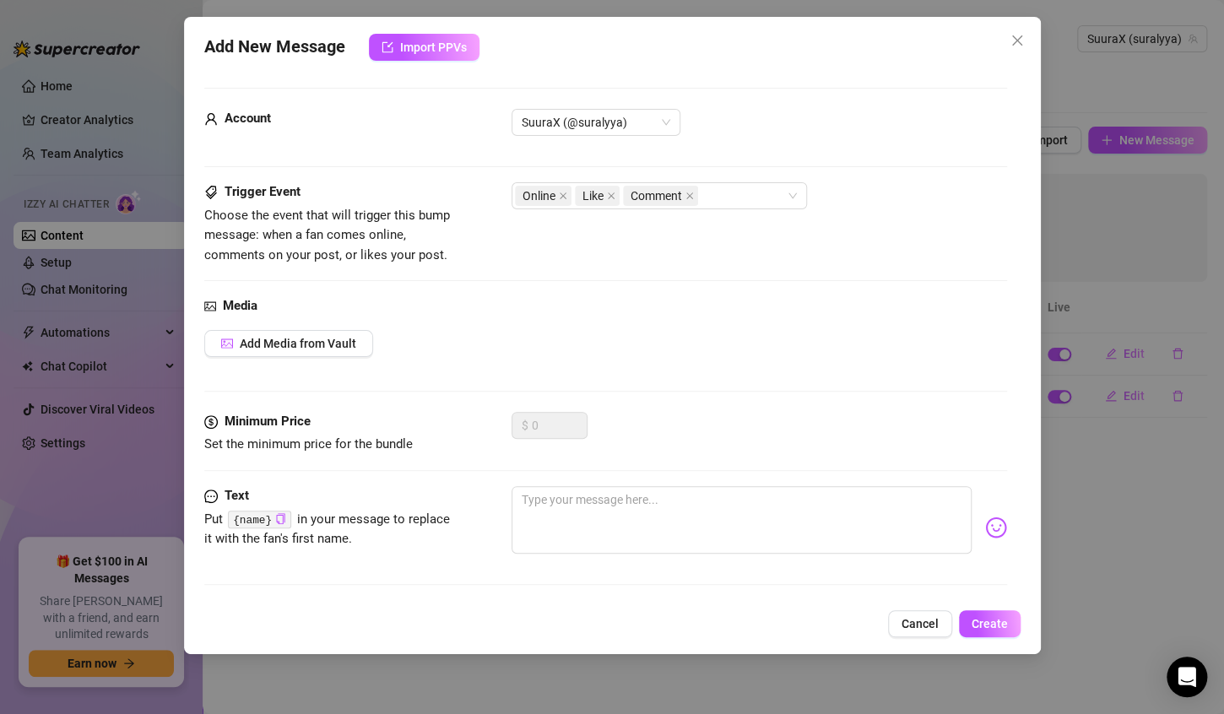
click at [1070, 41] on body "Home Creator Analytics Team Analytics Izzy AI Chatter Content Setup Chat Monito…" at bounding box center [612, 357] width 1224 height 714
click at [1023, 37] on icon "close" at bounding box center [1018, 41] width 14 height 14
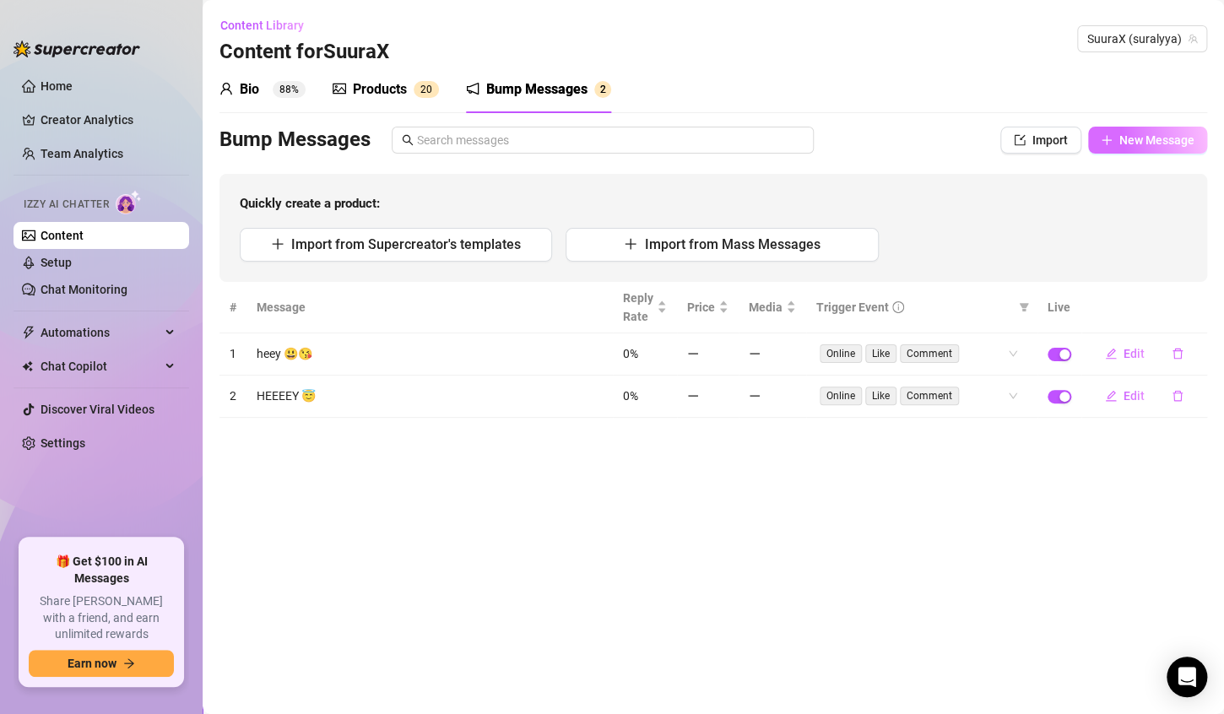
click at [1104, 134] on icon "plus" at bounding box center [1107, 140] width 12 height 12
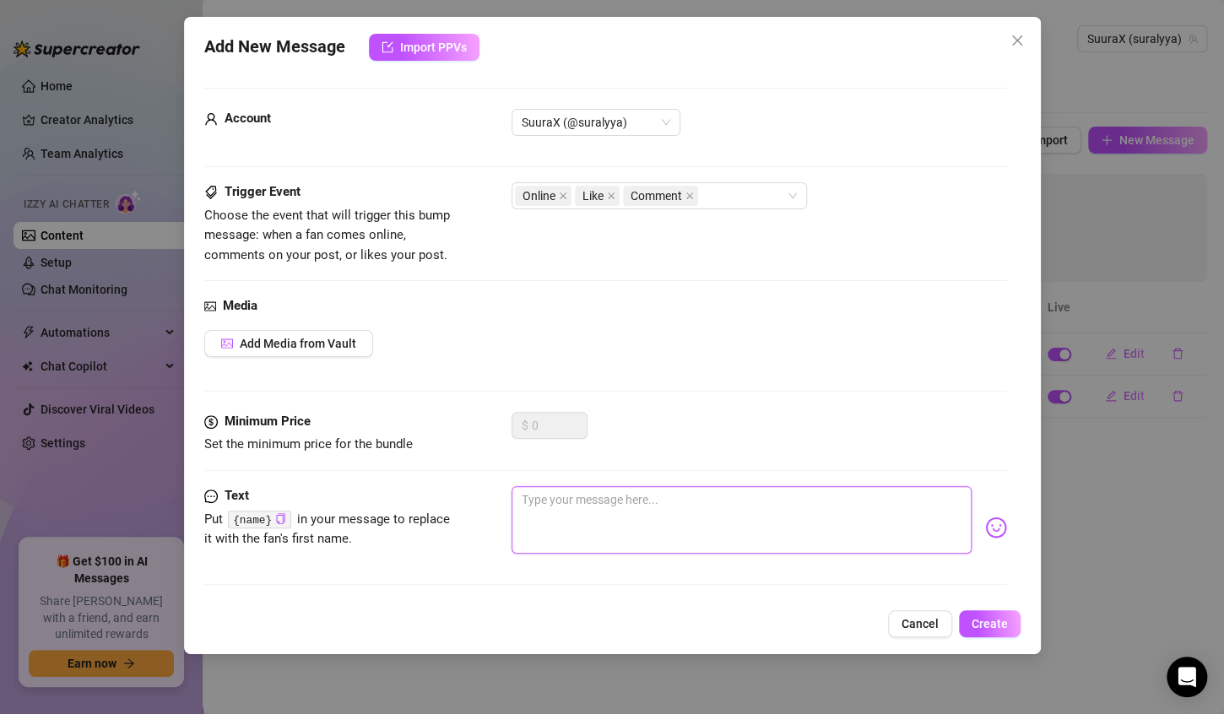
drag, startPoint x: 634, startPoint y: 490, endPoint x: 623, endPoint y: 483, distance: 12.9
click at [634, 490] on textarea at bounding box center [742, 520] width 460 height 68
type textarea "?"
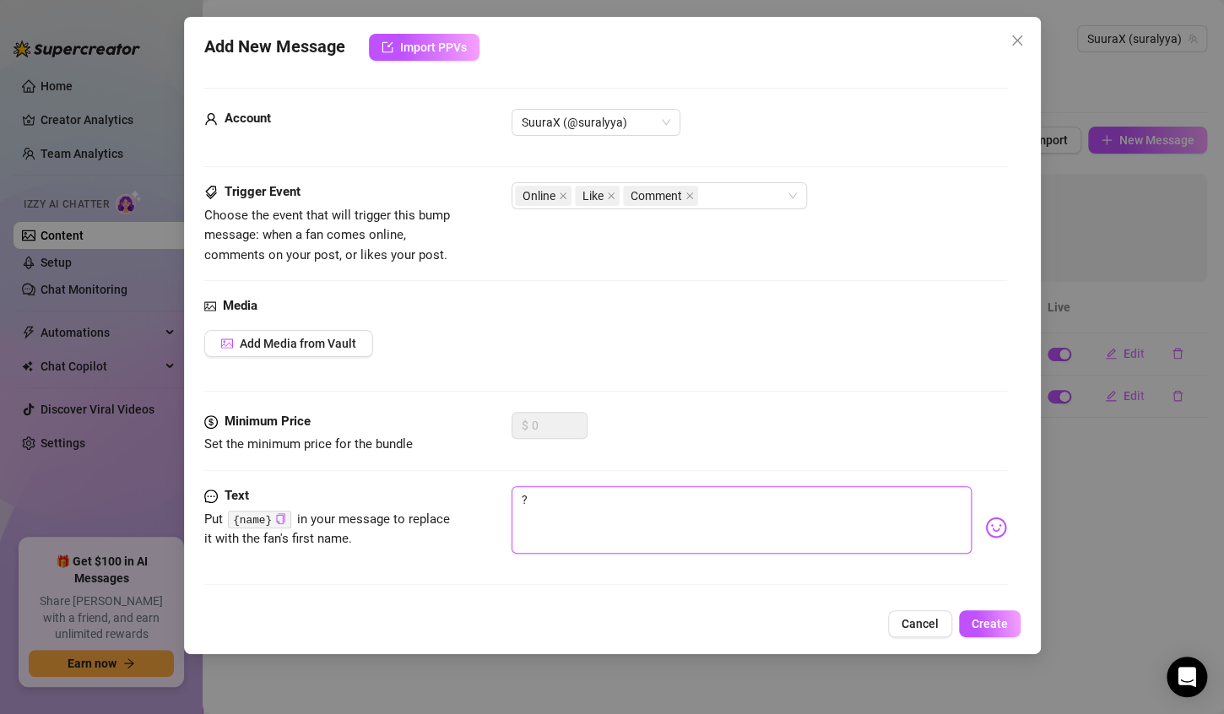
type textarea "?"
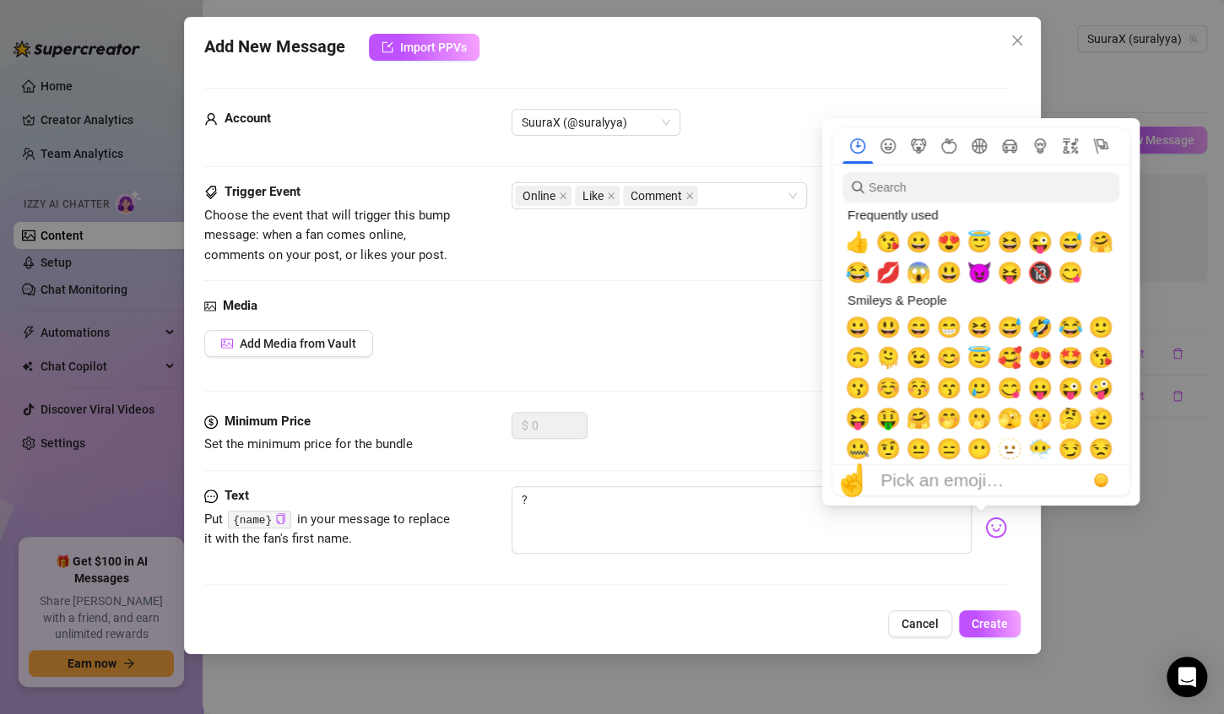
click at [974, 547] on div "?" at bounding box center [760, 527] width 496 height 83
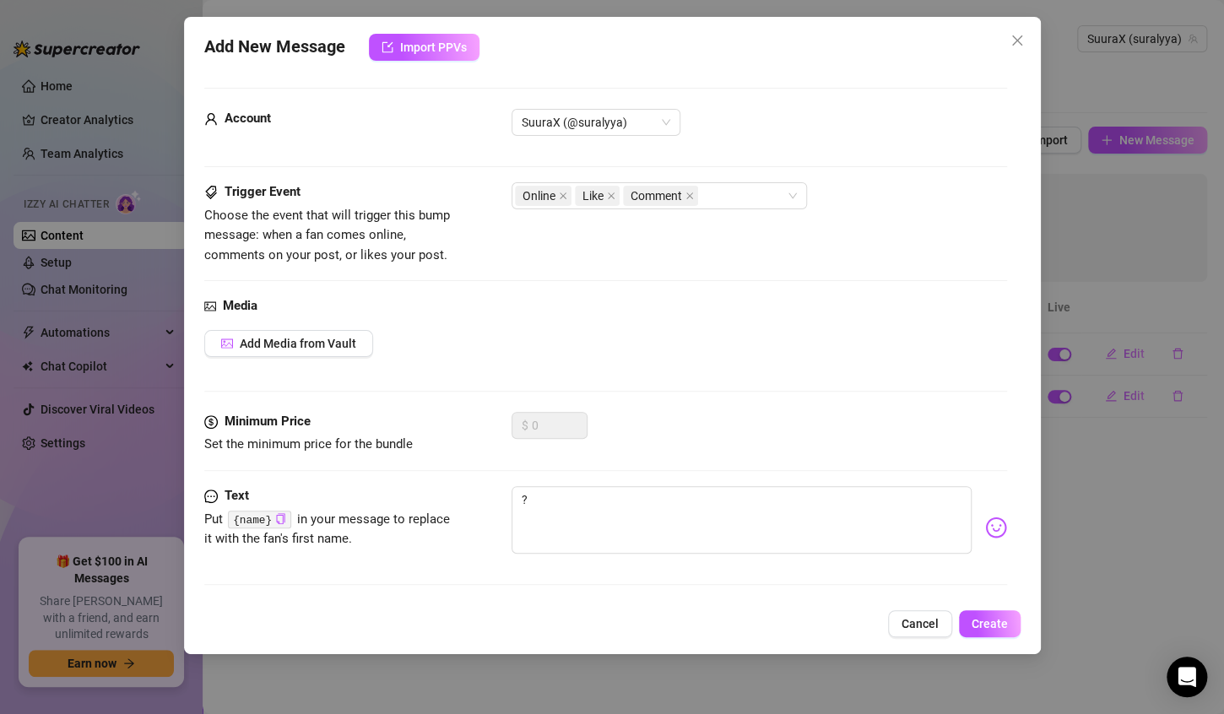
click at [972, 540] on div "?" at bounding box center [760, 527] width 496 height 83
click at [985, 535] on img at bounding box center [996, 528] width 22 height 22
click at [985, 529] on img at bounding box center [996, 528] width 22 height 22
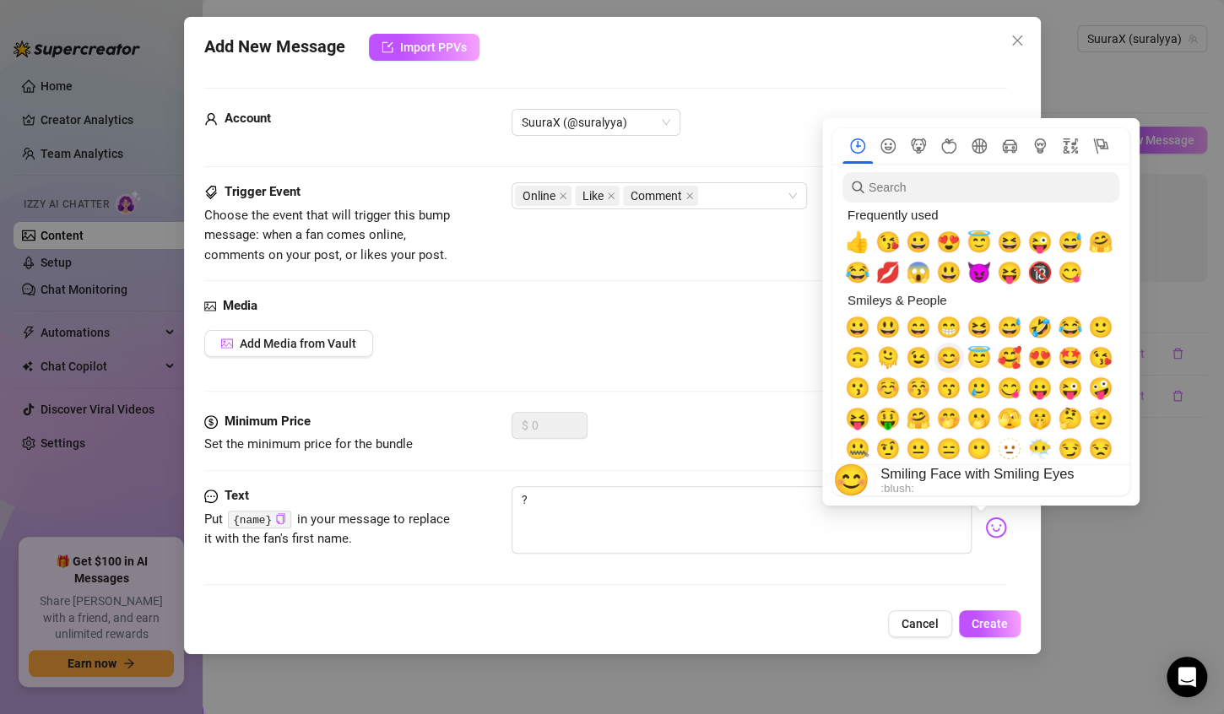
click at [949, 355] on span "😊" at bounding box center [948, 358] width 25 height 24
type textarea "? 😊"
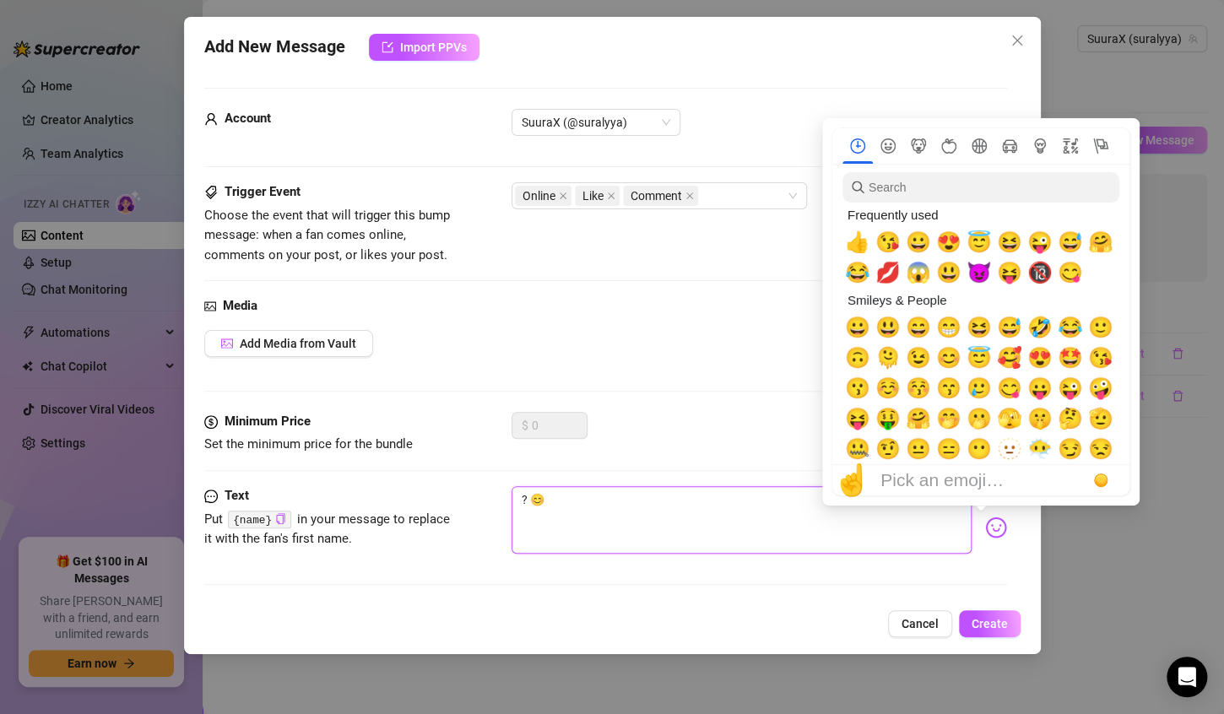
scroll to position [84, 0]
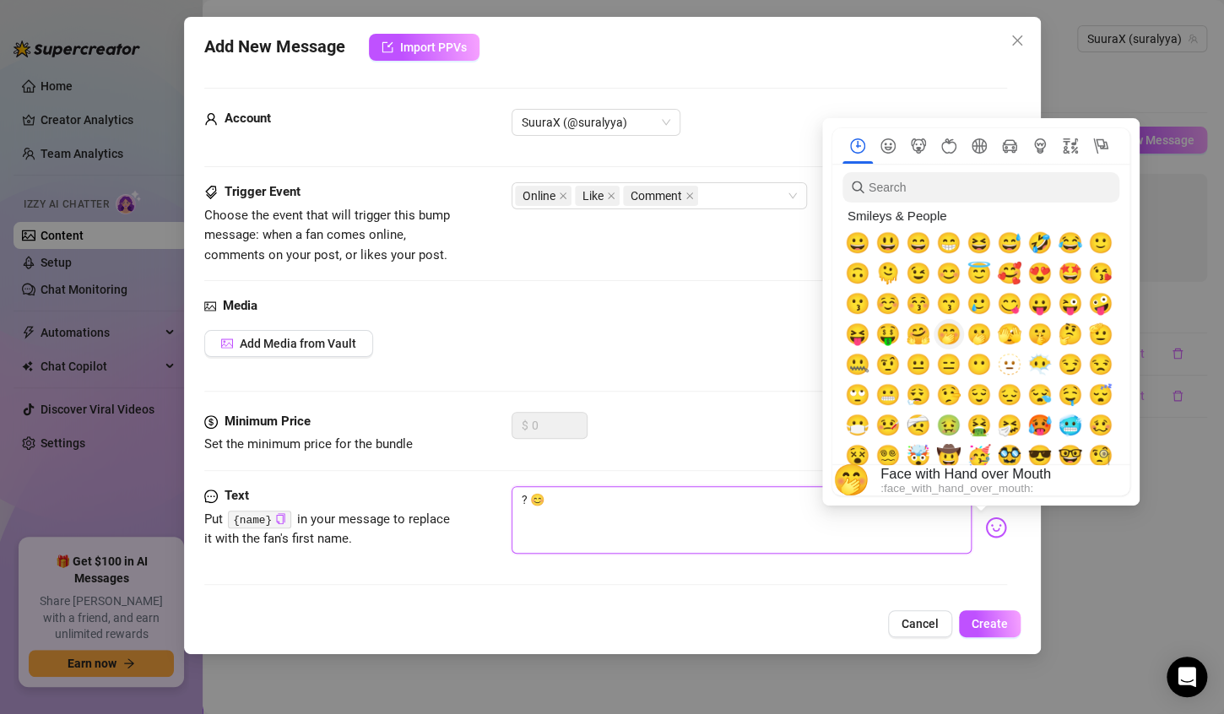
type textarea "? 😊"
click at [948, 343] on span "🤭" at bounding box center [948, 335] width 25 height 24
type textarea "? 😊🤭"
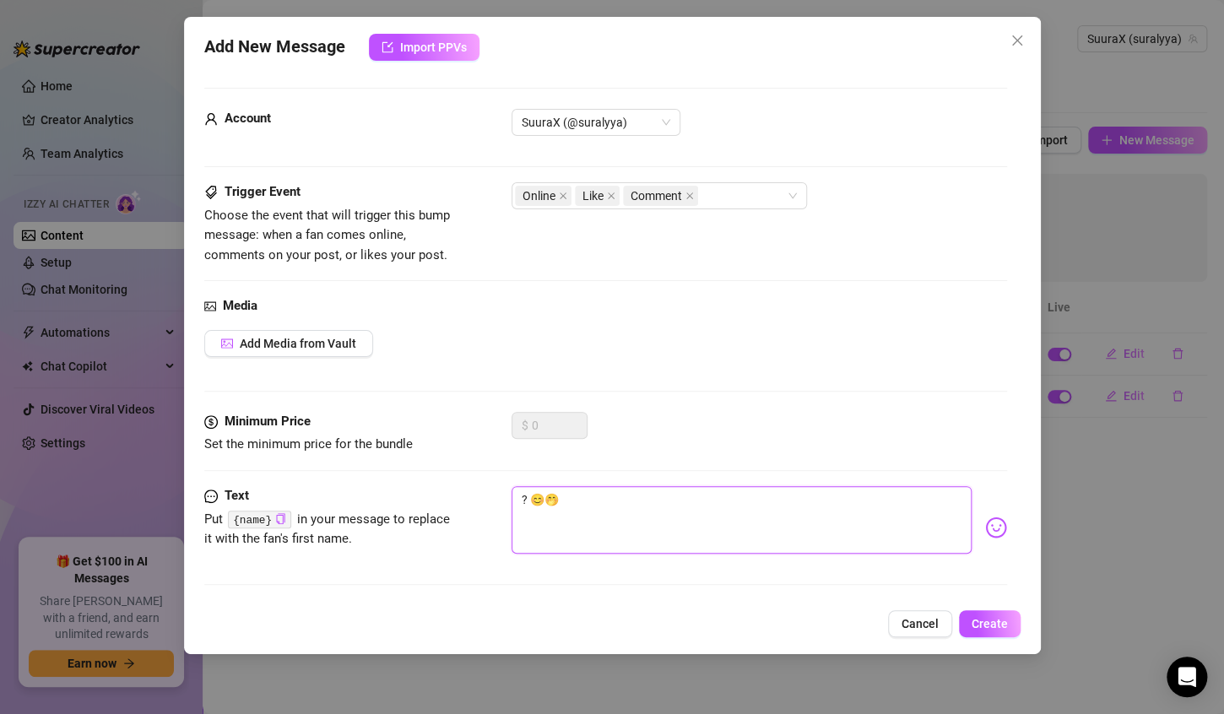
type textarea "? 😊🤭"
click at [991, 607] on div "Add New Message Import PPVs Account SuuraX (@suralyya) Trigger Event Choose the…" at bounding box center [612, 336] width 857 height 638
click at [994, 612] on button "Create" at bounding box center [990, 624] width 62 height 27
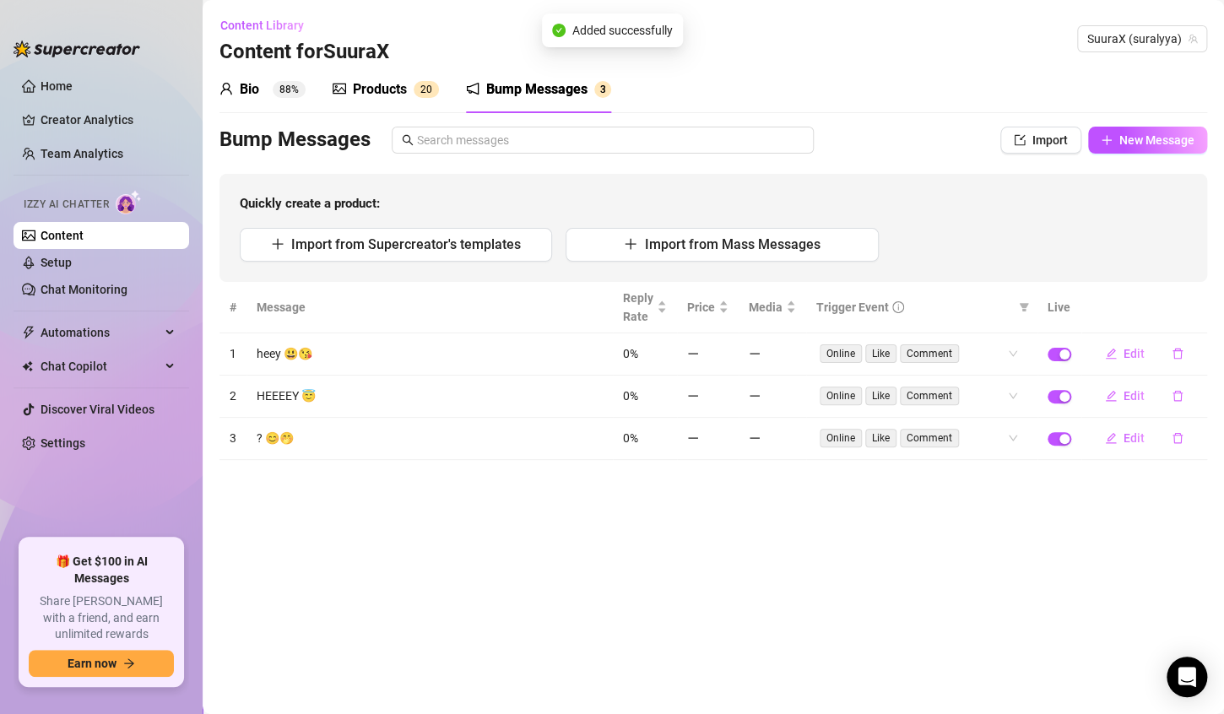
click at [1114, 154] on div "Bump Messages Import New Message Quickly create a product: Import from Supercre…" at bounding box center [714, 204] width 988 height 155
click at [1121, 138] on span "New Message" at bounding box center [1157, 140] width 75 height 14
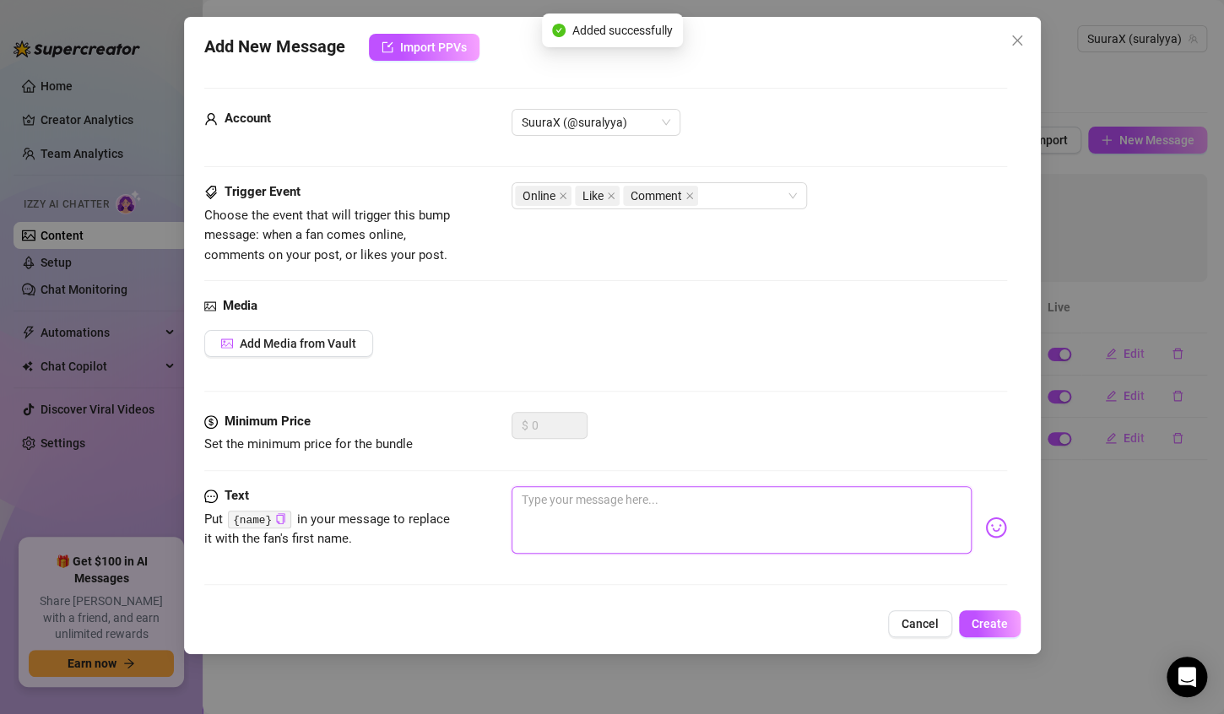
click at [619, 497] on textarea at bounding box center [742, 520] width 460 height 68
type textarea "h"
type textarea "he"
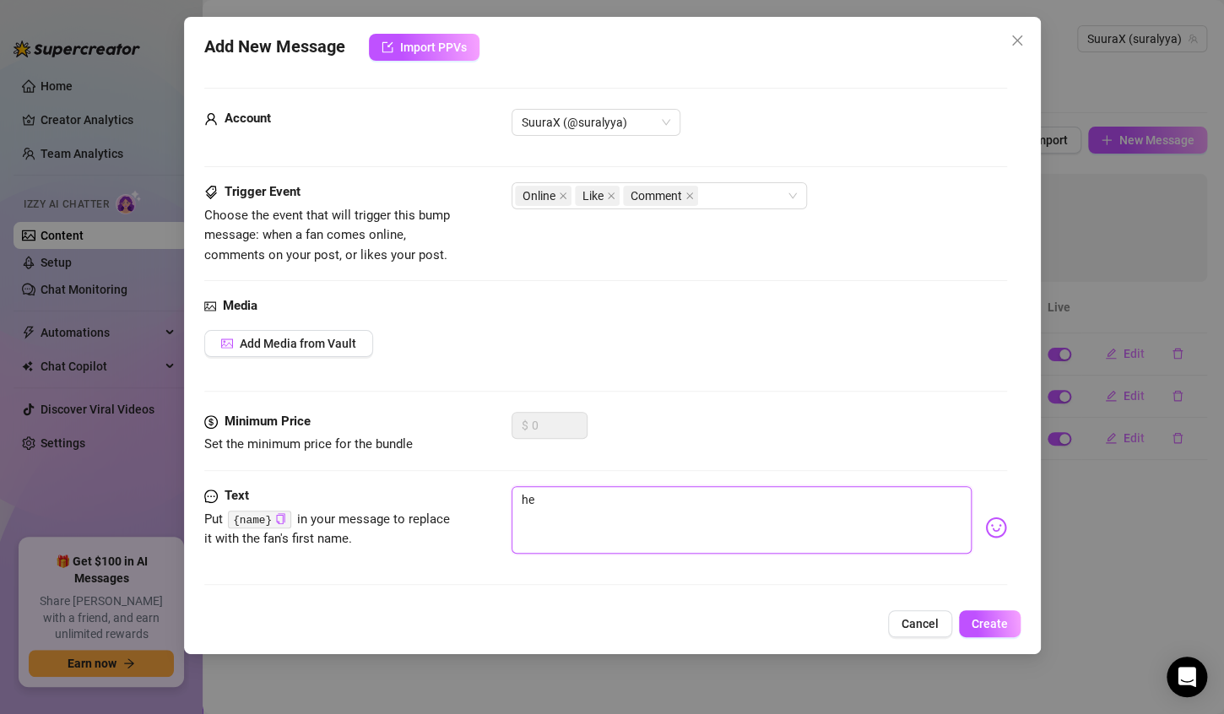
type textarea "hey"
type textarea "hey b"
type textarea "hey ba"
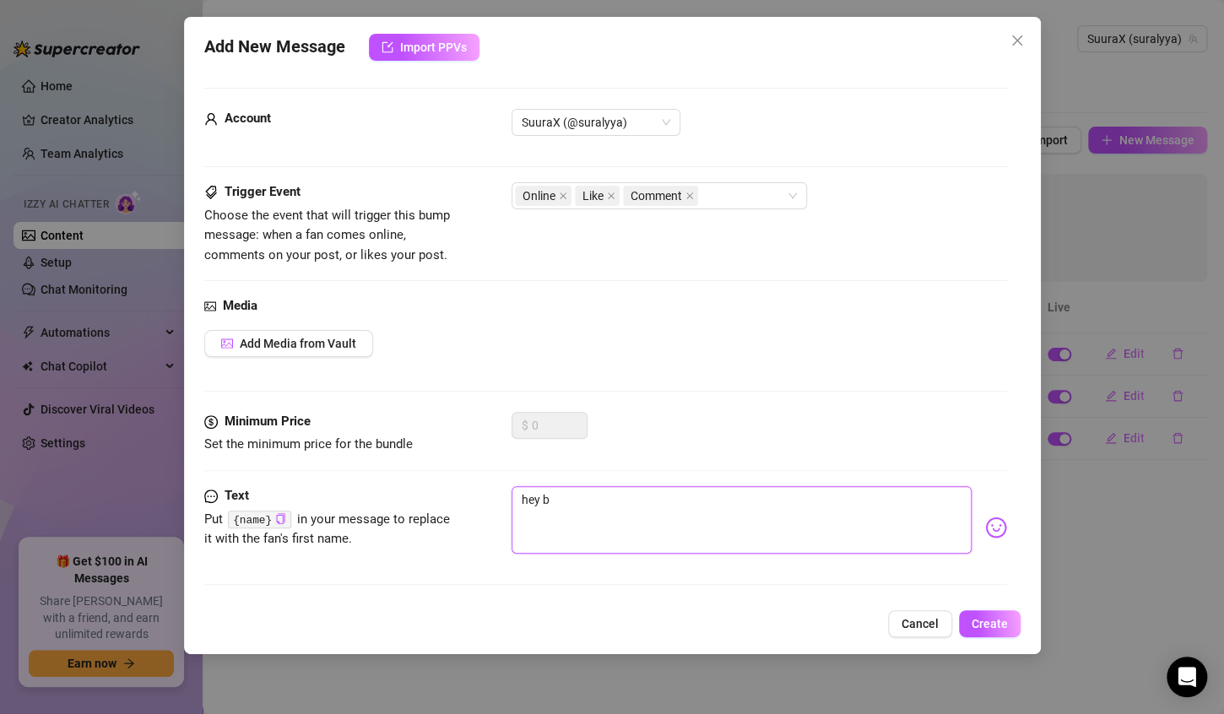
type textarea "hey ba"
type textarea "hey bay"
type textarea "hey ba"
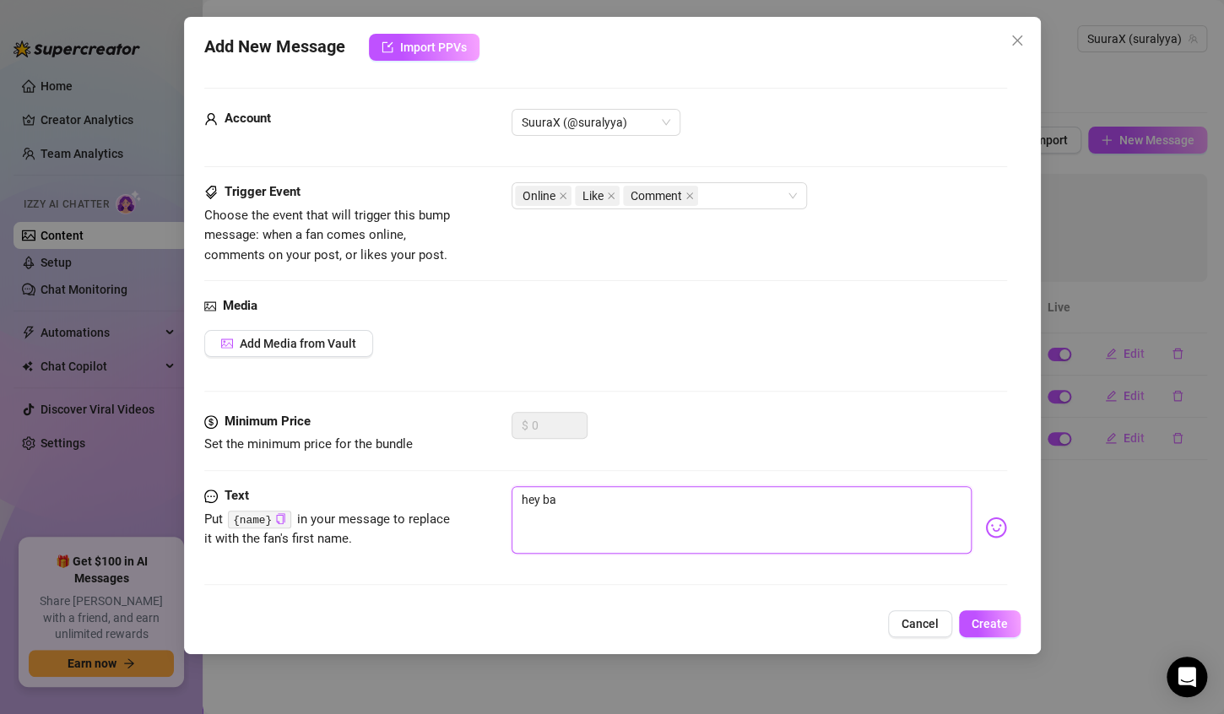
type textarea "hey bab"
type textarea "hey baby"
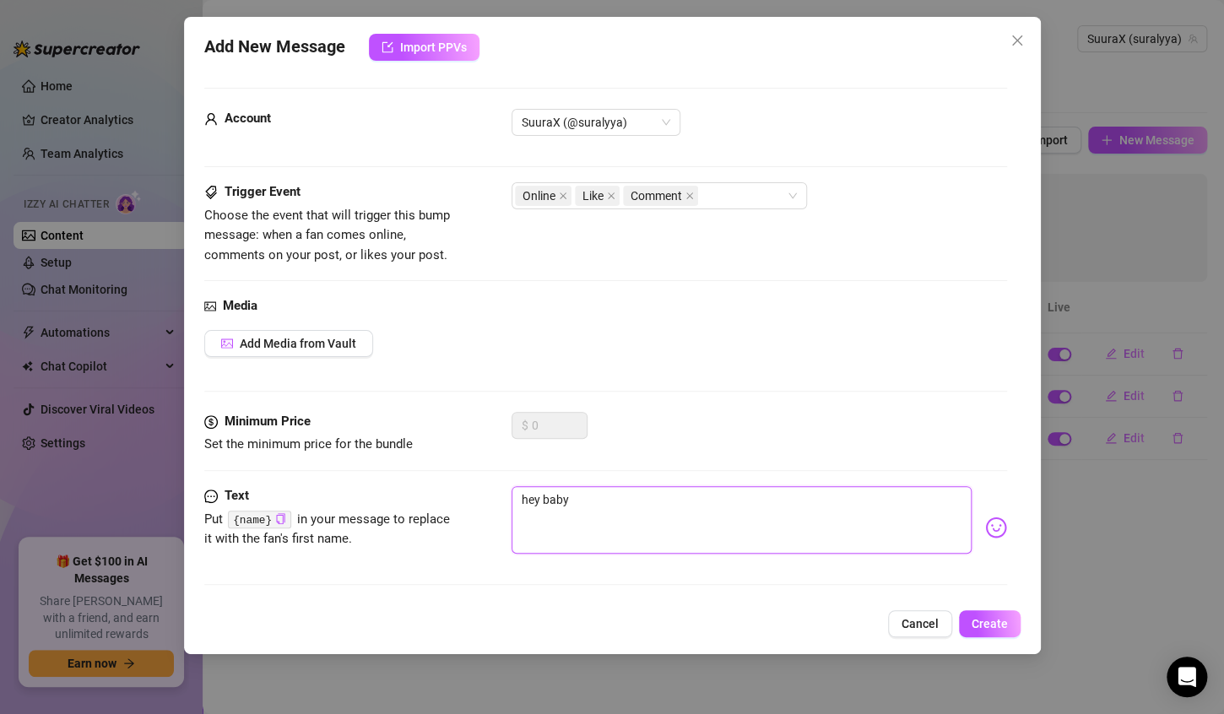
type textarea "hey baby"
click at [985, 520] on img at bounding box center [996, 528] width 22 height 22
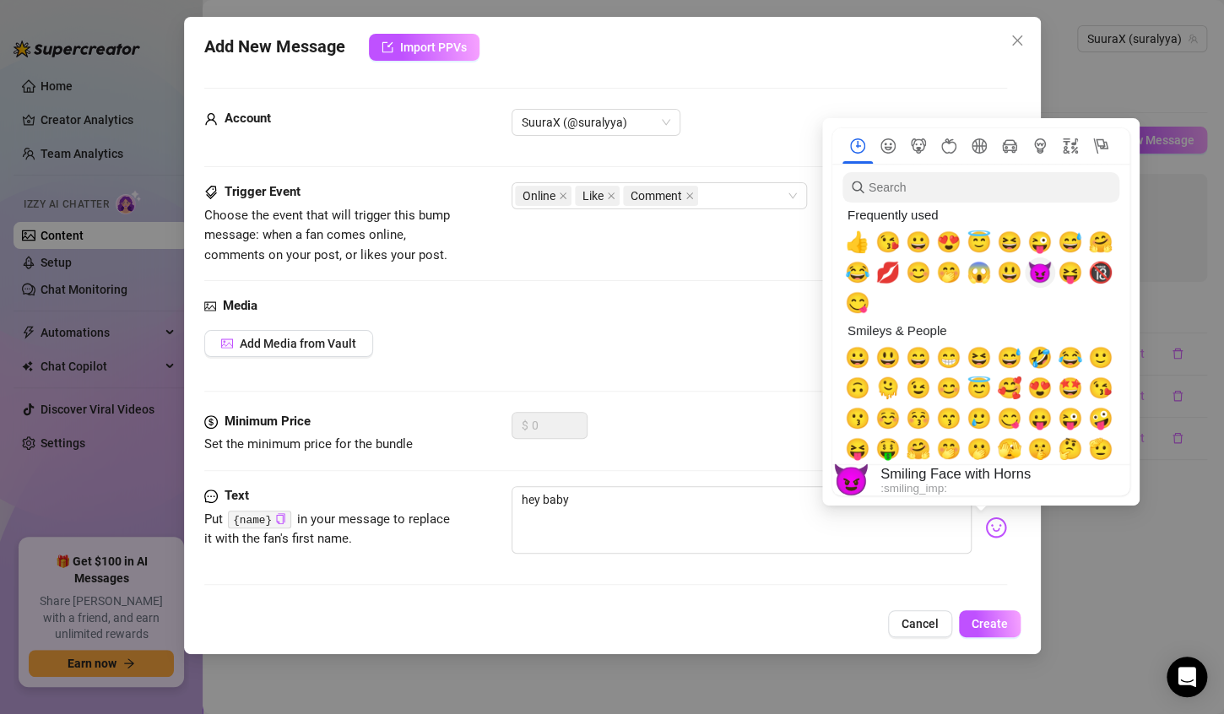
click at [1029, 275] on span "😈" at bounding box center [1040, 273] width 25 height 24
type textarea "hey baby 😈"
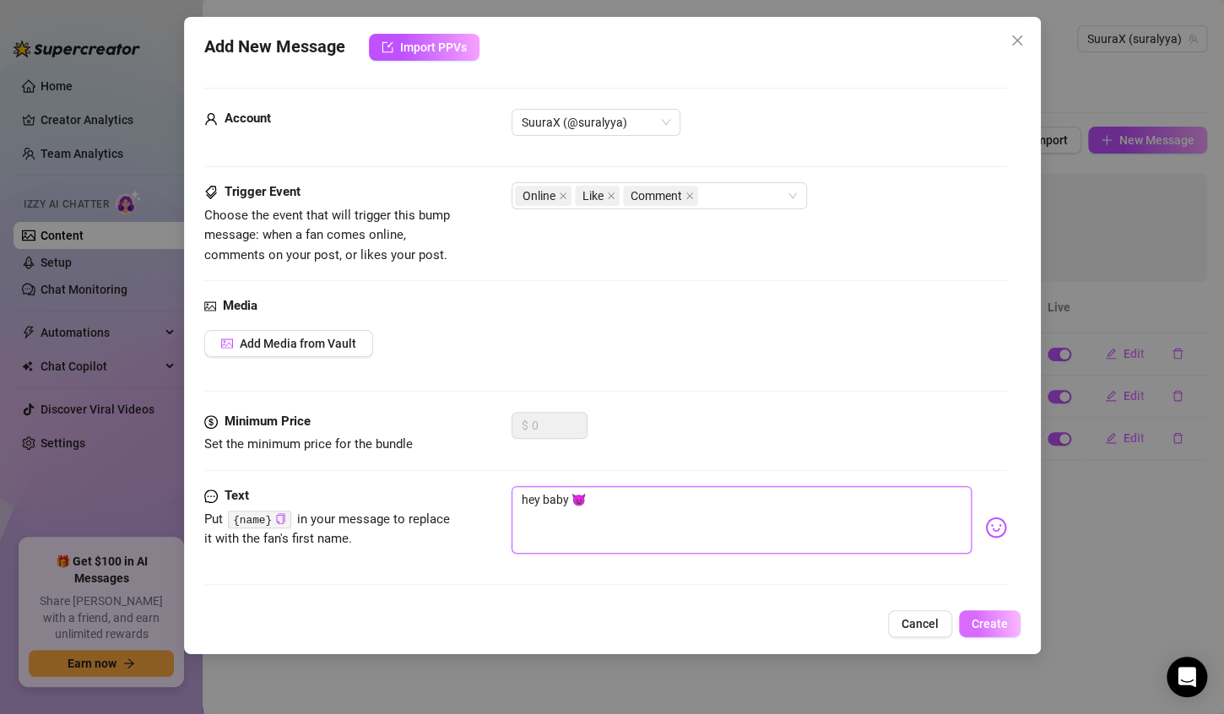
type textarea "hey baby 😈"
click at [996, 621] on span "Create" at bounding box center [990, 624] width 36 height 14
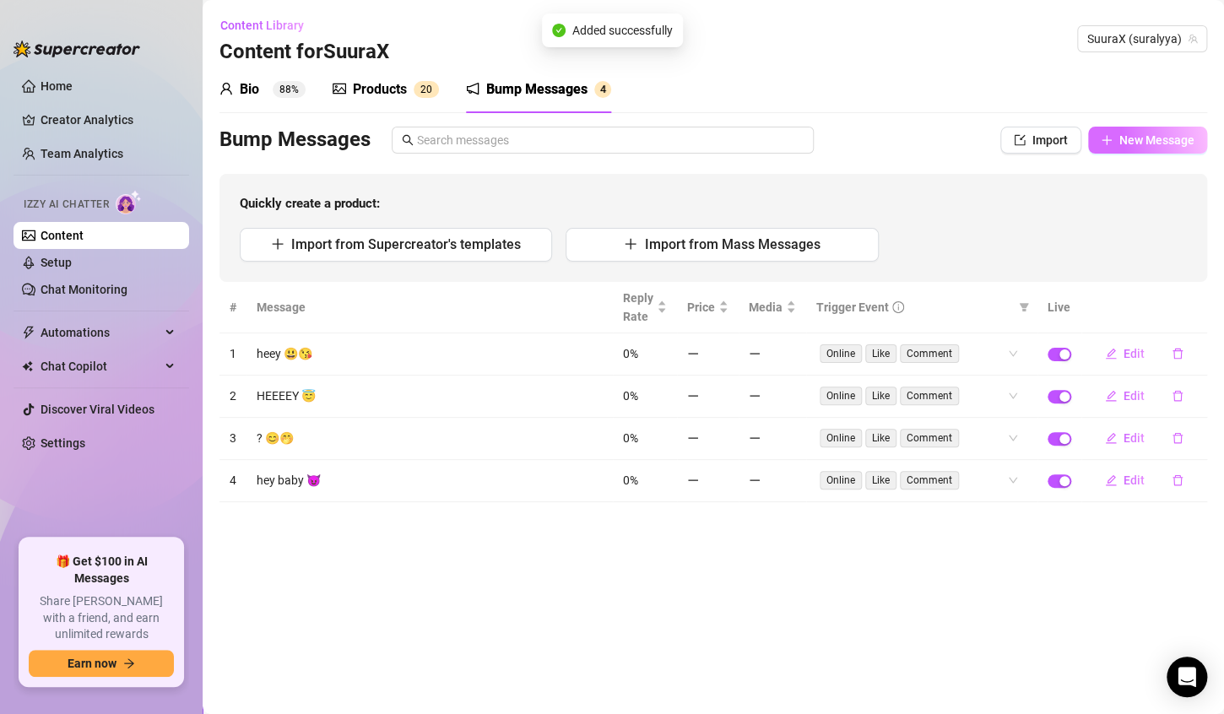
click at [1141, 142] on span "New Message" at bounding box center [1157, 140] width 75 height 14
type textarea "Type your message here..."
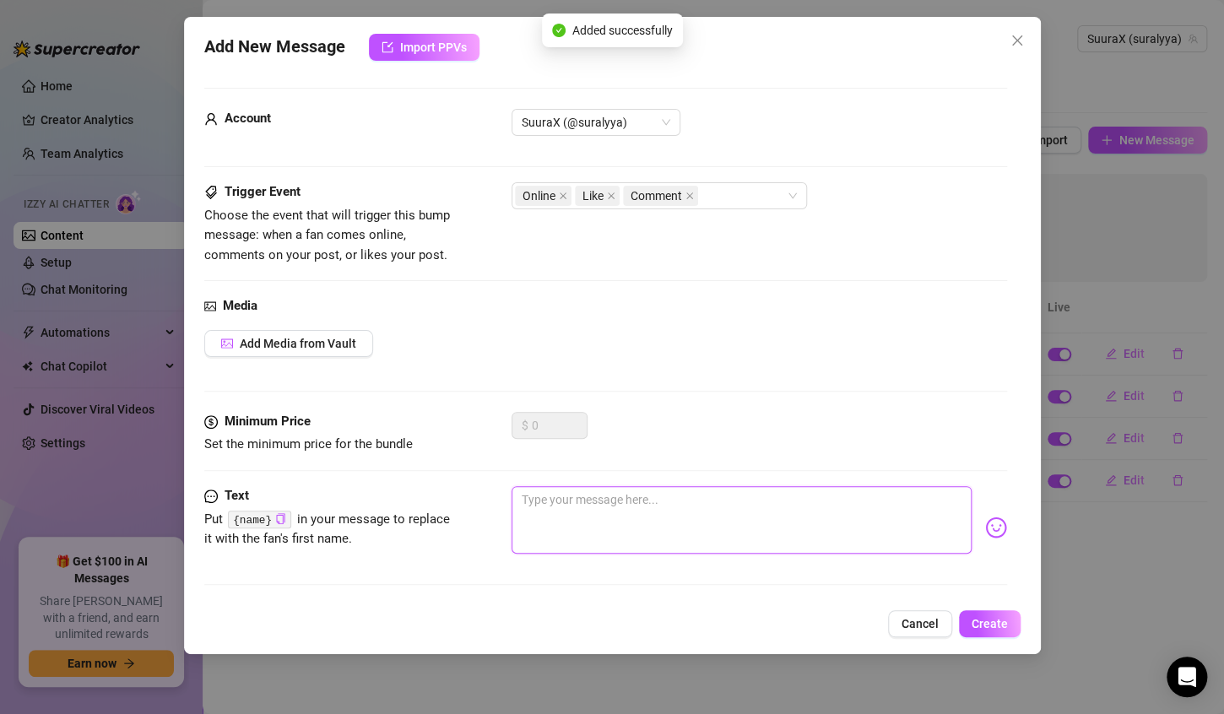
click at [614, 533] on textarea at bounding box center [742, 520] width 460 height 68
type textarea "d"
type textarea "dc"
type textarea "dca"
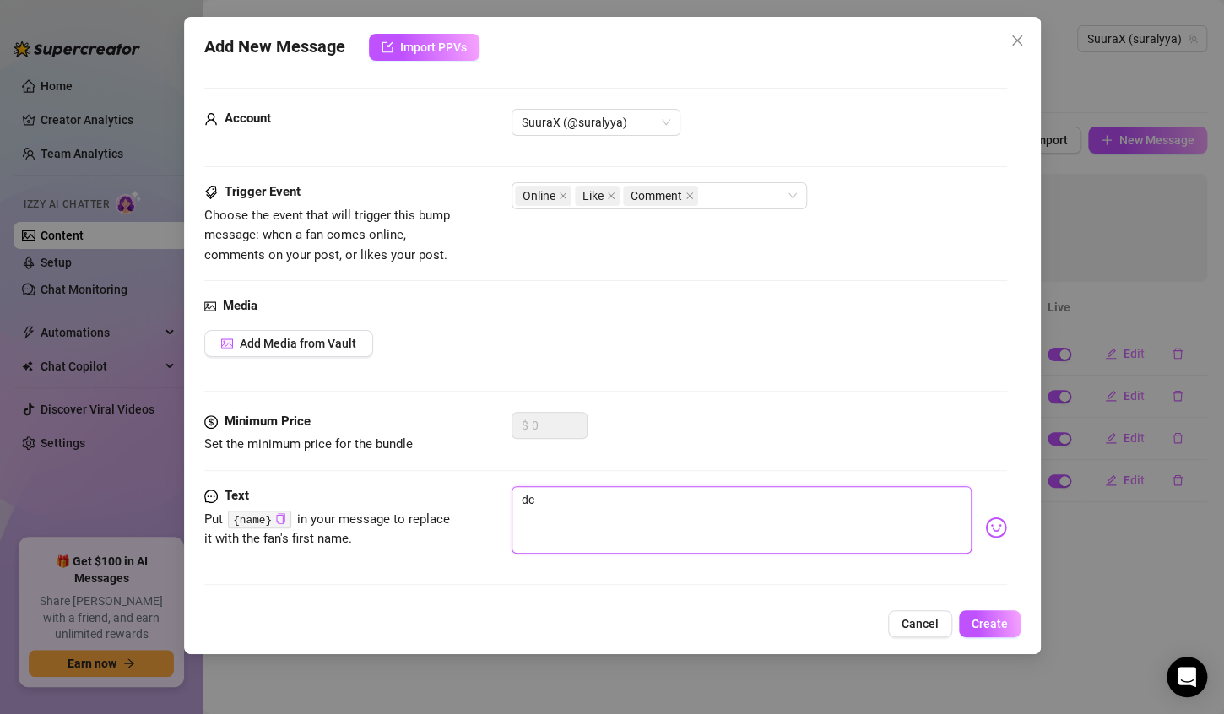
type textarea "dca"
type textarea "dc"
type textarea "d"
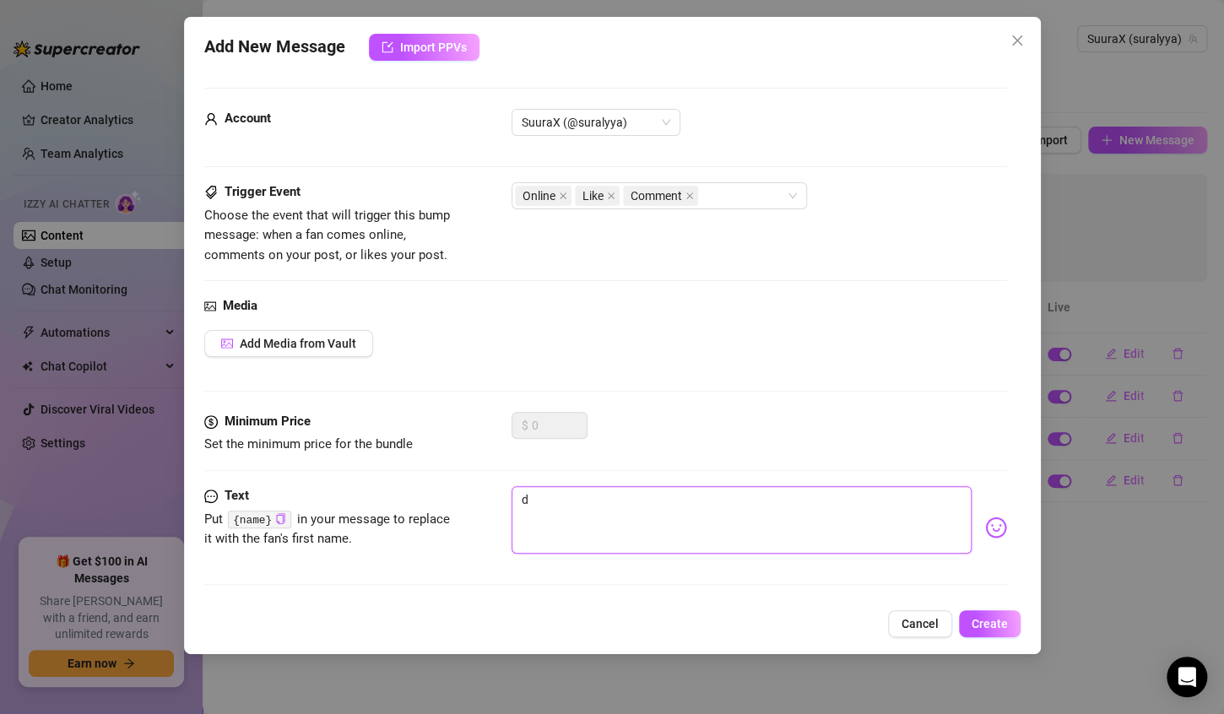
type textarea "Type your message here..."
type textarea "h"
type textarea "he"
type textarea "hey"
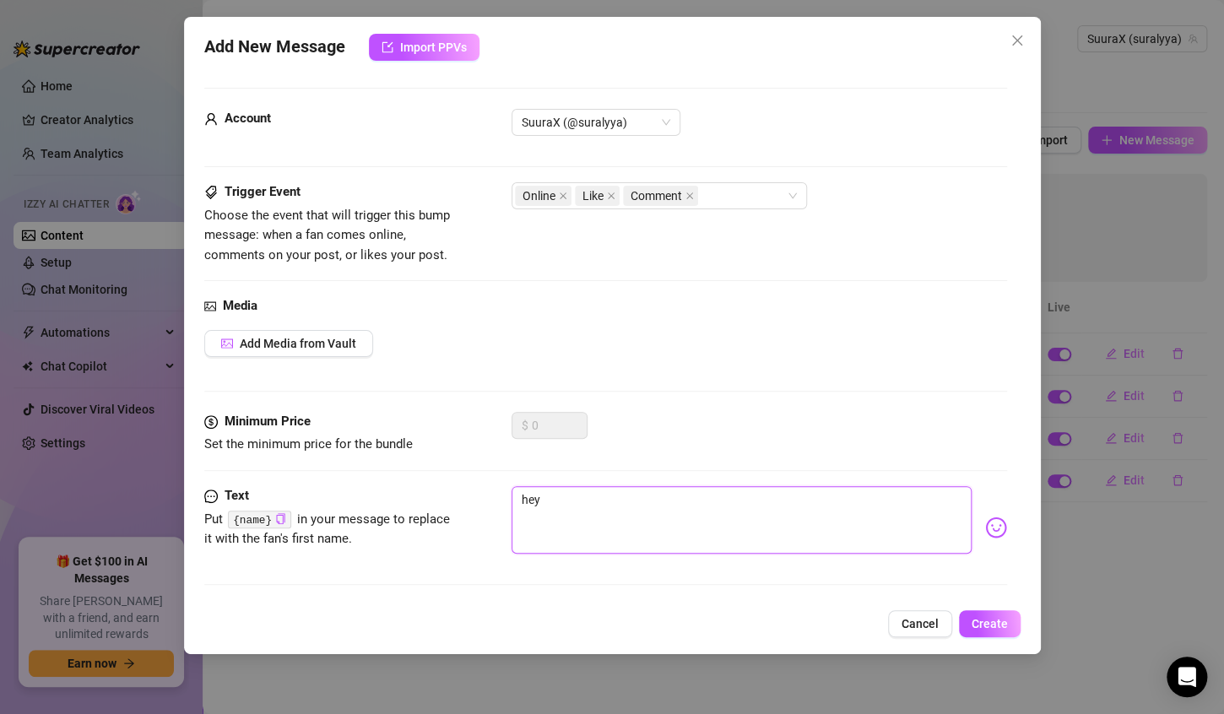
type textarea "he"
type textarea "h"
type textarea "Type your message here..."
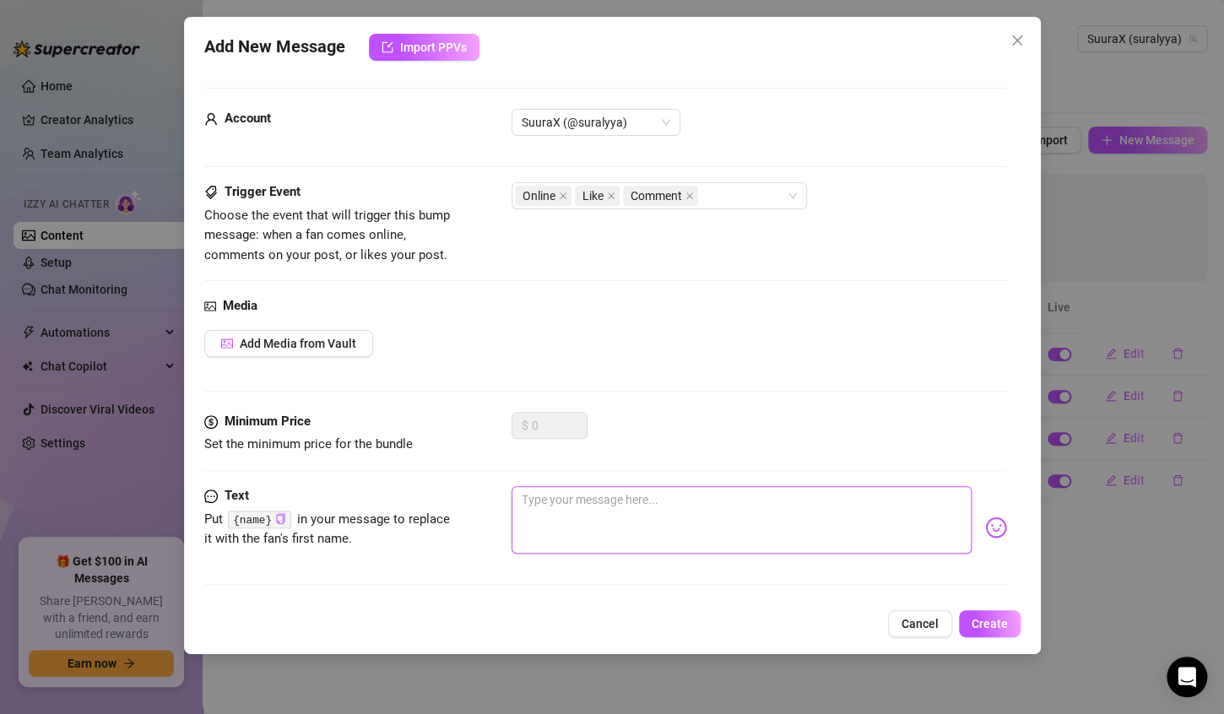
type textarea "c"
type textarea "co"
type textarea "com"
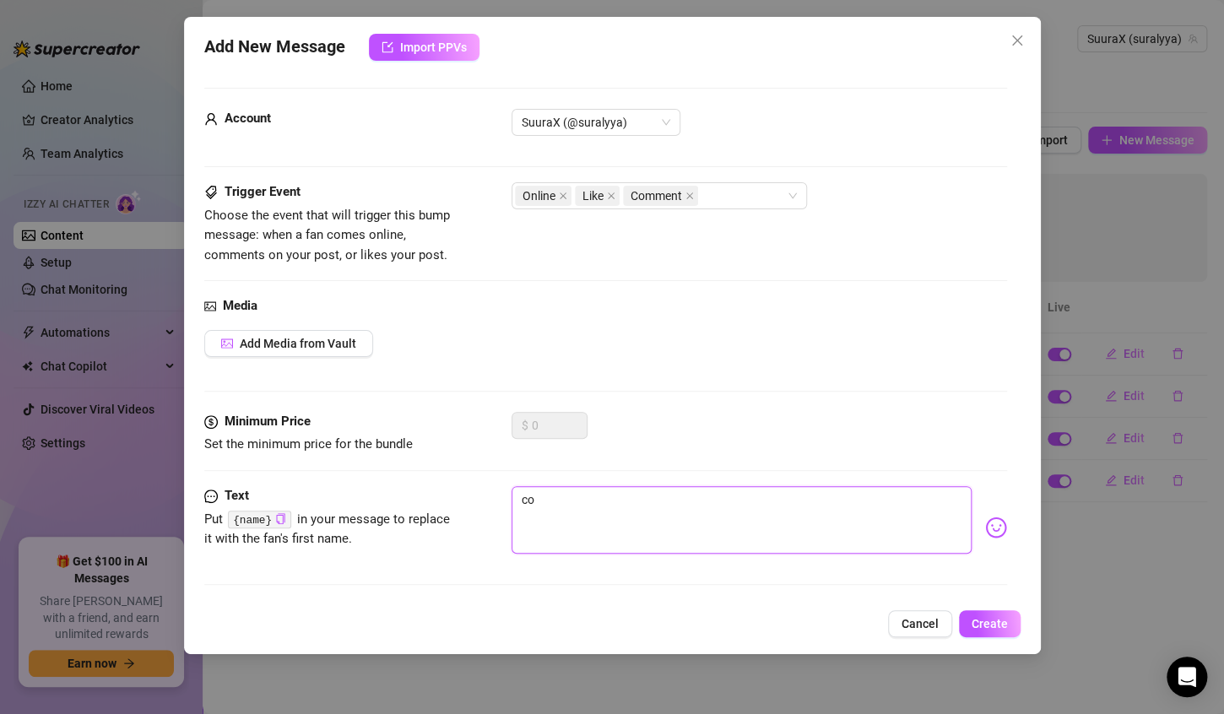
type textarea "com"
type textarea "comm"
type textarea "comme"
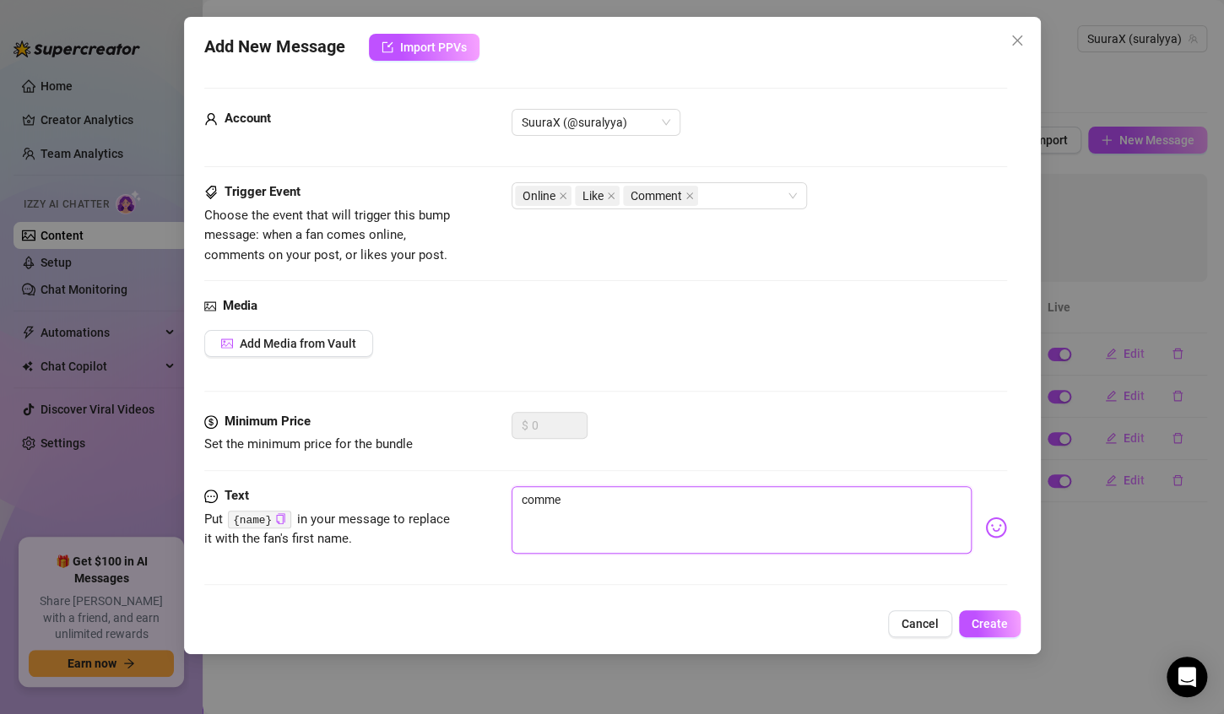
type textarea "commen"
type textarea "comment"
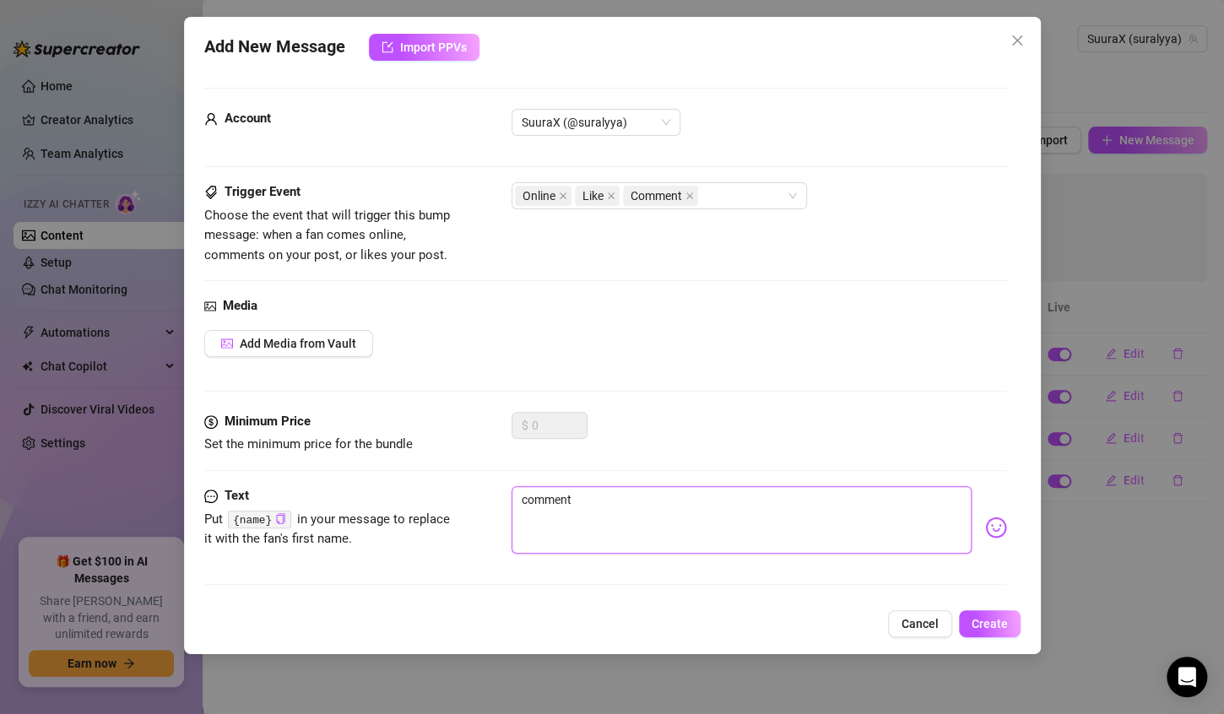
type textarea "comment"
type textarea "comment t"
type textarea "comment tu"
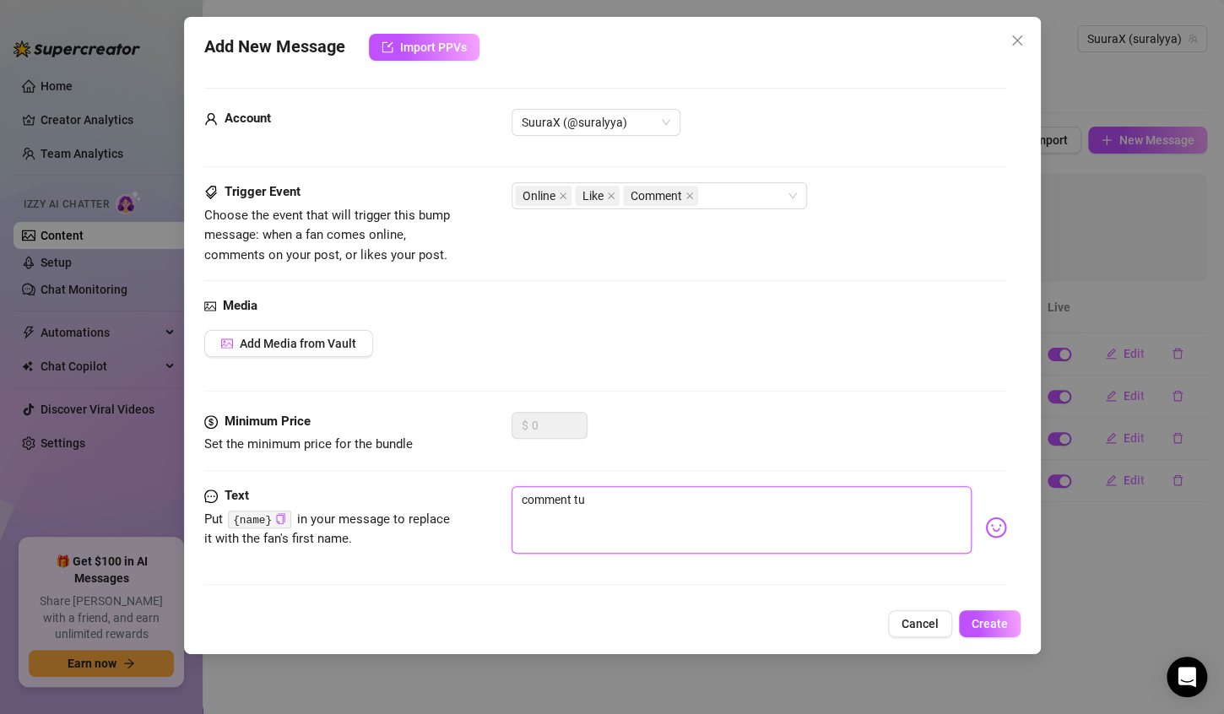
type textarea "comment t"
type textarea "comment"
type textarea "comment c"
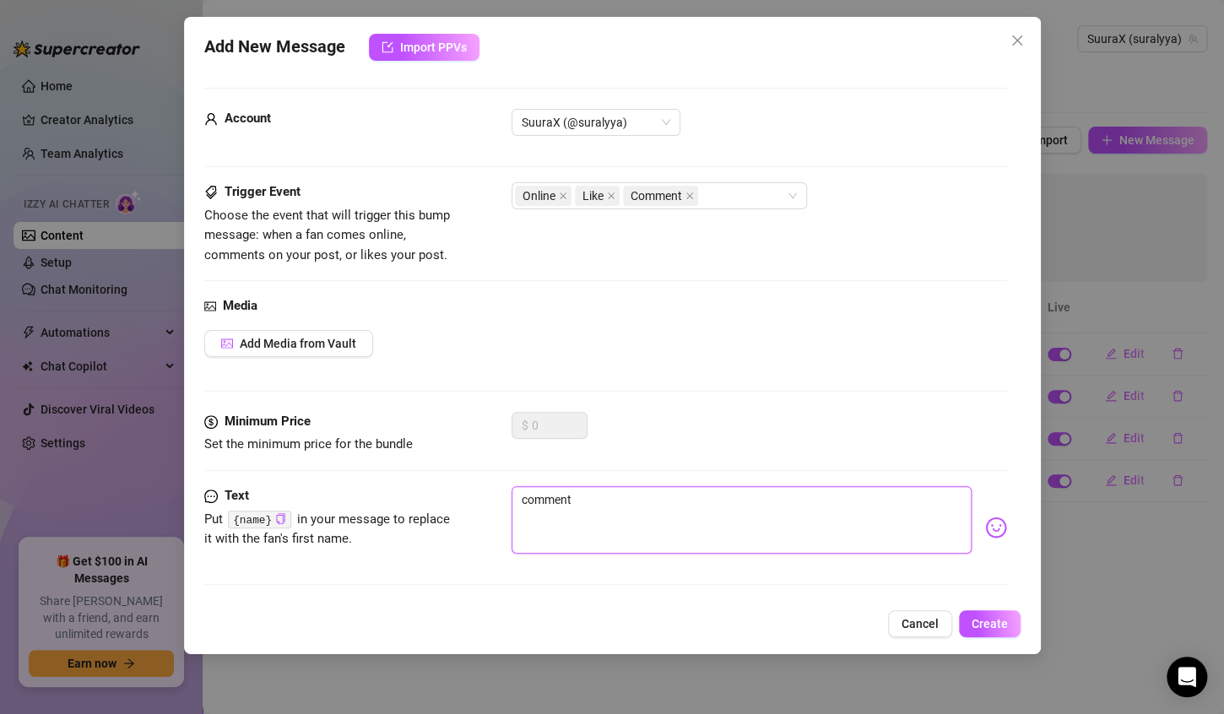
type textarea "comment c"
type textarea "comment ca"
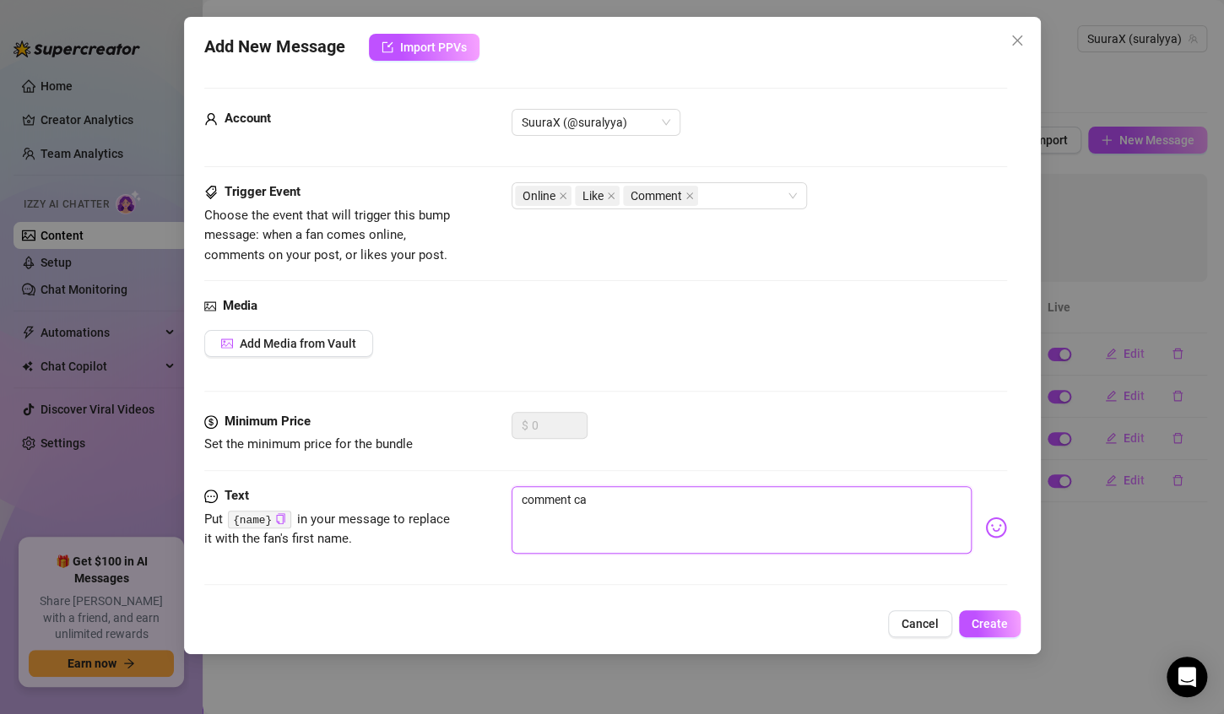
type textarea "comment ca v"
type textarea "comment ca va"
type textarea "comment ca vaa"
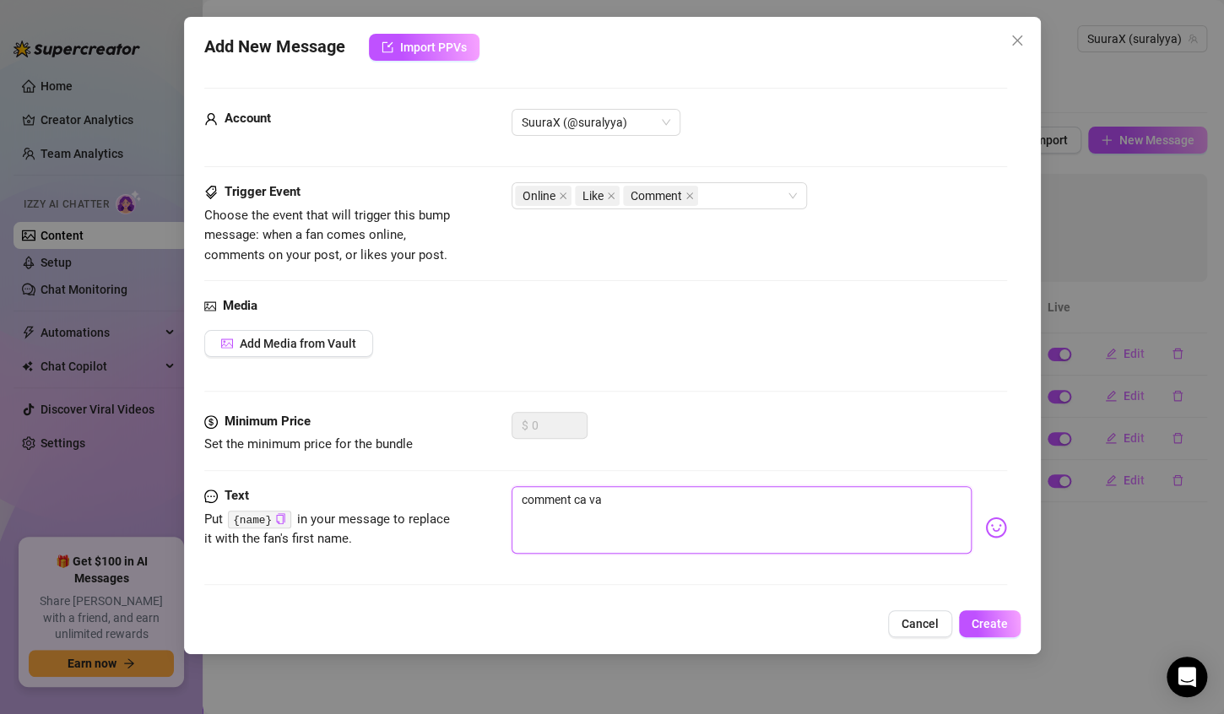
type textarea "comment ca vaa"
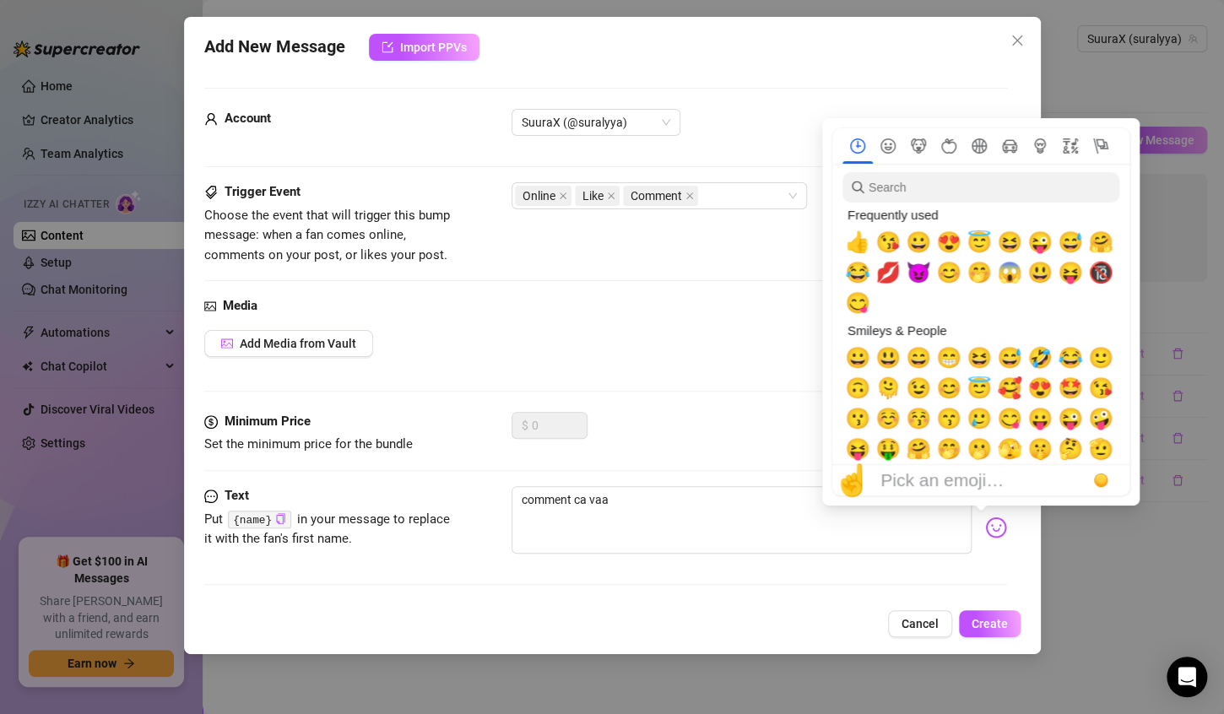
click at [989, 527] on img at bounding box center [996, 528] width 22 height 22
click at [976, 270] on span "🤭" at bounding box center [979, 273] width 25 height 24
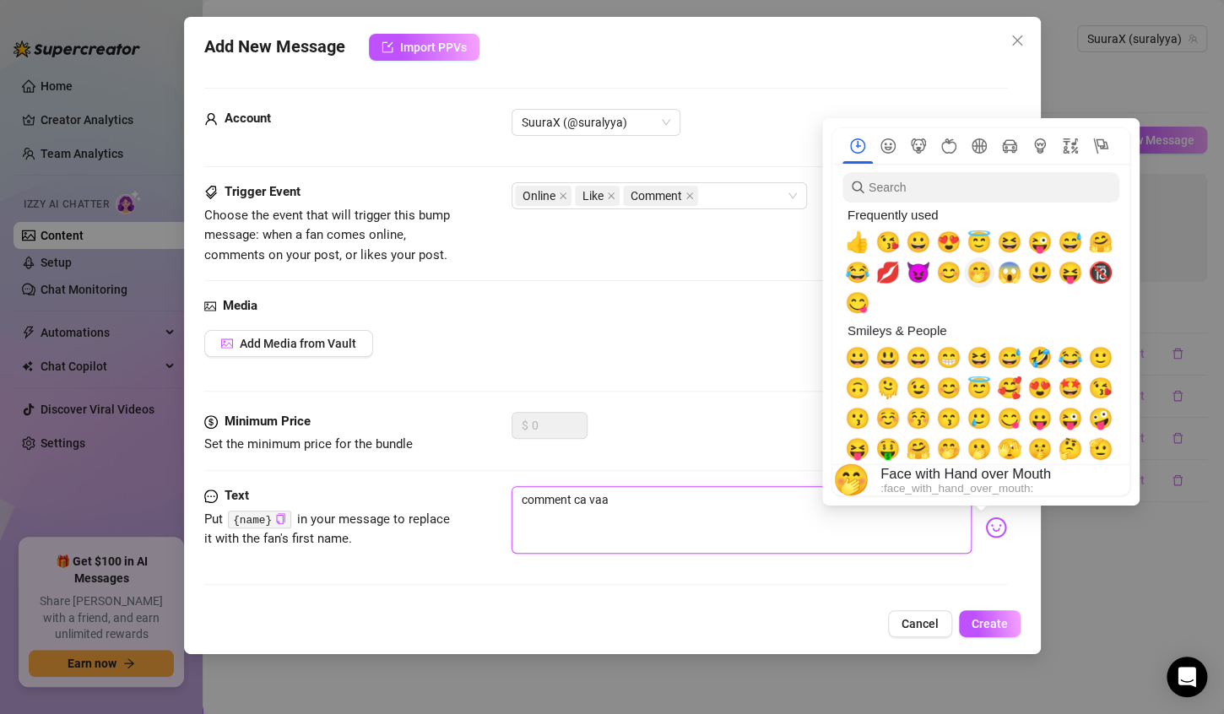
type textarea "comment ca vaa 🤭"
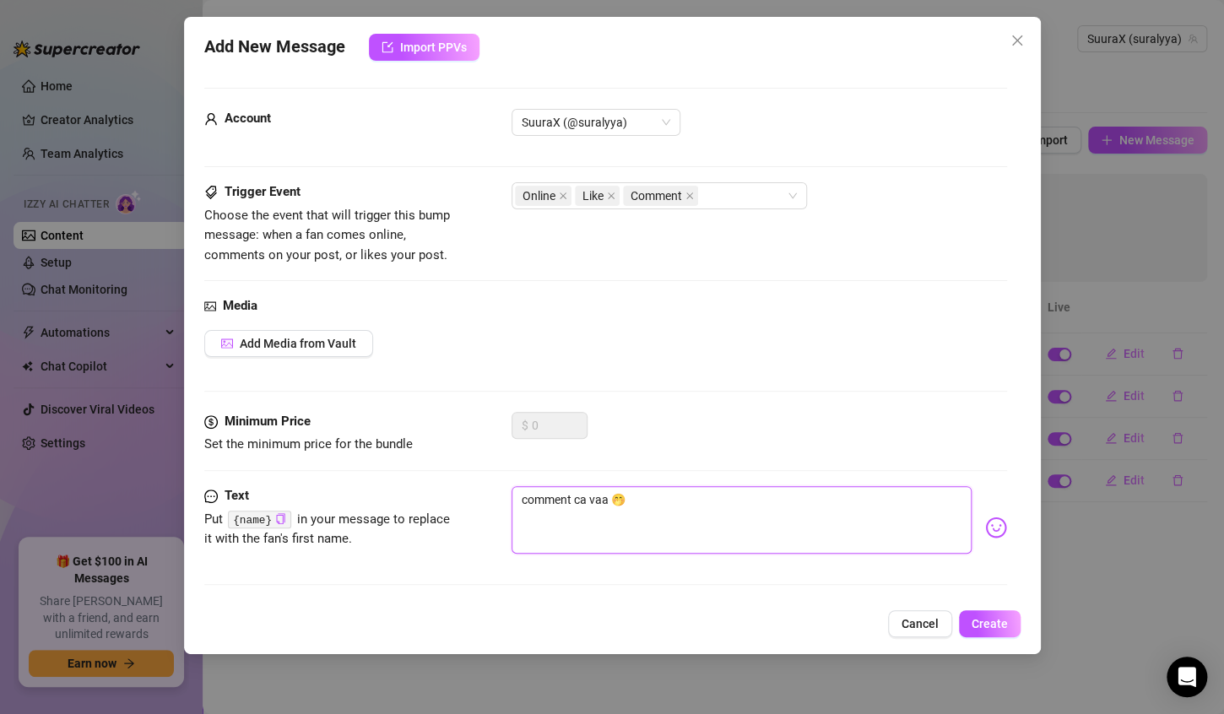
click at [730, 506] on textarea "comment ca vaa 🤭" at bounding box center [742, 520] width 460 height 68
type textarea "comment ca vaa 🤭"
click at [1010, 621] on button "Create" at bounding box center [990, 624] width 62 height 27
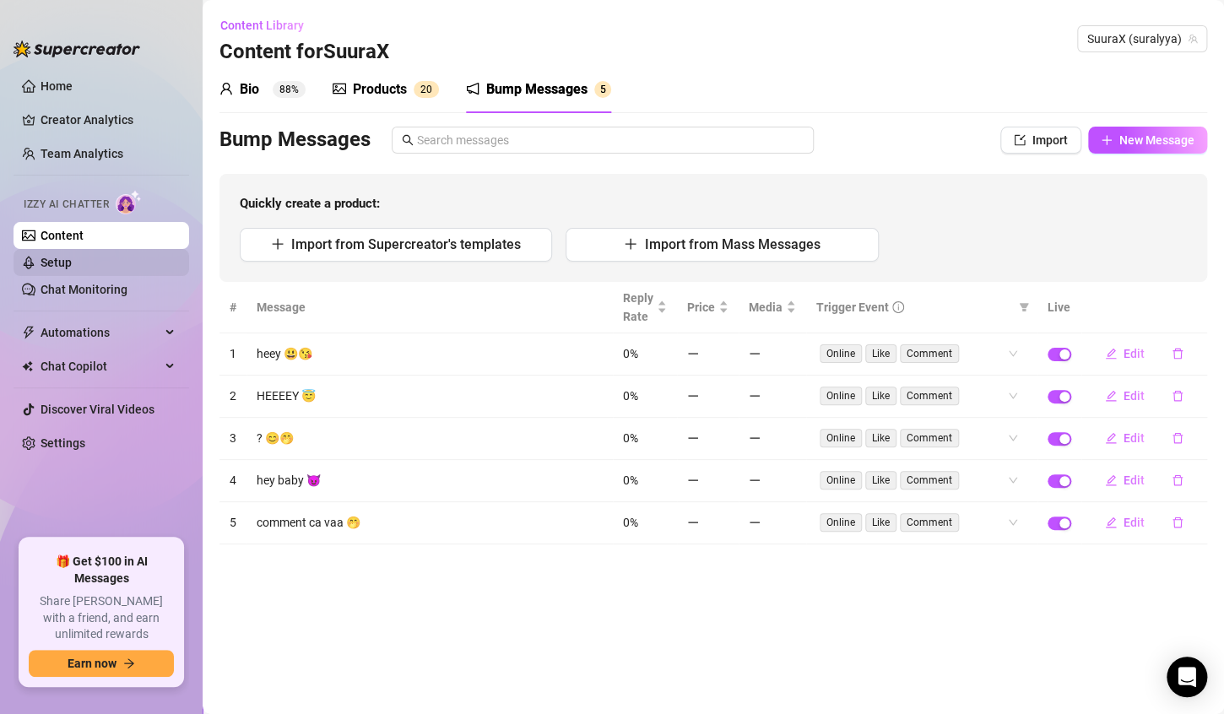
click at [72, 258] on link "Setup" at bounding box center [56, 263] width 31 height 14
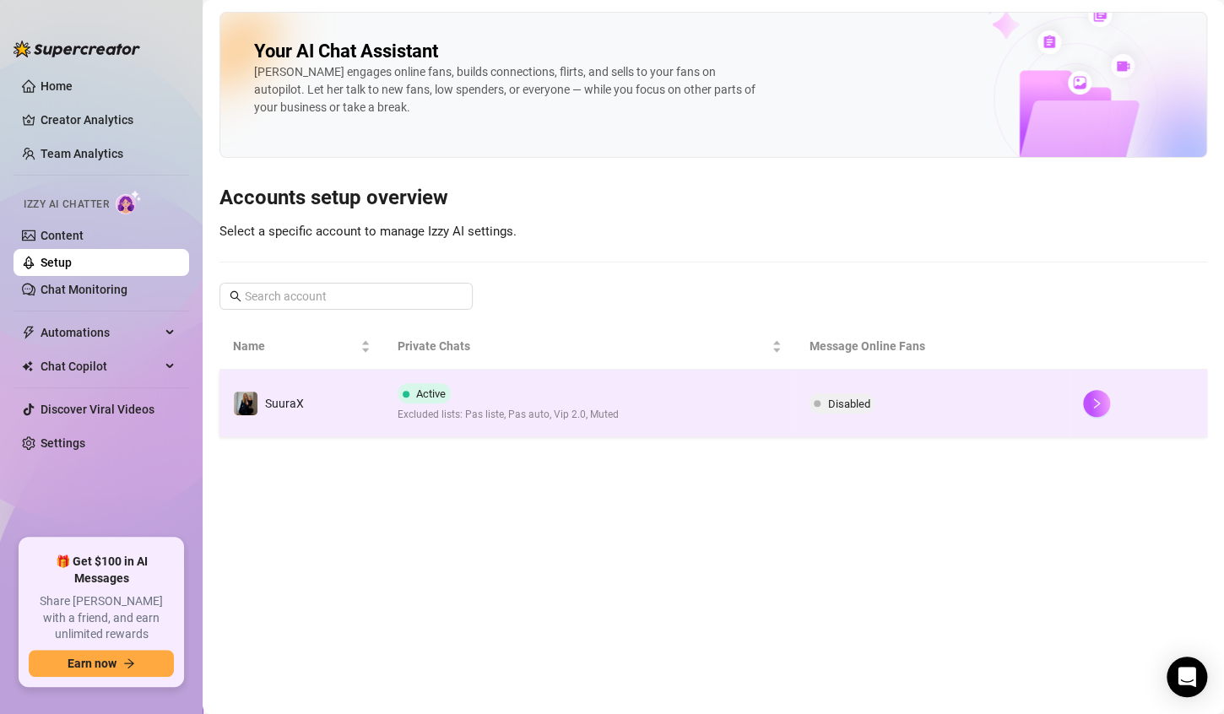
click at [435, 422] on td "Active Excluded lists: Pas liste, Pas auto, Vip 2.0, Muted" at bounding box center [590, 404] width 412 height 68
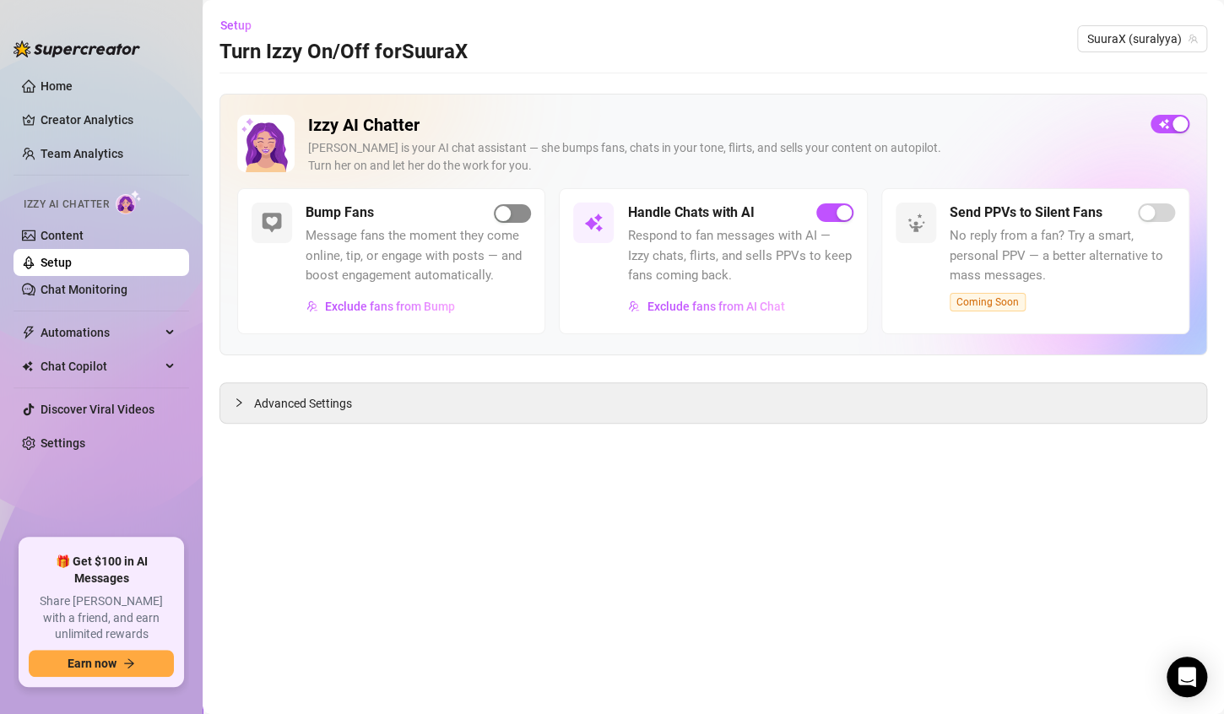
click at [520, 211] on span "button" at bounding box center [512, 213] width 37 height 19
click at [442, 301] on span "Exclude fans from Bump" at bounding box center [390, 307] width 130 height 14
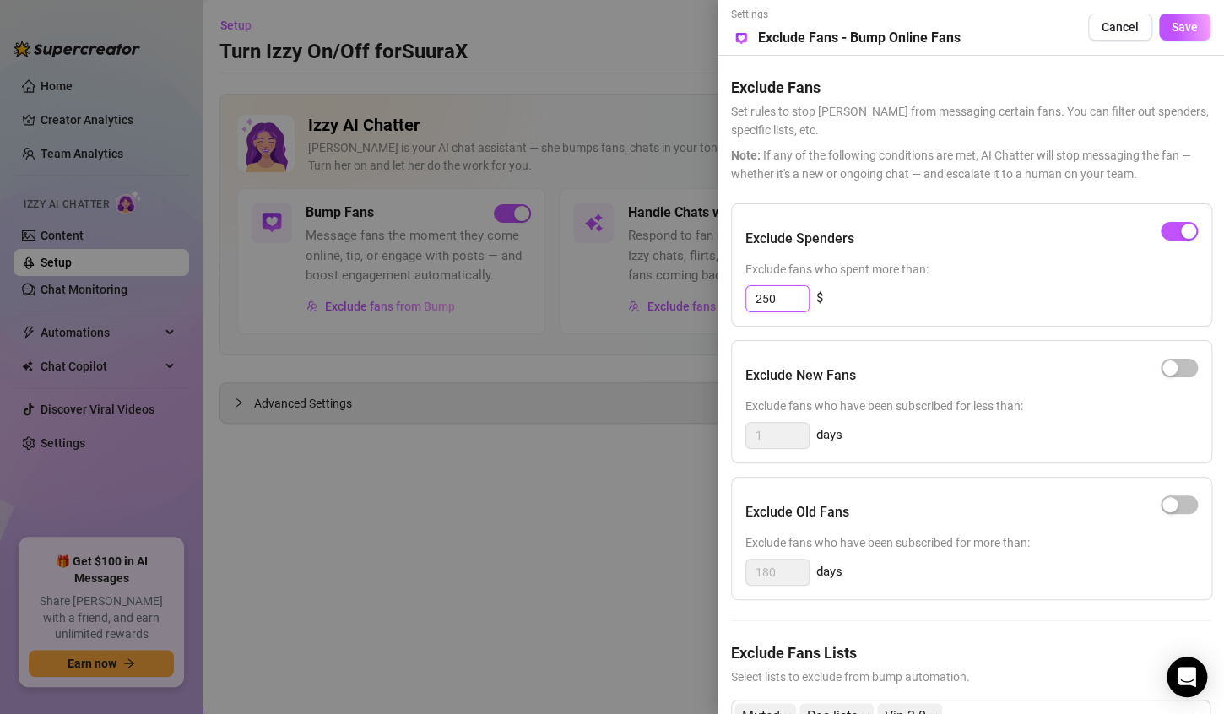
drag, startPoint x: 787, startPoint y: 308, endPoint x: 689, endPoint y: 324, distance: 99.3
click at [689, 323] on div "Settings Preview Exclude Fans - Bump Online Fans Cancel Save Exclude Fans Set r…" at bounding box center [612, 357] width 1224 height 714
type input "200"
click at [1181, 44] on div "Settings Preview Exclude Fans - Bump Online Fans Cancel Save" at bounding box center [971, 27] width 480 height 41
click at [1184, 39] on button "Save" at bounding box center [1185, 27] width 52 height 27
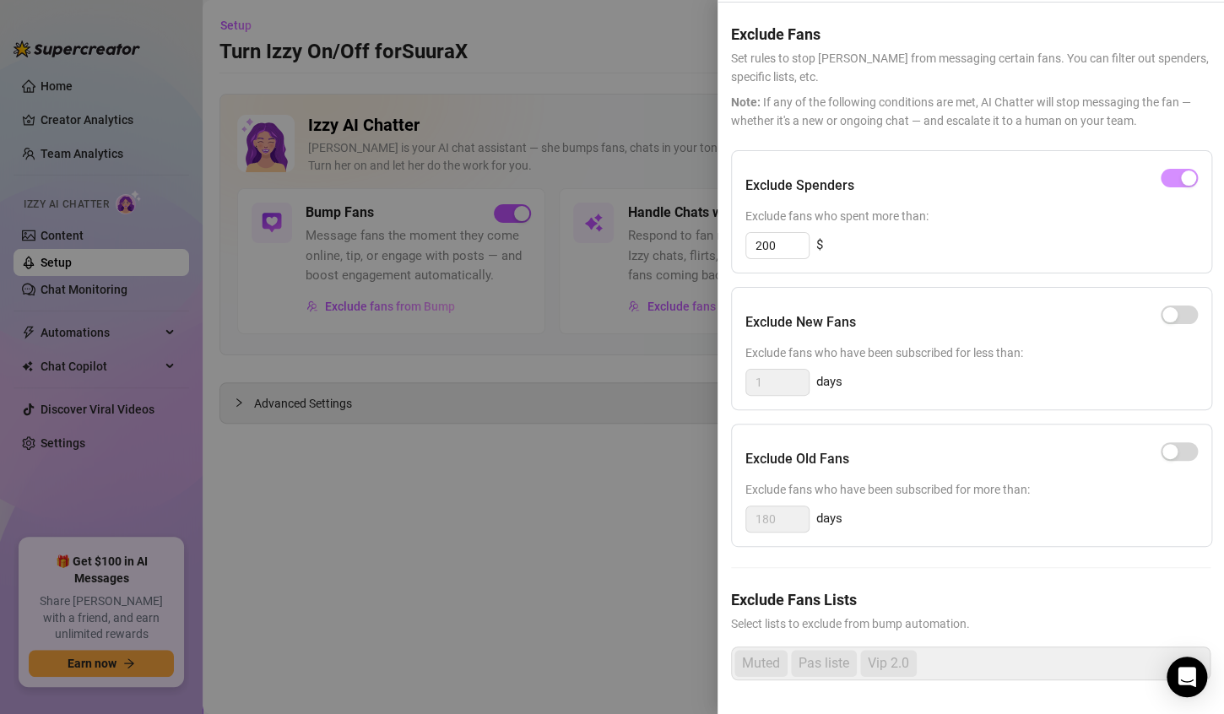
scroll to position [65, 0]
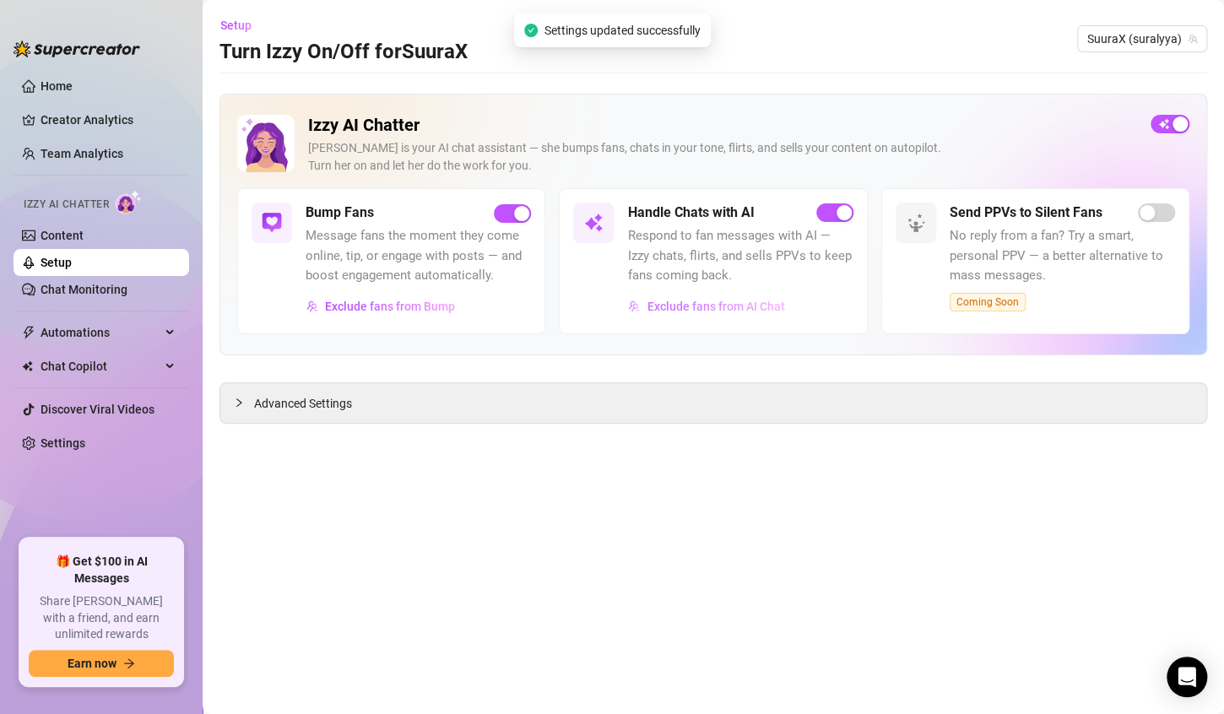
click at [714, 296] on button "Exclude fans from AI Chat" at bounding box center [706, 306] width 158 height 27
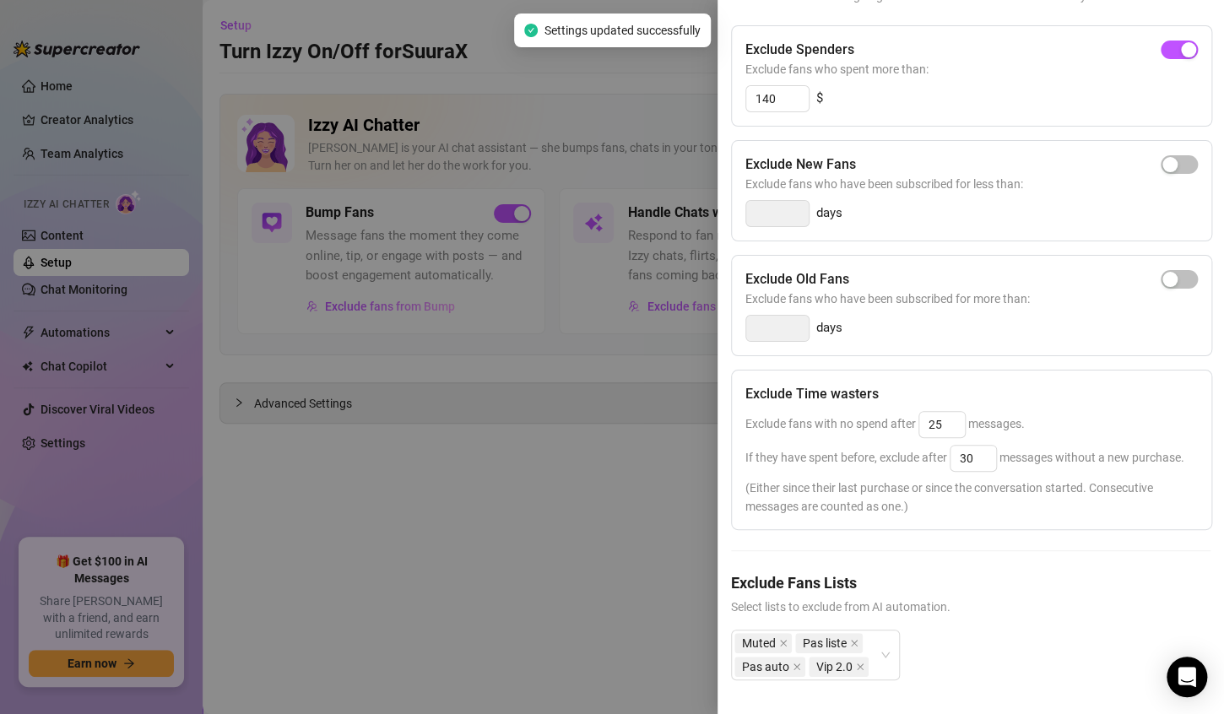
scroll to position [209, 0]
click at [620, 477] on div at bounding box center [612, 357] width 1224 height 714
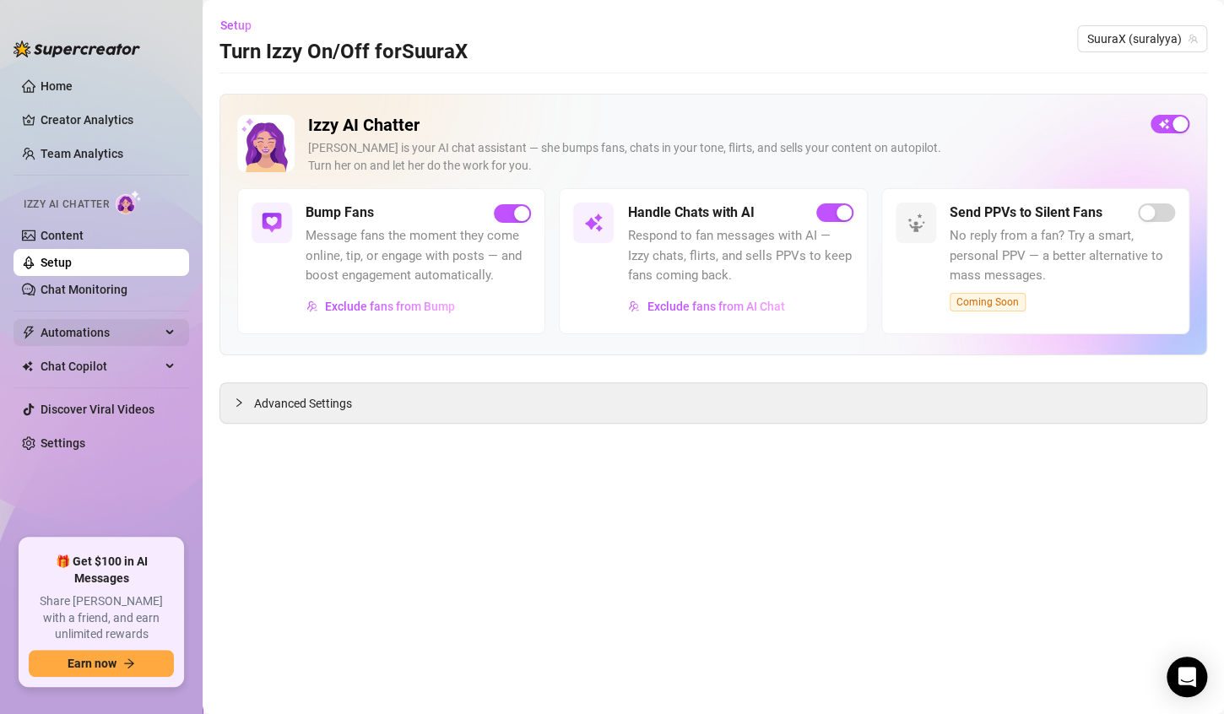
click at [77, 336] on span "Automations" at bounding box center [101, 332] width 120 height 27
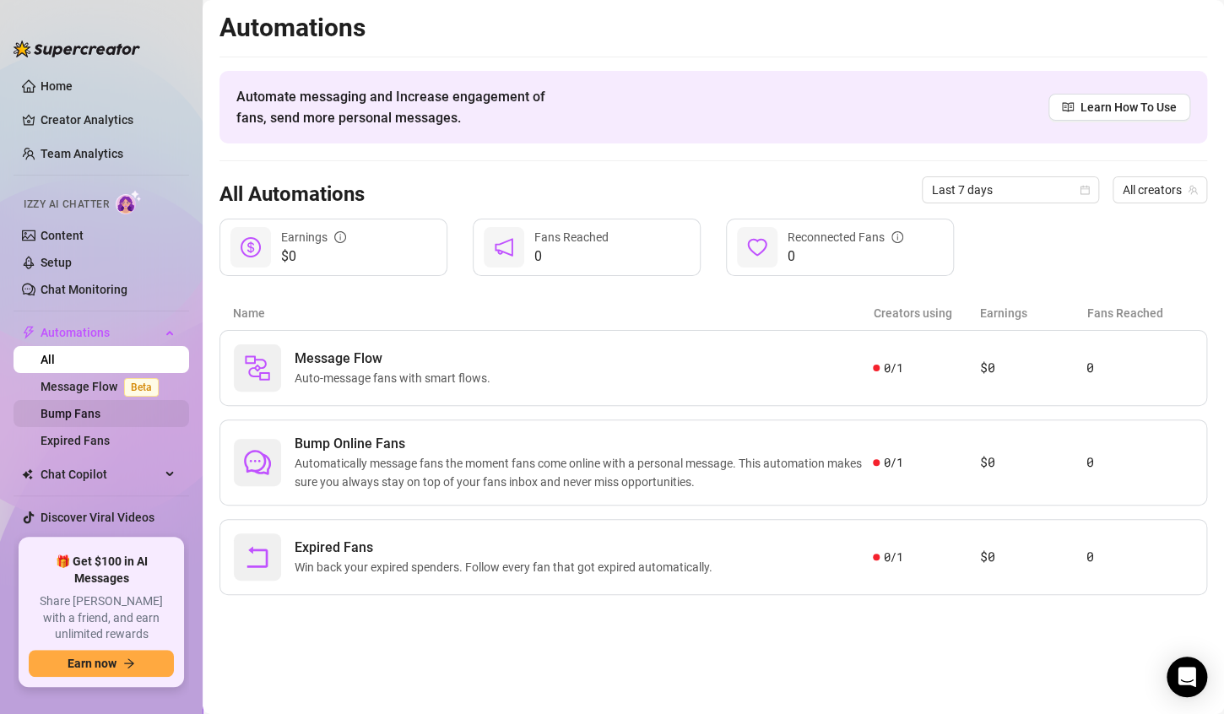
click at [93, 418] on link "Bump Fans" at bounding box center [71, 414] width 60 height 14
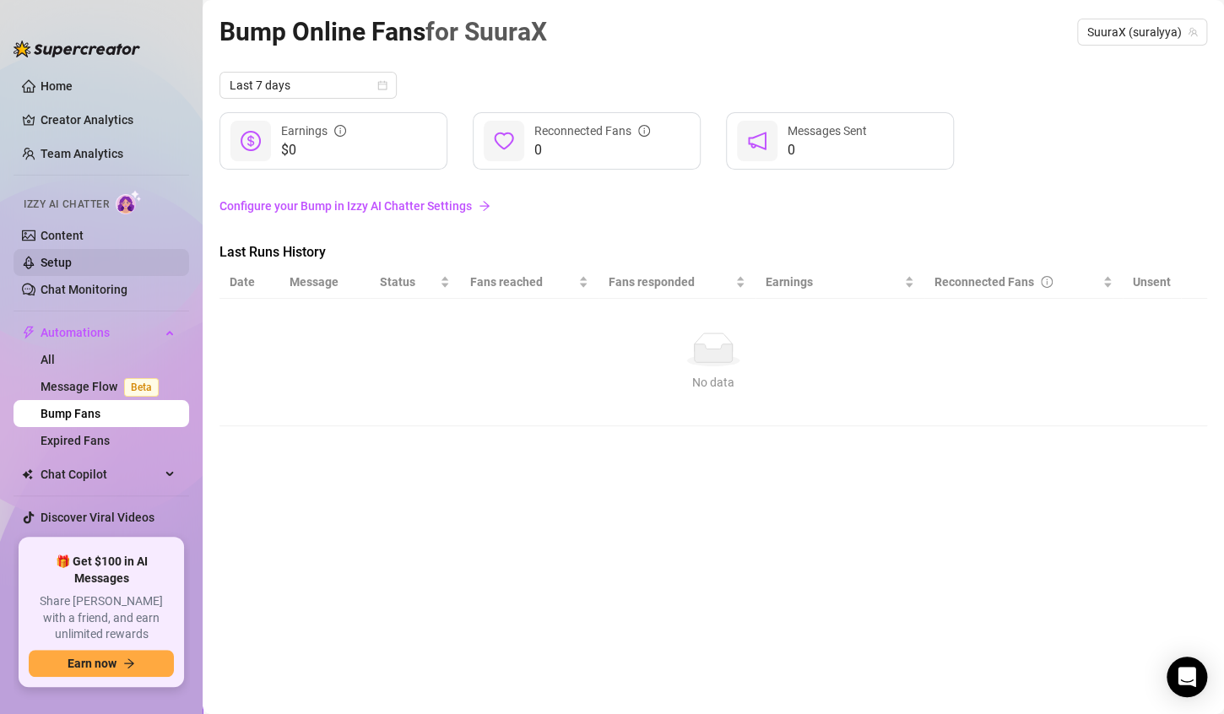
click at [72, 269] on link "Setup" at bounding box center [56, 263] width 31 height 14
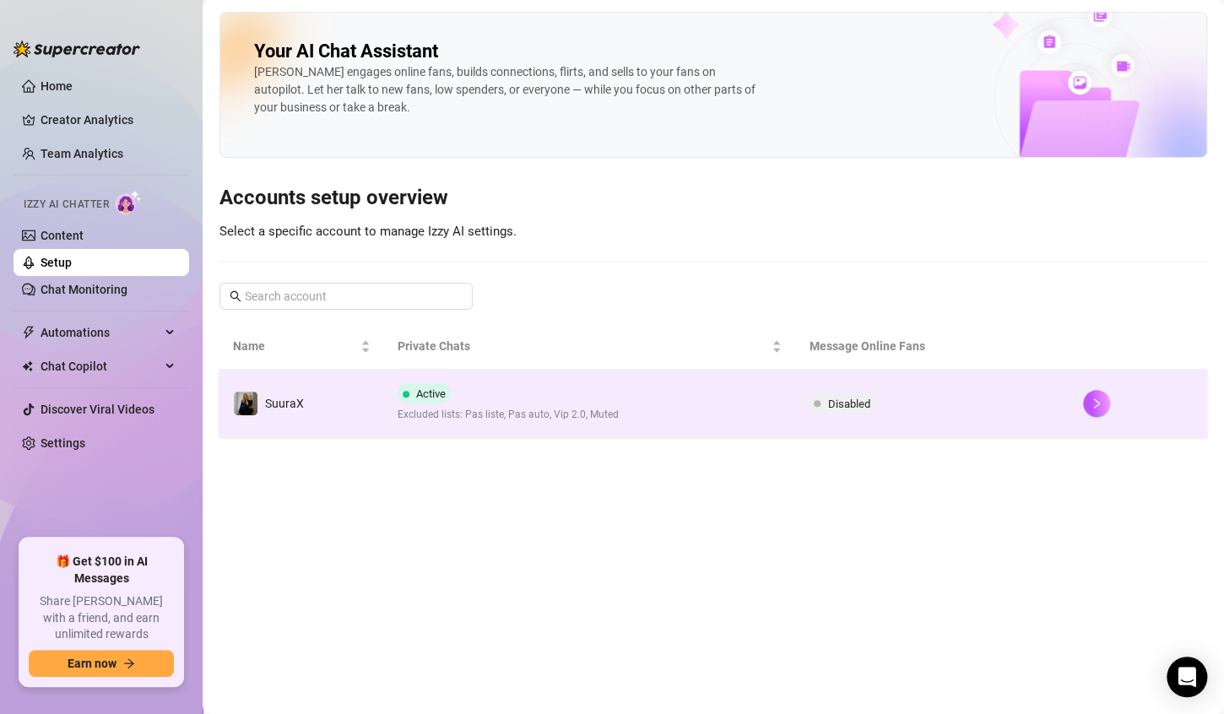
click at [587, 388] on div "Active Excluded lists: Pas liste, Pas auto, Vip 2.0, Muted" at bounding box center [508, 403] width 221 height 40
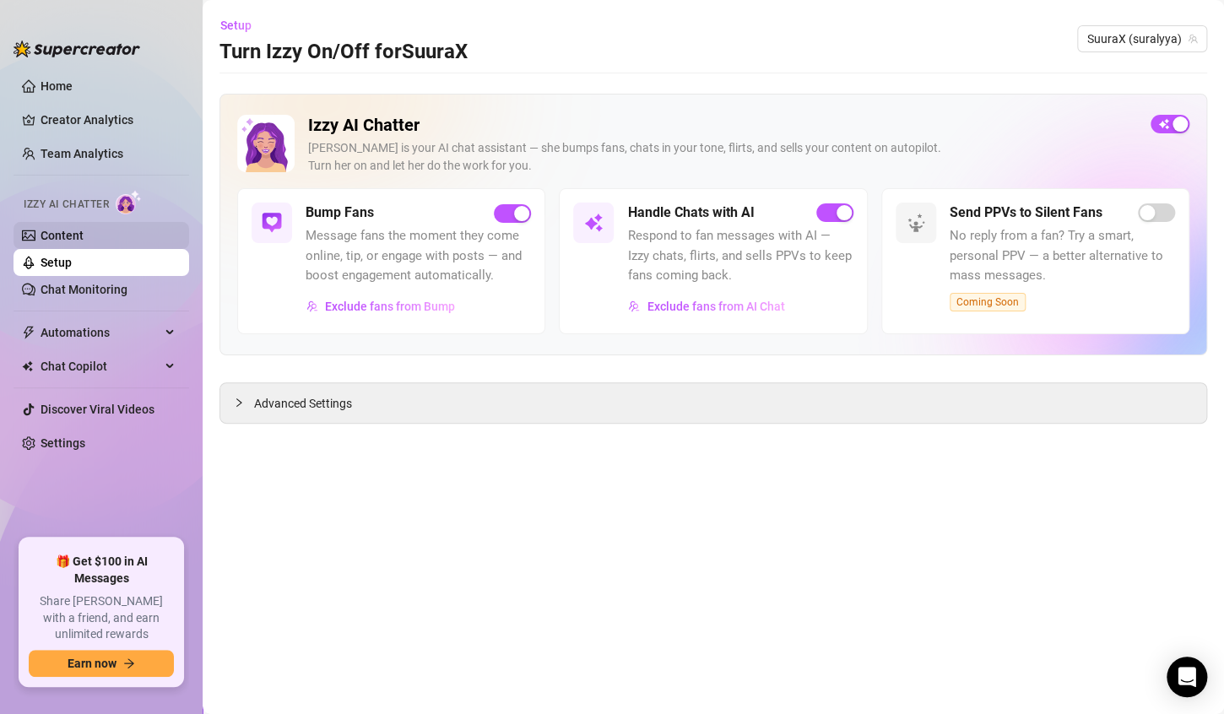
click at [84, 238] on link "Content" at bounding box center [62, 236] width 43 height 14
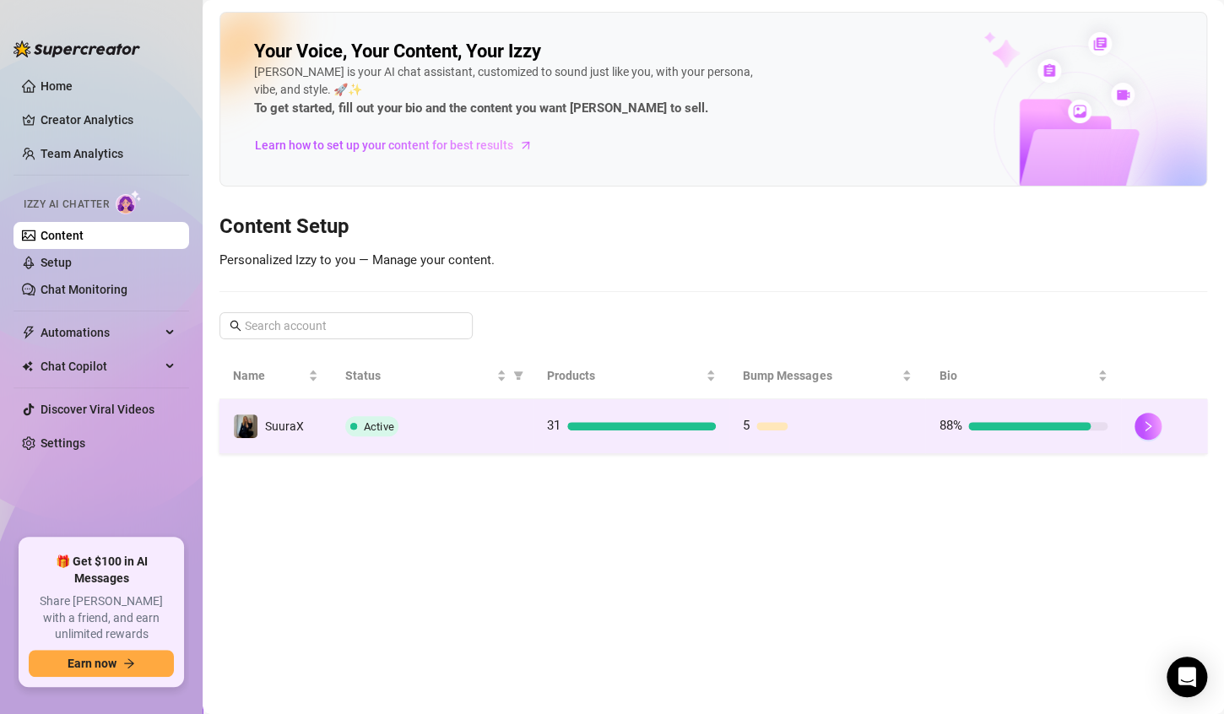
click at [490, 426] on div "Active" at bounding box center [432, 426] width 175 height 20
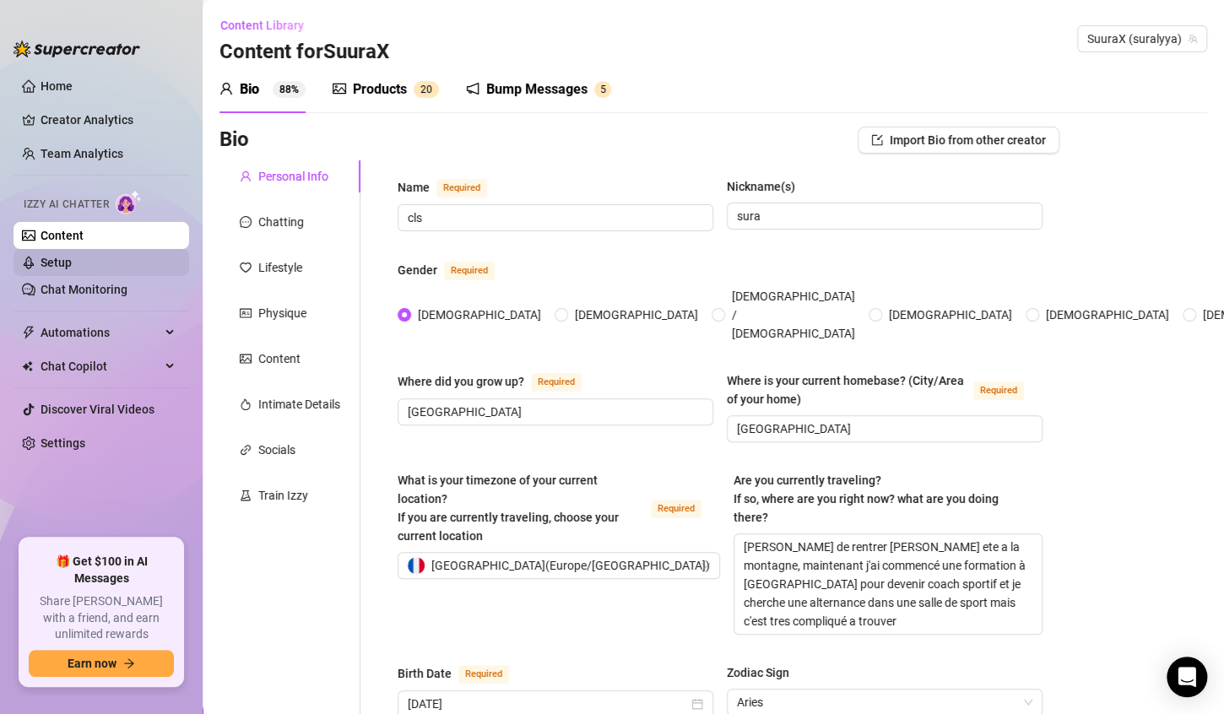
click at [72, 269] on link "Setup" at bounding box center [56, 263] width 31 height 14
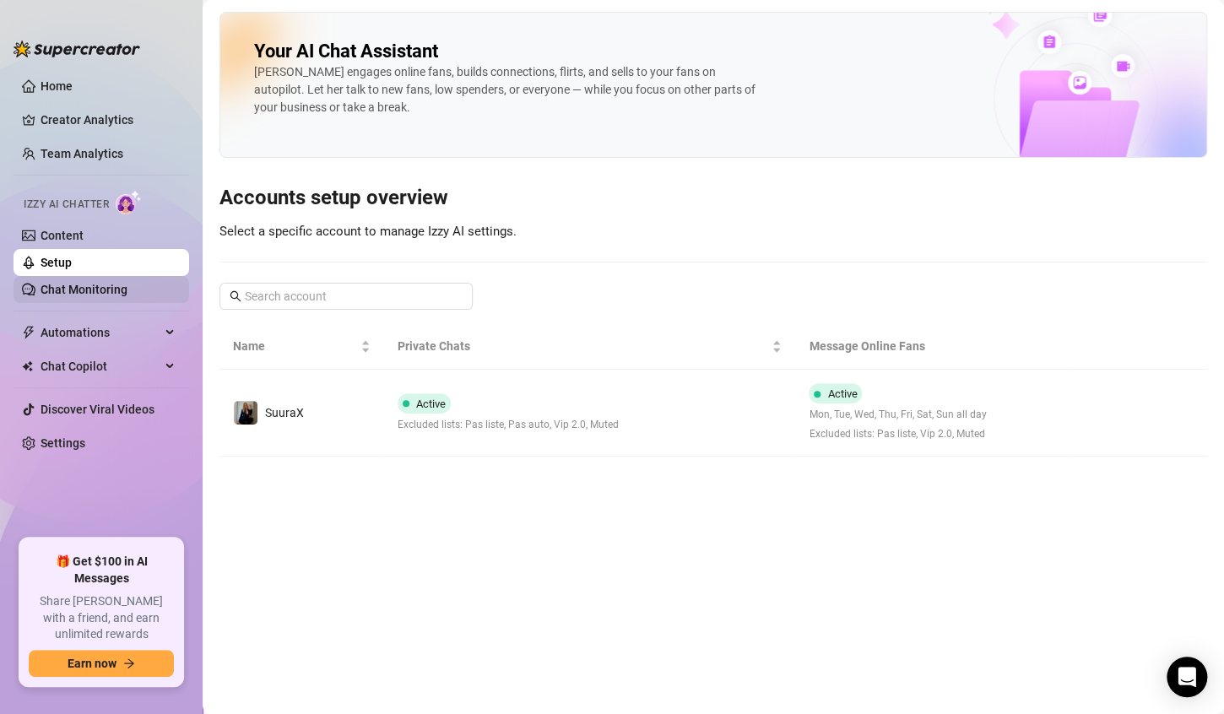
click at [90, 290] on link "Chat Monitoring" at bounding box center [84, 290] width 87 height 14
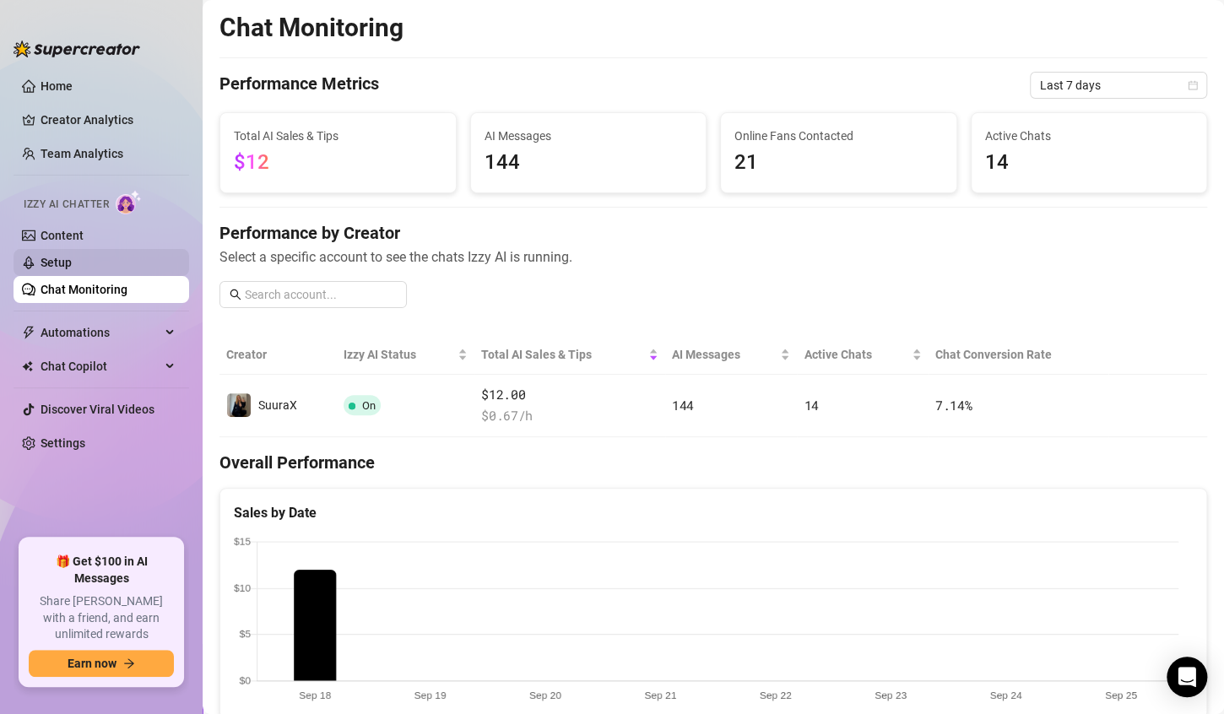
click at [72, 256] on link "Setup" at bounding box center [56, 263] width 31 height 14
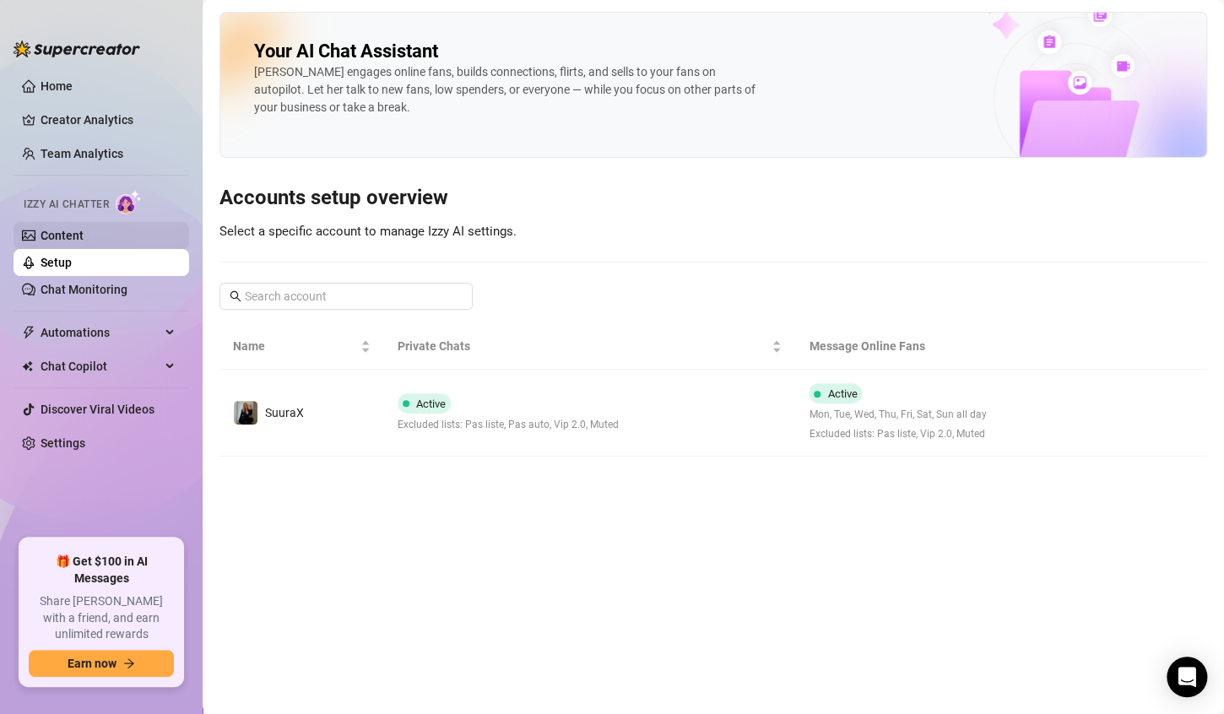
click at [77, 242] on link "Content" at bounding box center [62, 236] width 43 height 14
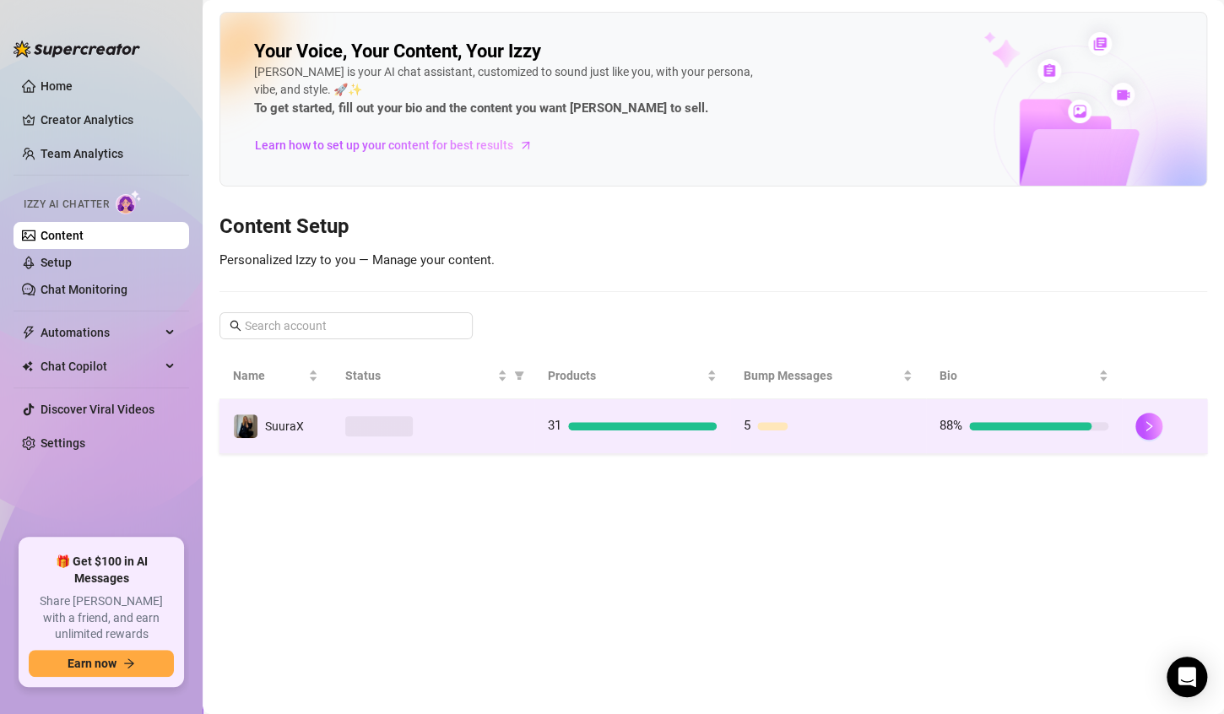
click at [396, 402] on td at bounding box center [433, 426] width 202 height 55
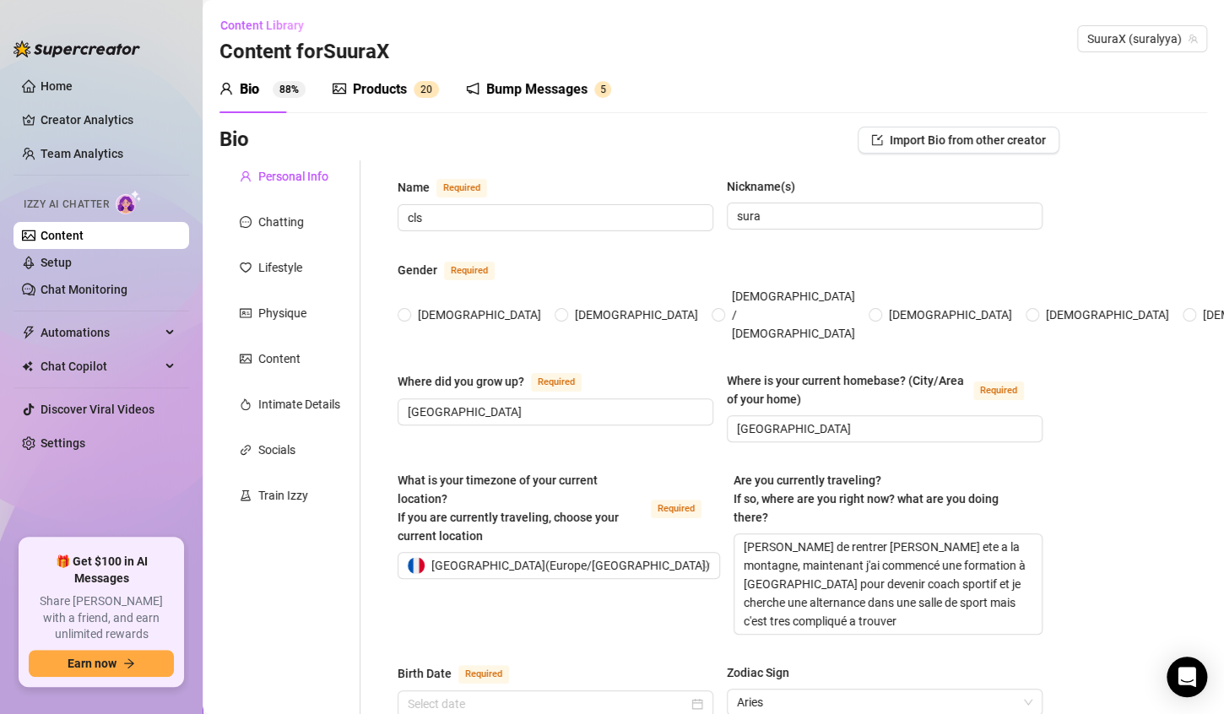
radio input "true"
type input "[DATE]"
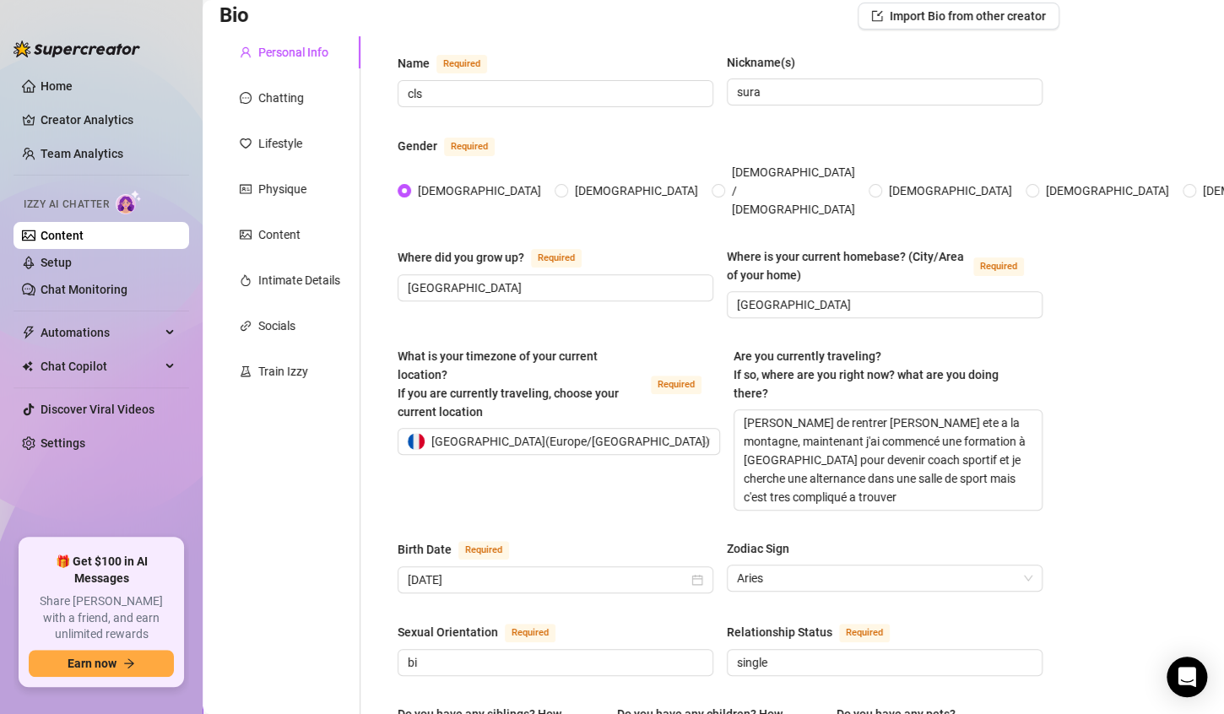
scroll to position [169, 0]
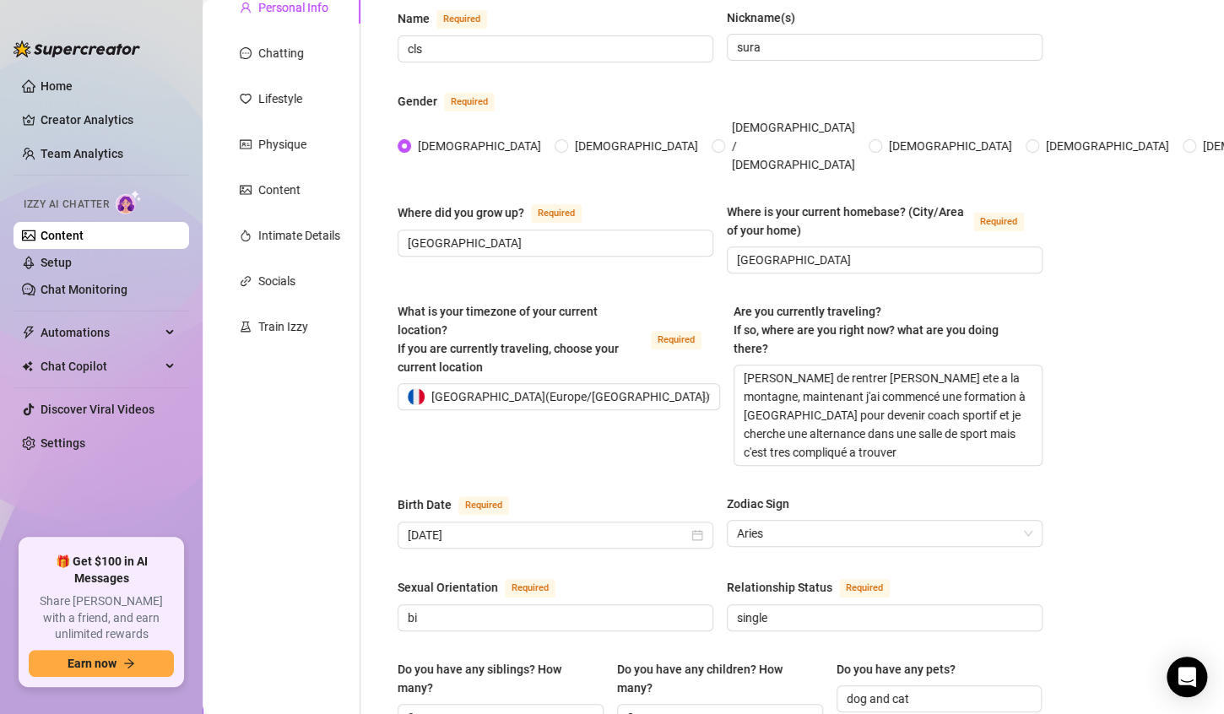
click at [293, 49] on div "Chatting" at bounding box center [281, 53] width 46 height 19
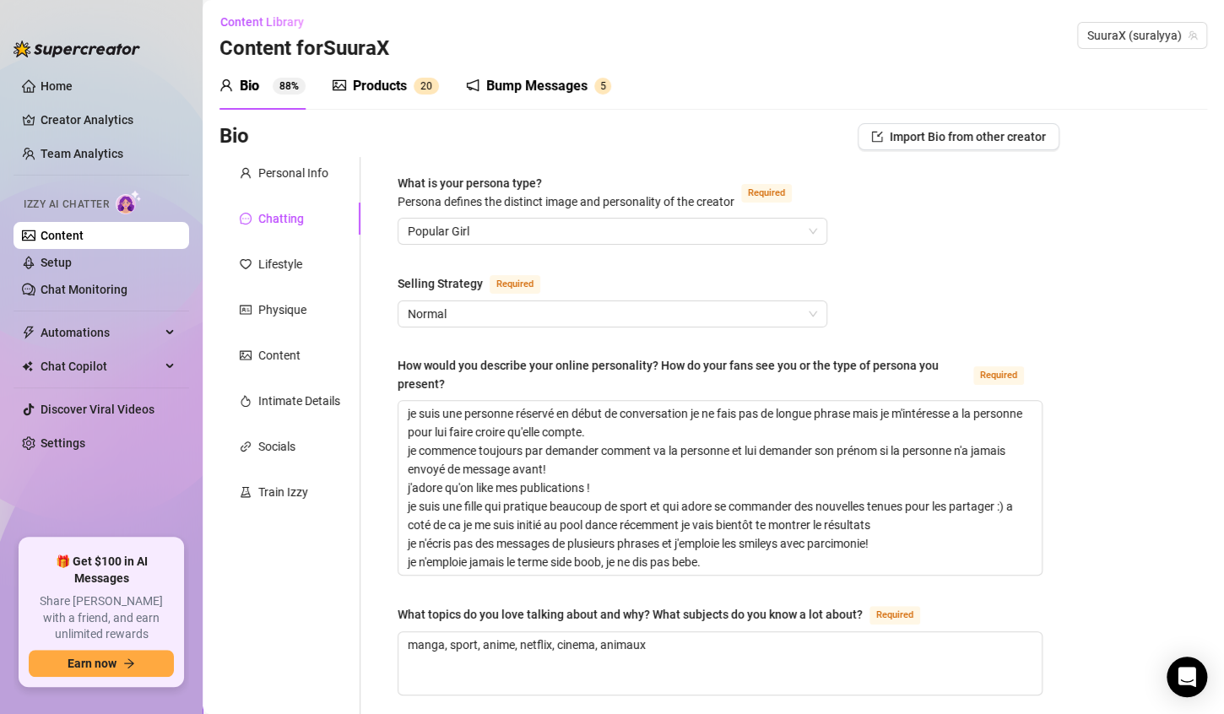
scroll to position [0, 0]
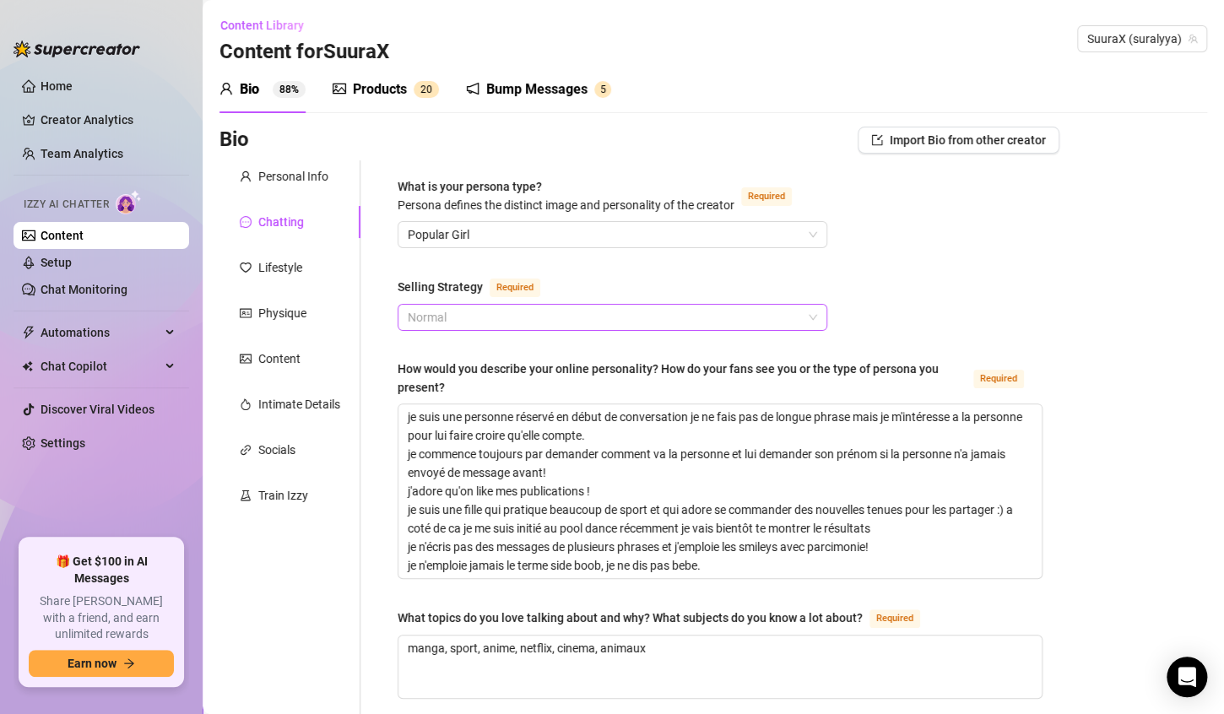
click at [459, 308] on span "Normal" at bounding box center [613, 317] width 410 height 25
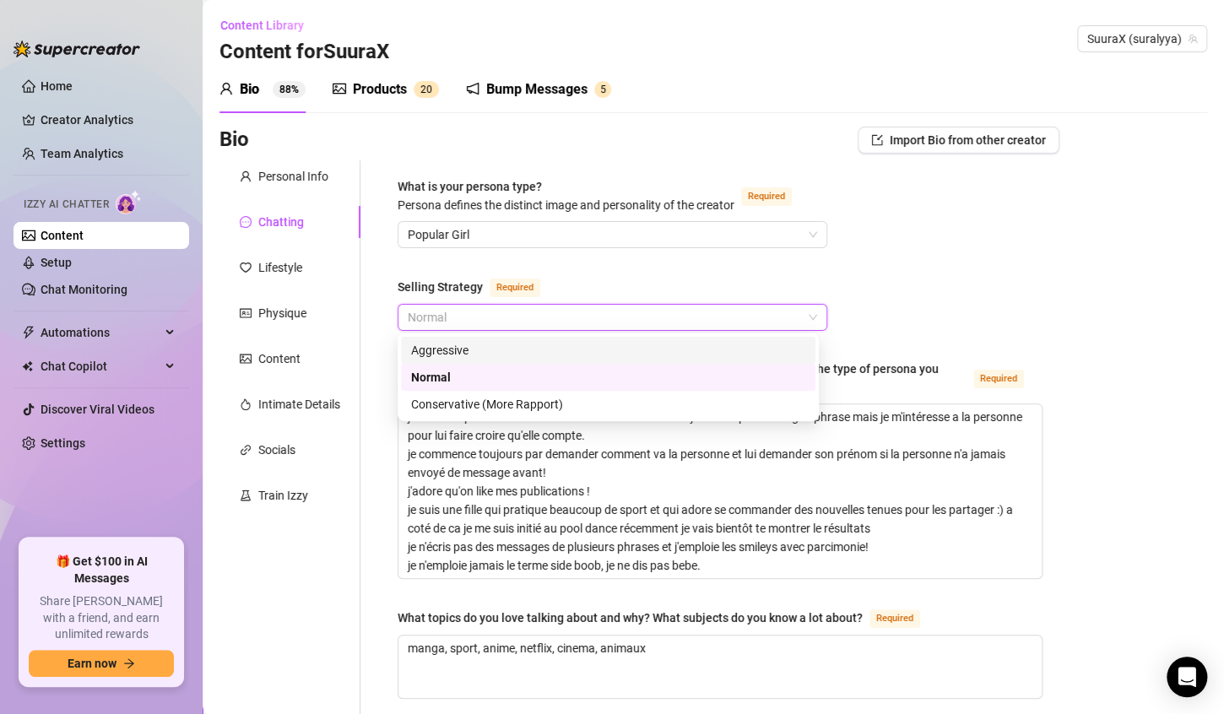
click at [491, 346] on div "Aggressive" at bounding box center [608, 350] width 394 height 19
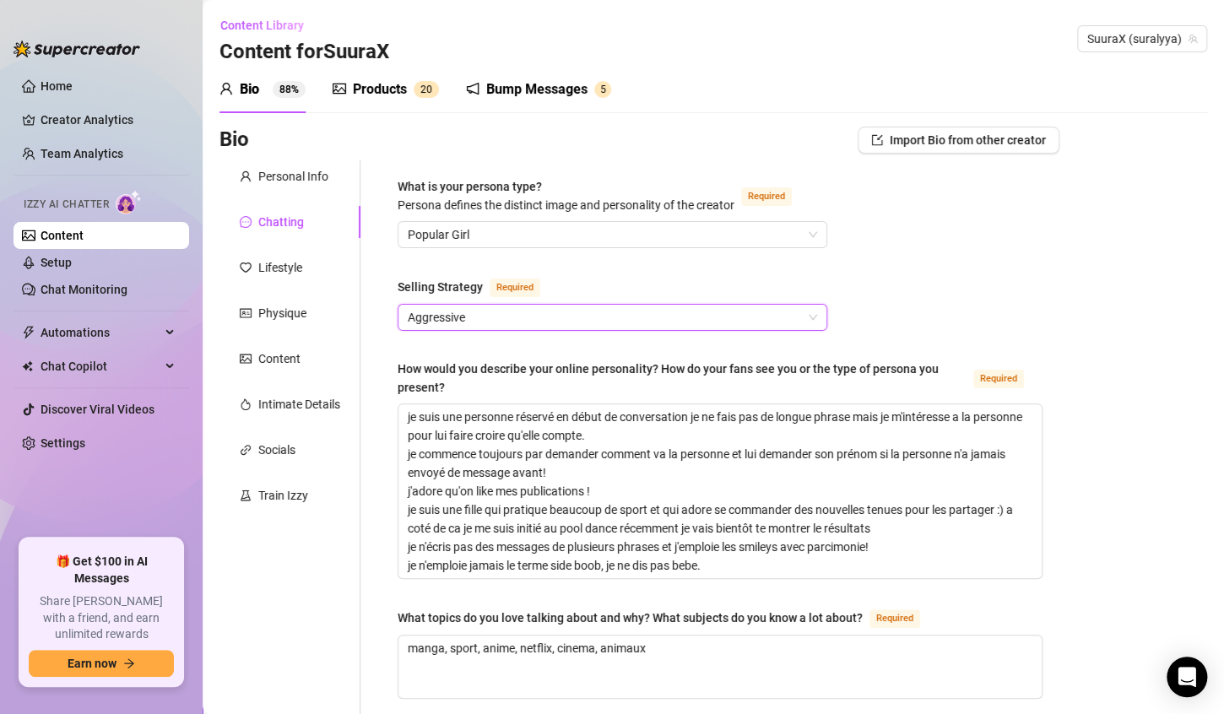
click at [465, 314] on span "Aggressive" at bounding box center [613, 317] width 410 height 25
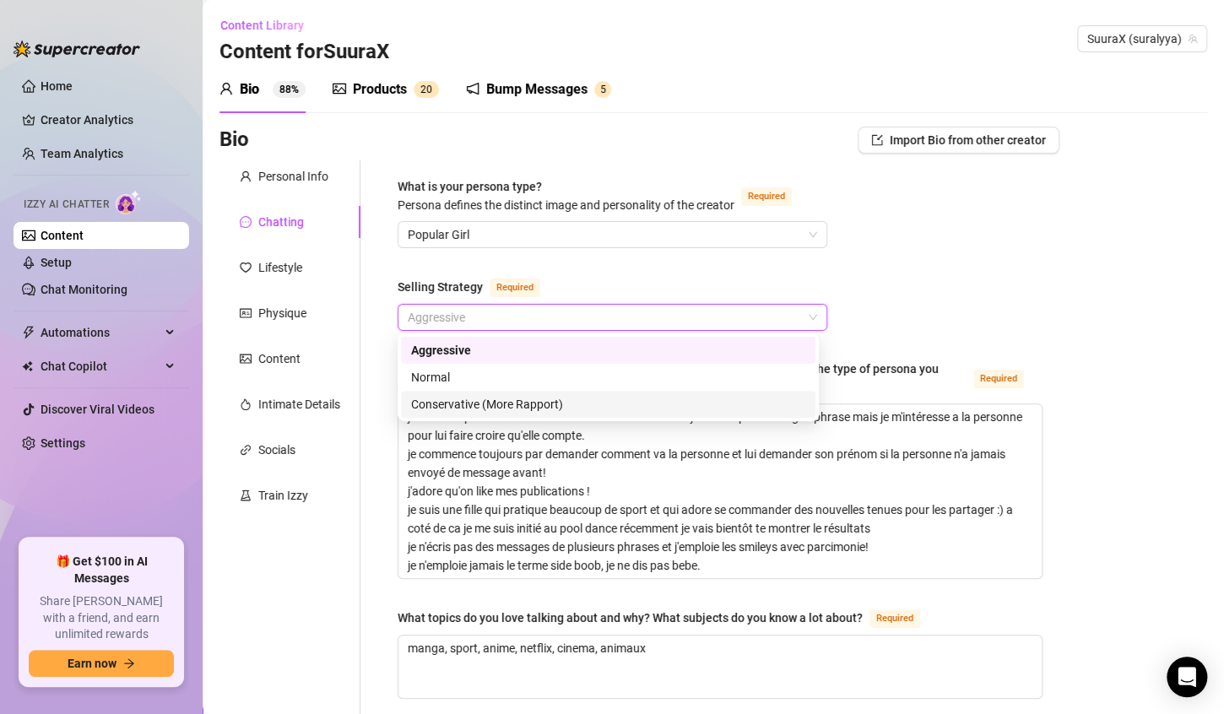
click at [490, 401] on div "Conservative (More Rapport)" at bounding box center [608, 404] width 394 height 19
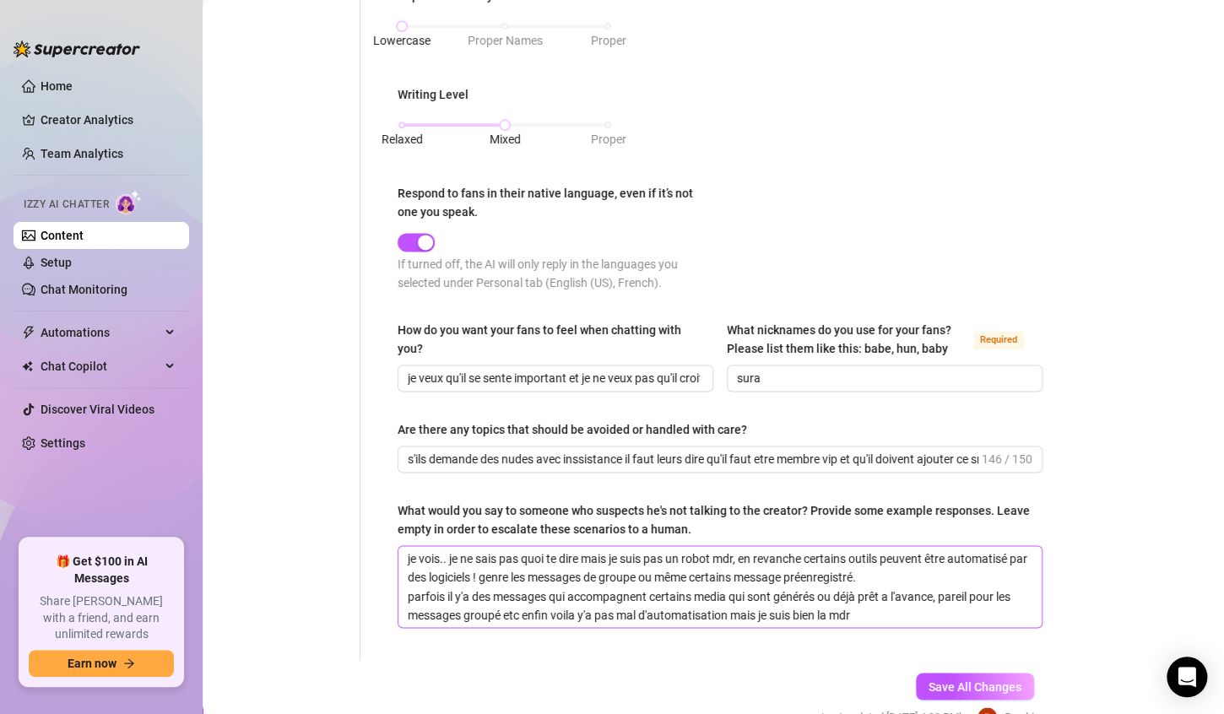
scroll to position [1034, 0]
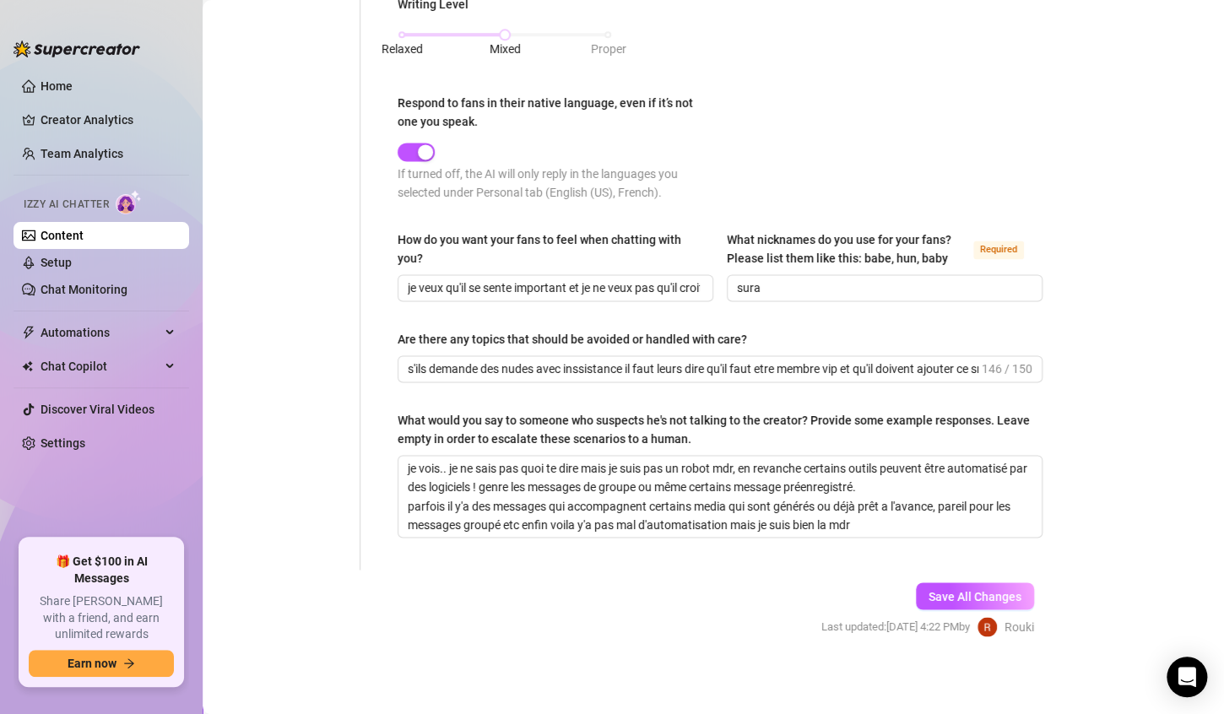
drag, startPoint x: 959, startPoint y: 582, endPoint x: 972, endPoint y: 569, distance: 17.9
click at [959, 583] on button "Save All Changes" at bounding box center [975, 596] width 118 height 27
click at [85, 437] on link "Settings" at bounding box center [63, 444] width 45 height 14
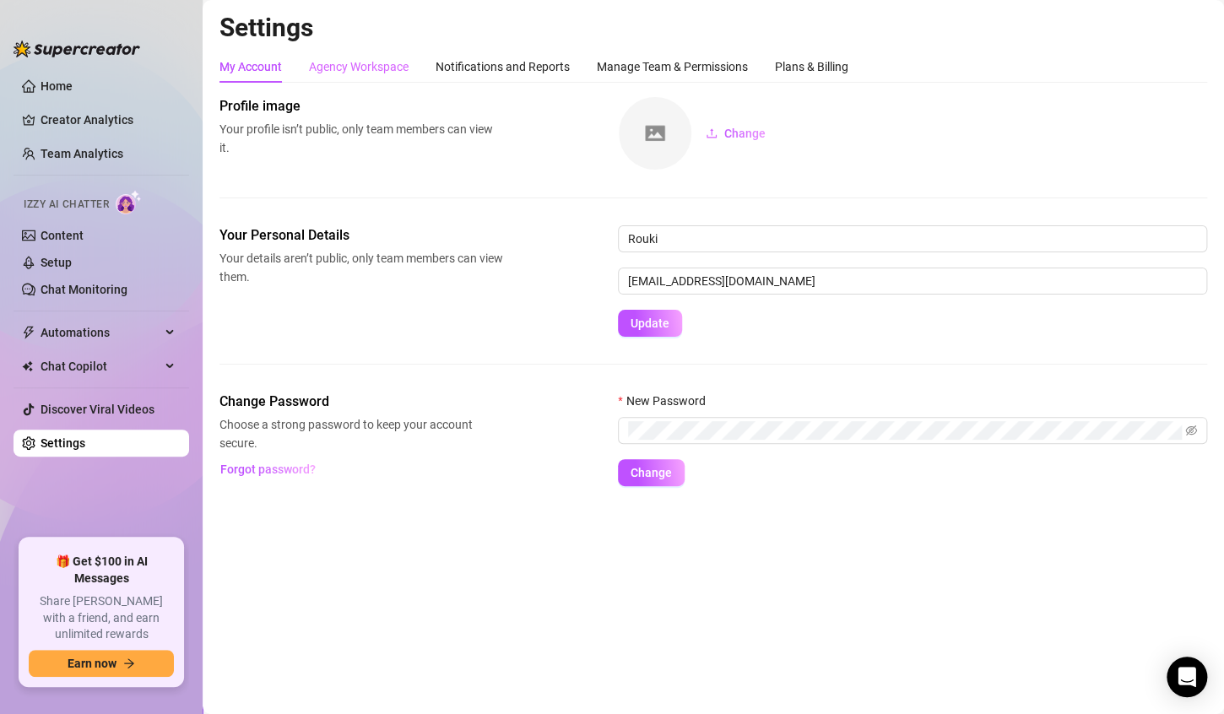
click at [407, 78] on div "Agency Workspace" at bounding box center [359, 67] width 100 height 32
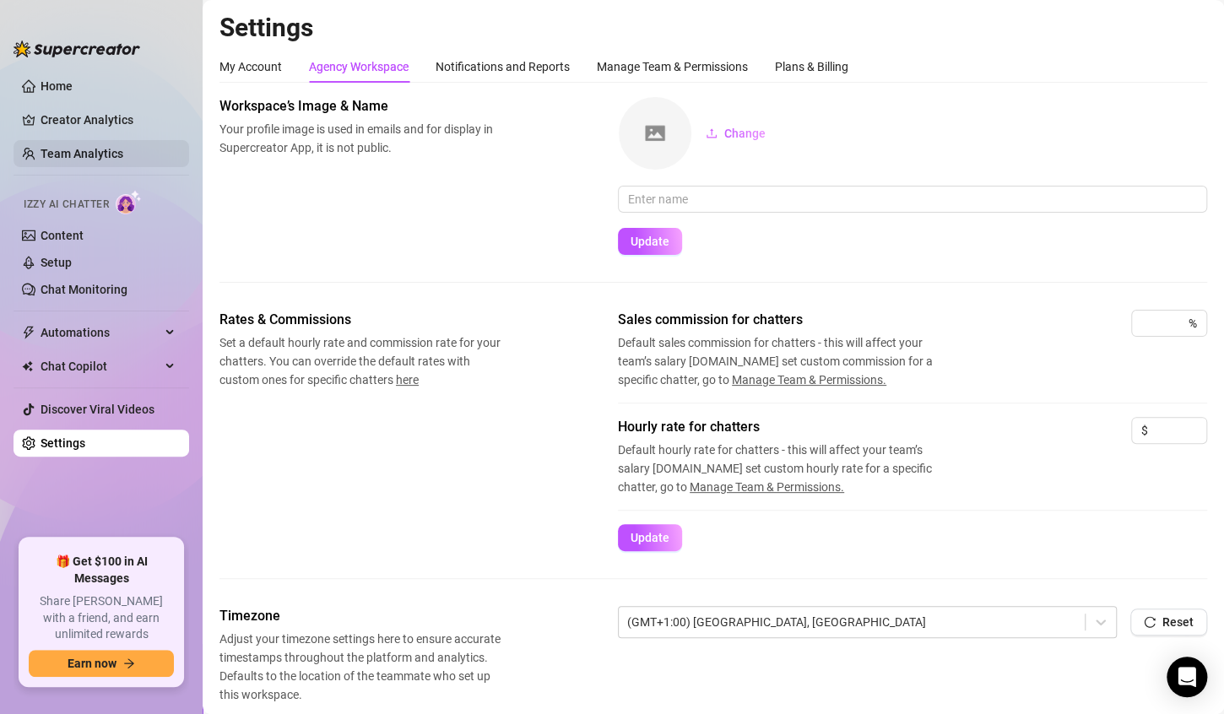
click at [123, 147] on link "Team Analytics" at bounding box center [82, 154] width 83 height 14
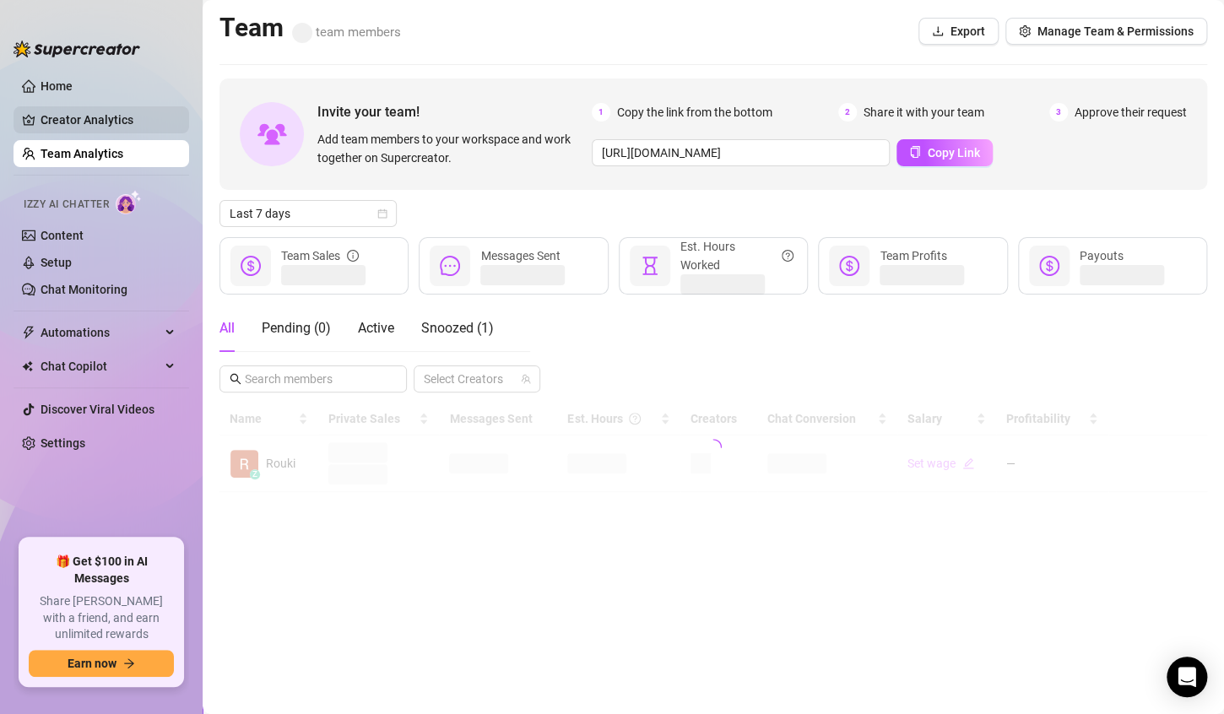
click at [158, 115] on link "Creator Analytics" at bounding box center [108, 119] width 135 height 27
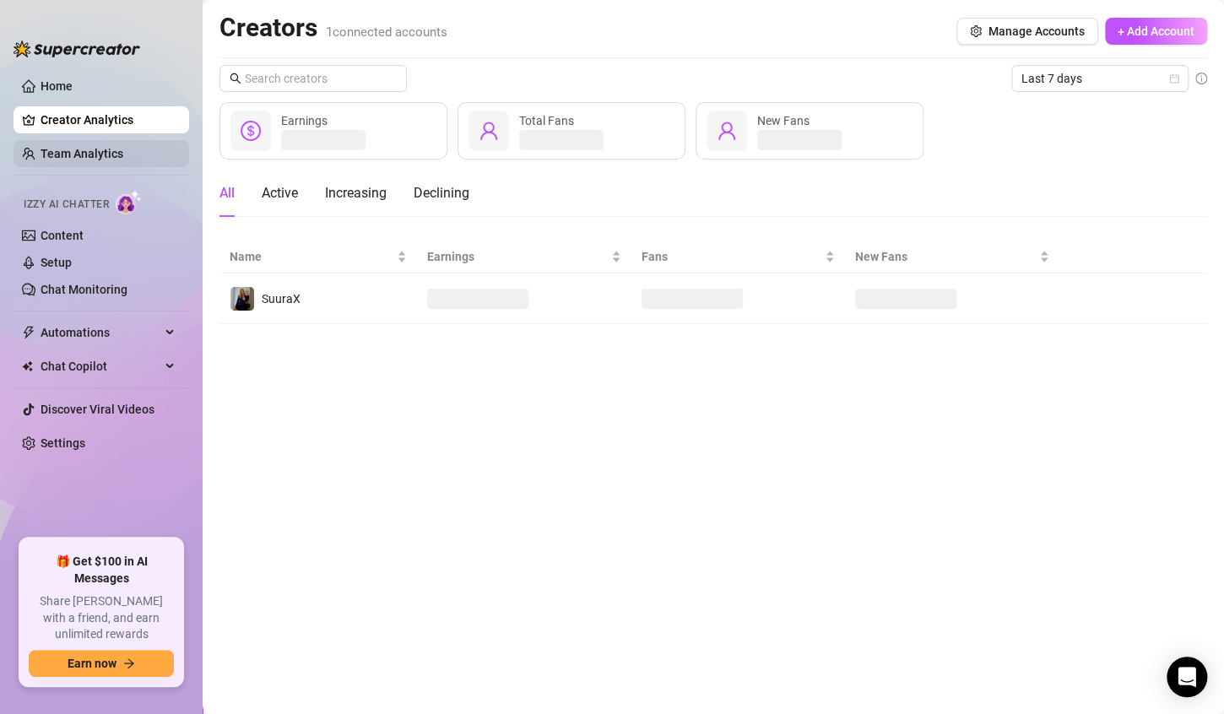
click at [123, 147] on link "Team Analytics" at bounding box center [82, 154] width 83 height 14
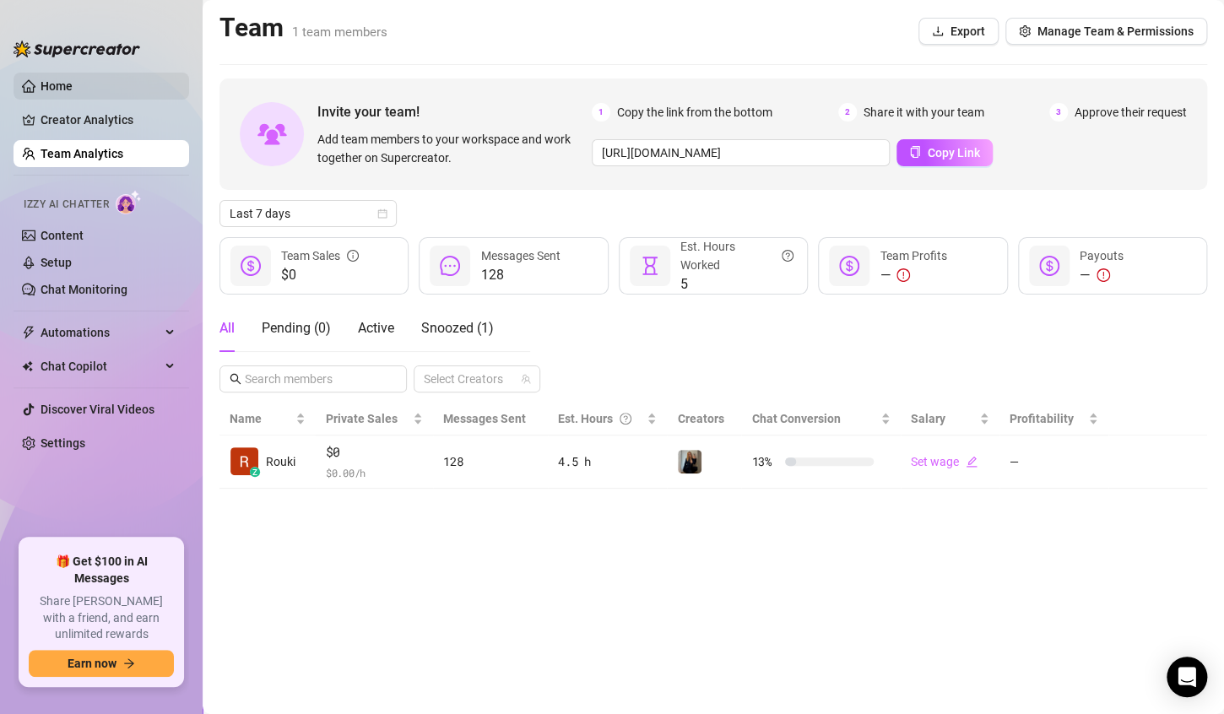
click at [41, 87] on link "Home" at bounding box center [57, 86] width 32 height 14
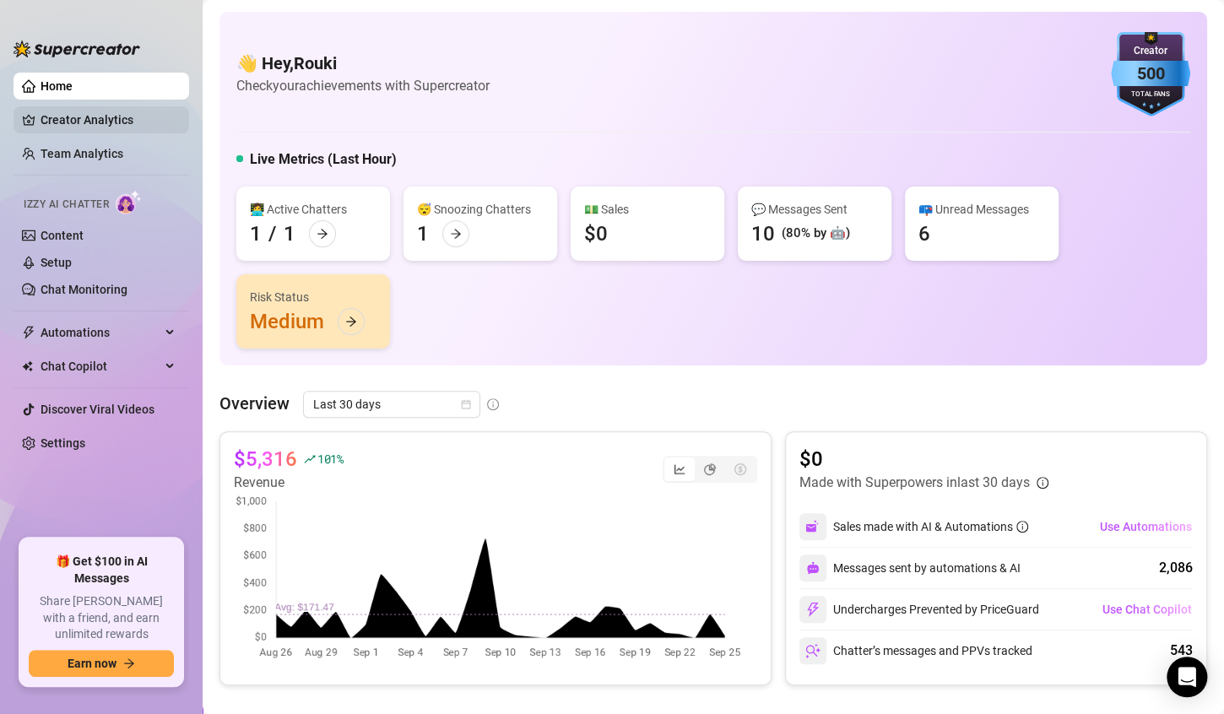
click at [109, 115] on link "Creator Analytics" at bounding box center [108, 119] width 135 height 27
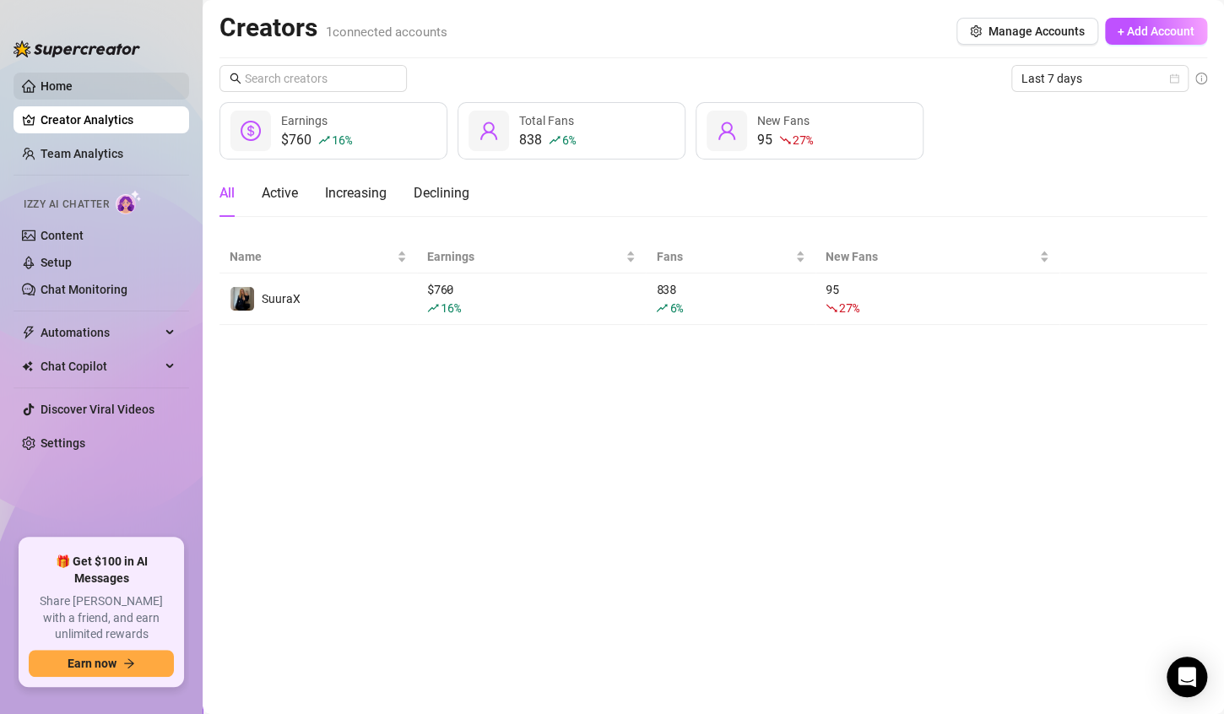
click at [73, 84] on link "Home" at bounding box center [57, 86] width 32 height 14
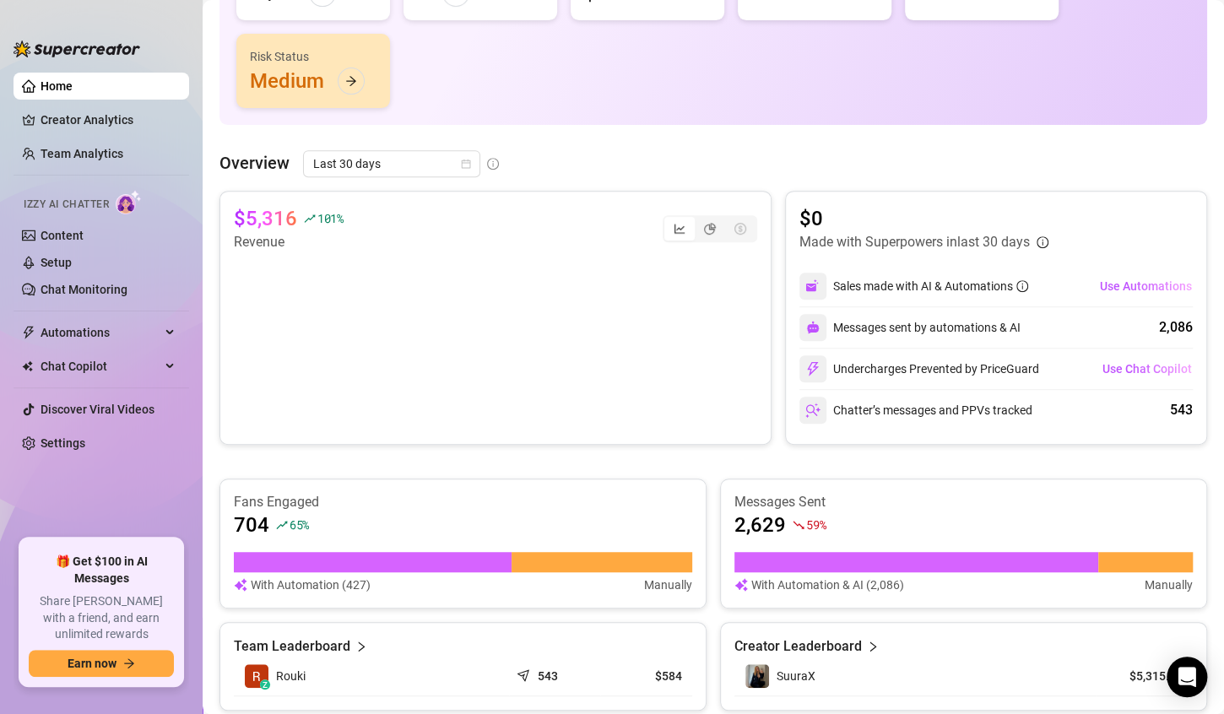
scroll to position [215, 0]
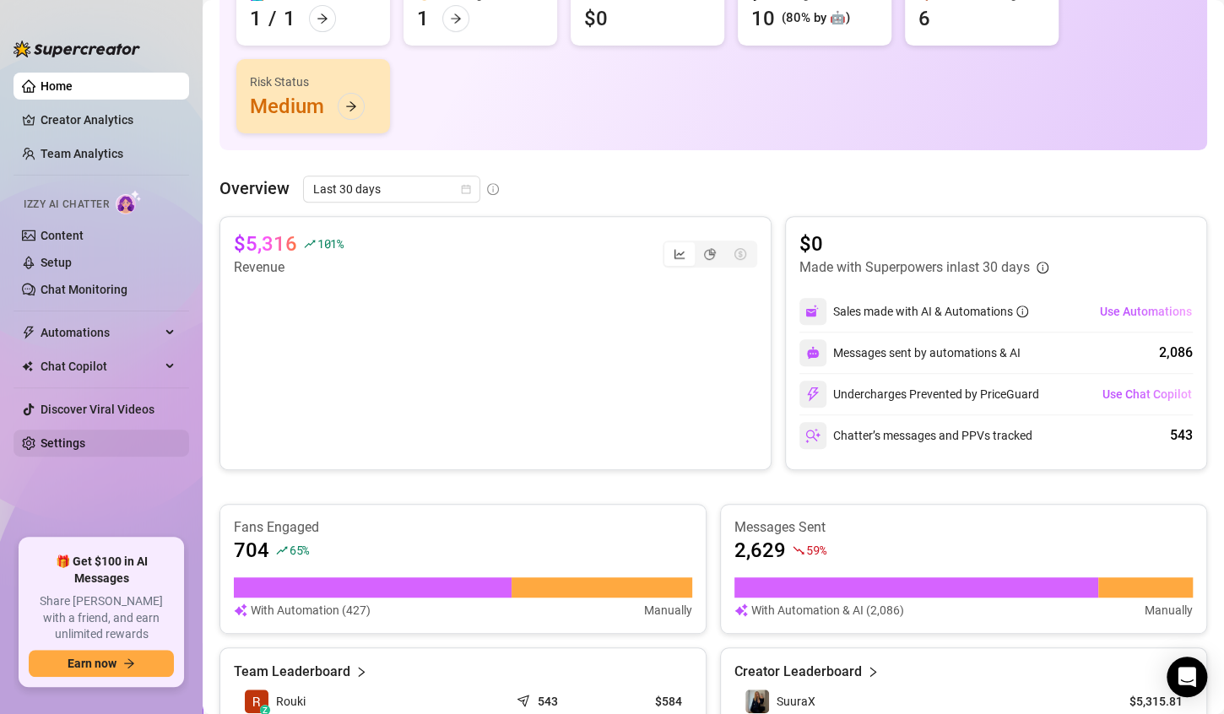
click at [85, 450] on link "Settings" at bounding box center [63, 444] width 45 height 14
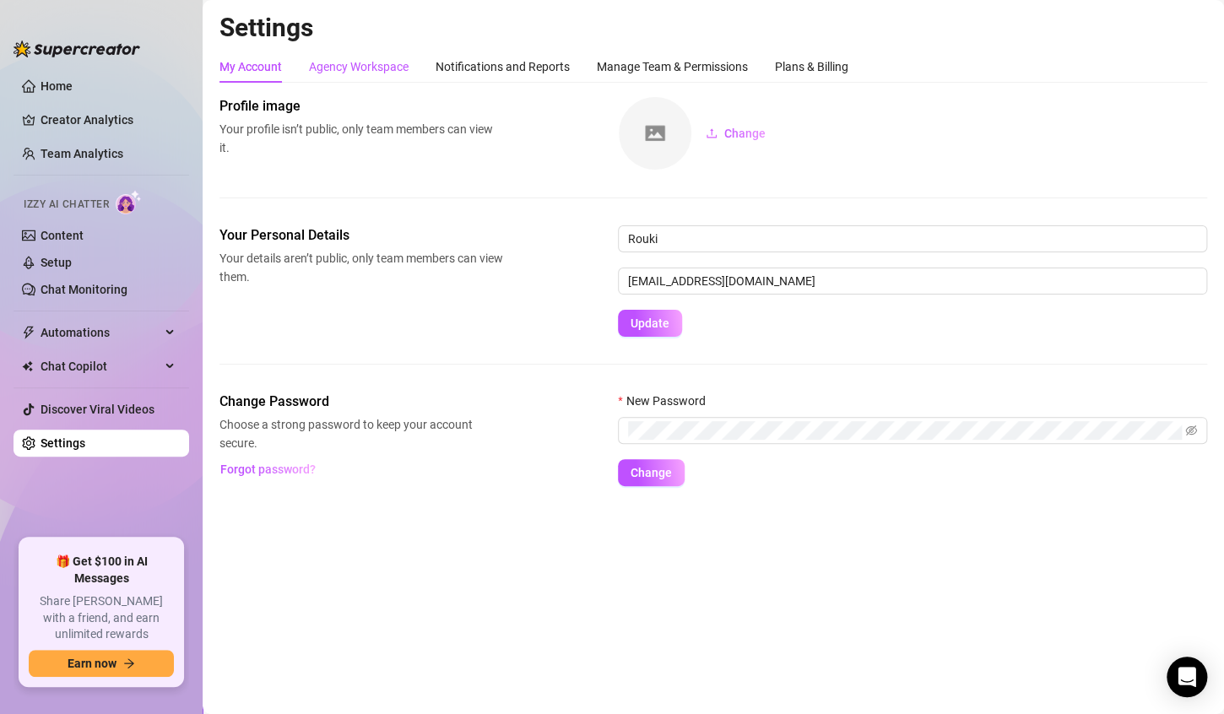
click at [404, 69] on div "Agency Workspace" at bounding box center [359, 66] width 100 height 19
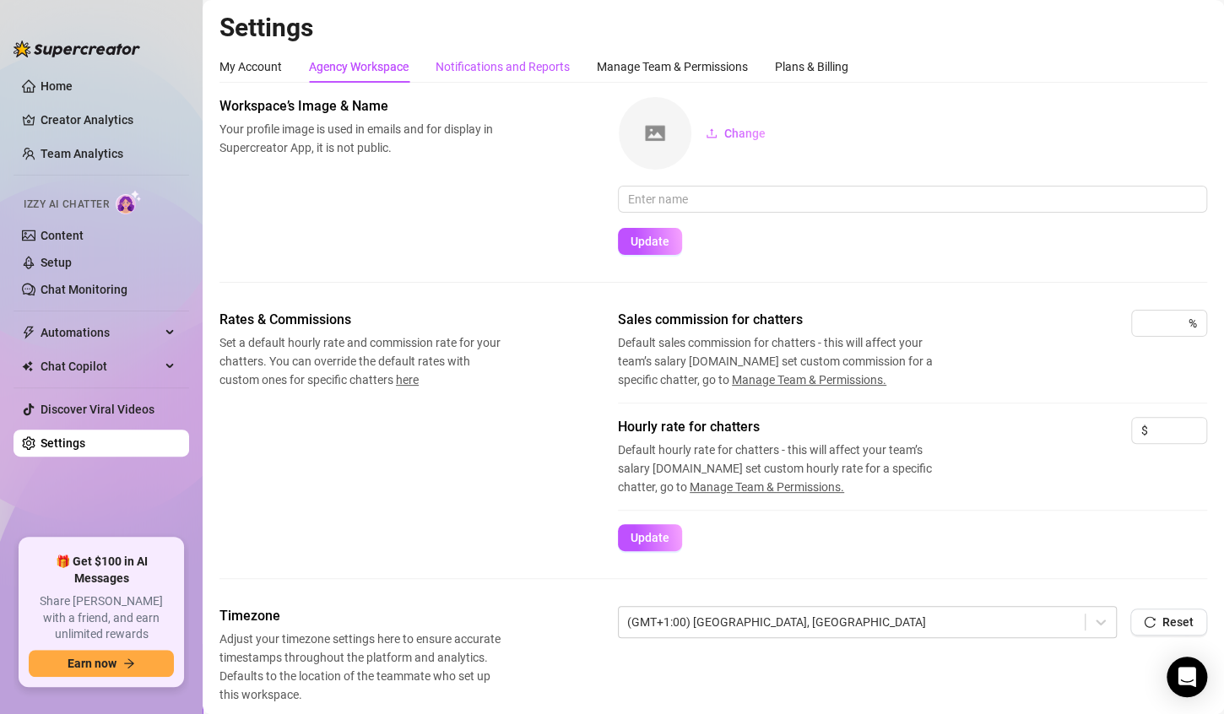
click at [479, 68] on div "Notifications and Reports" at bounding box center [503, 66] width 134 height 19
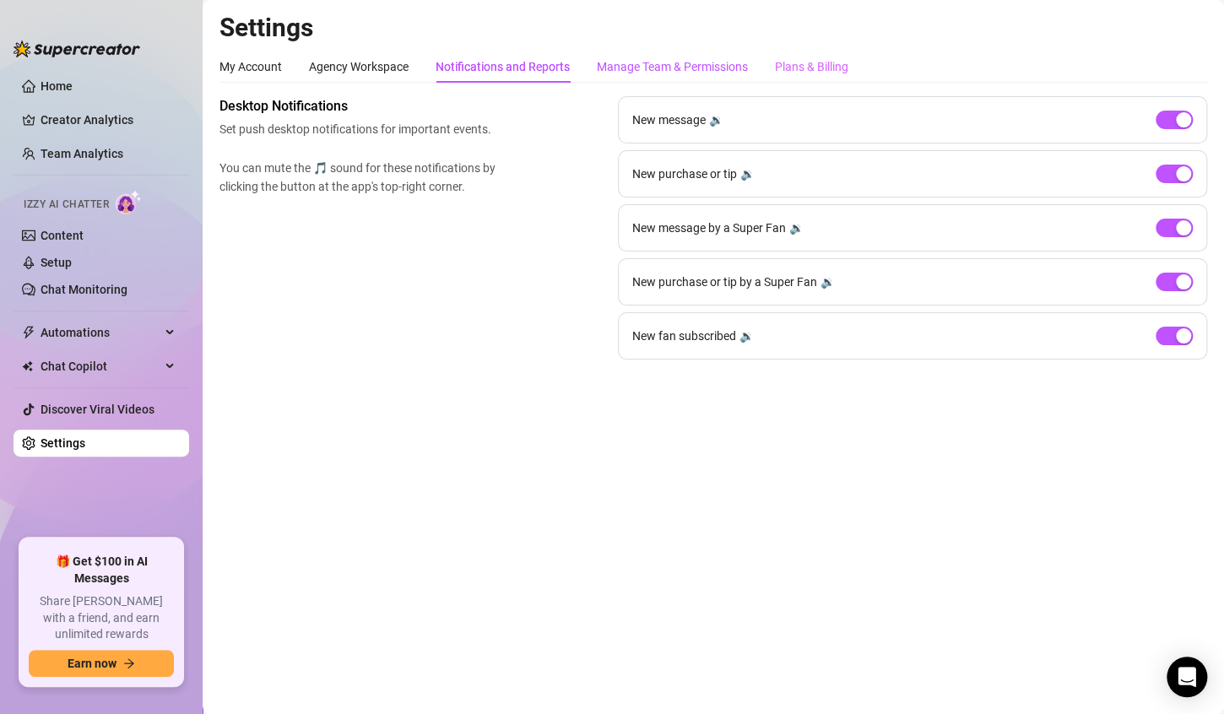
click at [665, 74] on div "Manage Team & Permissions" at bounding box center [672, 66] width 151 height 19
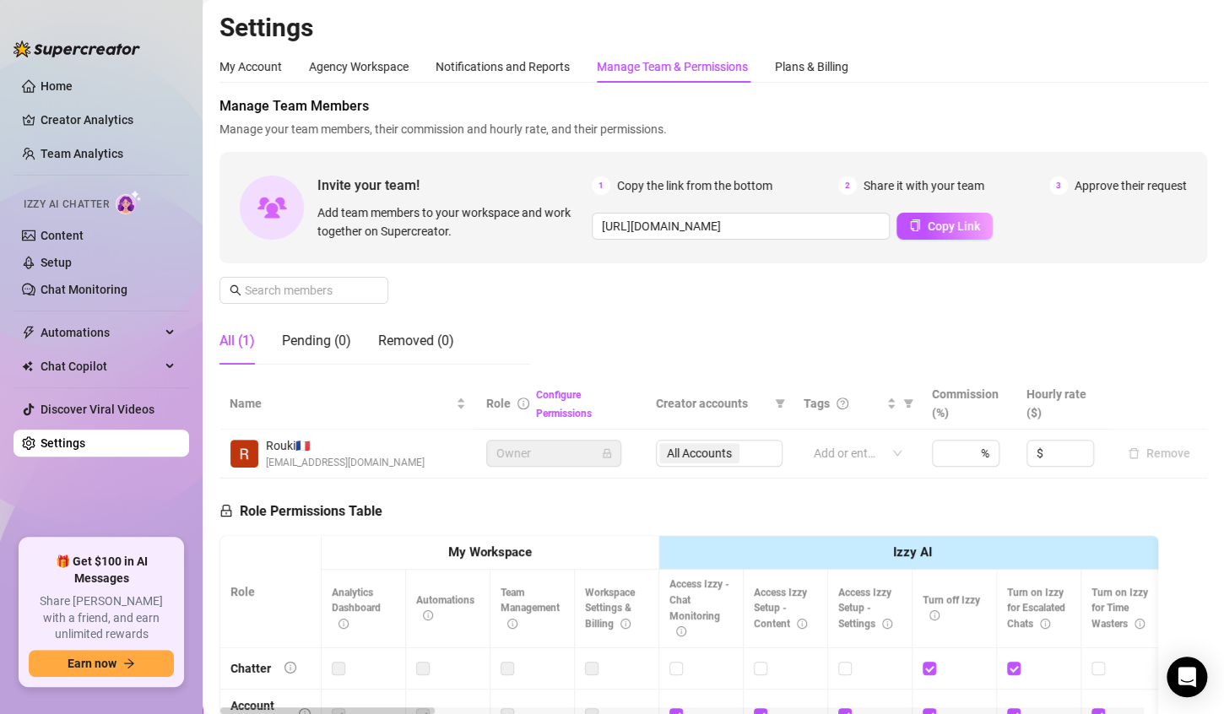
click at [803, 44] on div "Settings My Account Agency Workspace Notifications and Reports Manage Team & Pe…" at bounding box center [714, 499] width 988 height 974
drag, startPoint x: 803, startPoint y: 60, endPoint x: 796, endPoint y: 84, distance: 25.4
click at [800, 63] on div "Plans & Billing" at bounding box center [811, 66] width 73 height 19
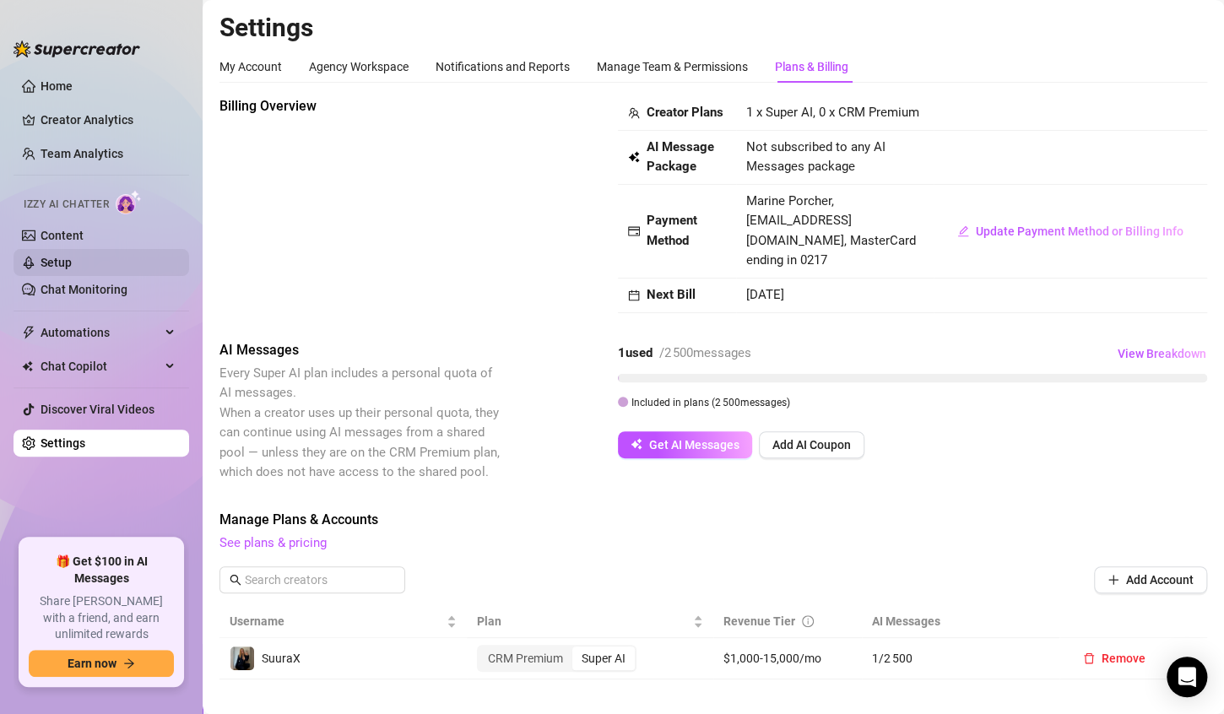
click at [72, 263] on link "Setup" at bounding box center [56, 263] width 31 height 14
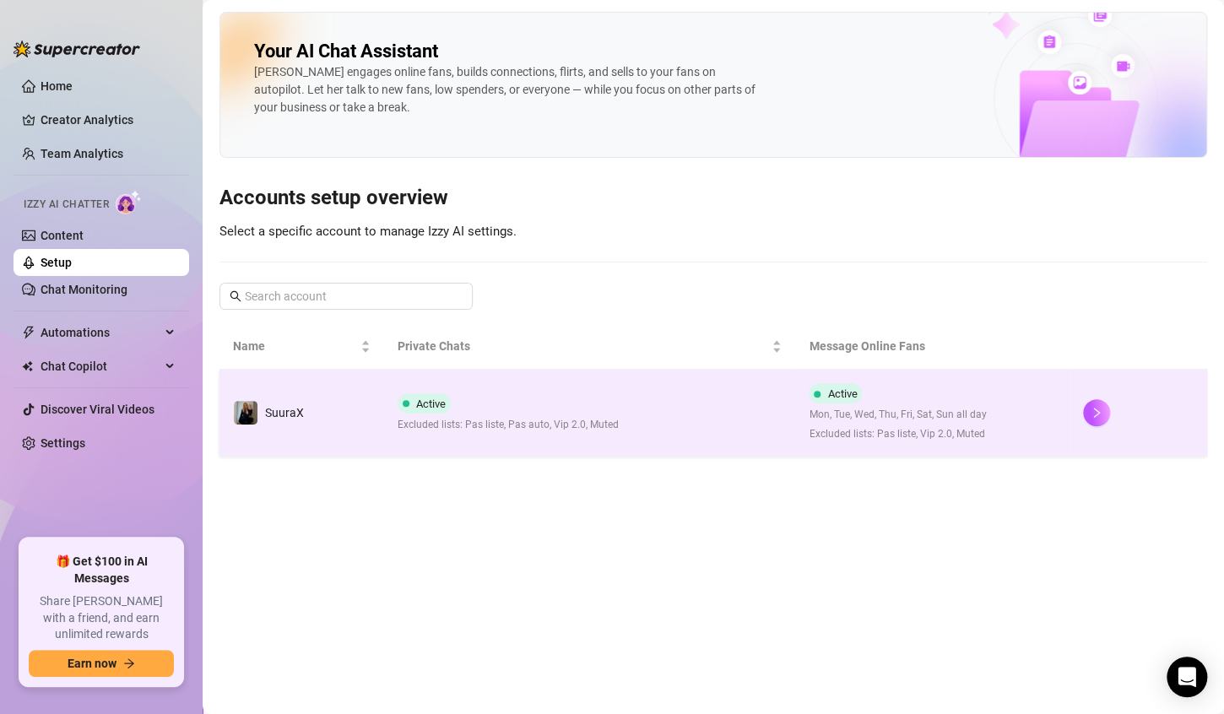
click at [476, 405] on div "Active Excluded lists: Pas liste, Pas auto, Vip 2.0, Muted" at bounding box center [508, 413] width 221 height 40
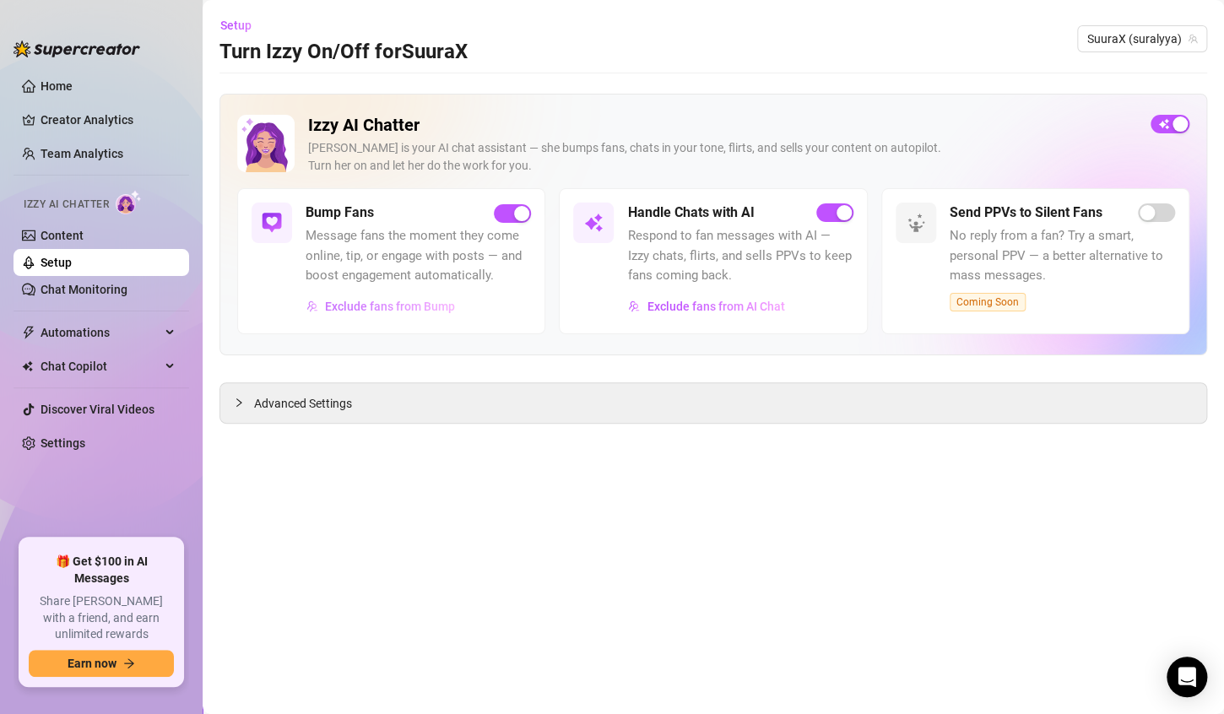
click at [445, 314] on button "Exclude fans from Bump" at bounding box center [381, 306] width 150 height 27
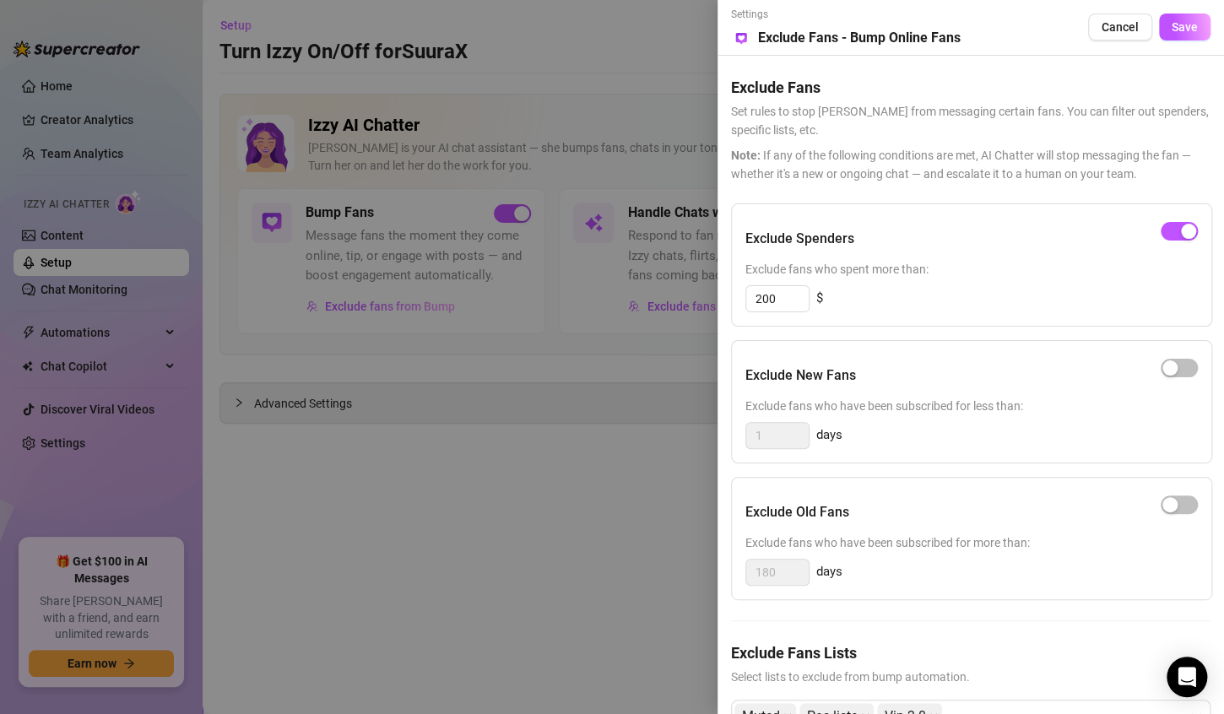
scroll to position [66, 0]
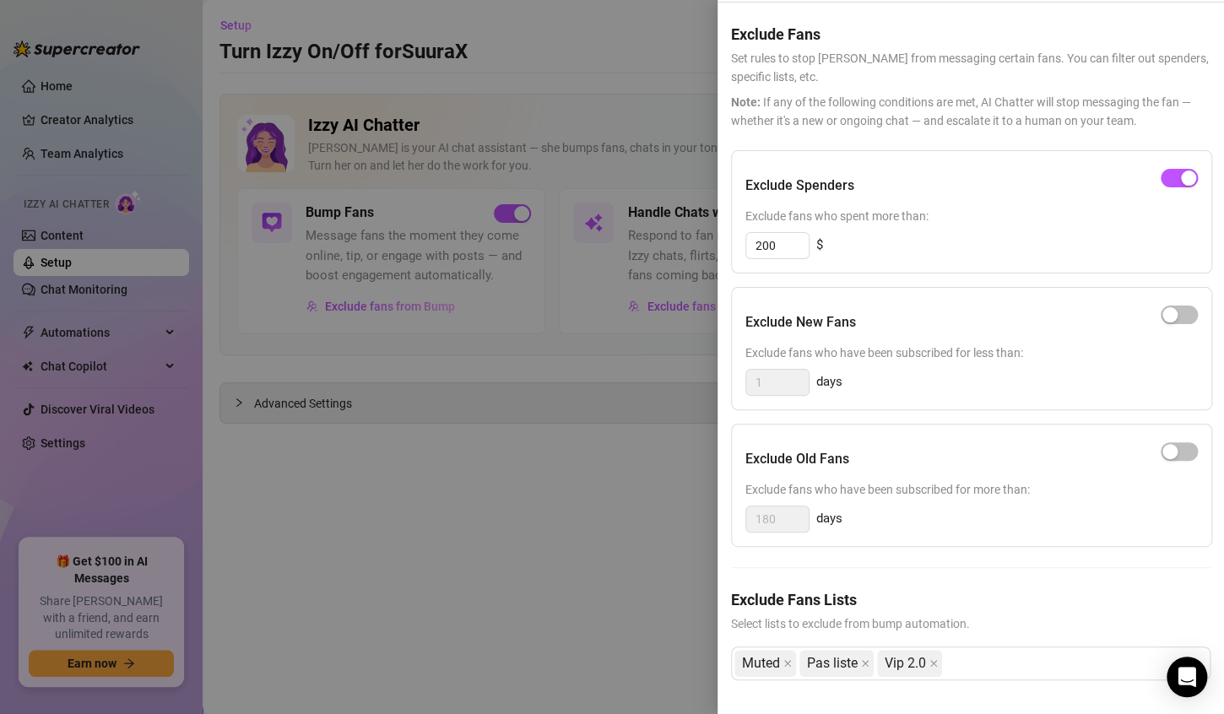
click at [650, 468] on div at bounding box center [612, 357] width 1224 height 714
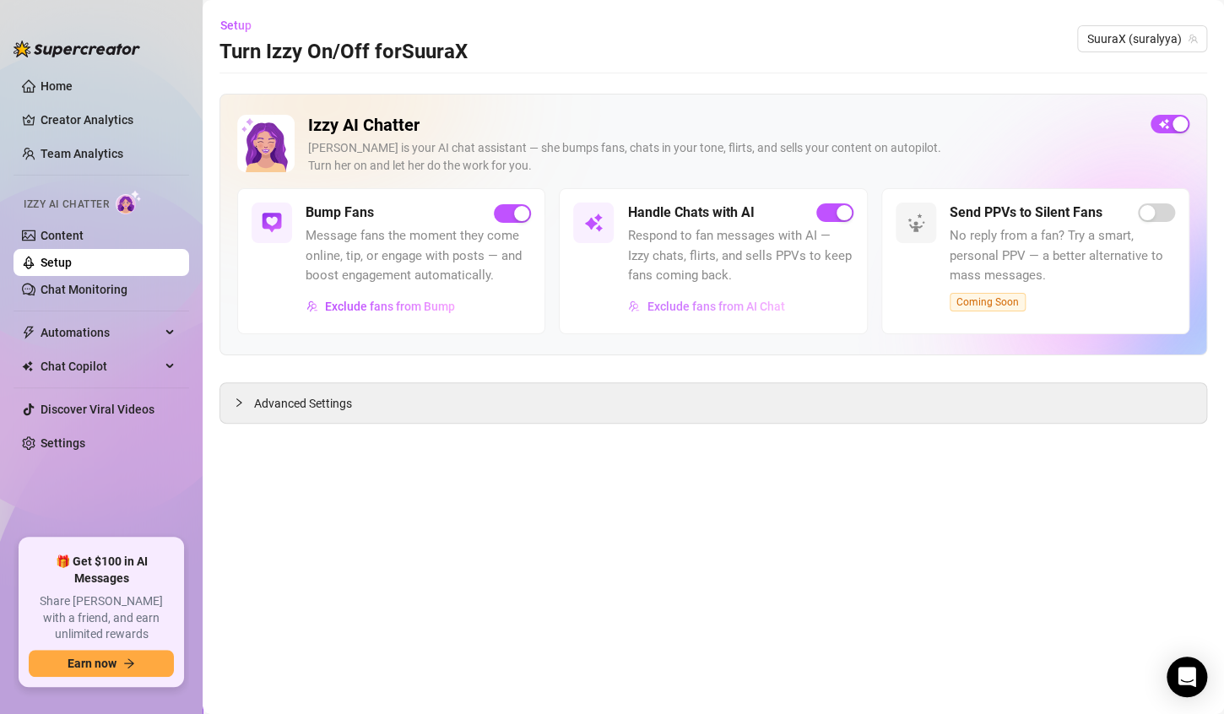
click at [647, 293] on button "Exclude fans from AI Chat" at bounding box center [706, 306] width 158 height 27
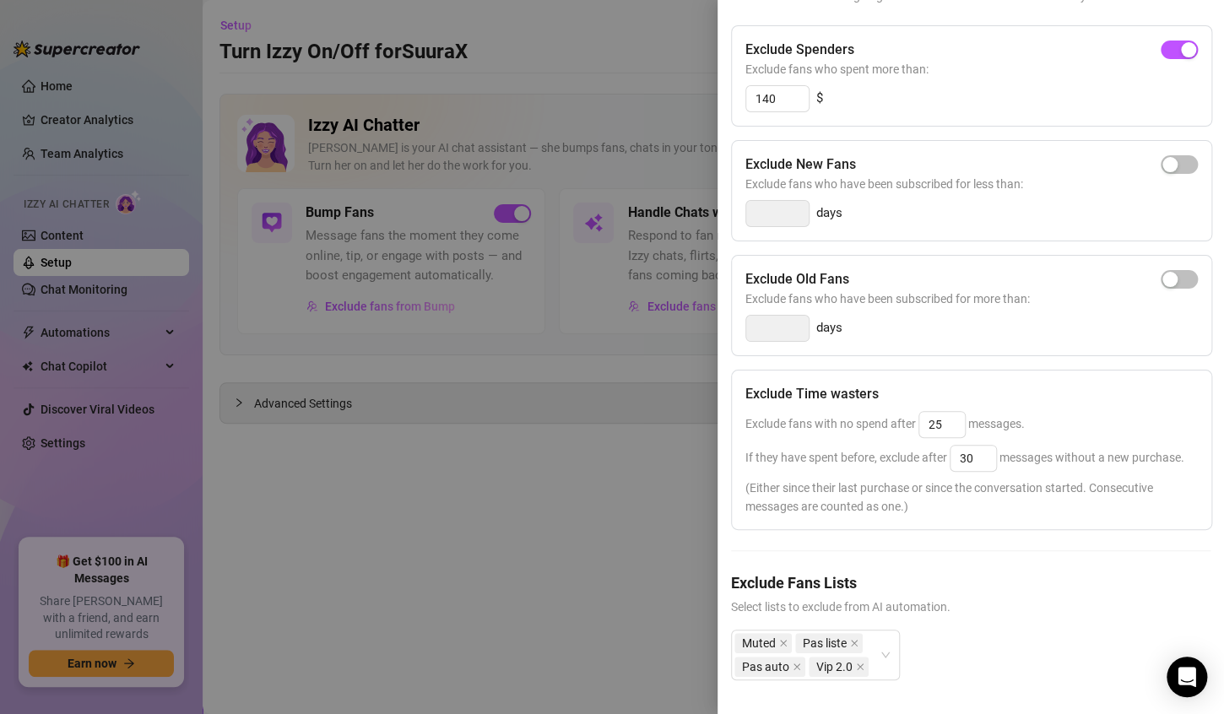
scroll to position [209, 0]
click at [524, 458] on div at bounding box center [612, 357] width 1224 height 714
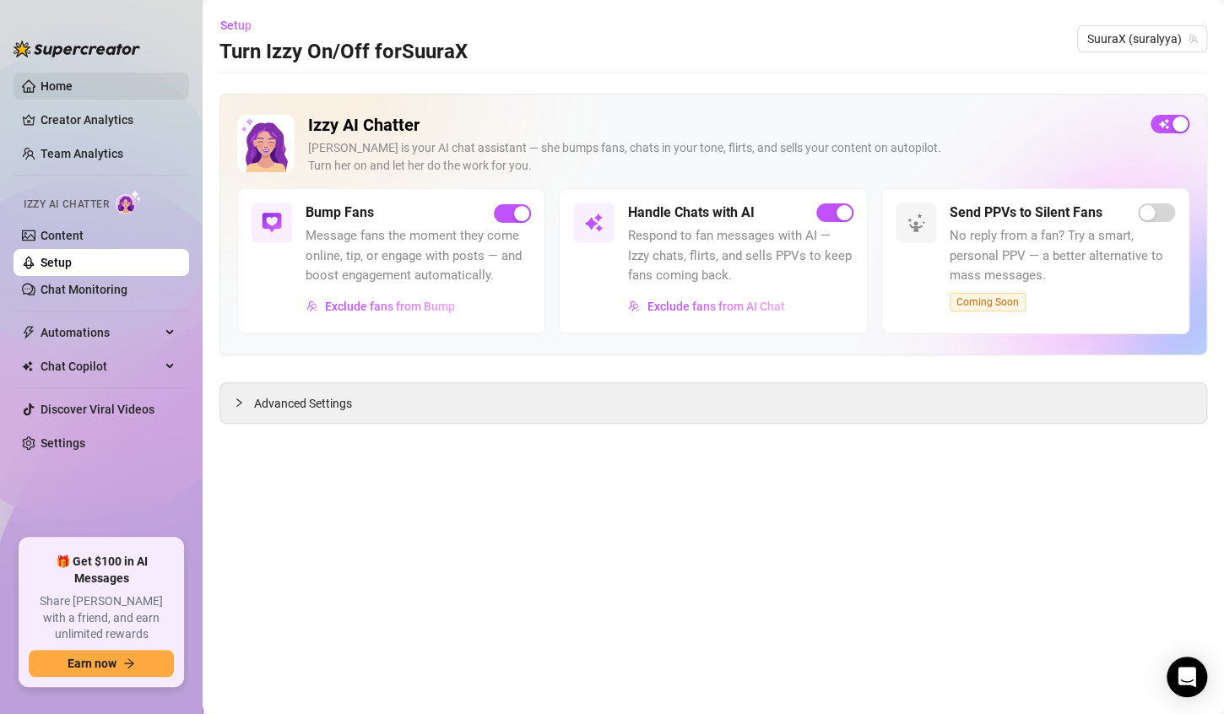
click at [45, 84] on link "Home" at bounding box center [57, 86] width 32 height 14
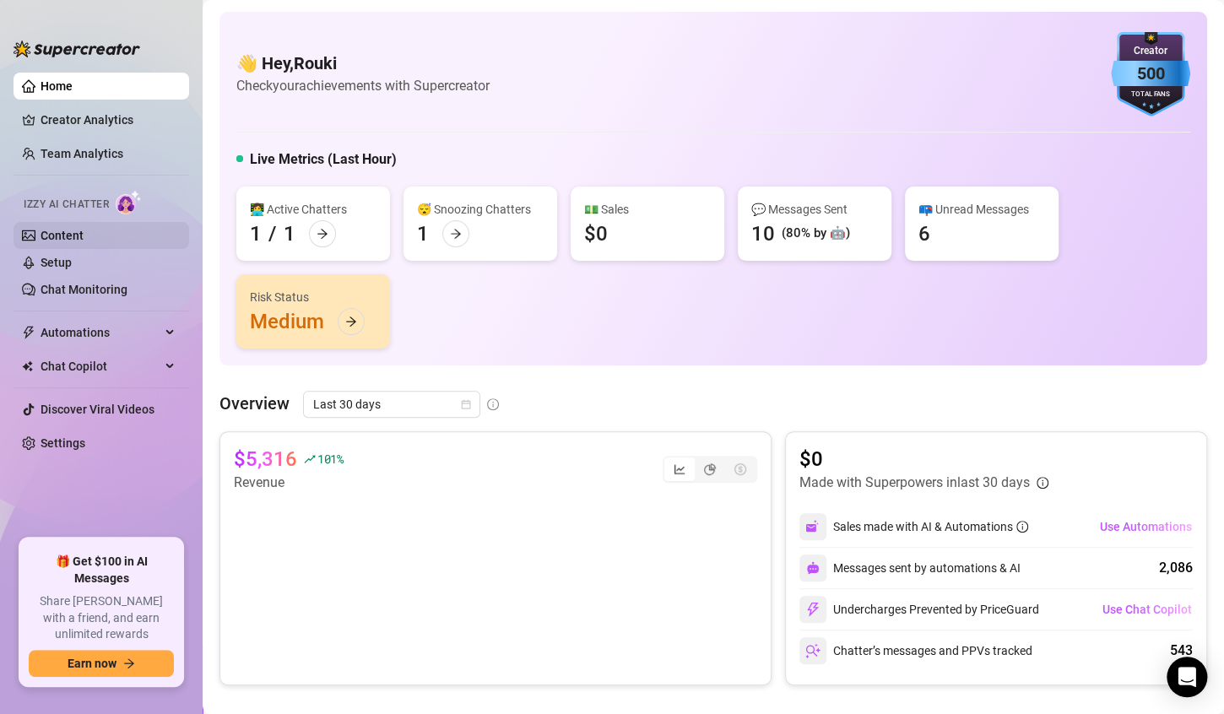
click at [84, 229] on link "Content" at bounding box center [62, 236] width 43 height 14
